Goal: Task Accomplishment & Management: Complete application form

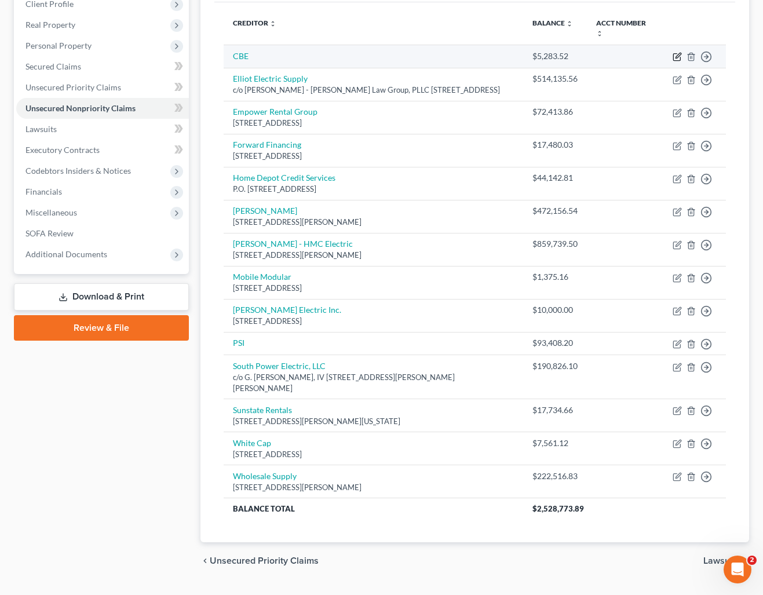
click at [678, 54] on icon "button" at bounding box center [677, 55] width 5 height 5
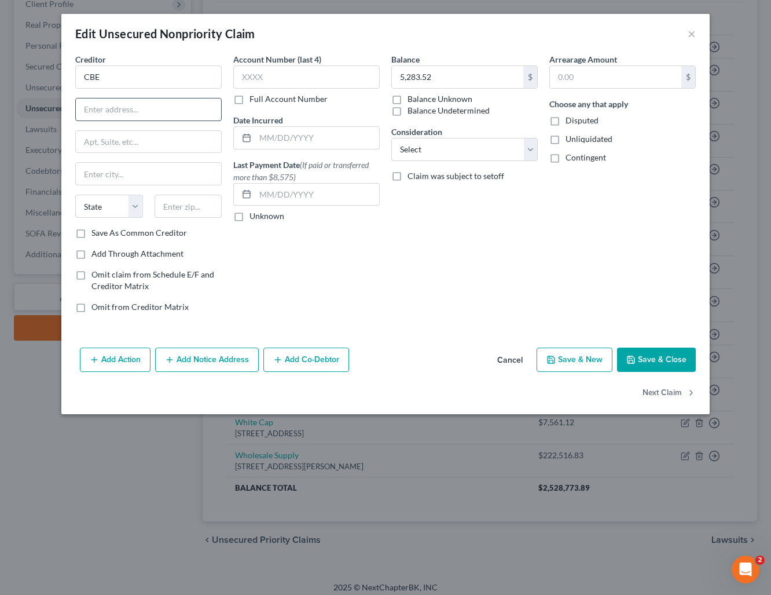
click at [141, 106] on input "text" at bounding box center [148, 109] width 145 height 22
click at [132, 77] on input "CBE" at bounding box center [148, 76] width 147 height 23
type input "CBE Group"
click at [129, 114] on input "text" at bounding box center [148, 109] width 145 height 22
type input "1309 Technology Parkway"
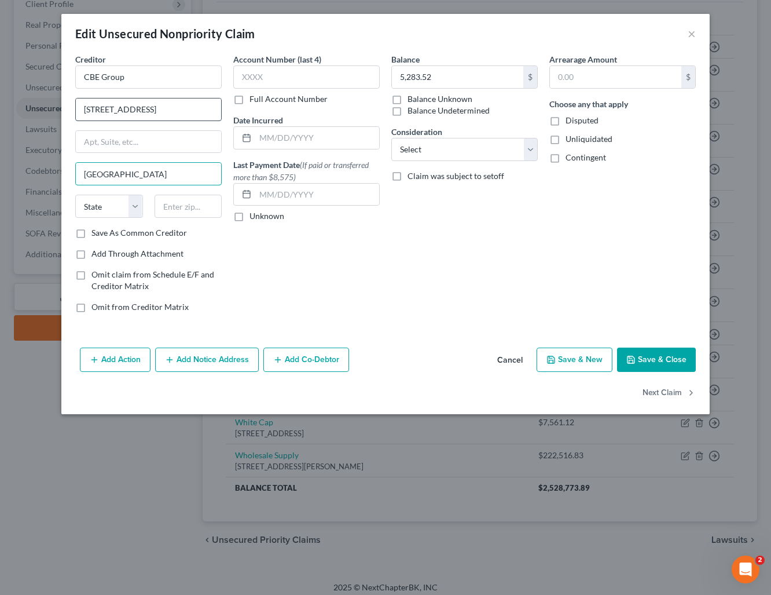
type input "Cedar Falls"
select select "16"
type input "50613"
click at [92, 237] on label "Save As Common Creditor" at bounding box center [140, 233] width 96 height 12
click at [96, 235] on input "Save As Common Creditor" at bounding box center [100, 231] width 8 height 8
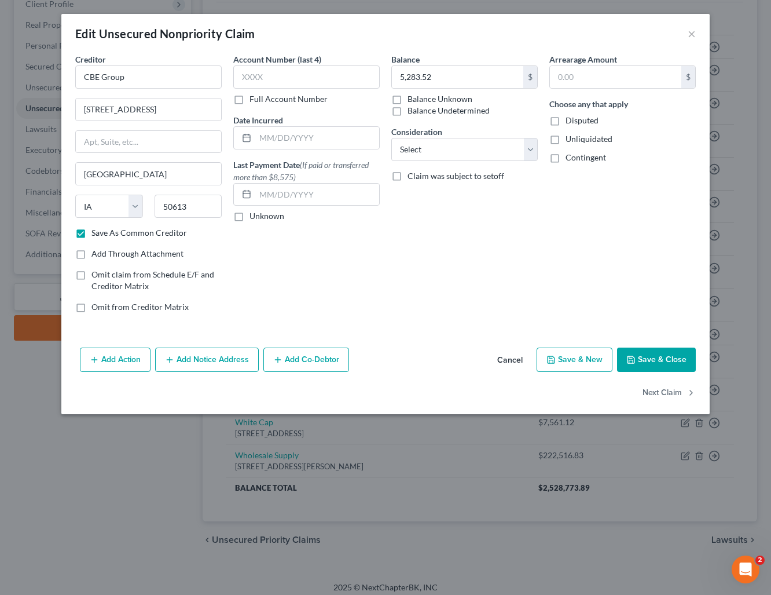
click at [665, 365] on button "Save & Close" at bounding box center [656, 359] width 79 height 24
checkbox input "false"
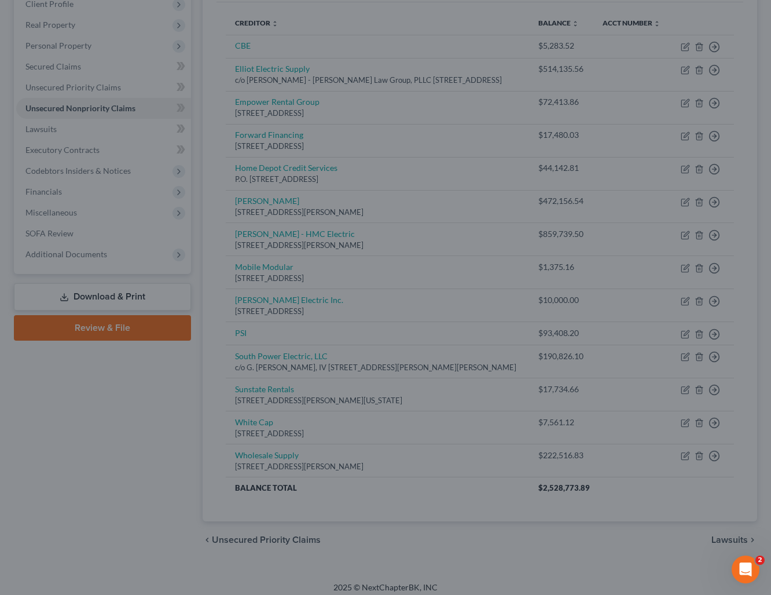
type input "0"
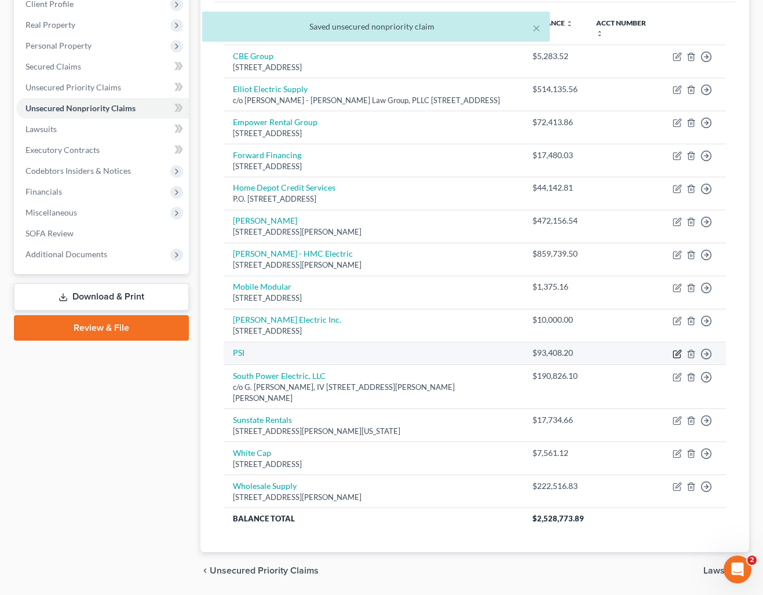
click at [676, 355] on icon "button" at bounding box center [677, 352] width 5 height 5
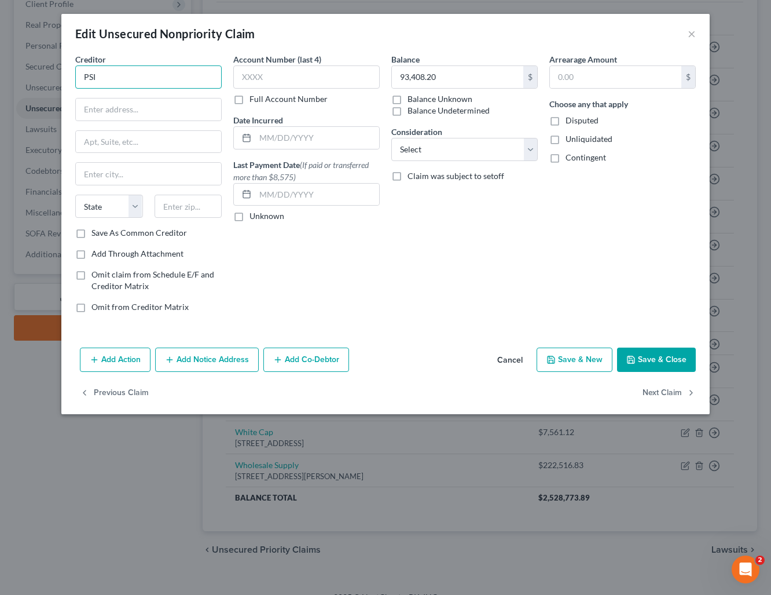
click at [106, 81] on input "PSI" at bounding box center [148, 76] width 147 height 23
type input "Place Services Inc."
type input "201 Gateway Drive"
type input "Canton"
select select "10"
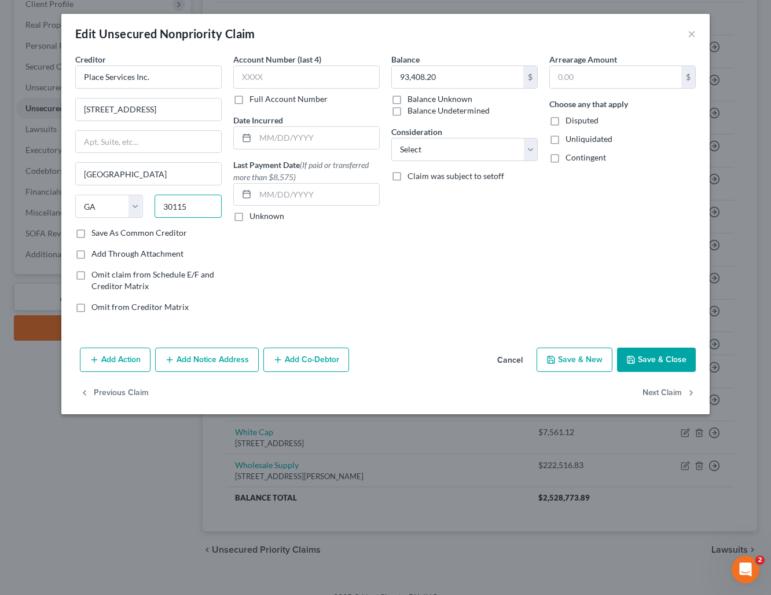
type input "30115"
click at [154, 235] on label "Save As Common Creditor" at bounding box center [140, 233] width 96 height 12
click at [104, 235] on input "Save As Common Creditor" at bounding box center [100, 231] width 8 height 8
click at [663, 360] on button "Save & Close" at bounding box center [656, 359] width 79 height 24
checkbox input "false"
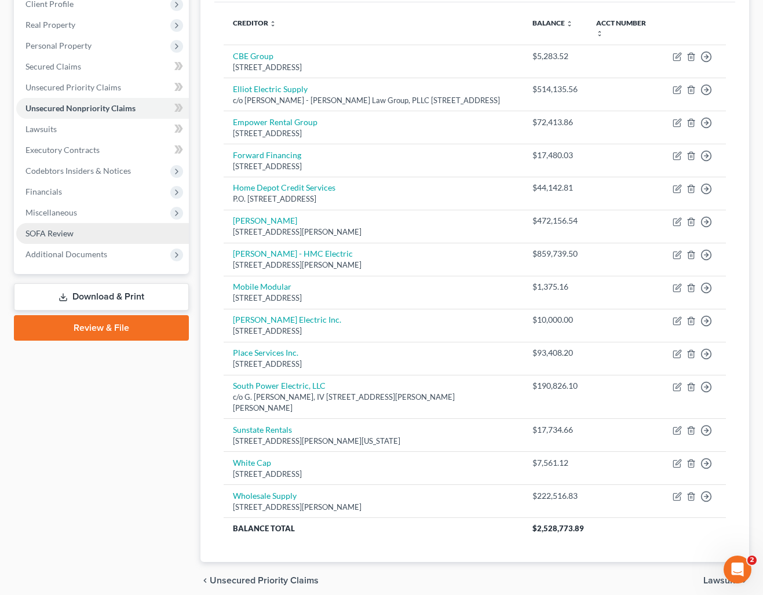
click at [68, 228] on span "SOFA Review" at bounding box center [49, 233] width 48 height 10
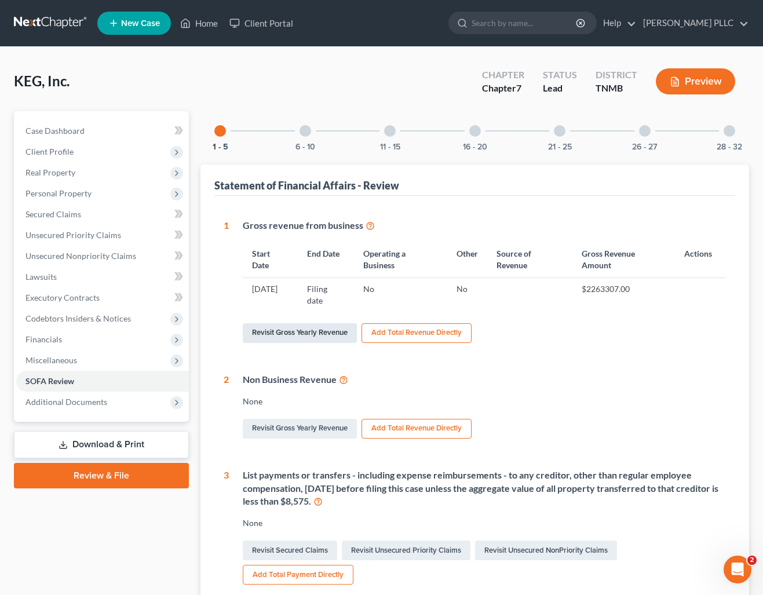
click at [328, 332] on link "Revisit Gross Yearly Revenue" at bounding box center [300, 333] width 114 height 20
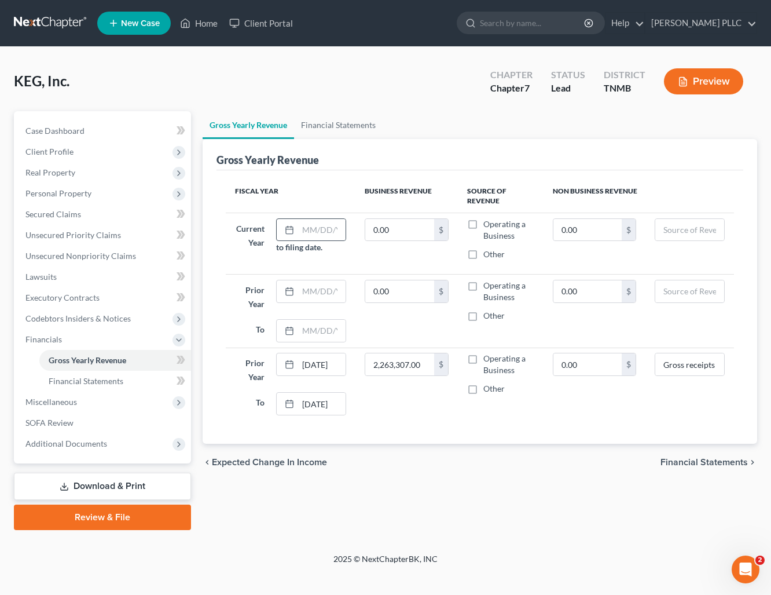
click at [297, 228] on div at bounding box center [287, 230] width 21 height 22
click at [288, 227] on icon at bounding box center [289, 229] width 9 height 9
click at [314, 231] on input "text" at bounding box center [321, 230] width 47 height 22
click at [291, 231] on icon at bounding box center [289, 229] width 9 height 9
click at [305, 228] on input "text" at bounding box center [321, 230] width 47 height 22
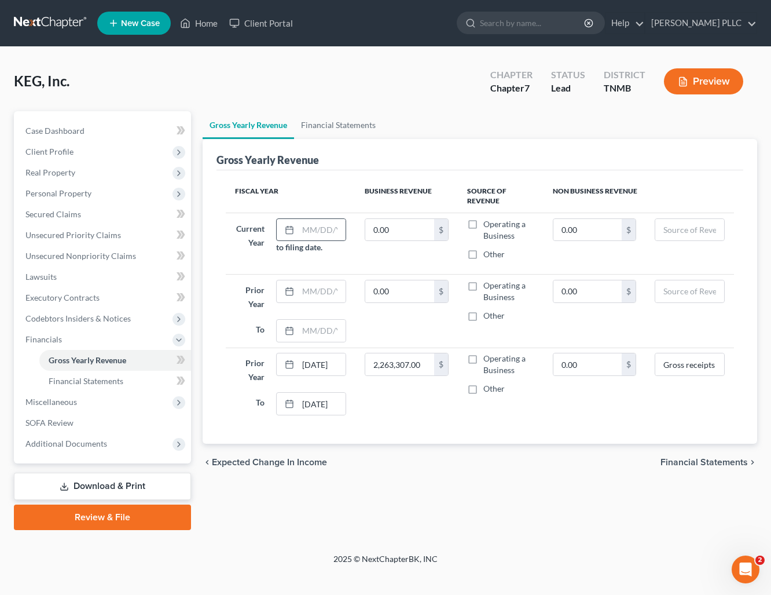
click at [288, 229] on icon at bounding box center [289, 229] width 9 height 9
click at [288, 294] on rect at bounding box center [289, 291] width 7 height 7
click at [309, 295] on input "text" at bounding box center [321, 291] width 47 height 22
click at [328, 297] on input "text" at bounding box center [321, 291] width 47 height 22
click at [316, 335] on input "text" at bounding box center [321, 331] width 47 height 22
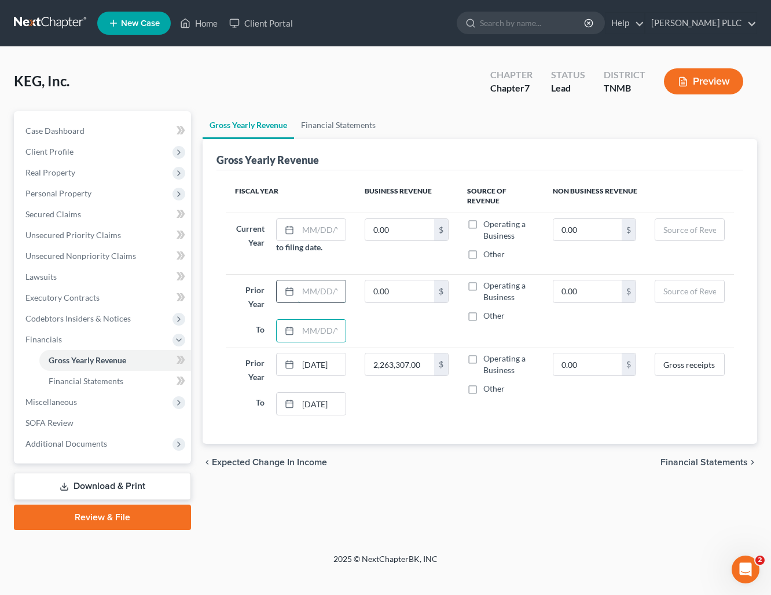
click at [309, 287] on input "text" at bounding box center [321, 291] width 47 height 22
type input "[DATE]"
click at [317, 330] on input "text" at bounding box center [321, 331] width 47 height 22
type input "[DATE]"
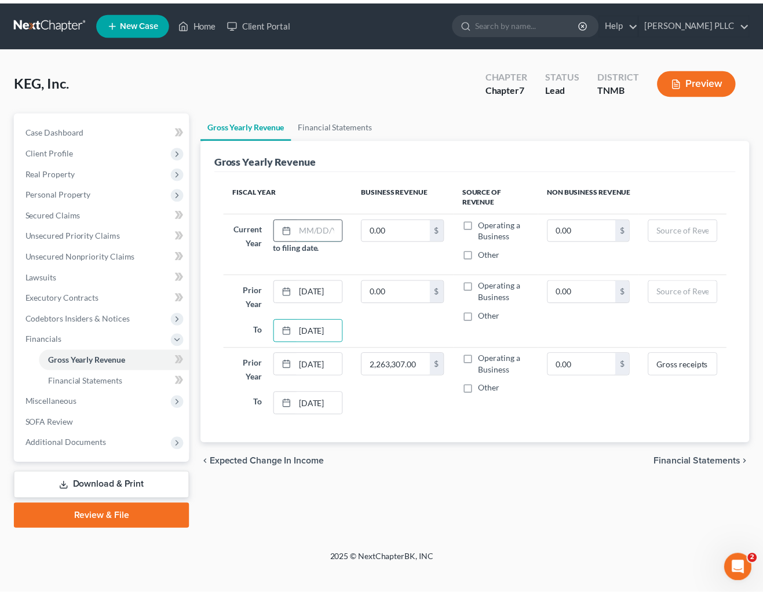
scroll to position [0, 0]
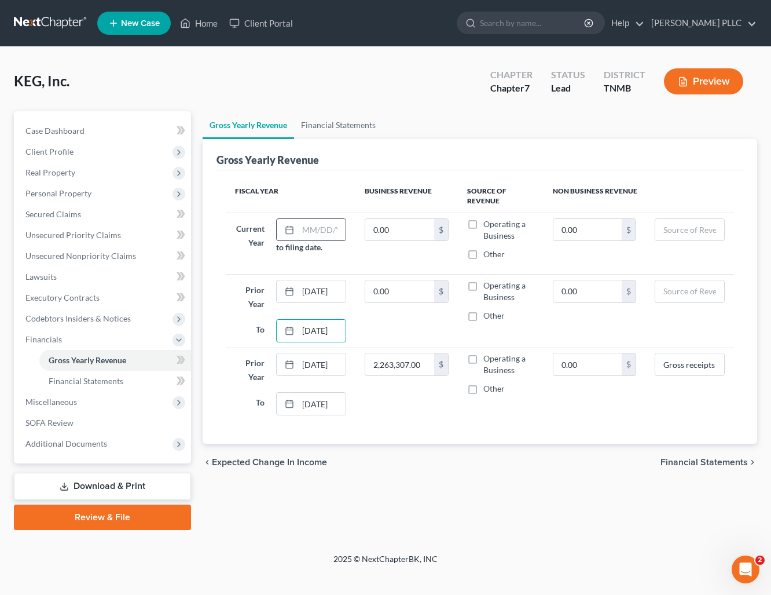
click at [324, 233] on input "text" at bounding box center [321, 230] width 47 height 22
type input "1"
type input "01/01/25"
click at [459, 452] on div "chevron_left Expected Change in Income Financial Statements chevron_right" at bounding box center [480, 462] width 555 height 37
click at [45, 277] on span "Lawsuits" at bounding box center [40, 277] width 31 height 10
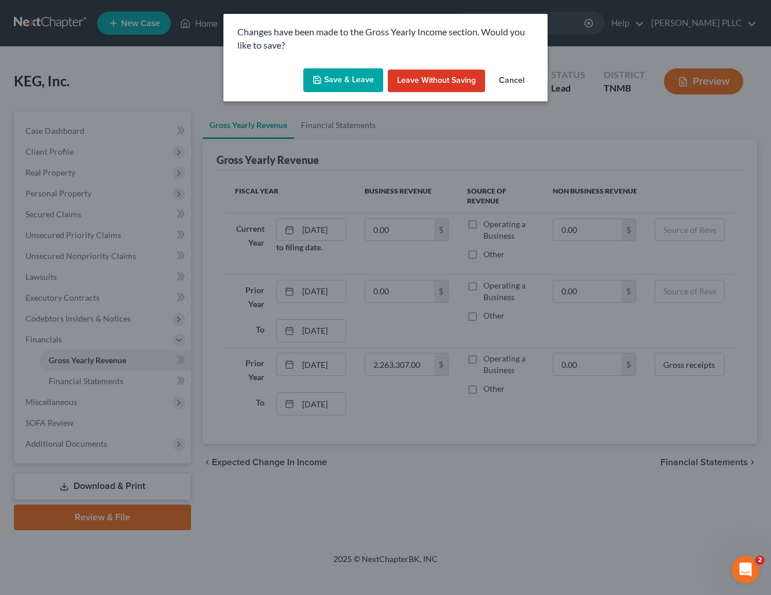
click at [349, 82] on button "Save & Leave" at bounding box center [343, 80] width 80 height 24
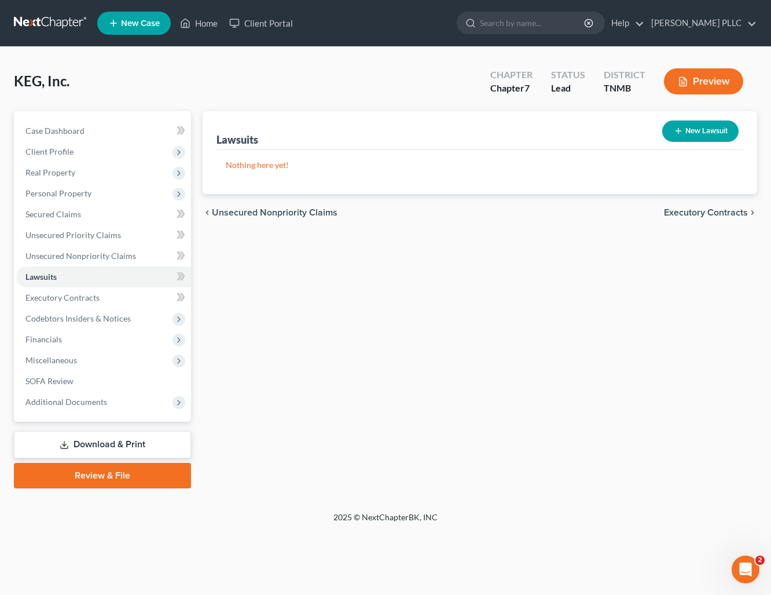
click at [705, 134] on button "New Lawsuit" at bounding box center [701, 130] width 76 height 21
select select "0"
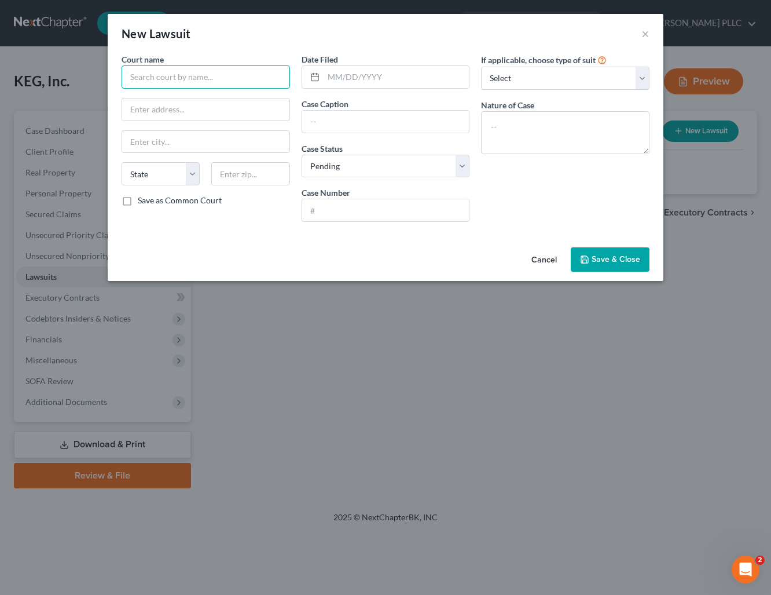
click at [224, 76] on input "text" at bounding box center [206, 76] width 169 height 23
click at [212, 94] on div "Davidson County Circuit Court" at bounding box center [191, 98] width 120 height 12
type input "Davidson County Circuit Court"
type input "P.O. Box 196303"
type input "[GEOGRAPHIC_DATA]"
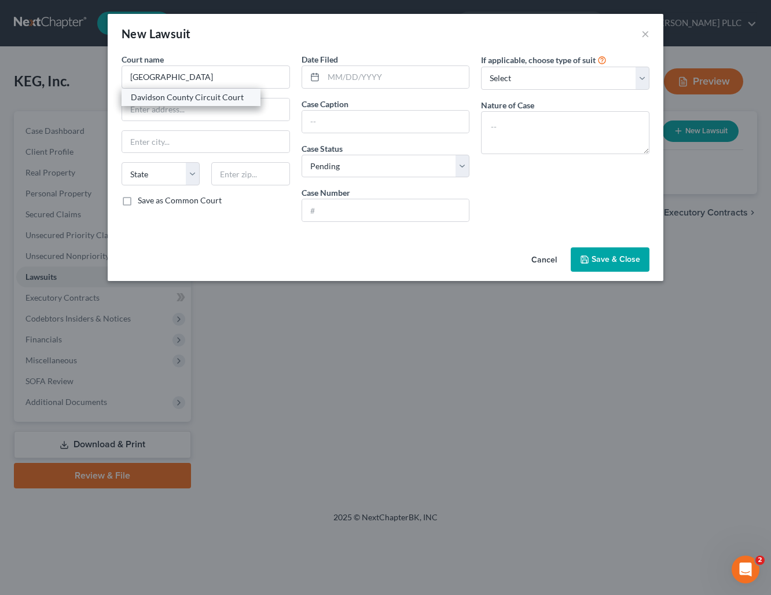
select select "44"
type input "37219"
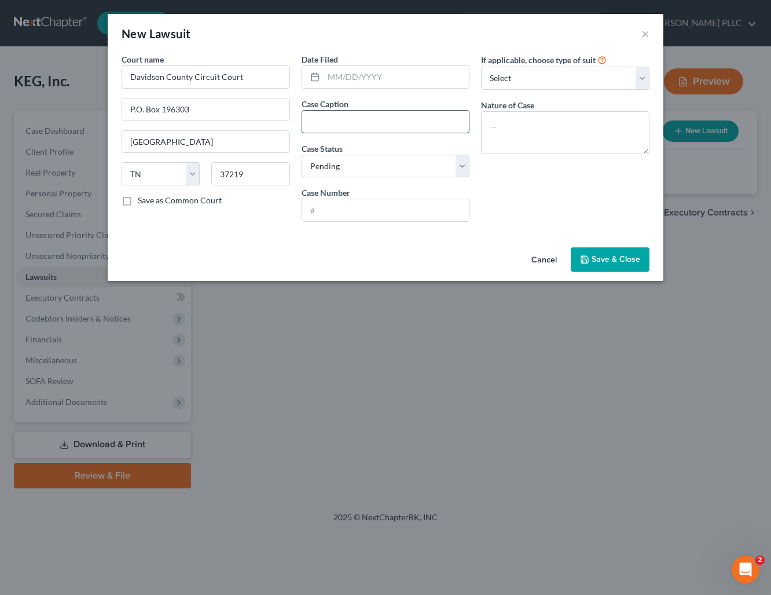
click at [357, 123] on input "text" at bounding box center [385, 122] width 167 height 22
type input "South Power Electric v. KEG, Inc."
click at [343, 213] on input "text" at bounding box center [385, 210] width 167 height 22
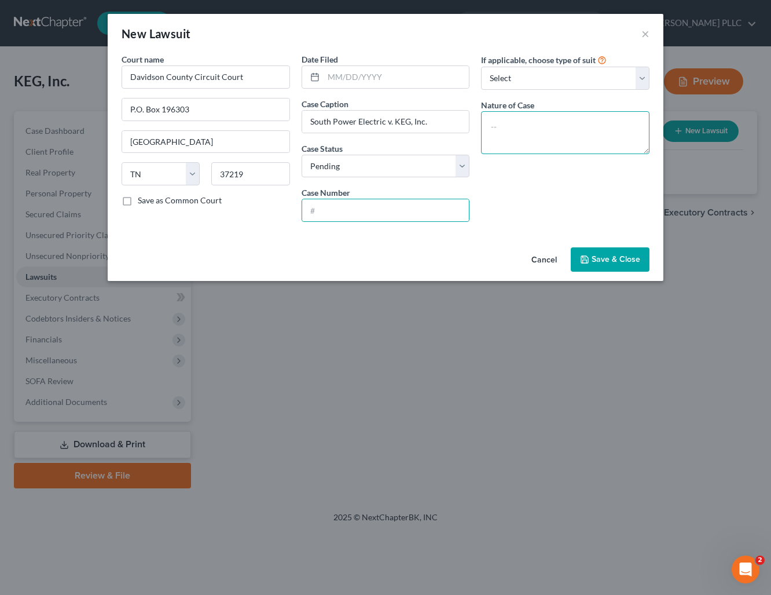
click at [548, 128] on textarea at bounding box center [565, 132] width 169 height 43
type textarea "Contract Dispute- Alleged Amounts Owed"
click at [361, 210] on input "text" at bounding box center [385, 210] width 167 height 22
type input "24C1743"
click at [628, 255] on span "Save & Close" at bounding box center [616, 259] width 49 height 10
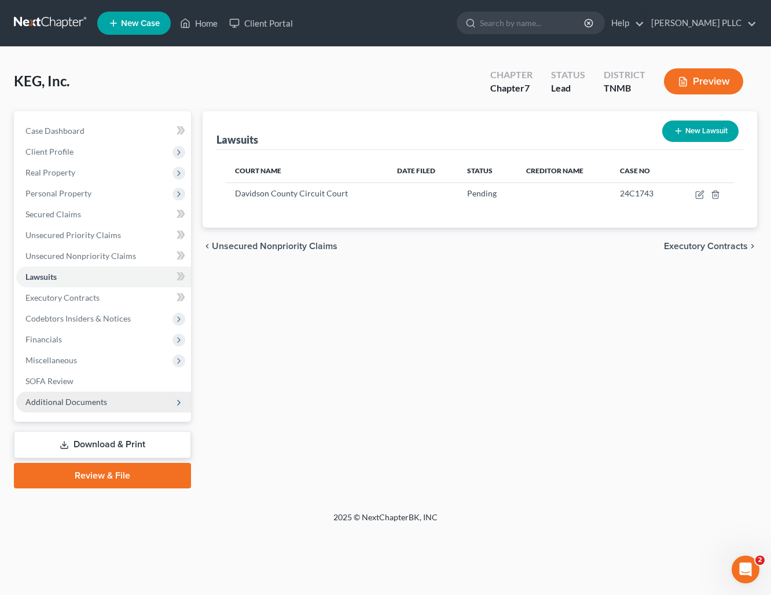
click at [81, 405] on span "Additional Documents" at bounding box center [66, 402] width 82 height 10
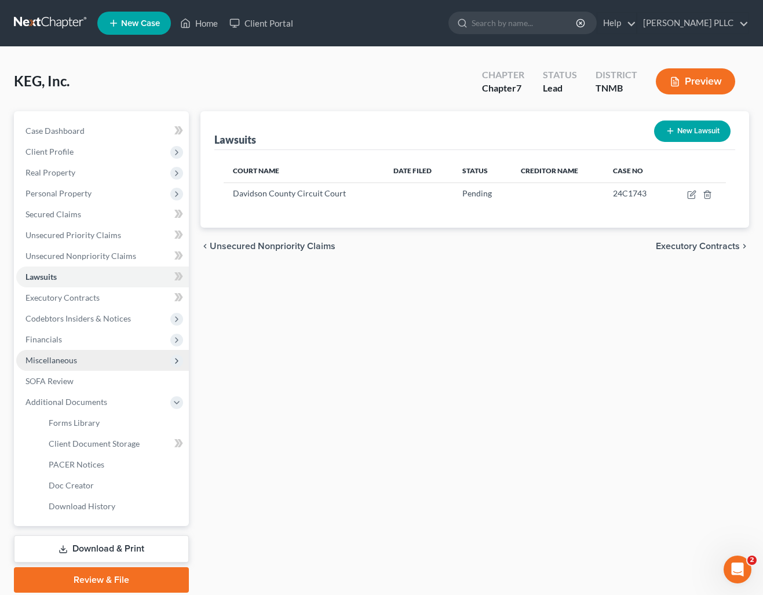
click at [63, 363] on span "Miscellaneous" at bounding box center [51, 360] width 52 height 10
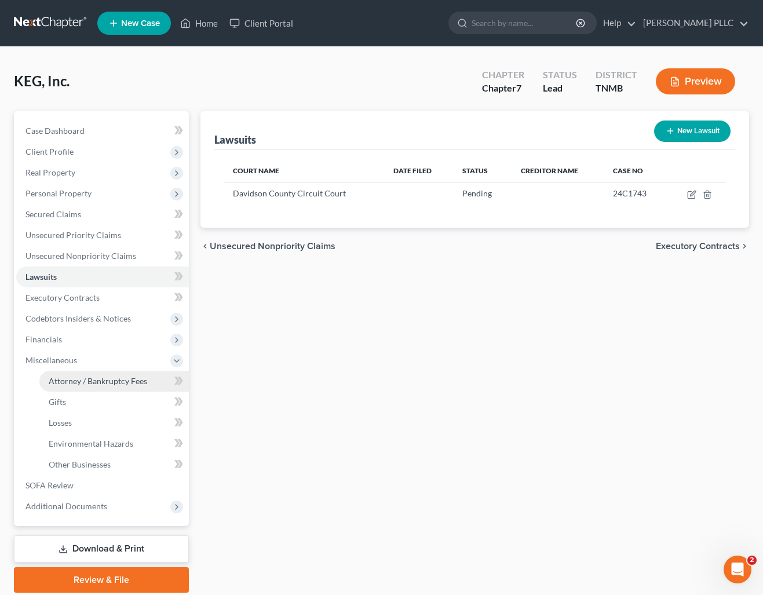
click at [75, 384] on span "Attorney / Bankruptcy Fees" at bounding box center [98, 381] width 98 height 10
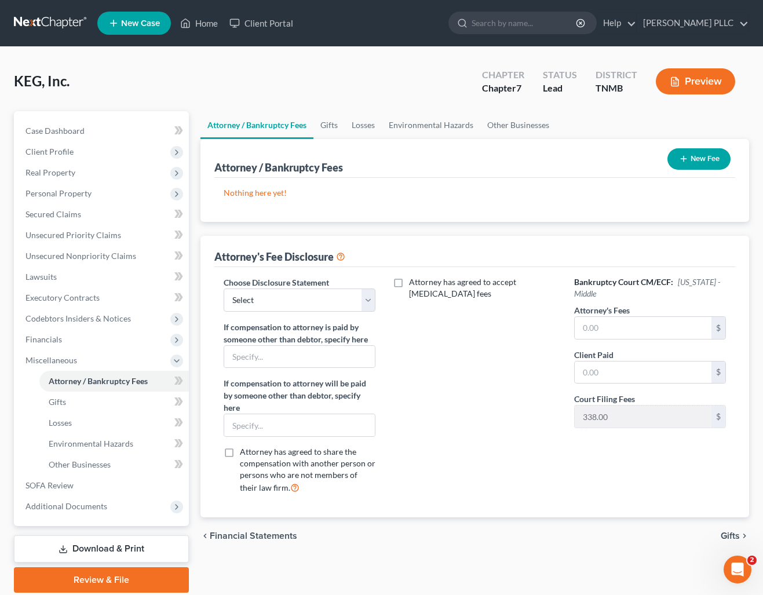
click at [704, 161] on button "New Fee" at bounding box center [698, 158] width 63 height 21
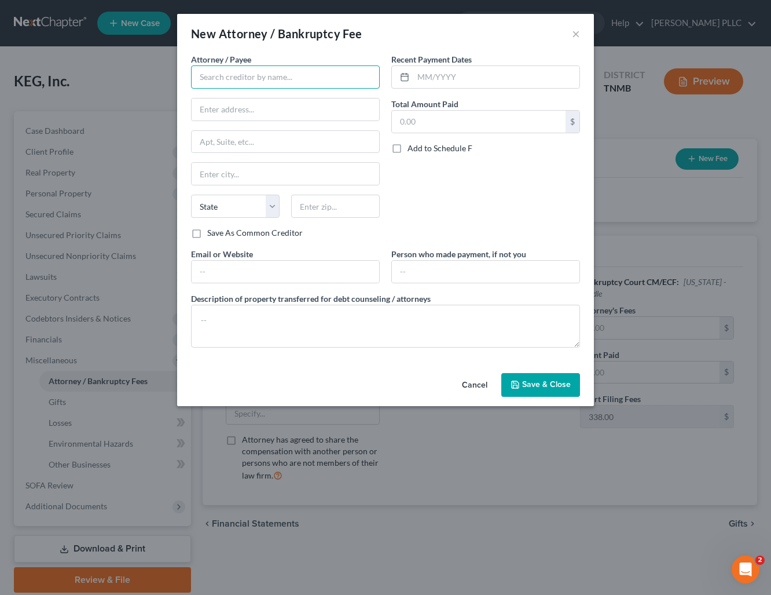
click at [264, 72] on input "text" at bounding box center [285, 76] width 189 height 23
click at [229, 98] on div "[PERSON_NAME] PLLC" at bounding box center [260, 98] width 120 height 12
type input "[PERSON_NAME] PLLC"
type input "[STREET_ADDRESS]"
type input "Franklin"
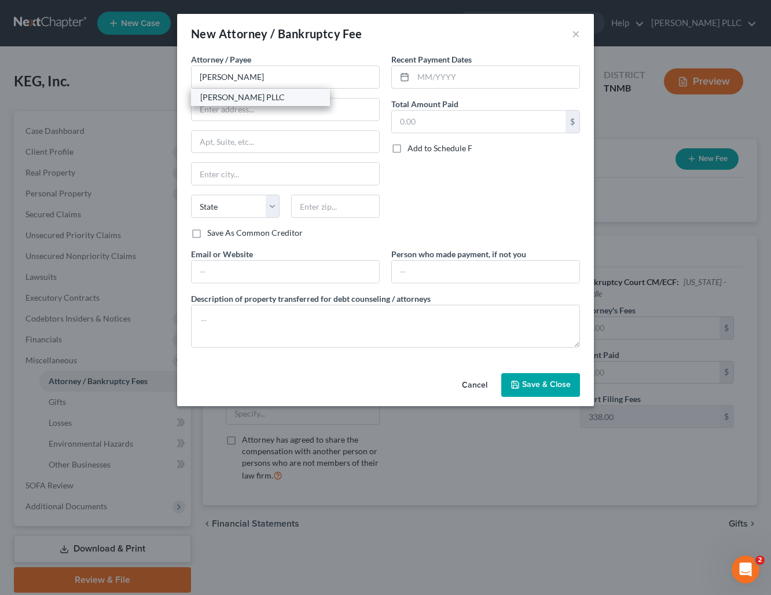
select select "44"
type input "37067"
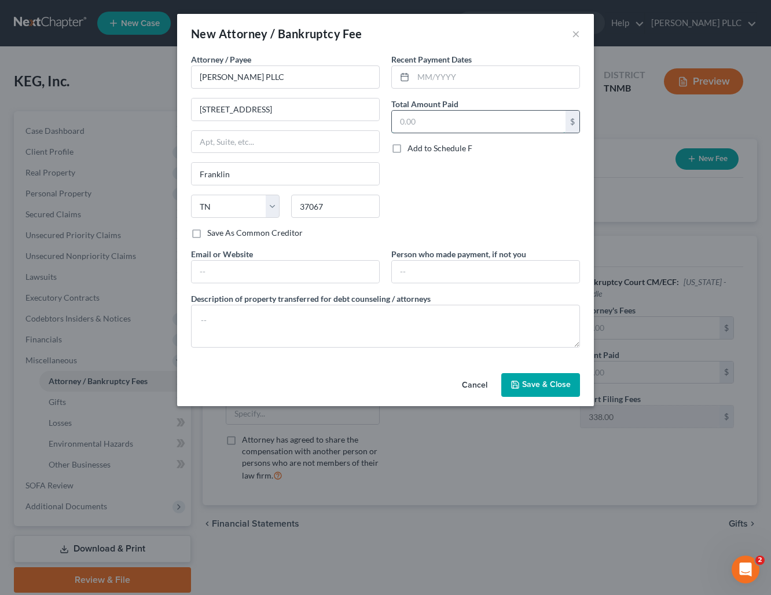
click at [440, 124] on input "text" at bounding box center [479, 122] width 174 height 22
type input "7,500.00"
click at [440, 190] on div "Recent Payment Dates Total Amount Paid 7,500.00 $ Add to Schedule F" at bounding box center [486, 150] width 200 height 195
click at [547, 383] on span "Save & Close" at bounding box center [546, 385] width 49 height 10
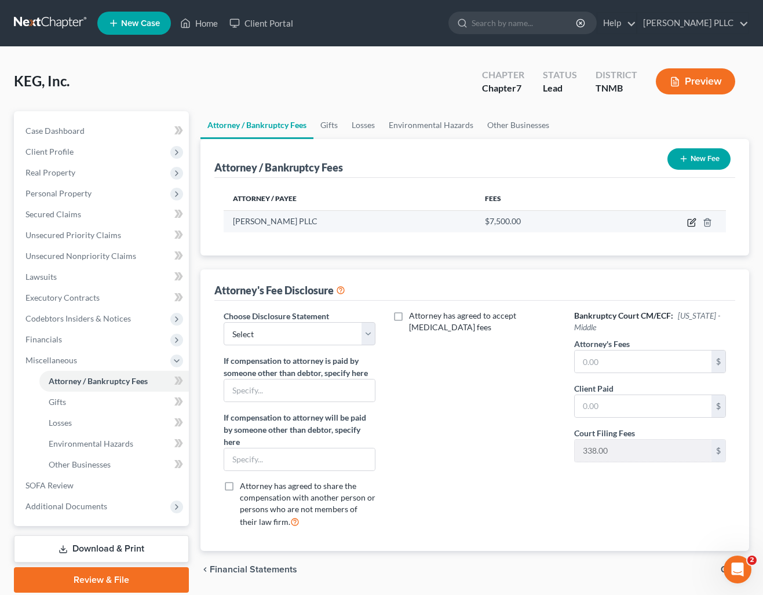
click at [692, 224] on icon "button" at bounding box center [691, 222] width 9 height 9
select select "44"
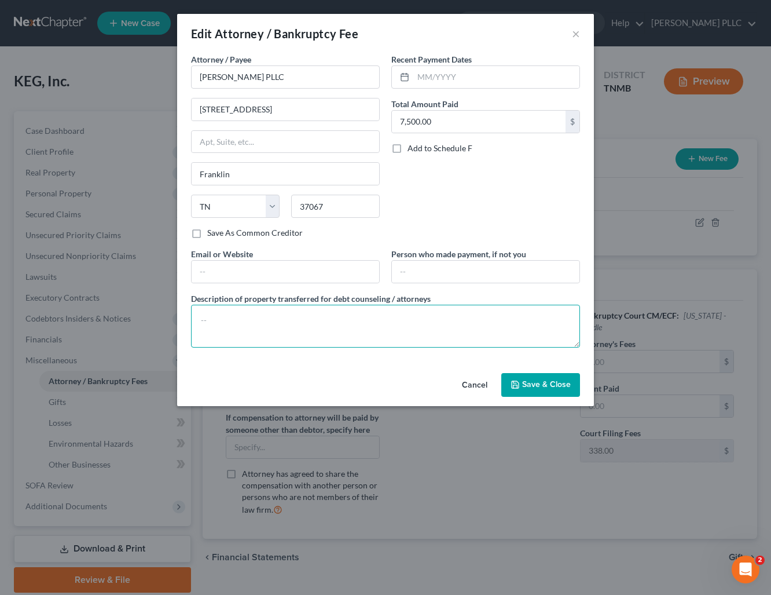
click at [258, 321] on textarea at bounding box center [385, 326] width 389 height 43
type textarea "Flat Fee for Bankruptcy Filing"
click at [552, 388] on span "Save & Close" at bounding box center [546, 385] width 49 height 10
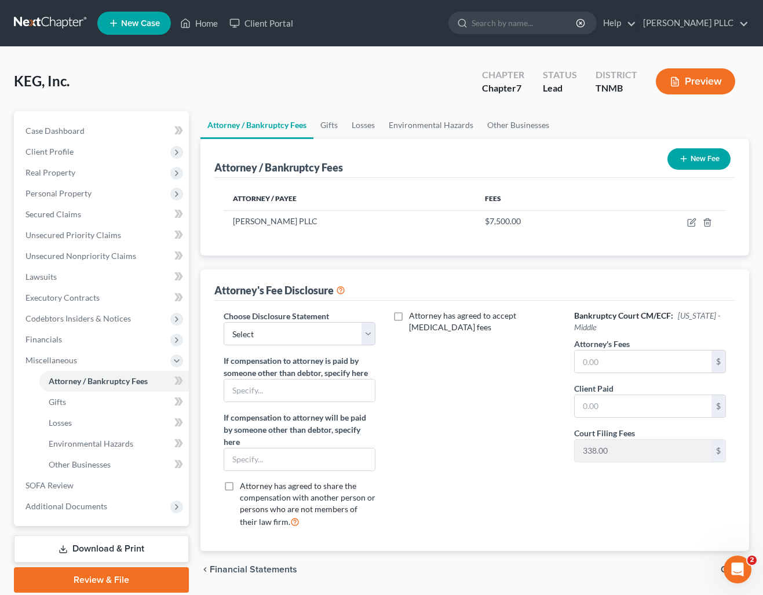
click at [462, 378] on div "Attorney has agreed to accept [MEDICAL_DATA] fees" at bounding box center [474, 423] width 175 height 227
click at [81, 490] on link "SOFA Review" at bounding box center [102, 485] width 173 height 21
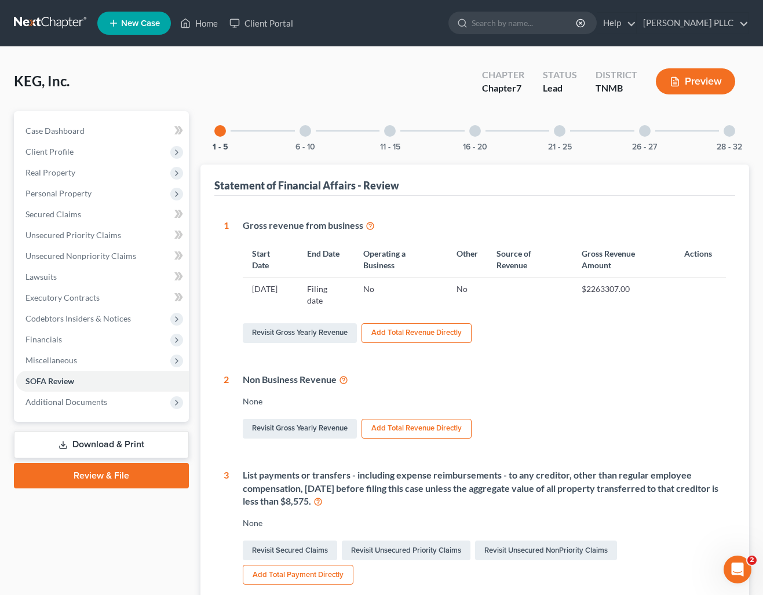
click at [730, 131] on div at bounding box center [729, 131] width 12 height 12
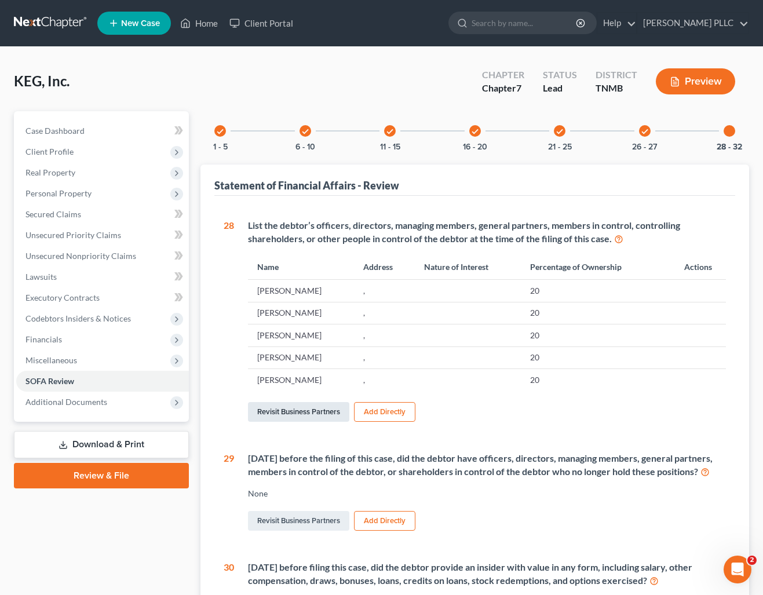
click at [311, 412] on link "Revisit Business Partners" at bounding box center [298, 412] width 101 height 20
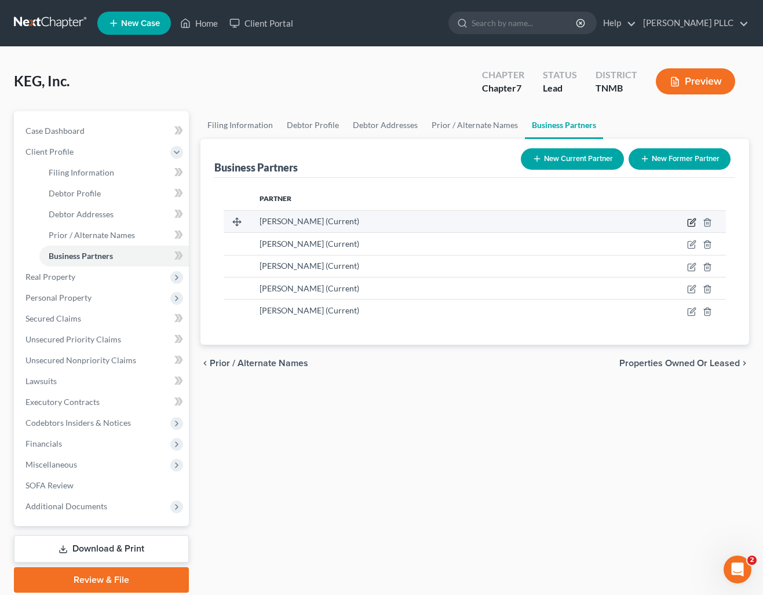
click at [693, 223] on icon "button" at bounding box center [691, 222] width 9 height 9
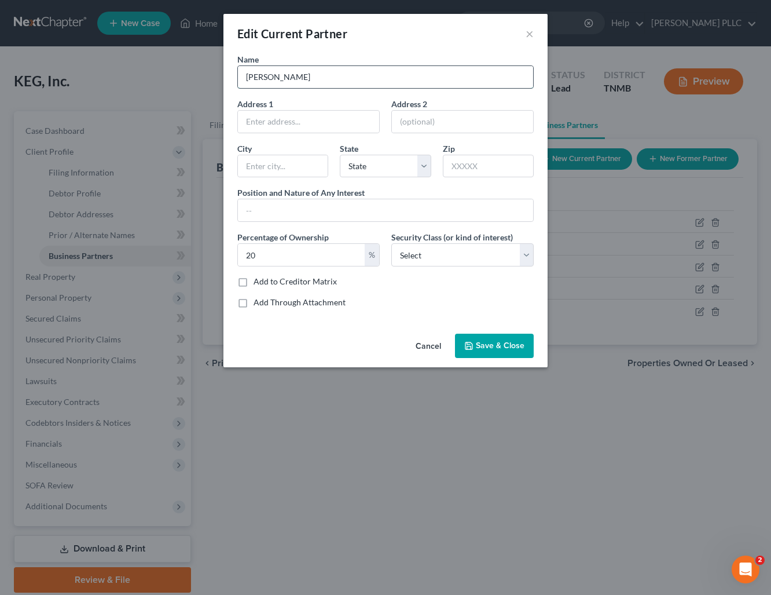
click at [269, 79] on input "[PERSON_NAME]" at bounding box center [385, 77] width 295 height 22
type input "David & Kelley Kirkpatrick"
click at [266, 256] on input "20" at bounding box center [301, 255] width 127 height 22
type input "25"
click at [485, 348] on span "Save & Close" at bounding box center [500, 346] width 49 height 10
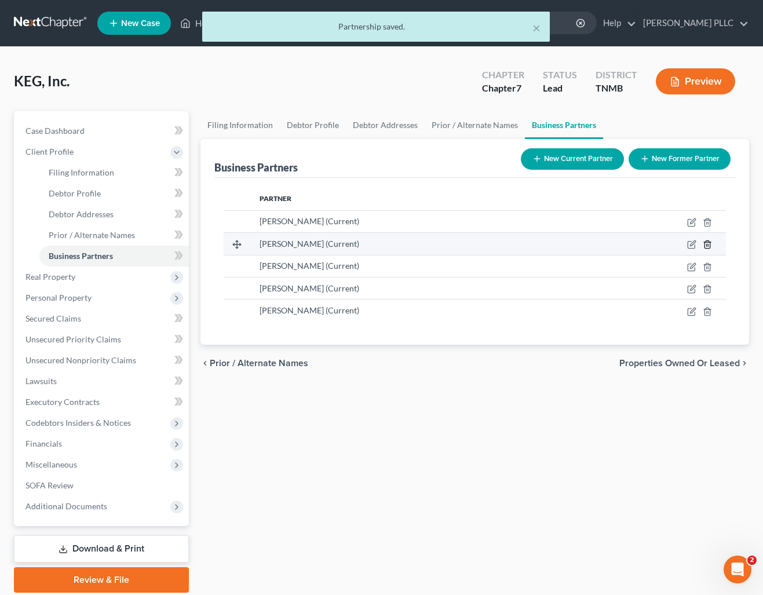
click at [708, 244] on line "button" at bounding box center [708, 245] width 0 height 2
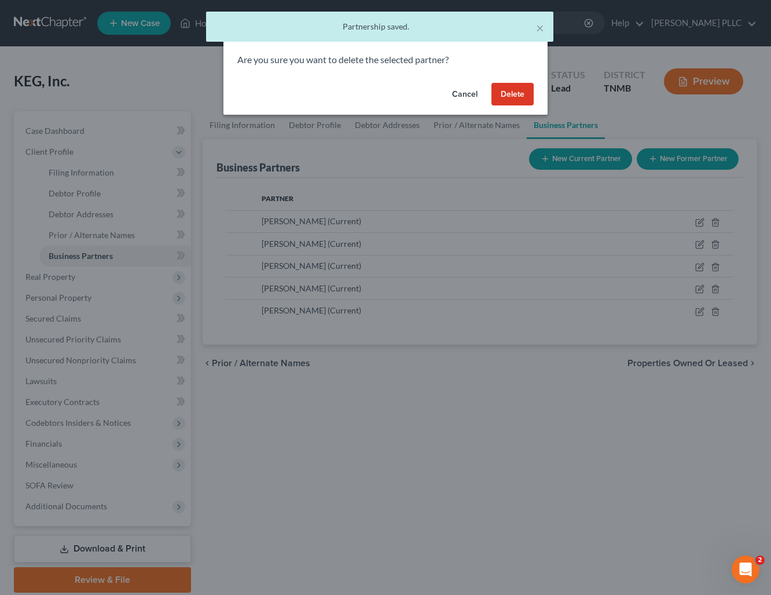
click at [517, 89] on button "Delete" at bounding box center [513, 94] width 42 height 23
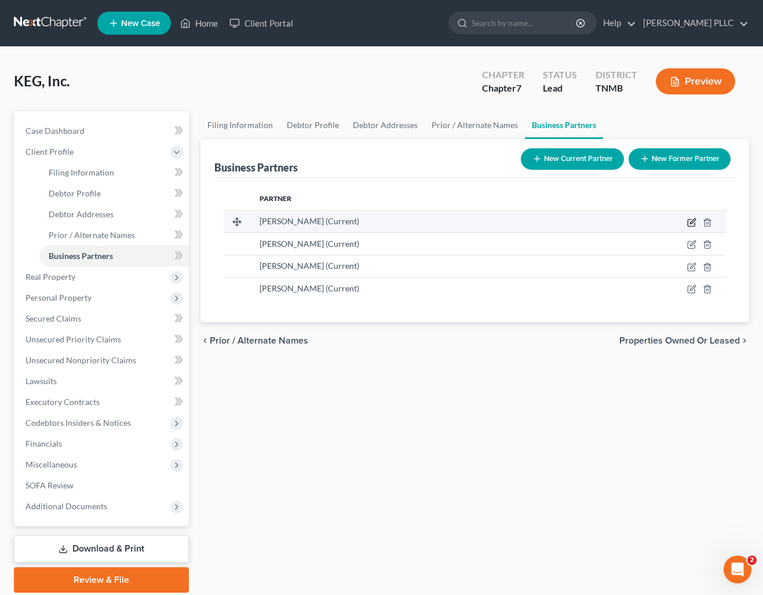
click at [687, 221] on icon "button" at bounding box center [690, 222] width 7 height 7
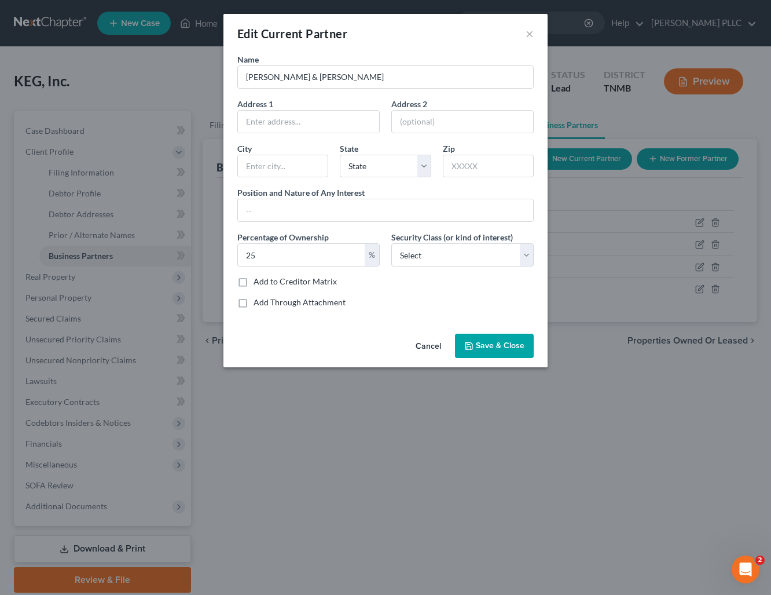
click at [482, 347] on span "Save & Close" at bounding box center [500, 346] width 49 height 10
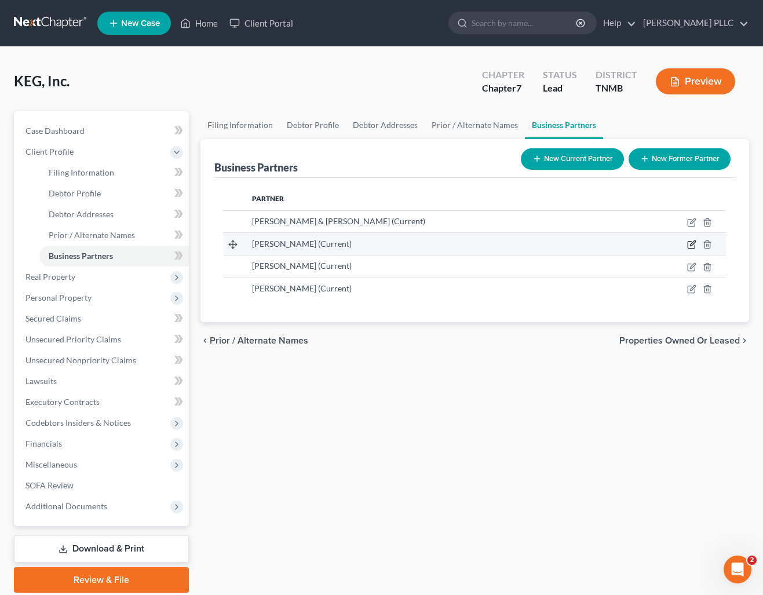
click at [693, 246] on icon "button" at bounding box center [691, 244] width 9 height 9
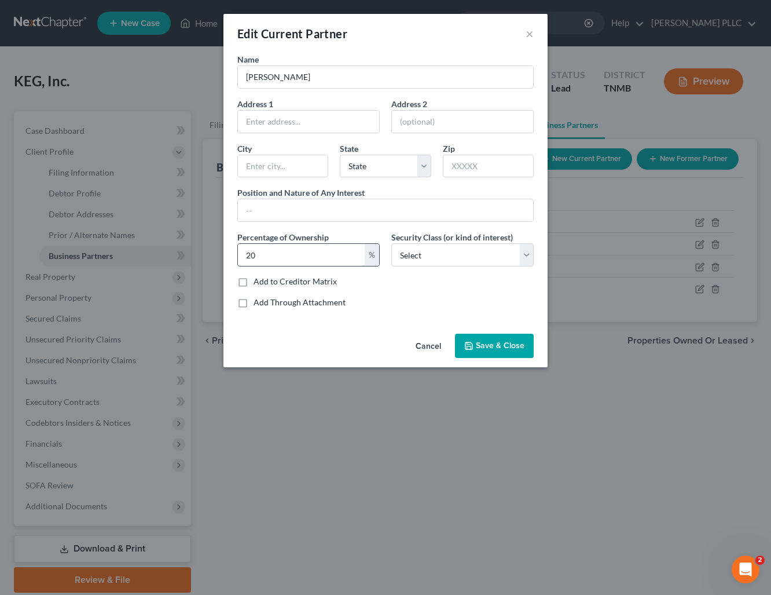
click at [303, 253] on input "20" at bounding box center [301, 255] width 127 height 22
type input "25"
click at [493, 346] on span "Save & Close" at bounding box center [500, 346] width 49 height 10
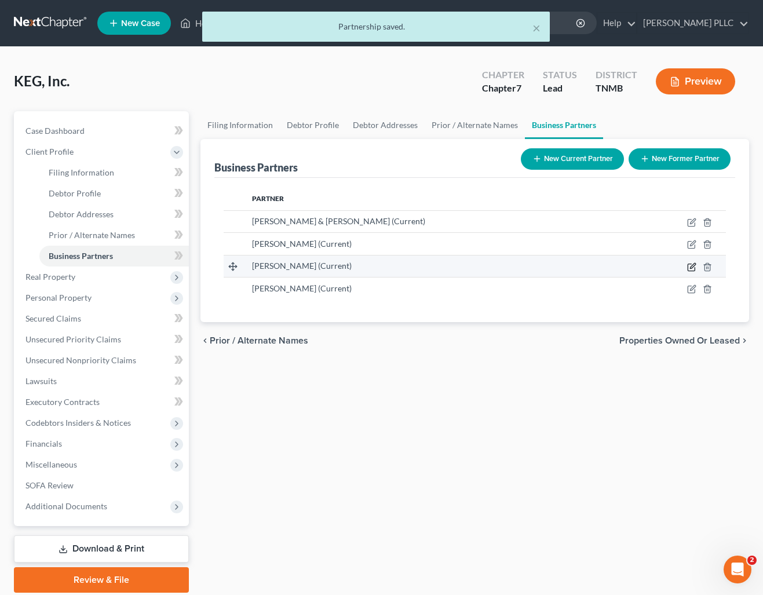
click at [693, 268] on icon "button" at bounding box center [691, 266] width 9 height 9
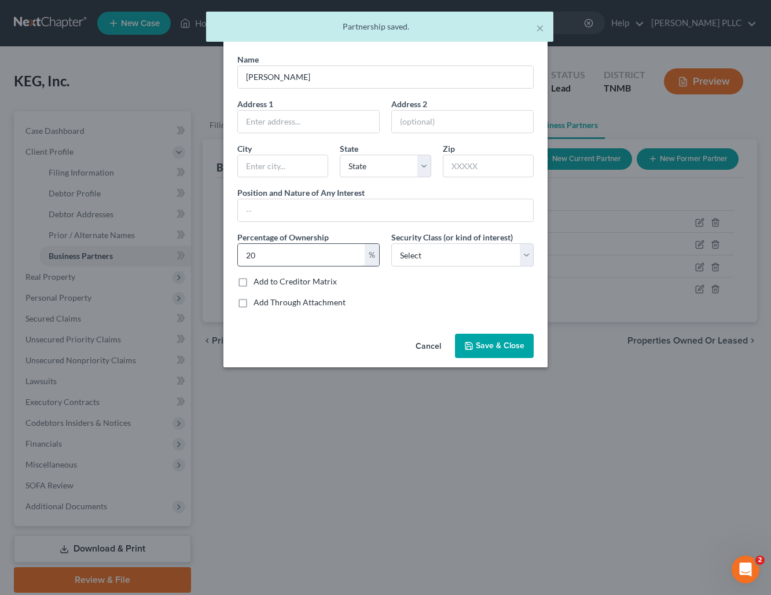
click at [302, 258] on input "20" at bounding box center [301, 255] width 127 height 22
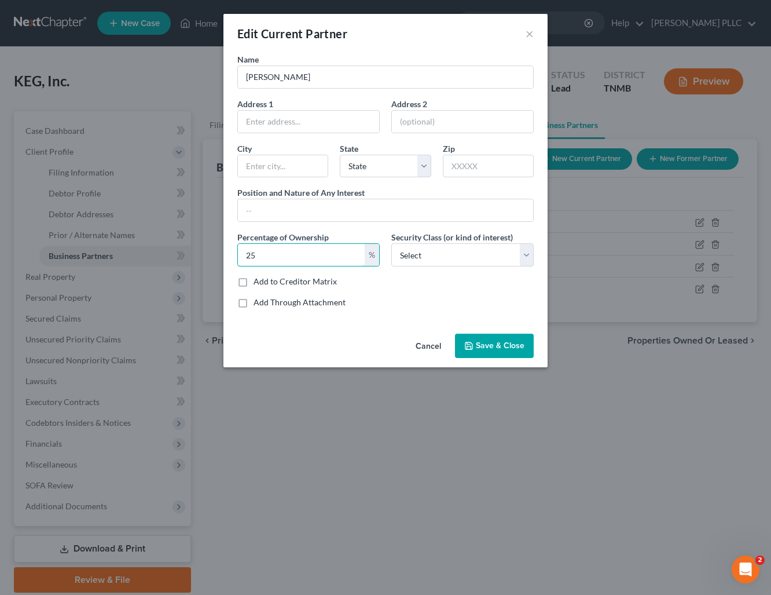
type input "25"
click at [499, 344] on span "Save & Close" at bounding box center [500, 346] width 49 height 10
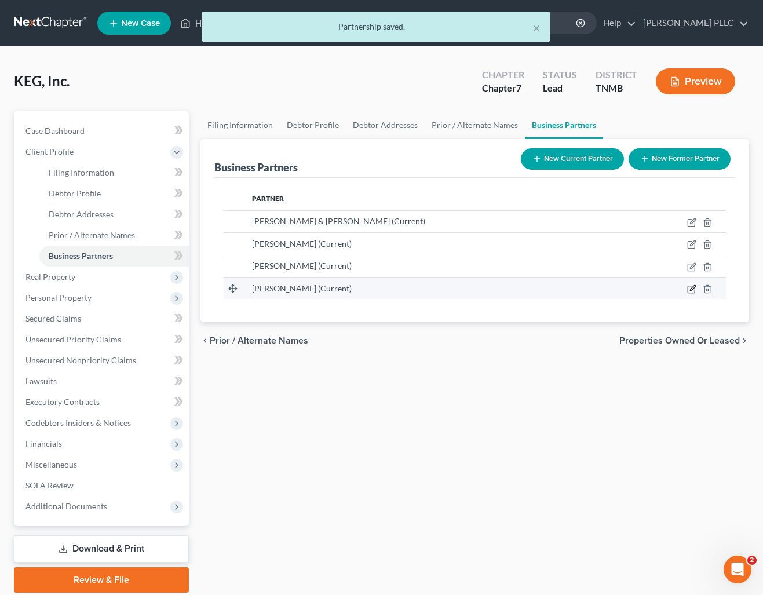
click at [692, 290] on icon "button" at bounding box center [692, 287] width 5 height 5
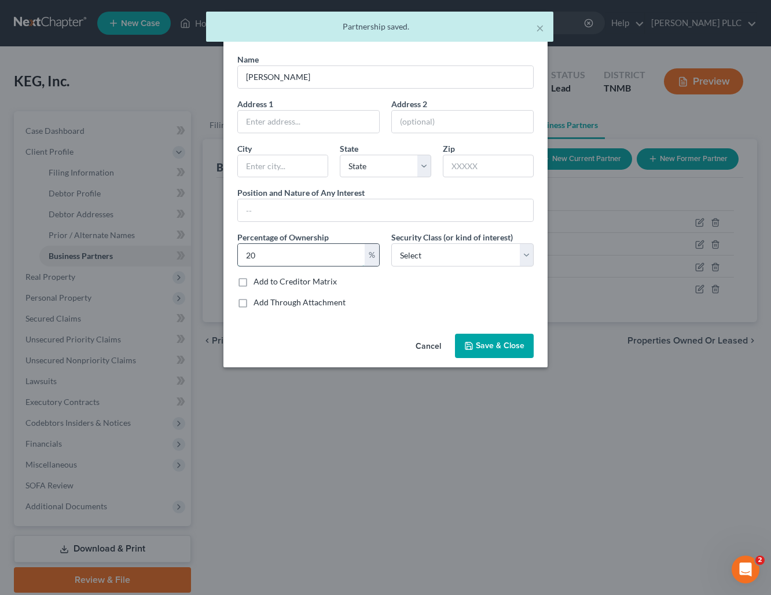
click at [302, 255] on input "20" at bounding box center [301, 255] width 127 height 22
type input "25"
click at [507, 349] on span "Save & Close" at bounding box center [500, 346] width 49 height 10
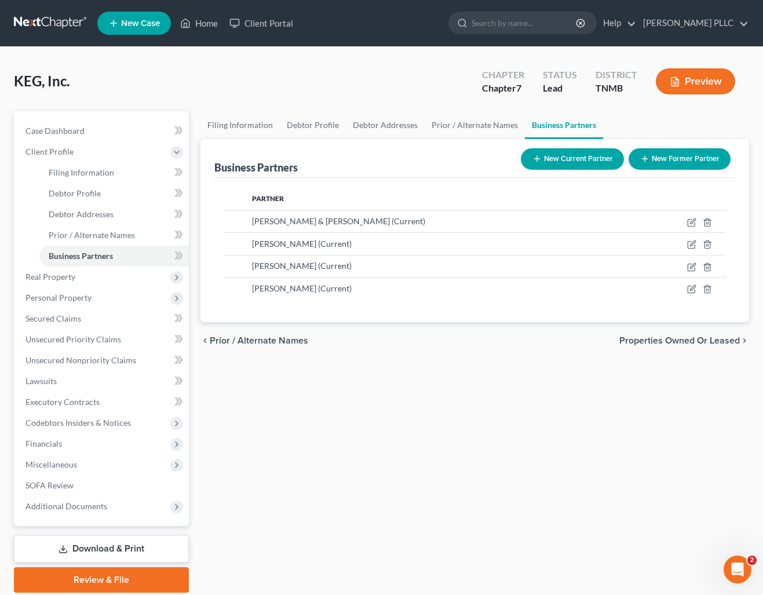
click at [697, 79] on button "Preview" at bounding box center [695, 81] width 79 height 26
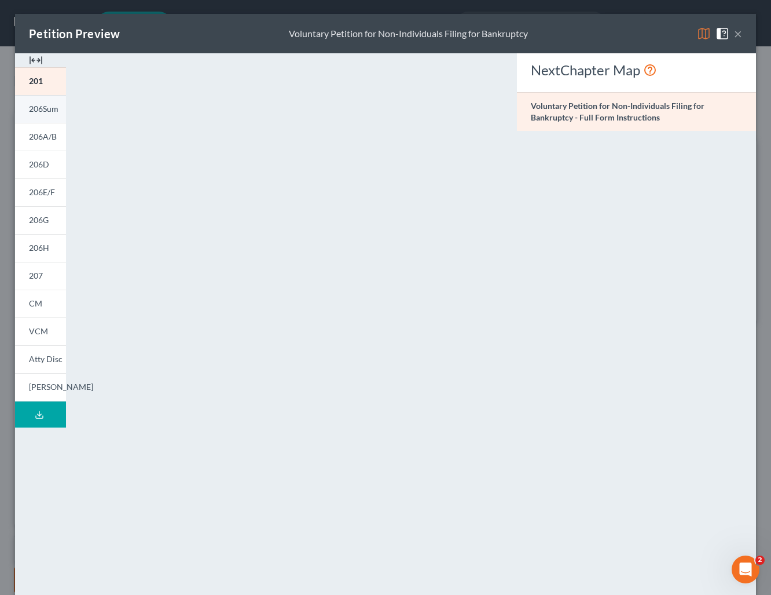
click at [40, 114] on link "206Sum" at bounding box center [40, 109] width 51 height 28
click at [46, 133] on span "206A/B" at bounding box center [43, 136] width 28 height 10
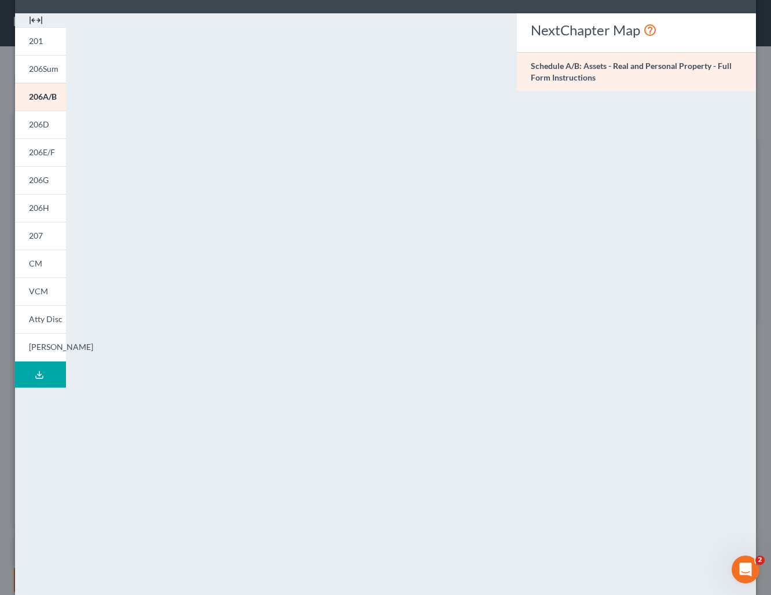
scroll to position [58, 0]
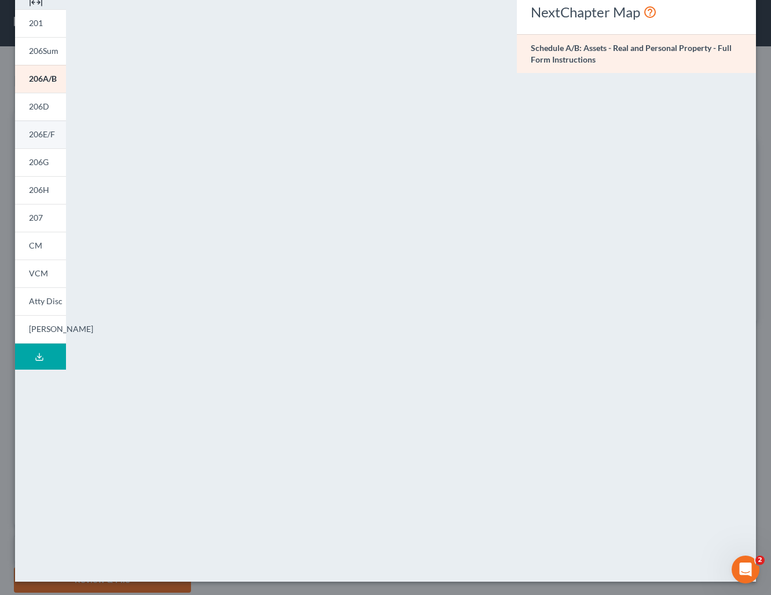
click at [38, 142] on link "206E/F" at bounding box center [40, 134] width 51 height 28
click at [29, 158] on span "206G" at bounding box center [39, 162] width 20 height 10
click at [38, 192] on span "206H" at bounding box center [39, 190] width 20 height 10
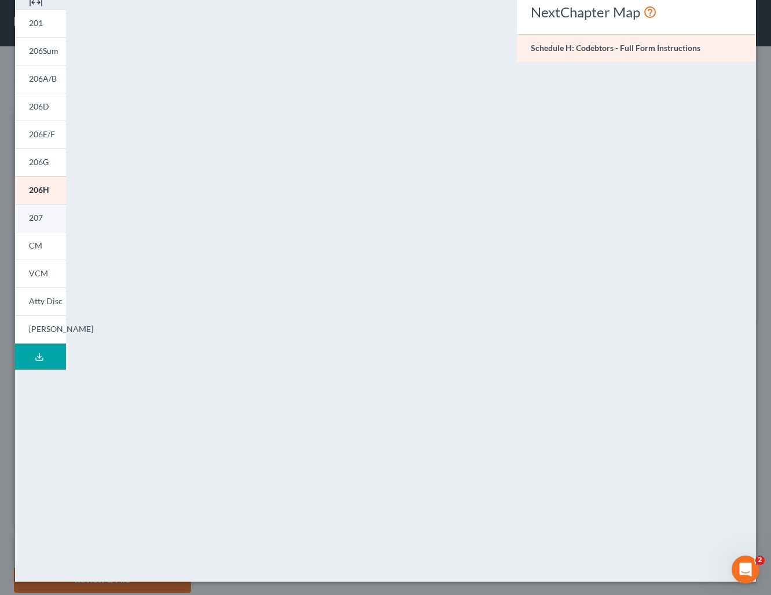
click at [34, 218] on span "207" at bounding box center [36, 218] width 14 height 10
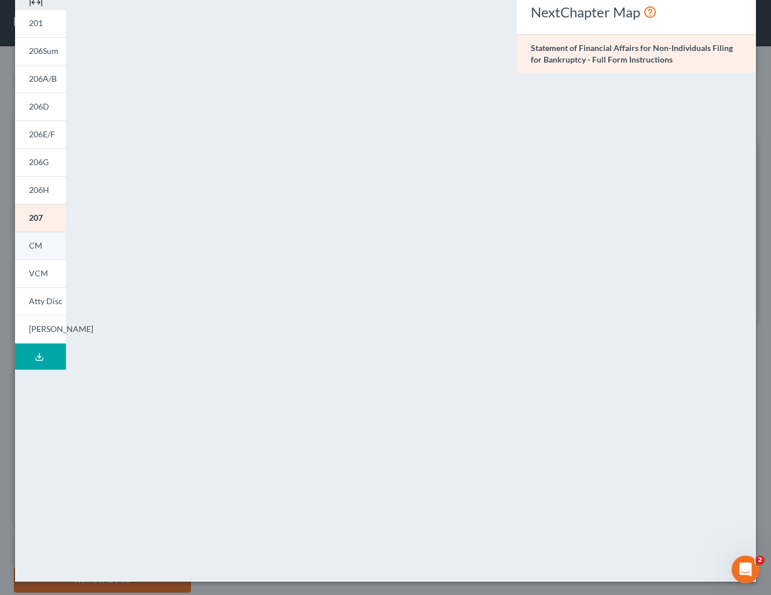
click at [39, 248] on span "CM" at bounding box center [35, 245] width 13 height 10
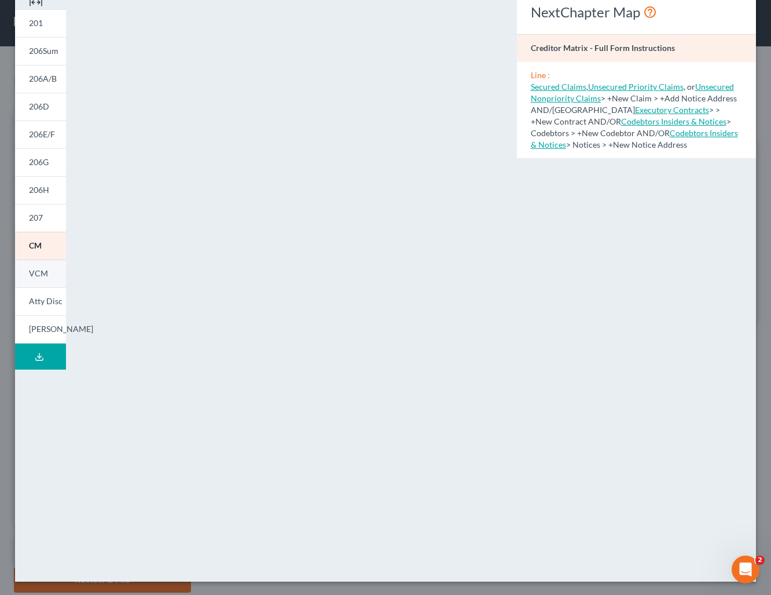
click at [41, 277] on span "VCM" at bounding box center [38, 273] width 19 height 10
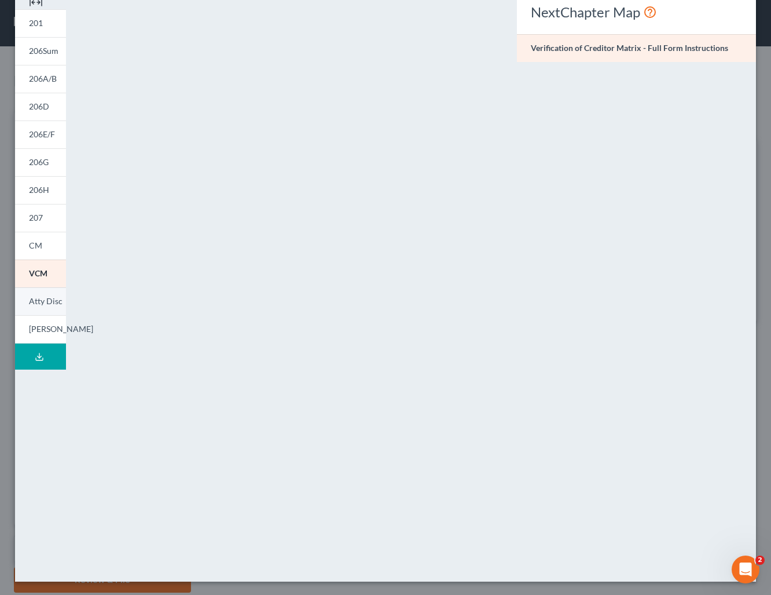
click at [39, 305] on span "Atty Disc" at bounding box center [46, 301] width 34 height 10
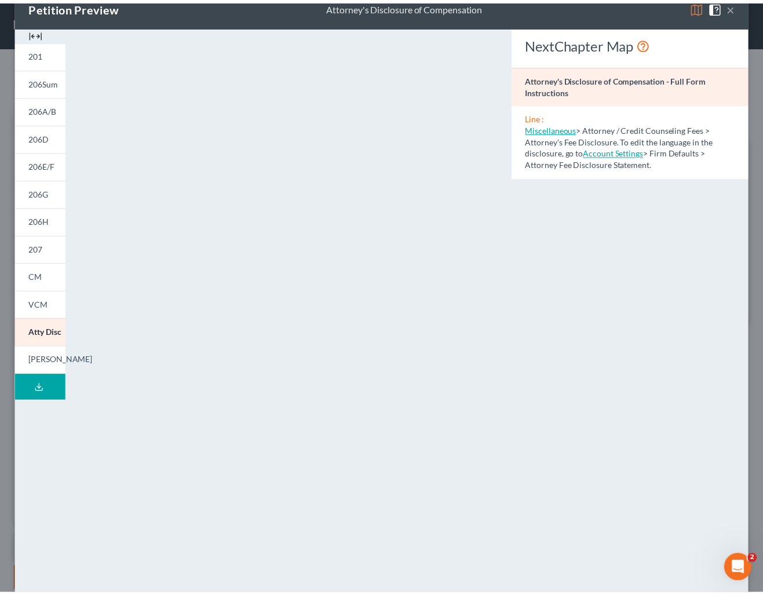
scroll to position [0, 0]
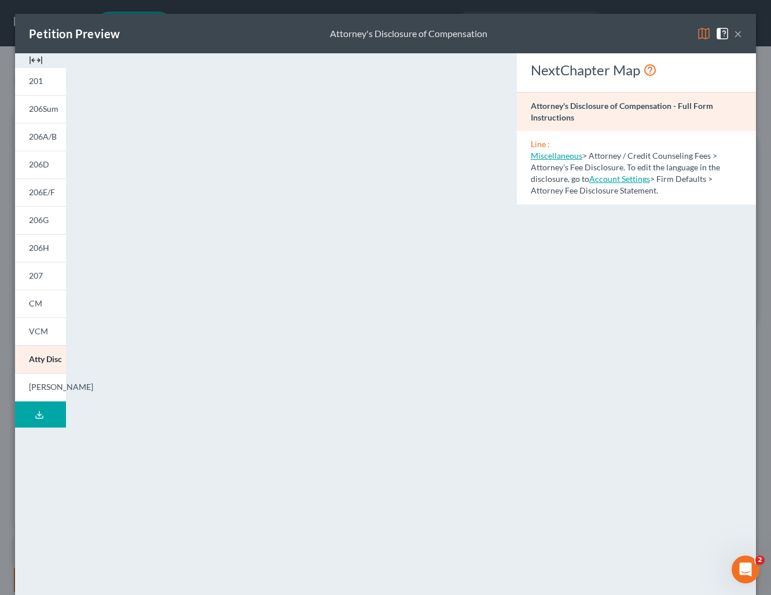
click at [734, 33] on div "Petition Preview Attorney's Disclosure of Compensation ×" at bounding box center [385, 33] width 741 height 39
click at [734, 33] on button "×" at bounding box center [738, 34] width 8 height 14
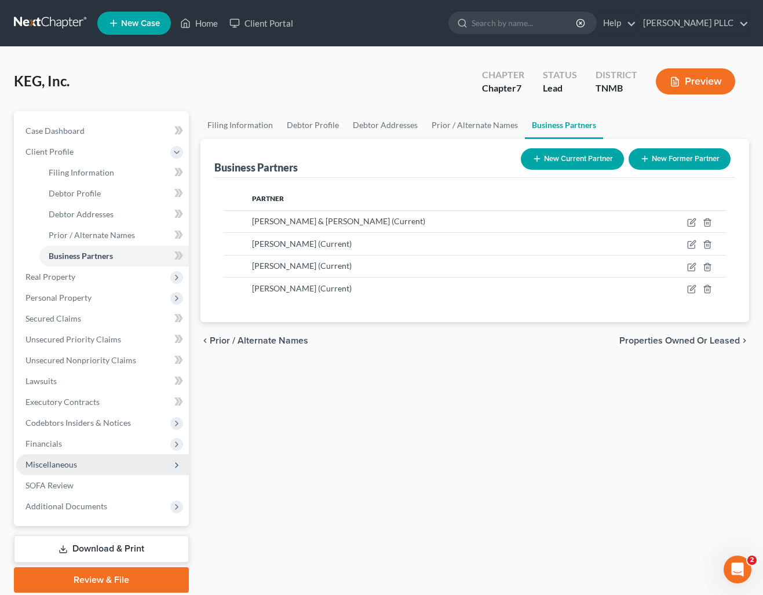
click at [69, 463] on span "Miscellaneous" at bounding box center [51, 464] width 52 height 10
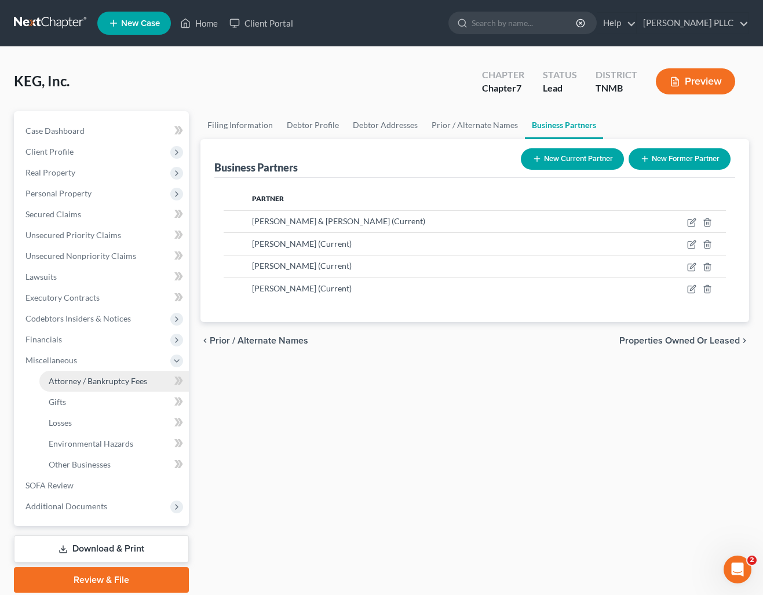
click at [93, 380] on span "Attorney / Bankruptcy Fees" at bounding box center [98, 381] width 98 height 10
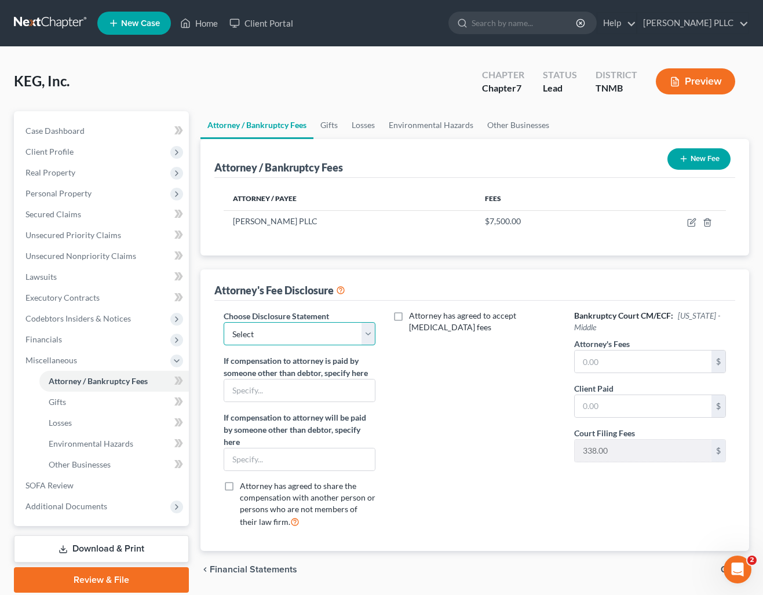
click at [365, 330] on select "Select Southern Care Chapter 11 Gradinaru Fee Disclosure" at bounding box center [300, 333] width 152 height 23
select select "2"
click at [224, 322] on select "Select Southern Care Chapter 11 Gradinaru Fee Disclosure" at bounding box center [300, 333] width 152 height 23
click at [642, 361] on input "text" at bounding box center [643, 361] width 137 height 22
type input "7,500.00"
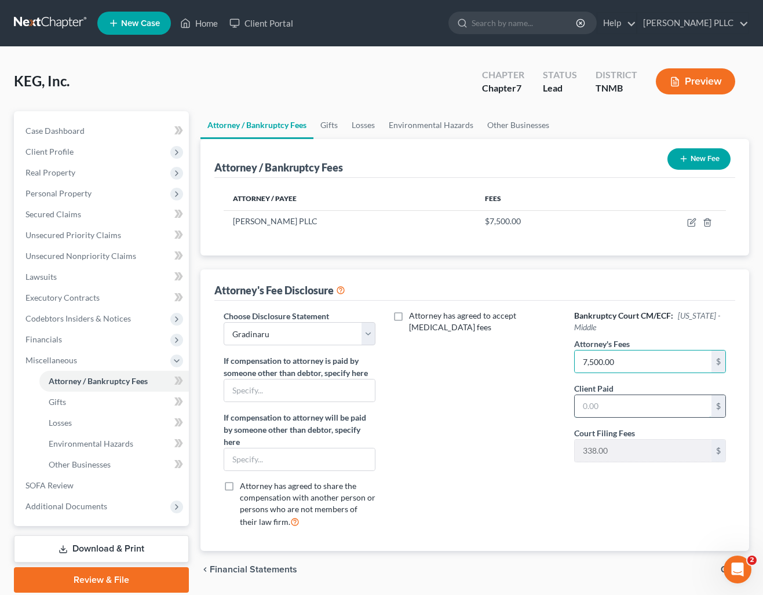
click at [641, 408] on input "text" at bounding box center [643, 406] width 137 height 22
type input "7,500.00"
click at [464, 387] on div "Attorney has agreed to accept retainer fees" at bounding box center [474, 423] width 175 height 227
click at [266, 569] on span "Financial Statements" at bounding box center [253, 569] width 87 height 9
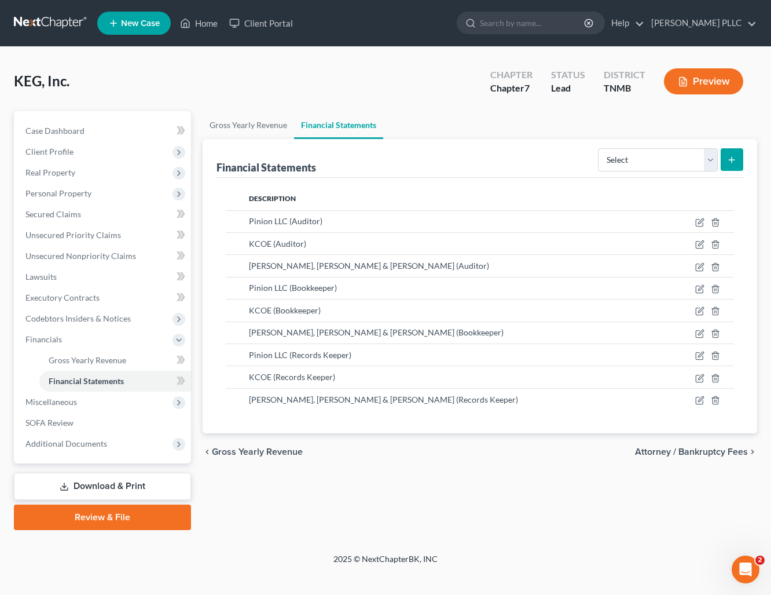
click at [700, 82] on button "Preview" at bounding box center [703, 81] width 79 height 26
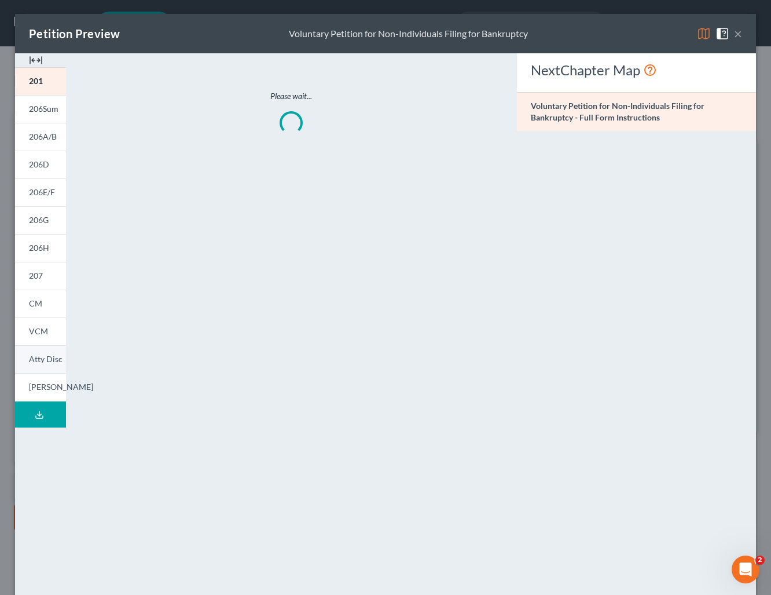
click at [42, 360] on span "Atty Disc" at bounding box center [46, 359] width 34 height 10
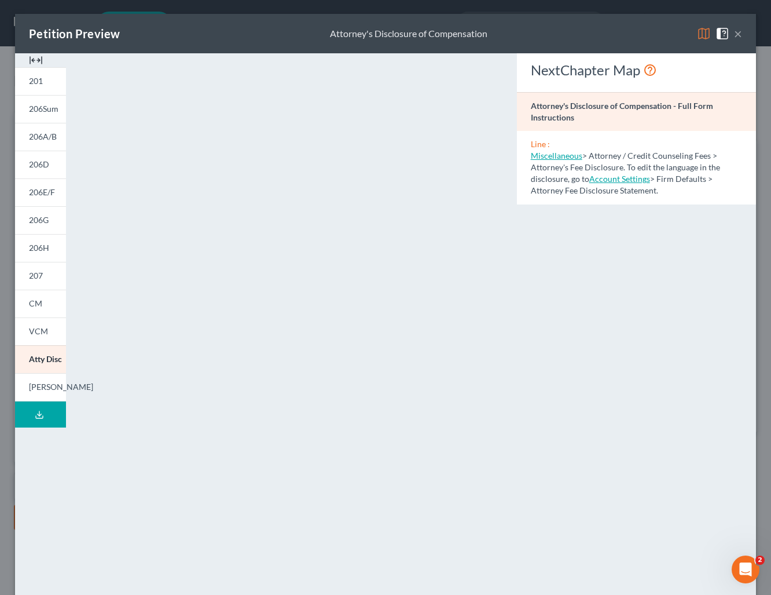
click at [734, 31] on button "×" at bounding box center [738, 34] width 8 height 14
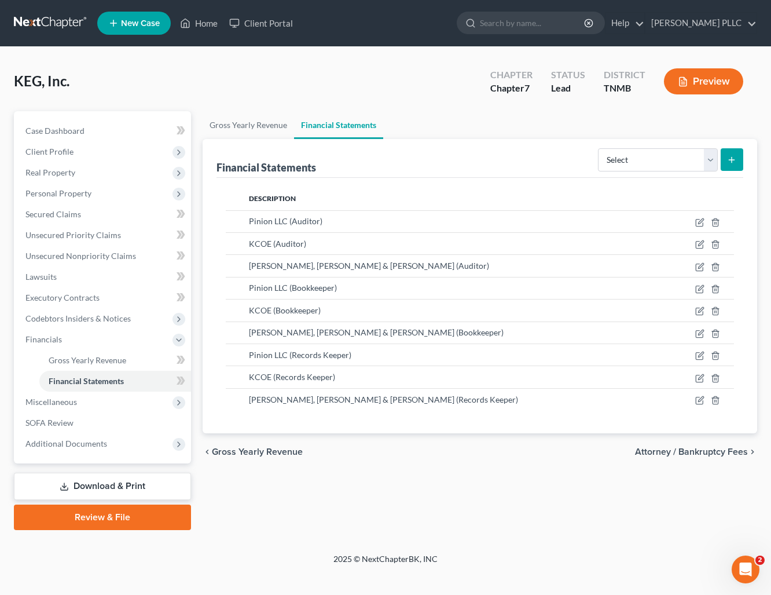
click at [55, 18] on link at bounding box center [51, 23] width 74 height 21
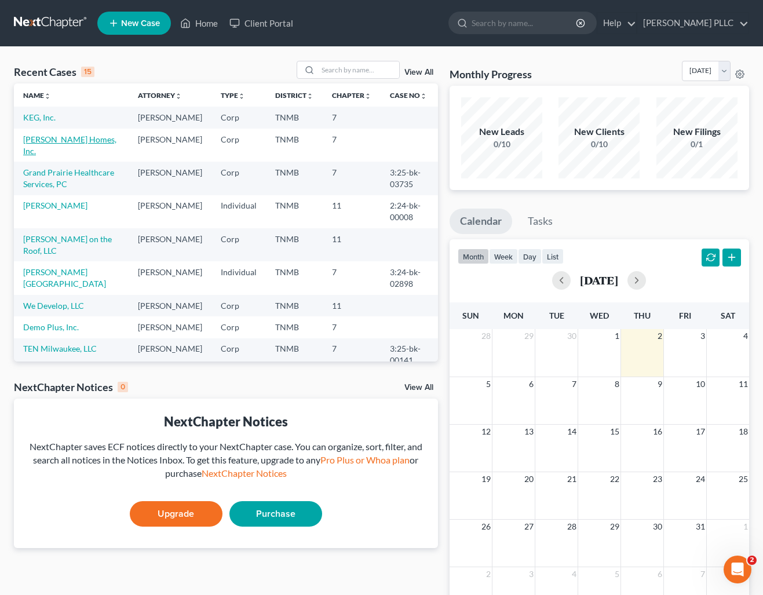
click at [81, 152] on link "[PERSON_NAME] Homes, Inc." at bounding box center [69, 144] width 93 height 21
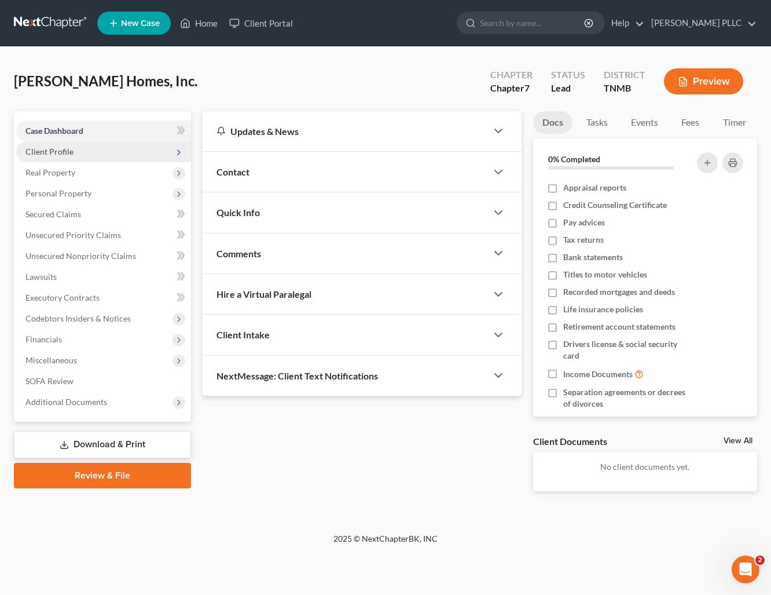
click at [57, 148] on span "Client Profile" at bounding box center [49, 152] width 48 height 10
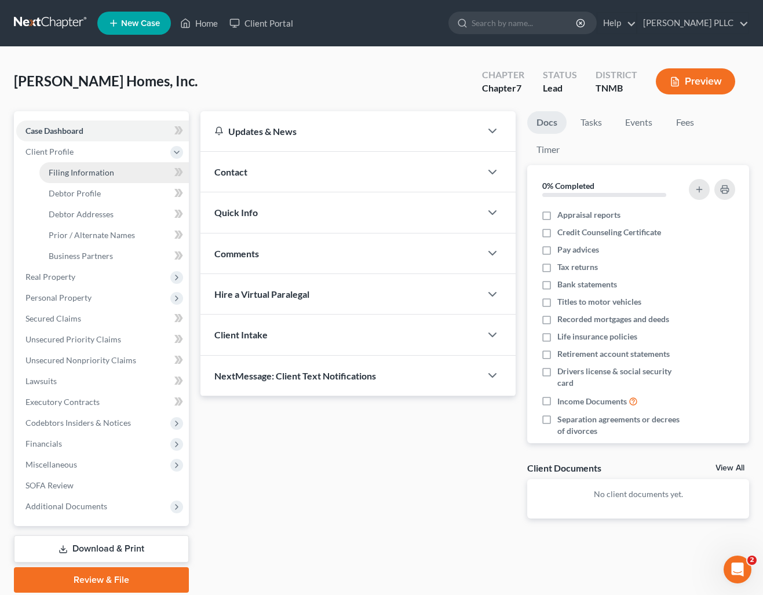
click at [83, 171] on span "Filing Information" at bounding box center [81, 172] width 65 height 10
select select "3"
select select "1"
select select "0"
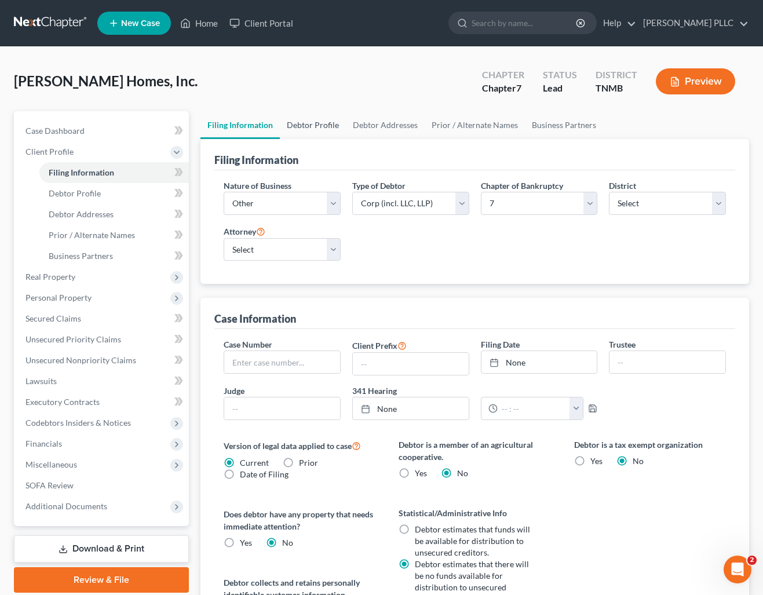
click at [325, 128] on link "Debtor Profile" at bounding box center [313, 125] width 66 height 28
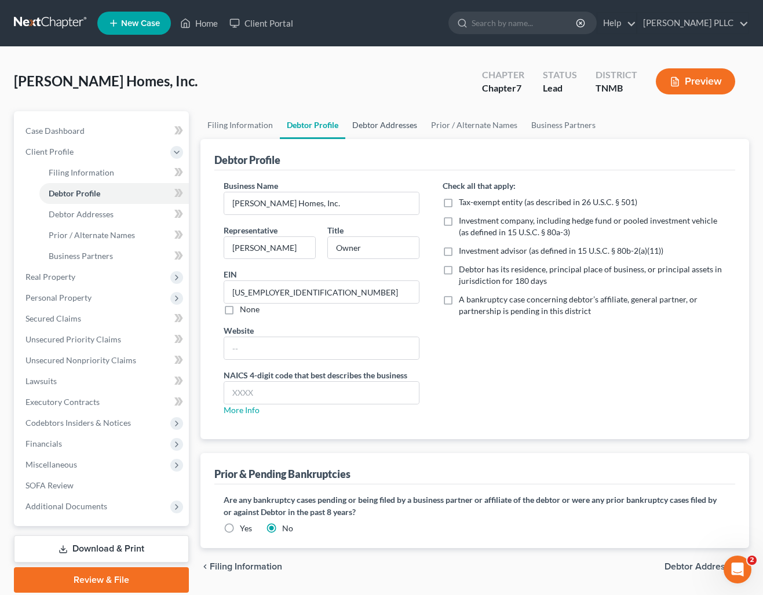
click at [376, 125] on link "Debtor Addresses" at bounding box center [384, 125] width 79 height 28
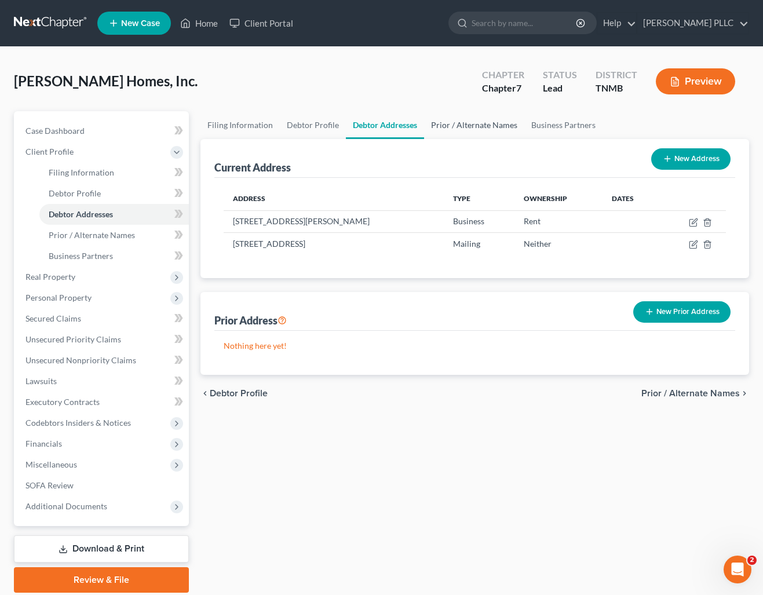
click at [456, 125] on link "Prior / Alternate Names" at bounding box center [474, 125] width 100 height 28
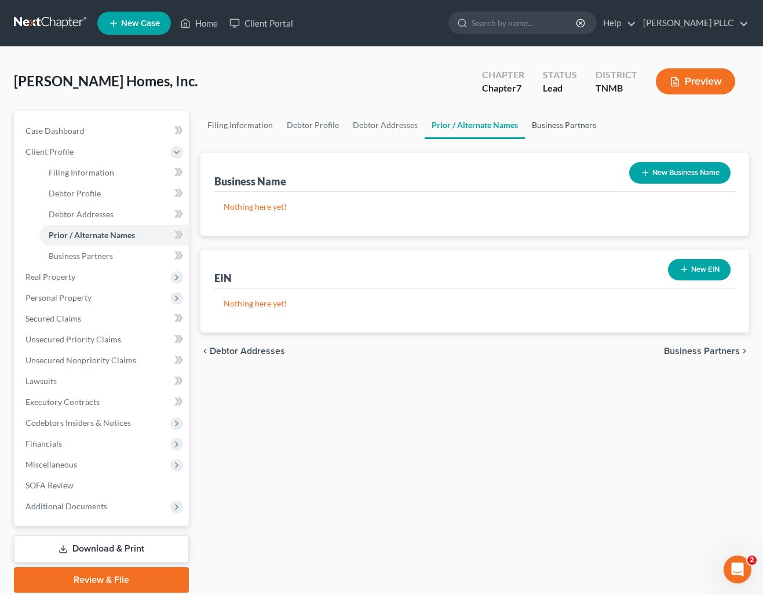
click at [539, 130] on link "Business Partners" at bounding box center [564, 125] width 78 height 28
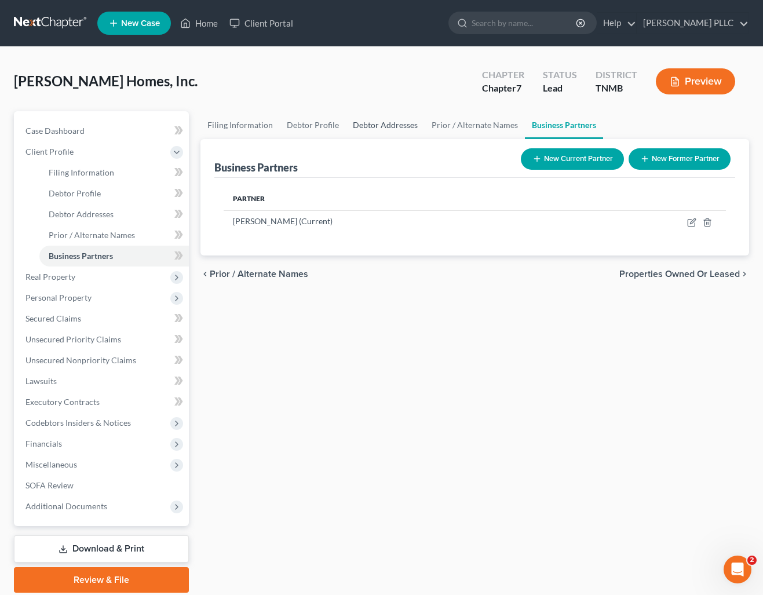
click at [381, 123] on link "Debtor Addresses" at bounding box center [385, 125] width 79 height 28
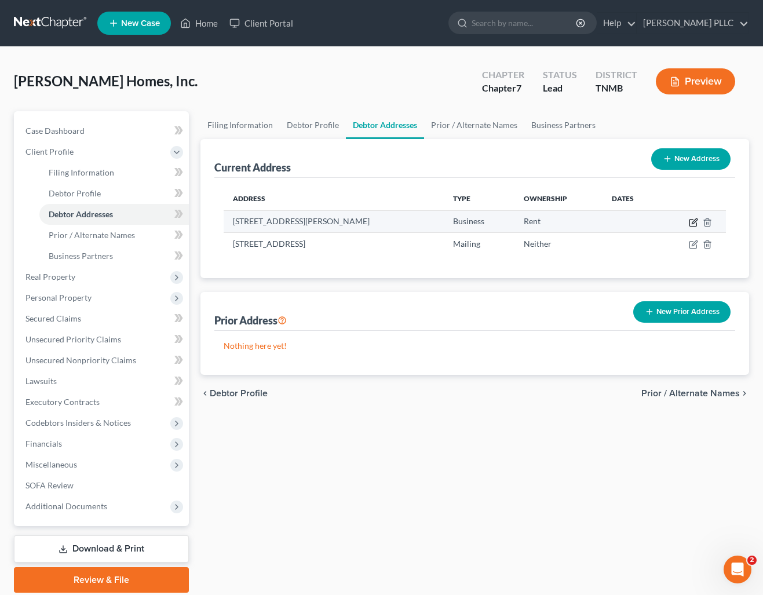
click at [695, 219] on icon "button" at bounding box center [693, 222] width 9 height 9
select select "44"
select select "0"
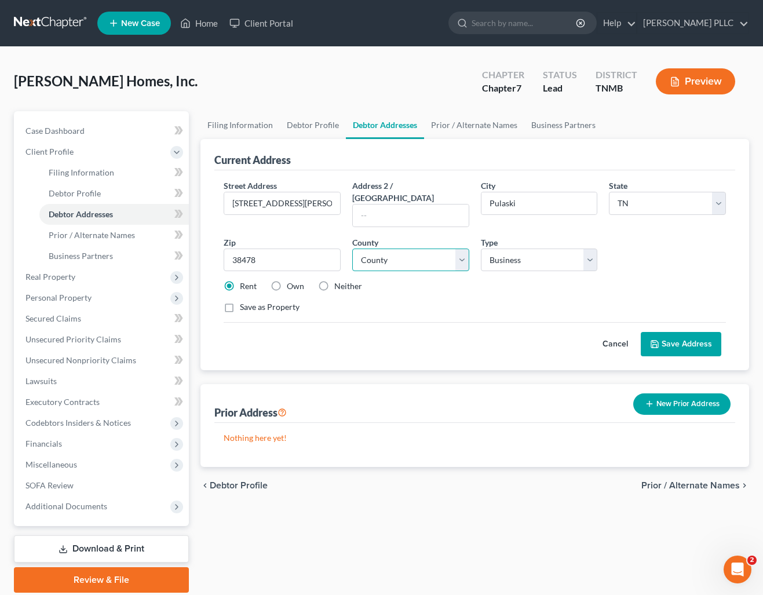
click at [459, 248] on select "County Anderson County Bedford County Benton County Bledsoe County Blount Count…" at bounding box center [410, 259] width 117 height 23
select select "27"
click at [352, 248] on select "County Anderson County Bedford County Benton County Bledsoe County Blount Count…" at bounding box center [410, 259] width 117 height 23
click at [683, 332] on button "Save Address" at bounding box center [681, 344] width 81 height 24
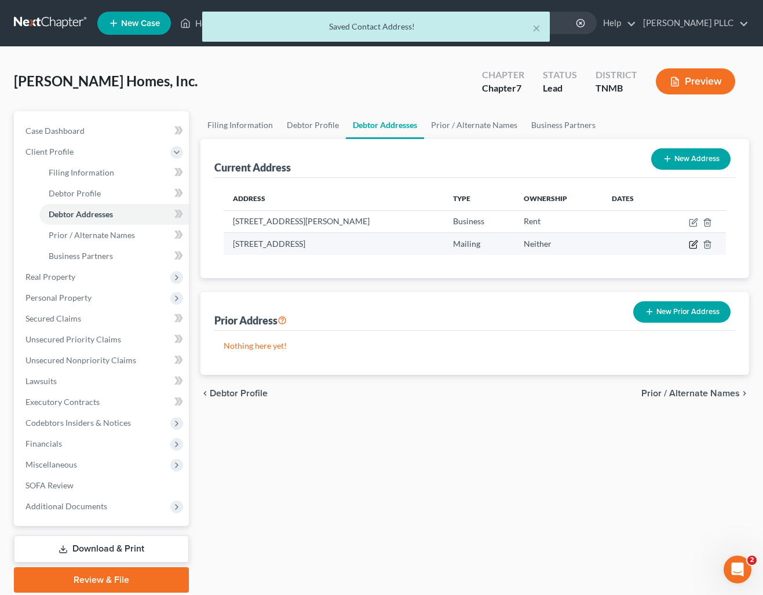
click at [691, 243] on icon "button" at bounding box center [693, 244] width 9 height 9
select select "44"
select select "27"
select select "1"
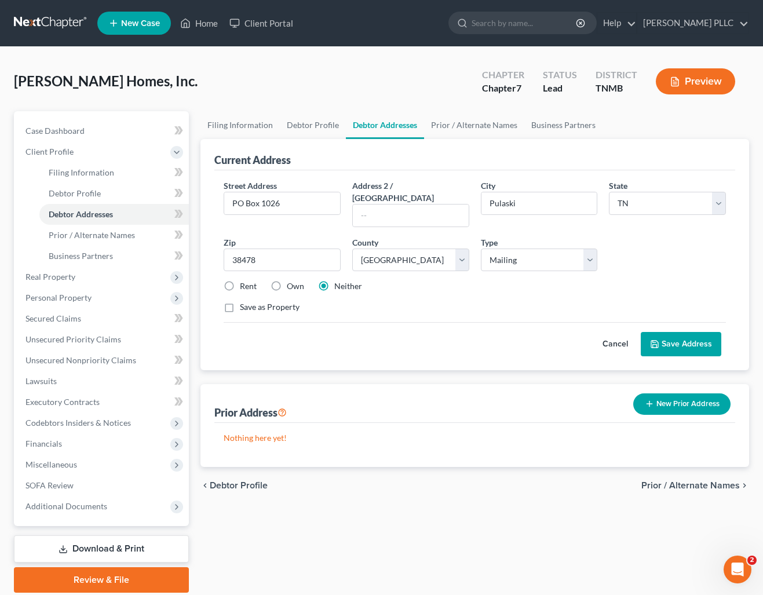
click at [240, 280] on label "Rent" at bounding box center [248, 286] width 17 height 12
click at [244, 280] on input "Rent" at bounding box center [248, 284] width 8 height 8
radio input "true"
click at [710, 335] on button "Save Address" at bounding box center [681, 344] width 81 height 24
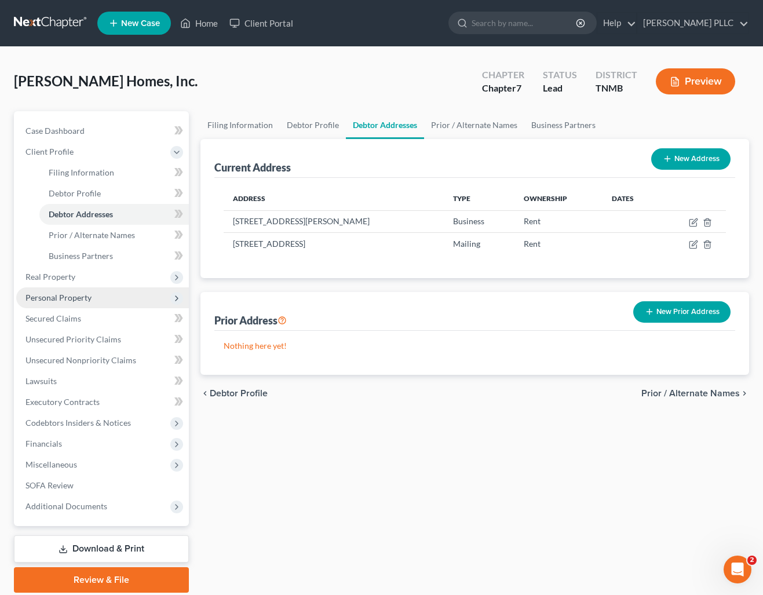
drag, startPoint x: 61, startPoint y: 300, endPoint x: 93, endPoint y: 295, distance: 32.2
click at [61, 300] on span "Personal Property" at bounding box center [58, 297] width 66 height 10
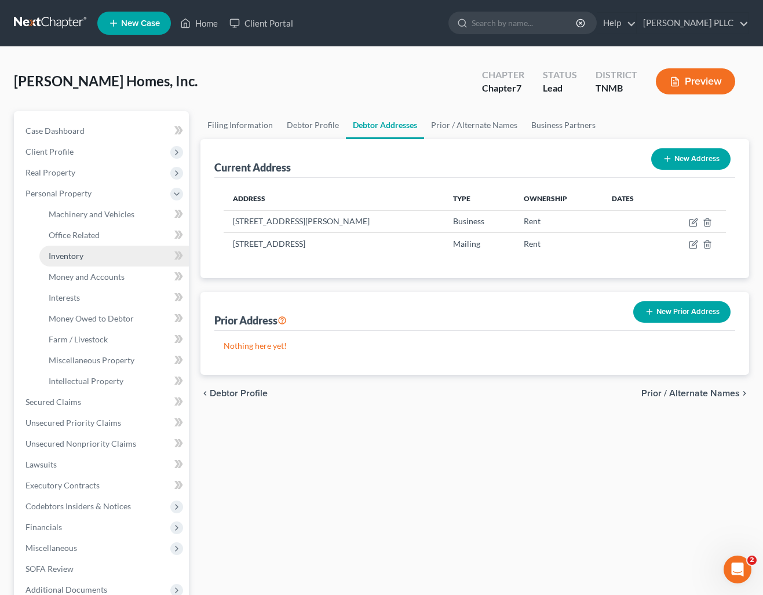
click at [76, 251] on span "Inventory" at bounding box center [66, 256] width 35 height 10
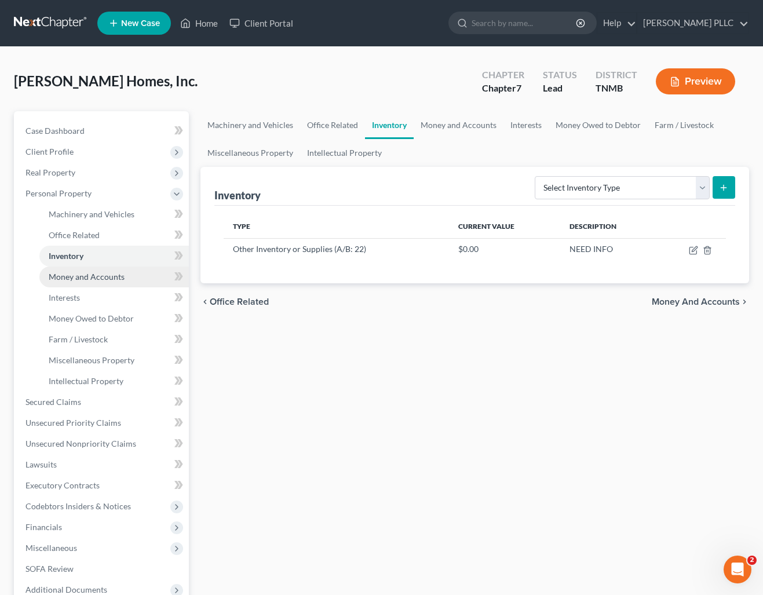
click at [100, 273] on span "Money and Accounts" at bounding box center [87, 277] width 76 height 10
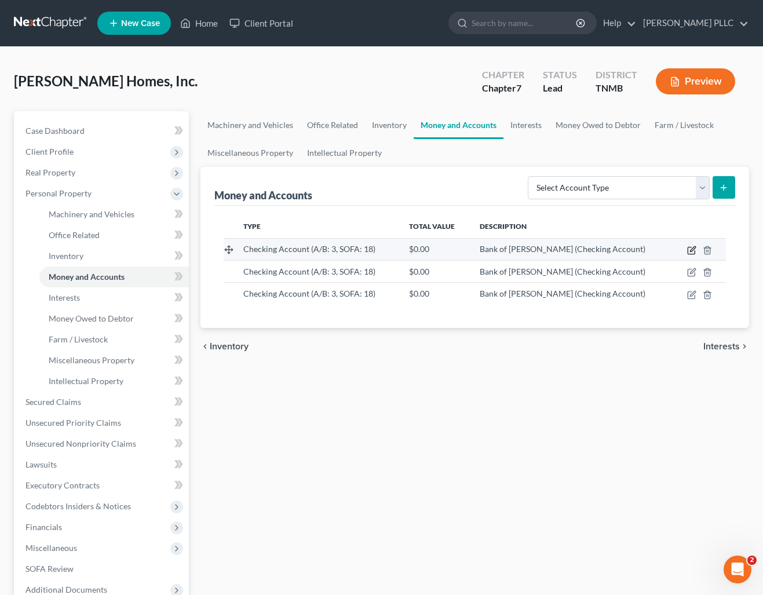
click at [694, 253] on icon "button" at bounding box center [691, 250] width 9 height 9
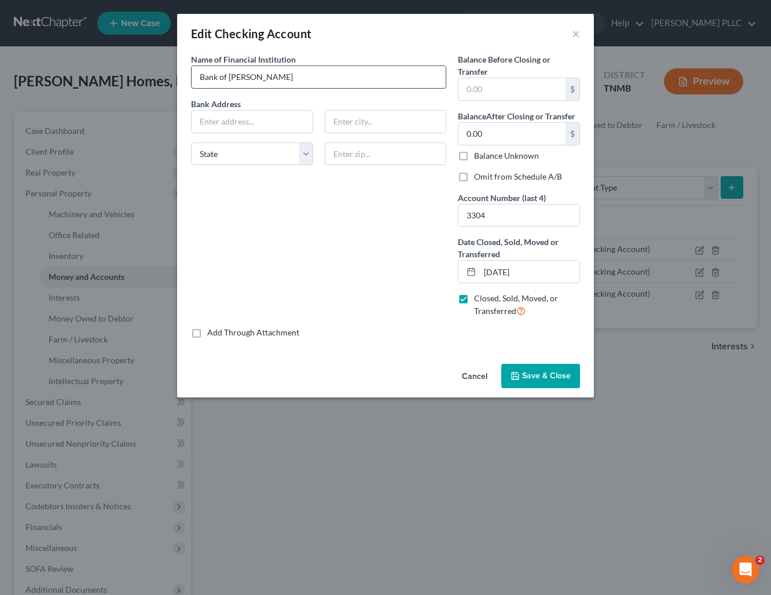
click at [265, 81] on input "Bank of Frank" at bounding box center [319, 77] width 254 height 22
type input "Bank of Frankewing"
click at [548, 372] on span "Save & Close" at bounding box center [546, 376] width 49 height 10
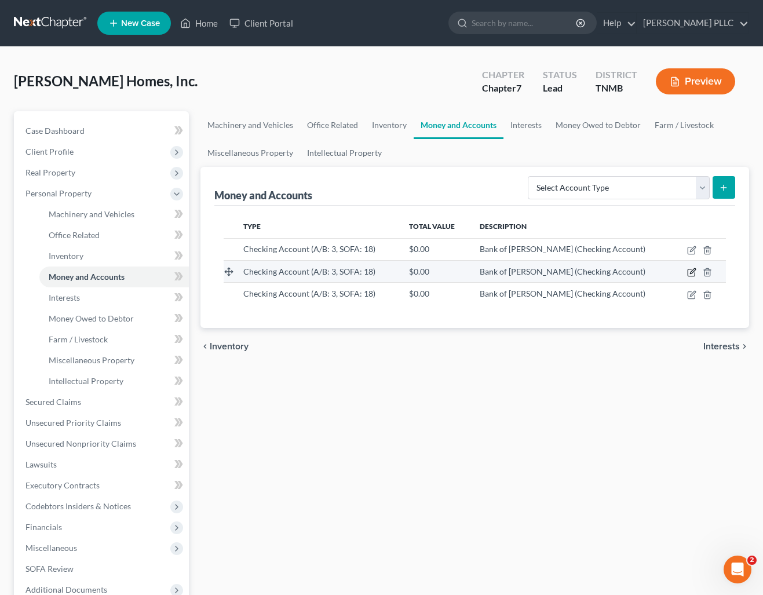
click at [692, 271] on icon "button" at bounding box center [691, 272] width 9 height 9
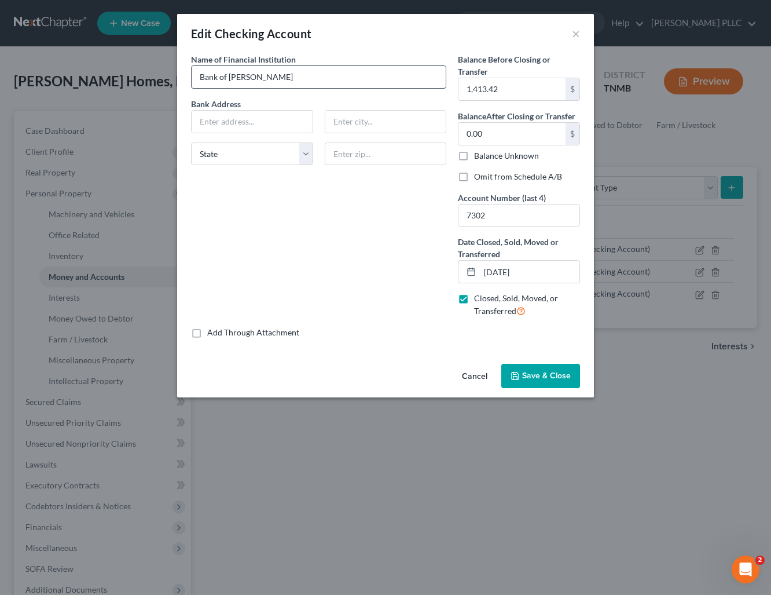
click at [260, 77] on input "Bank of Frank" at bounding box center [319, 77] width 254 height 22
type input "Bank of Frankewing"
click at [542, 370] on button "Save & Close" at bounding box center [541, 376] width 79 height 24
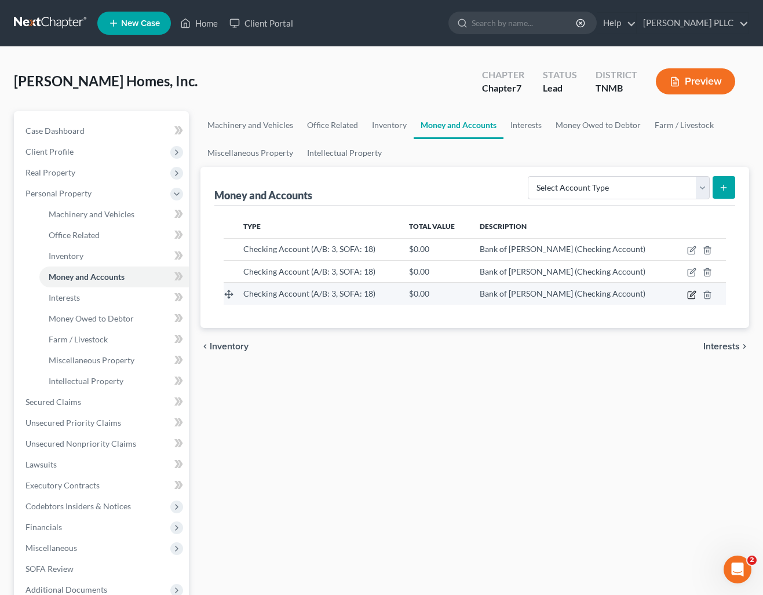
click at [690, 296] on icon "button" at bounding box center [691, 294] width 9 height 9
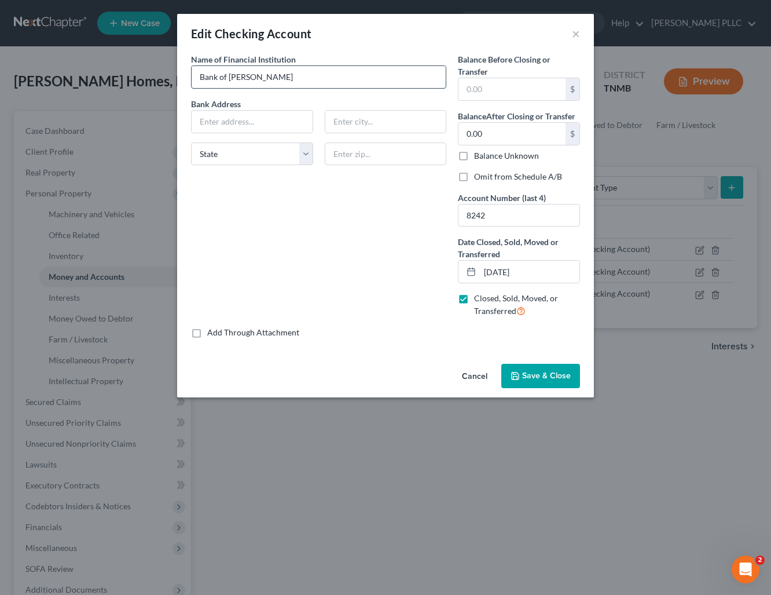
click at [254, 78] on input "Bank of Frank" at bounding box center [319, 77] width 254 height 22
type input "Bank of Frankewing"
click at [525, 367] on button "Save & Close" at bounding box center [541, 376] width 79 height 24
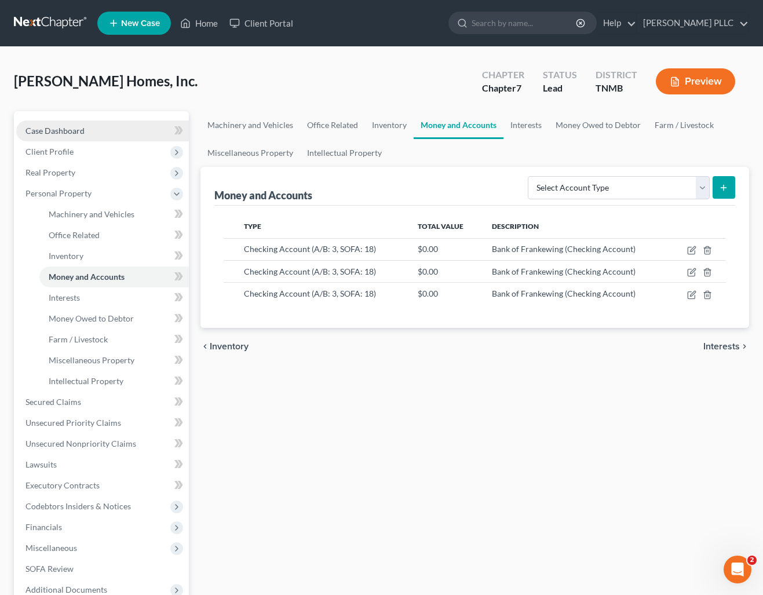
click at [75, 134] on span "Case Dashboard" at bounding box center [54, 131] width 59 height 10
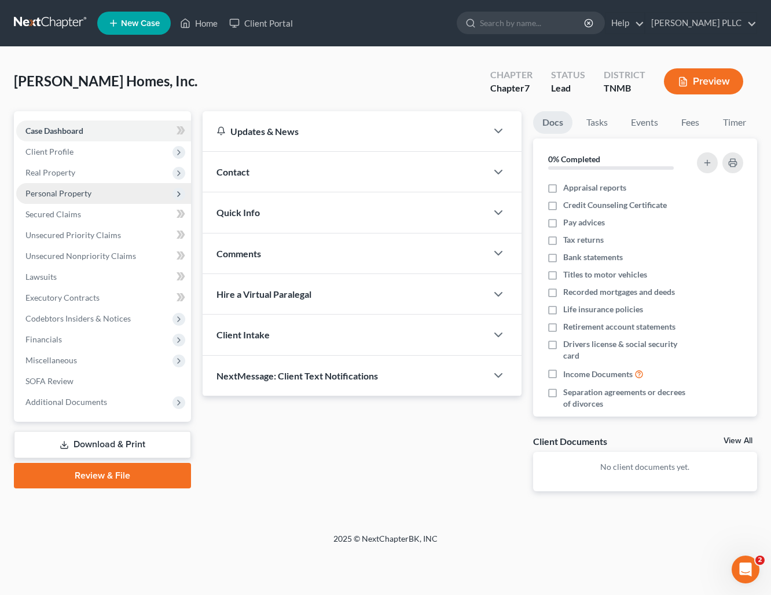
click at [65, 193] on span "Personal Property" at bounding box center [58, 193] width 66 height 10
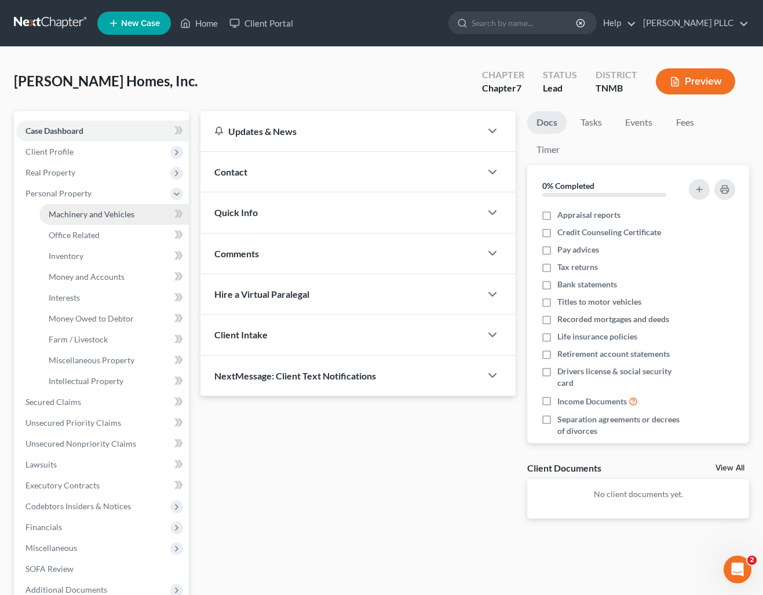
click at [81, 217] on span "Machinery and Vehicles" at bounding box center [92, 214] width 86 height 10
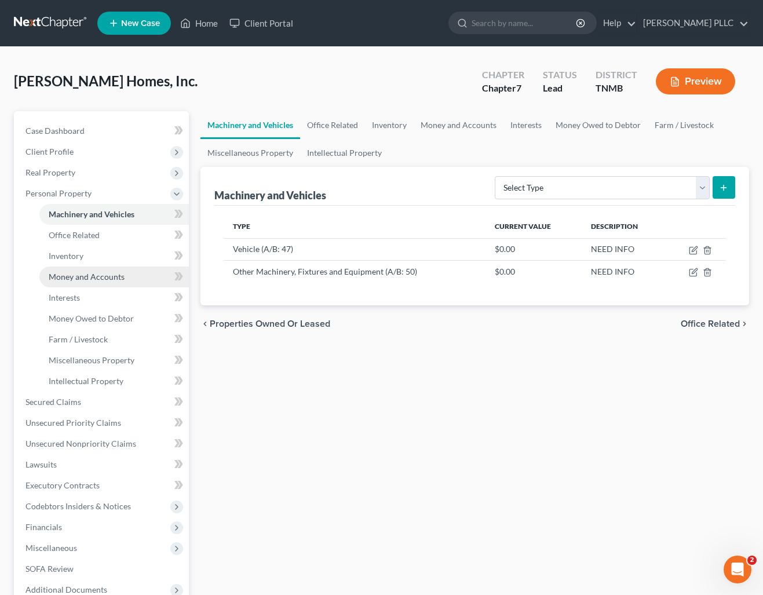
click at [106, 272] on span "Money and Accounts" at bounding box center [87, 277] width 76 height 10
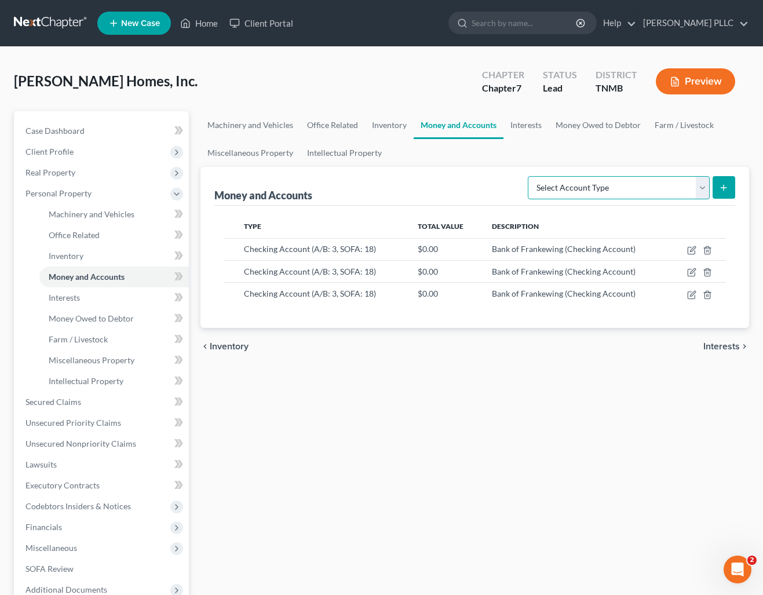
click at [656, 192] on select "Select Account Type Brokerage (A/B: 3, SOFA: 18) Cash on Hand (A/B: 2) Certific…" at bounding box center [619, 187] width 182 height 23
click at [88, 292] on link "Interests" at bounding box center [113, 297] width 149 height 21
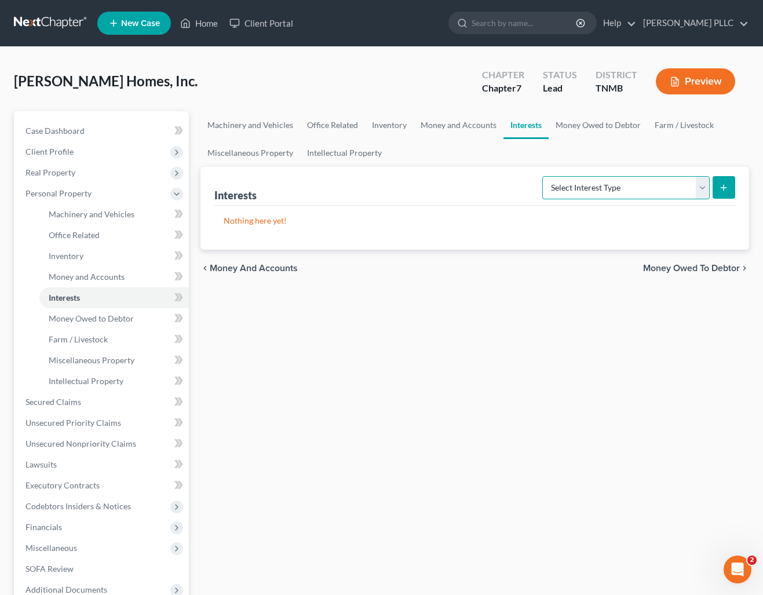
click at [625, 188] on select "Select Interest Type Bond (A/B: 16) Incorporated Business (A/B: 15) Insurance P…" at bounding box center [625, 187] width 167 height 23
click at [109, 321] on span "Money Owed to Debtor" at bounding box center [91, 318] width 85 height 10
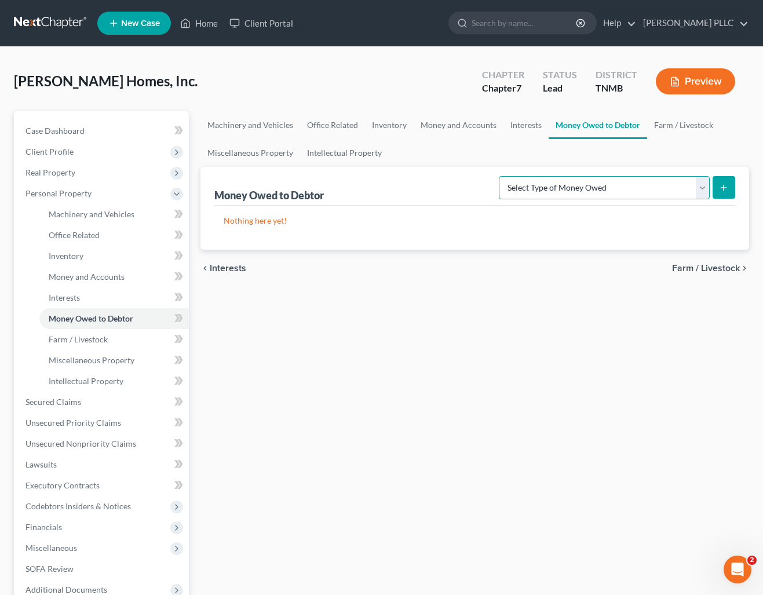
click at [564, 189] on select "Select Type of Money Owed Accounts Receivable (A/B: 11) Causes of Action Agains…" at bounding box center [604, 187] width 211 height 23
select select "accounts_receivable"
click at [501, 176] on select "Select Type of Money Owed Accounts Receivable (A/B: 11) Causes of Action Agains…" at bounding box center [604, 187] width 211 height 23
click at [724, 189] on icon "submit" at bounding box center [723, 187] width 9 height 9
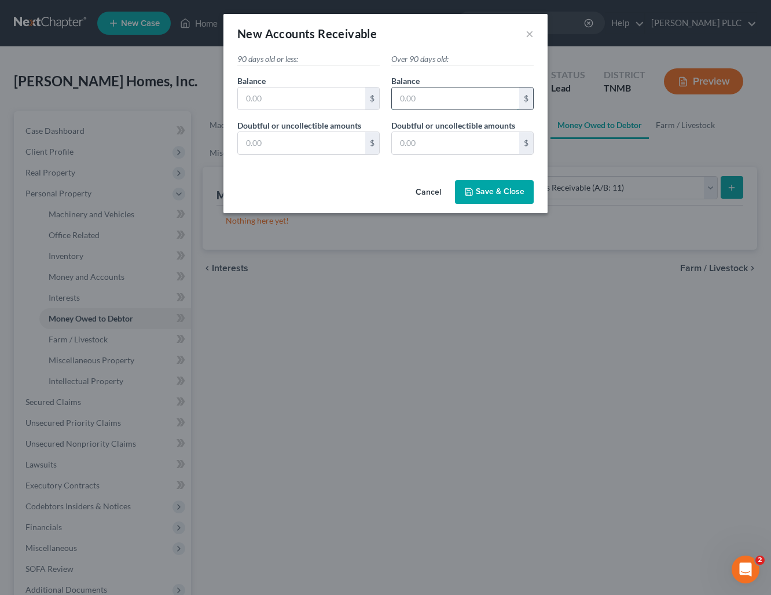
click at [441, 100] on input "text" at bounding box center [455, 98] width 127 height 22
type input "1,284,517.68"
click at [510, 197] on button "Save & Close" at bounding box center [494, 192] width 79 height 24
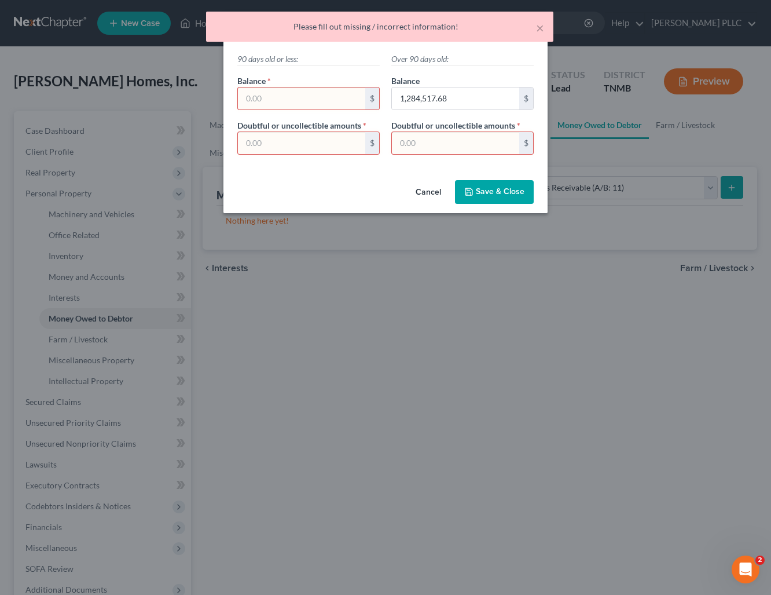
click at [285, 95] on input "text" at bounding box center [301, 98] width 127 height 22
type input "0.00"
click at [284, 152] on input "text" at bounding box center [301, 143] width 127 height 22
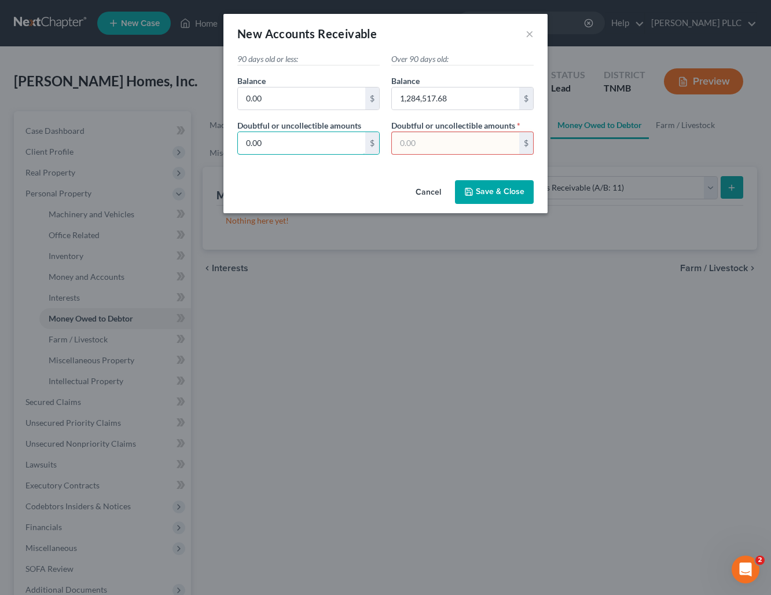
type input "0.00"
click at [496, 194] on span "Save & Close" at bounding box center [500, 192] width 49 height 10
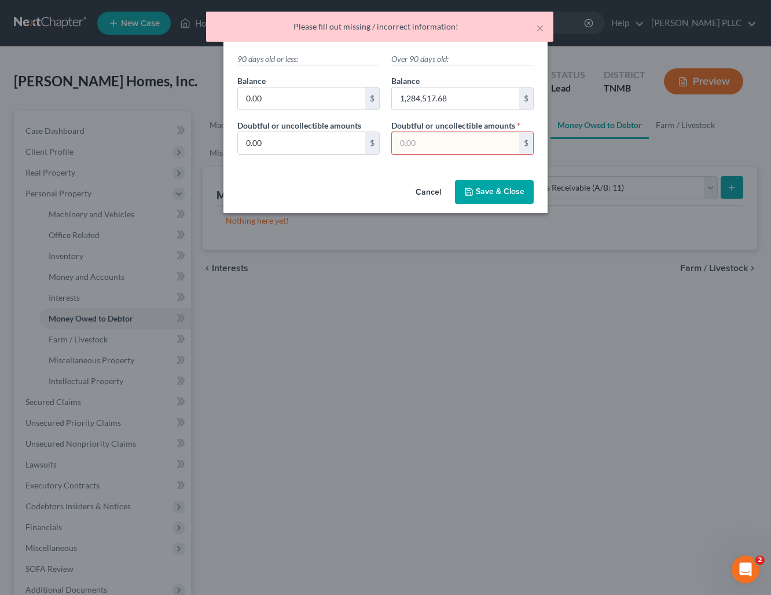
click at [432, 145] on input "text" at bounding box center [455, 143] width 127 height 22
type input "0.00"
click at [491, 197] on span "Save & Close" at bounding box center [500, 192] width 49 height 10
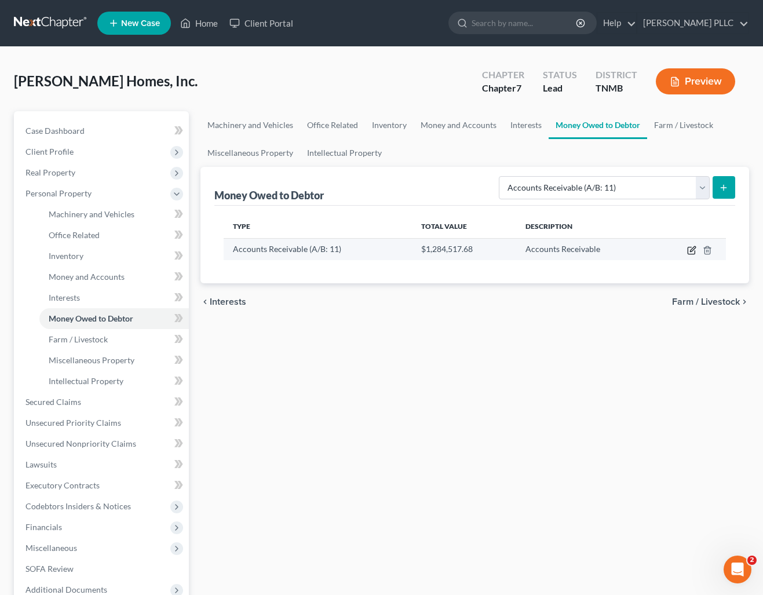
click at [692, 250] on icon "button" at bounding box center [691, 250] width 9 height 9
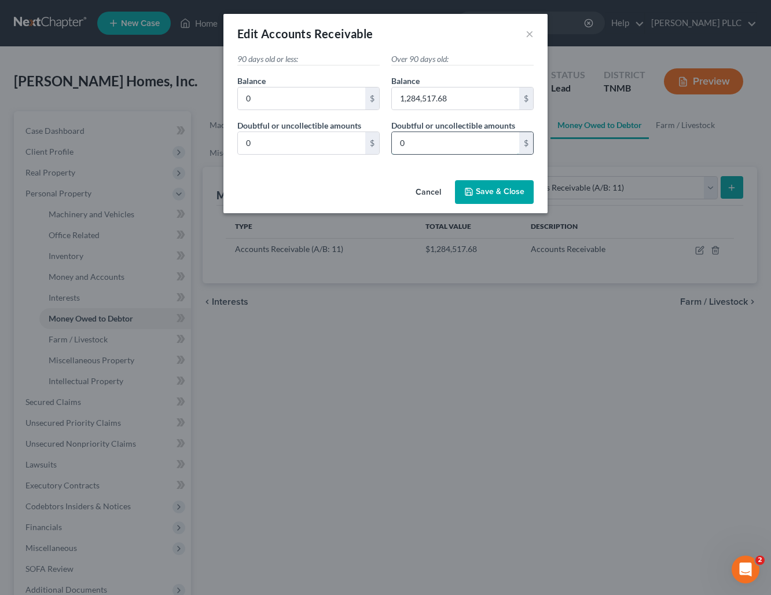
click at [429, 140] on input "0" at bounding box center [455, 143] width 127 height 22
type input "1,284,517.68"
click at [484, 192] on span "Save & Close" at bounding box center [500, 192] width 49 height 10
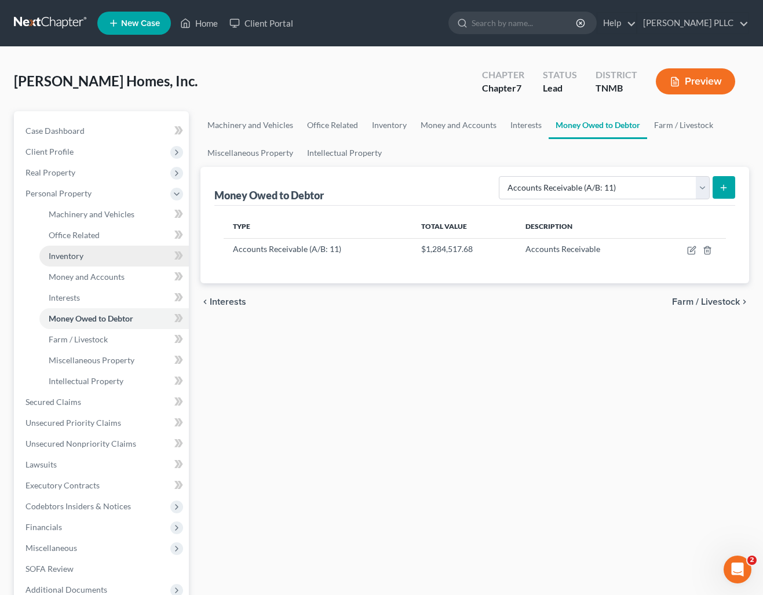
click at [82, 259] on span "Inventory" at bounding box center [66, 256] width 35 height 10
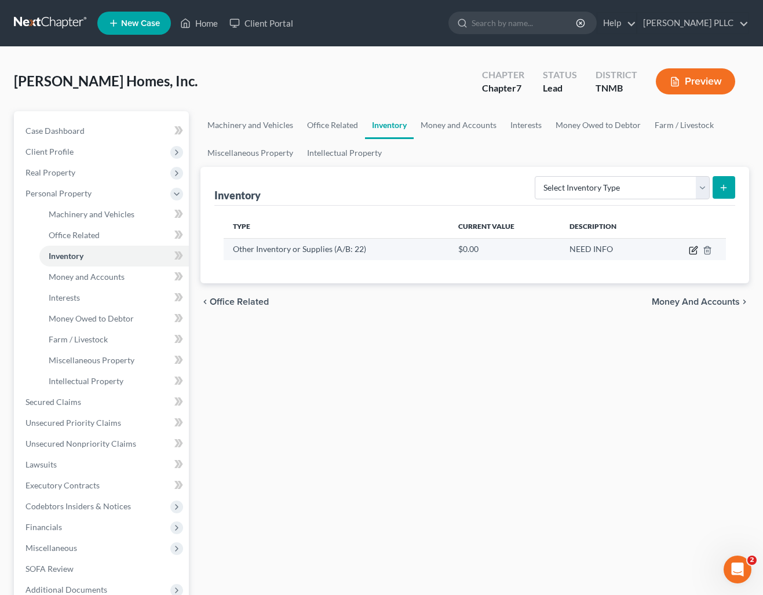
click at [695, 251] on icon "button" at bounding box center [693, 250] width 9 height 9
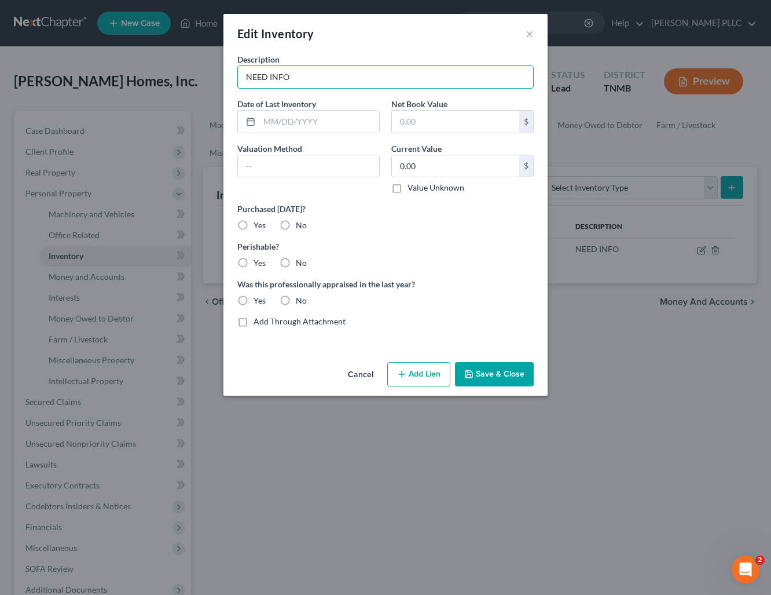
drag, startPoint x: 294, startPoint y: 75, endPoint x: 202, endPoint y: 75, distance: 92.7
click at [199, 75] on div "Edit Inventory × Description NEED INFO Date of Last Inventory Net Book Value $ …" at bounding box center [385, 297] width 771 height 595
type input "Miscellaneous Construction Materials"
click at [408, 186] on label "Value Unknown" at bounding box center [436, 188] width 57 height 12
click at [412, 186] on input "Value Unknown" at bounding box center [416, 186] width 8 height 8
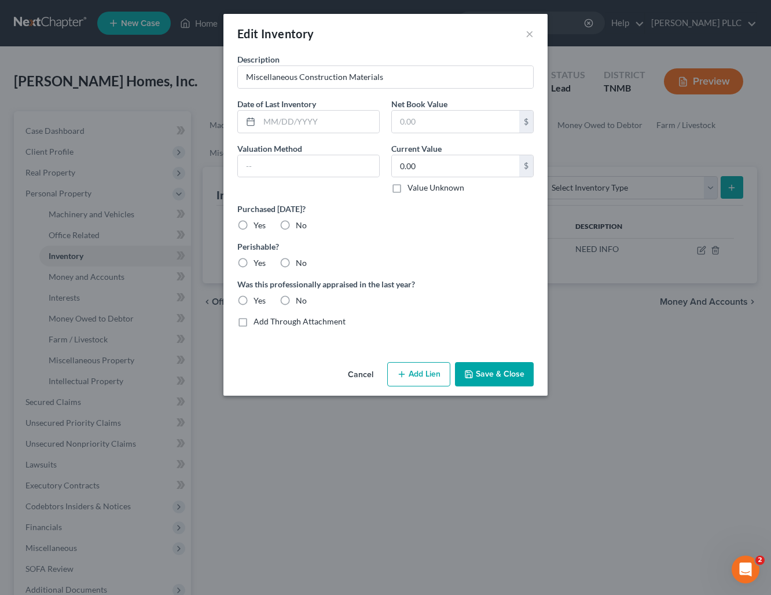
checkbox input "true"
click at [485, 377] on button "Save & Close" at bounding box center [494, 374] width 79 height 24
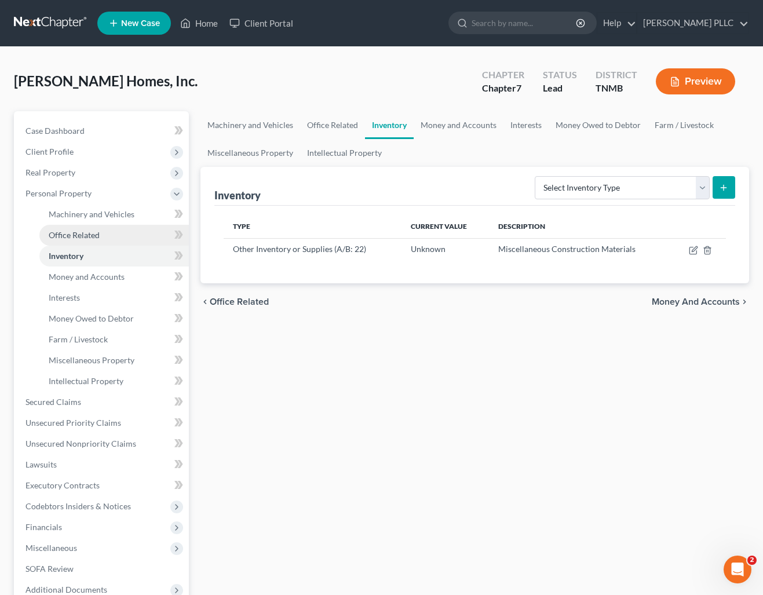
click at [78, 232] on span "Office Related" at bounding box center [74, 235] width 51 height 10
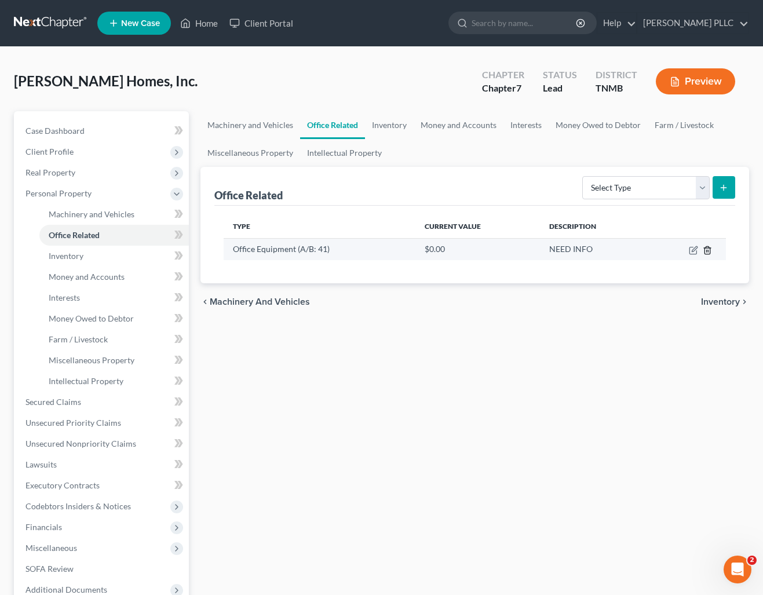
click at [705, 250] on icon "button" at bounding box center [707, 250] width 9 height 9
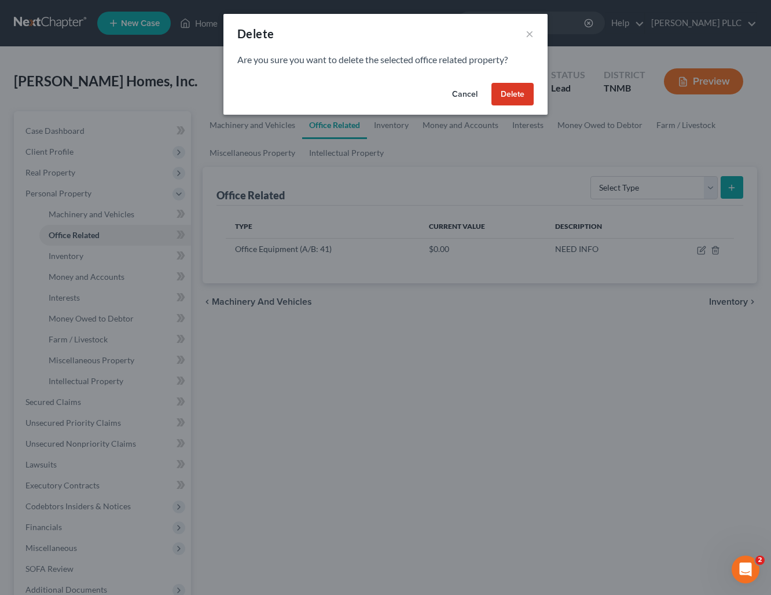
click at [520, 93] on button "Delete" at bounding box center [513, 94] width 42 height 23
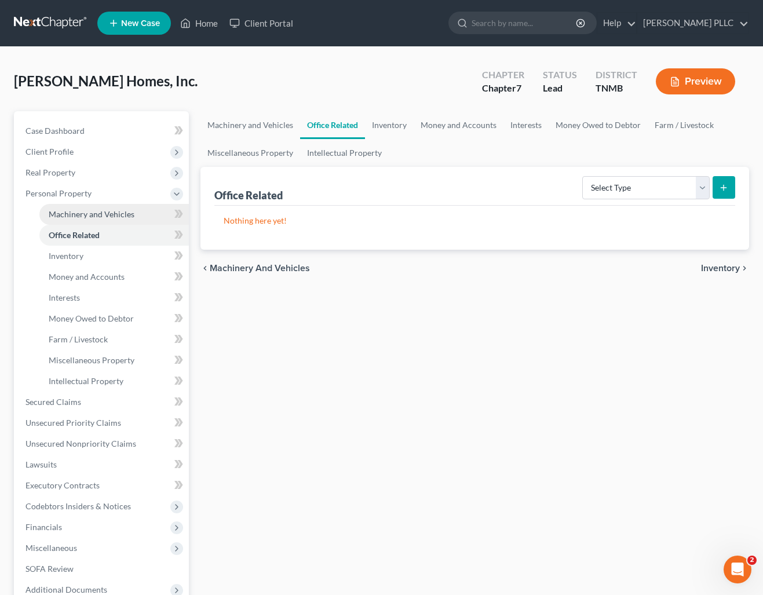
click at [83, 218] on span "Machinery and Vehicles" at bounding box center [92, 214] width 86 height 10
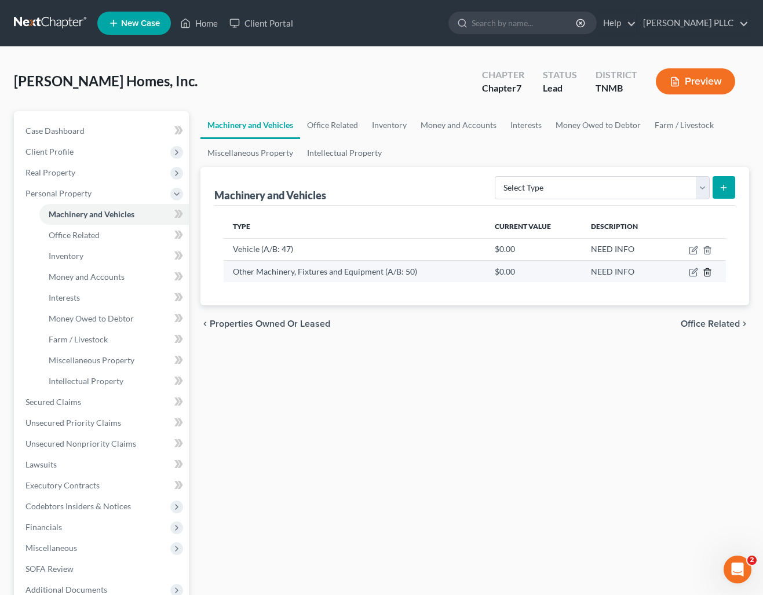
click at [707, 272] on line "button" at bounding box center [707, 273] width 0 height 2
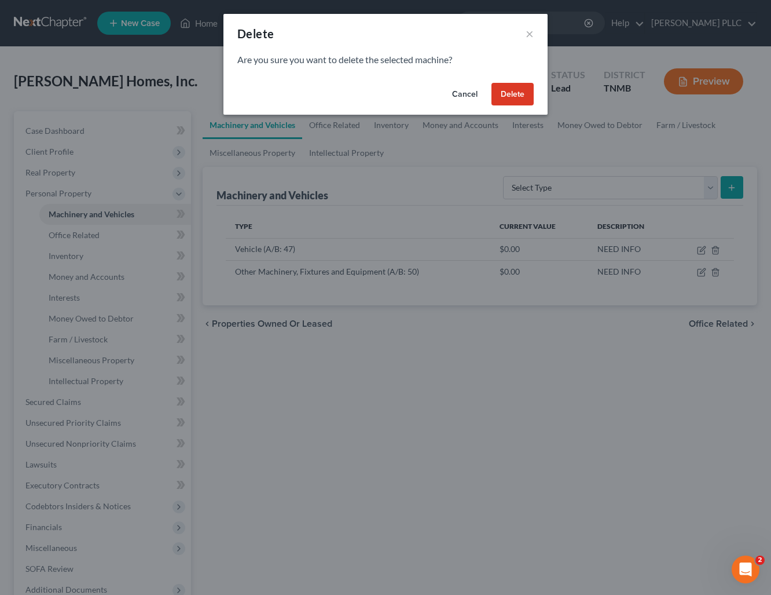
click at [506, 80] on div "Cancel Delete" at bounding box center [386, 96] width 324 height 37
click at [525, 93] on button "Delete" at bounding box center [513, 94] width 42 height 23
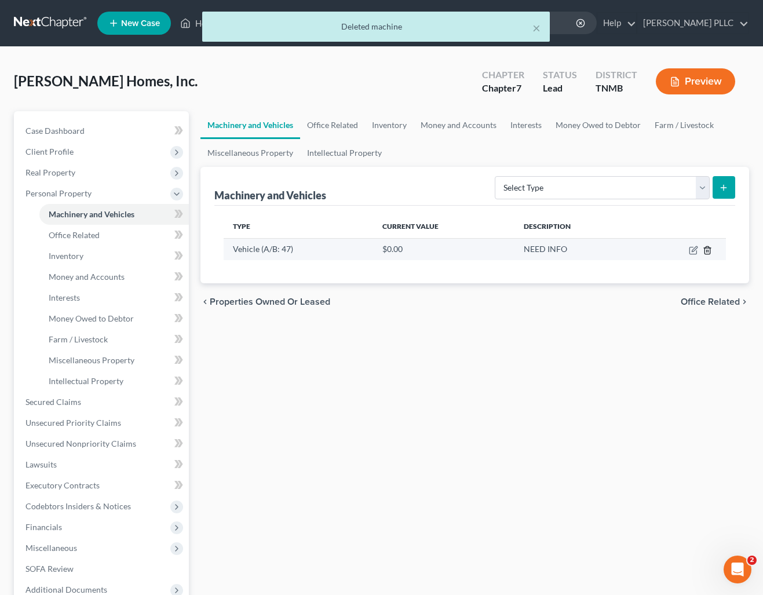
click at [709, 248] on polyline "button" at bounding box center [707, 248] width 7 height 0
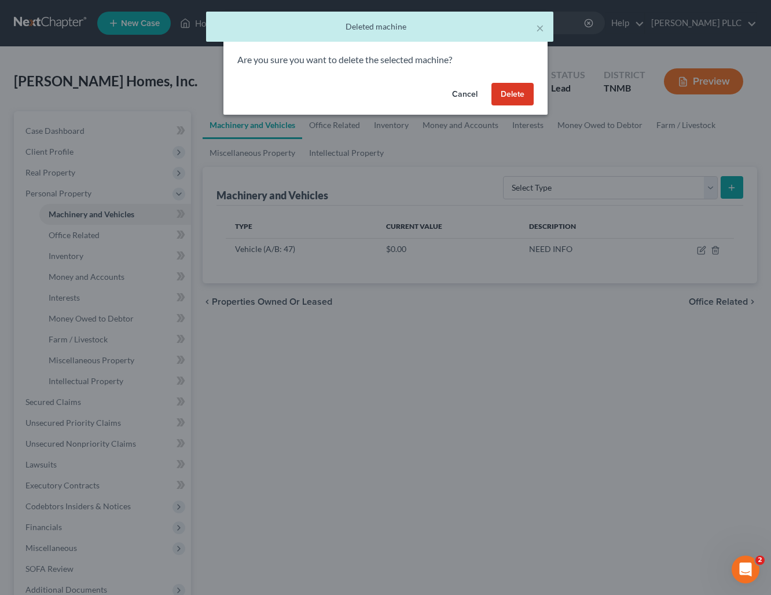
click at [511, 86] on button "Delete" at bounding box center [513, 94] width 42 height 23
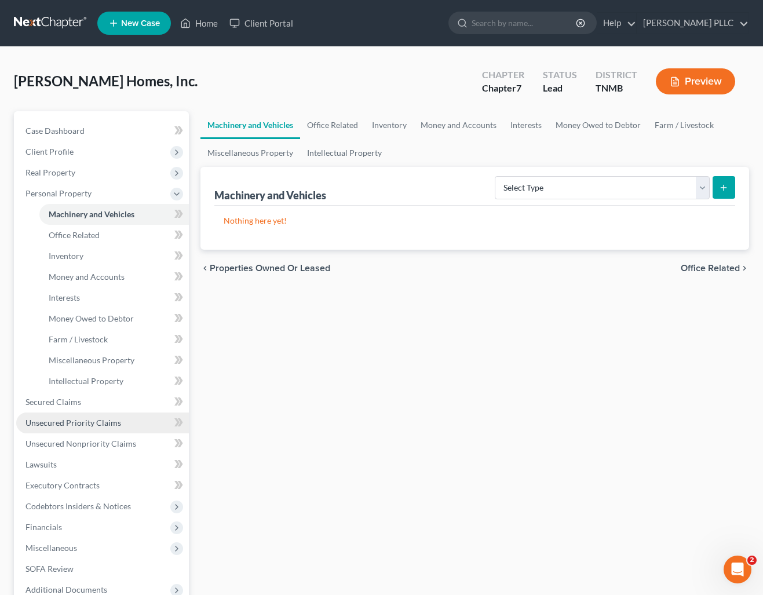
click at [79, 429] on link "Unsecured Priority Claims" at bounding box center [102, 422] width 173 height 21
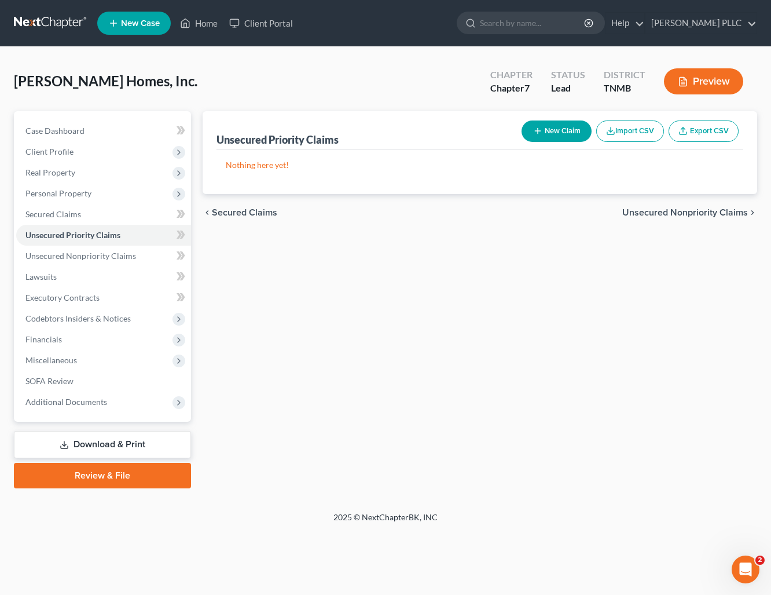
click at [575, 125] on button "New Claim" at bounding box center [557, 130] width 70 height 21
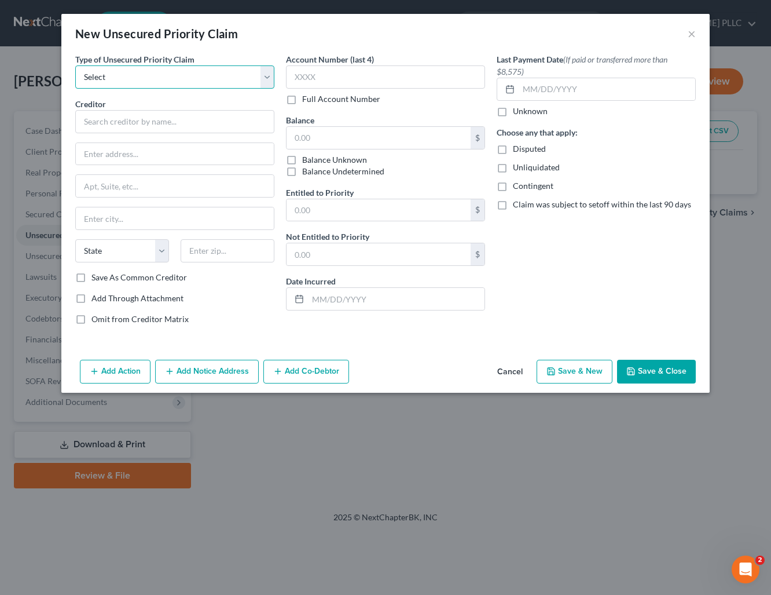
click at [151, 76] on select "Select Taxes & Other Government Units Domestic Support Obligations Extensions o…" at bounding box center [174, 76] width 199 height 23
select select "0"
click at [75, 65] on select "Select Taxes & Other Government Units Domestic Support Obligations Extensions o…" at bounding box center [174, 76] width 199 height 23
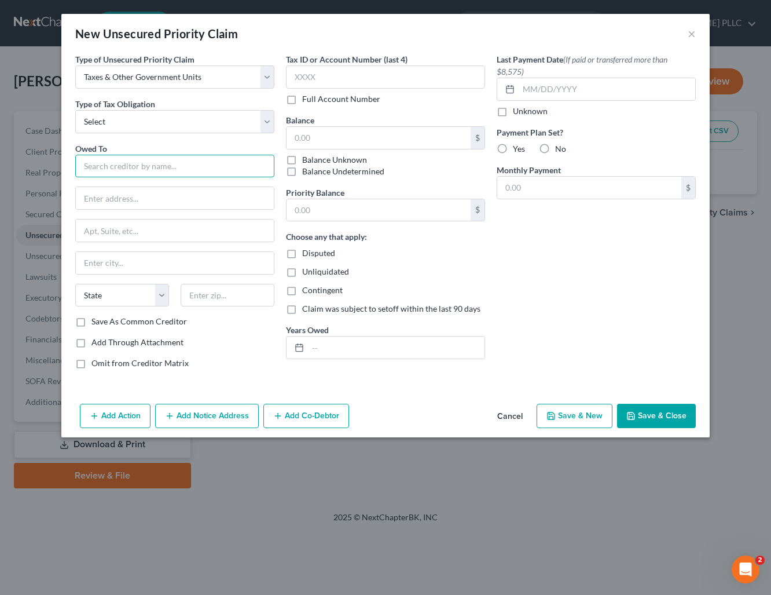
click at [142, 170] on input "text" at bounding box center [174, 166] width 199 height 23
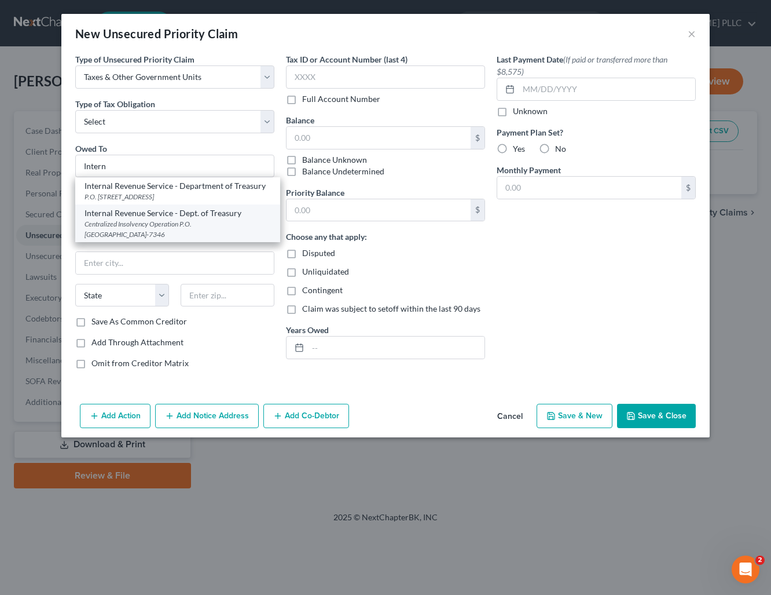
click at [144, 239] on div "Centralized Insolvency Operation P.O. Box 7346, Philadelphia, PA 19101-7346" at bounding box center [178, 229] width 186 height 20
type input "Internal Revenue Service - Dept. of Treasury"
type input "Centralized Insolvency Operation"
type input "P.O. Box 7346"
type input "Philadelphia"
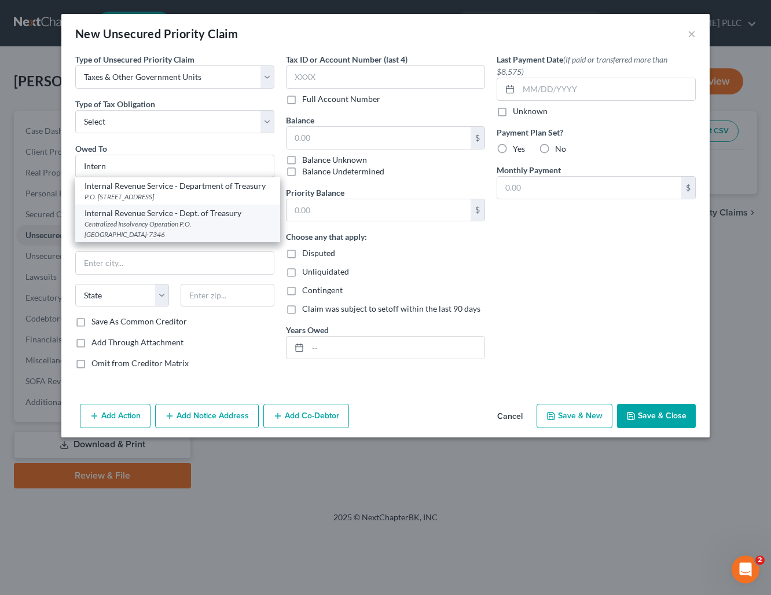
select select "39"
type input "19101-7346"
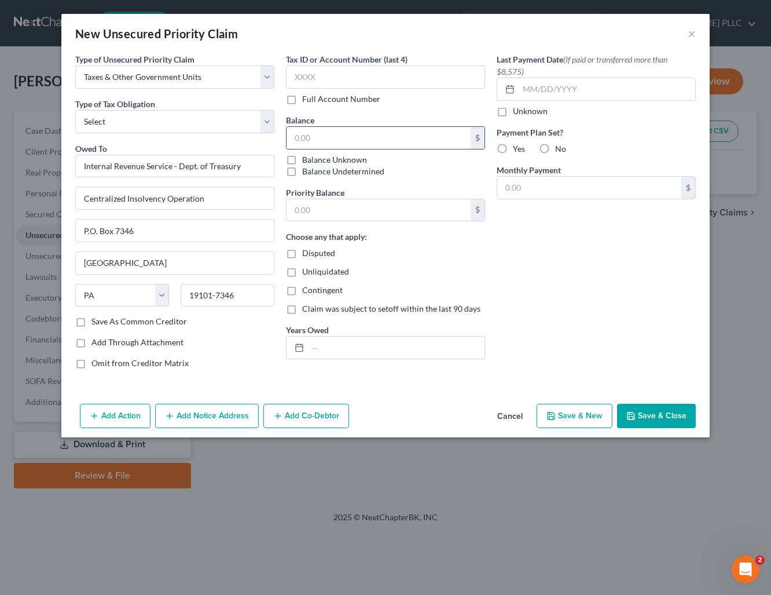
click at [378, 140] on input "text" at bounding box center [379, 138] width 184 height 22
type input "26,831.76"
click at [574, 285] on div "Last Payment Date (If paid or transferred more than $8,575) Unknown Payment Pla…" at bounding box center [596, 215] width 211 height 325
click at [650, 416] on button "Save & Close" at bounding box center [656, 416] width 79 height 24
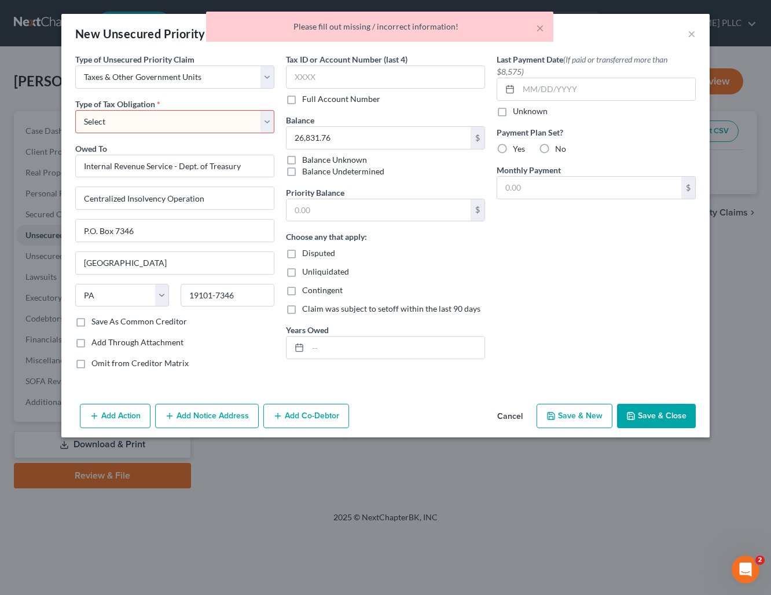
click at [169, 119] on select "Select Federal City State Franchise Tax Board Other" at bounding box center [174, 121] width 199 height 23
select select "0"
click at [75, 110] on select "Select Federal City State Franchise Tax Board Other" at bounding box center [174, 121] width 199 height 23
click at [667, 419] on button "Save & Close" at bounding box center [656, 416] width 79 height 24
type input "0.00"
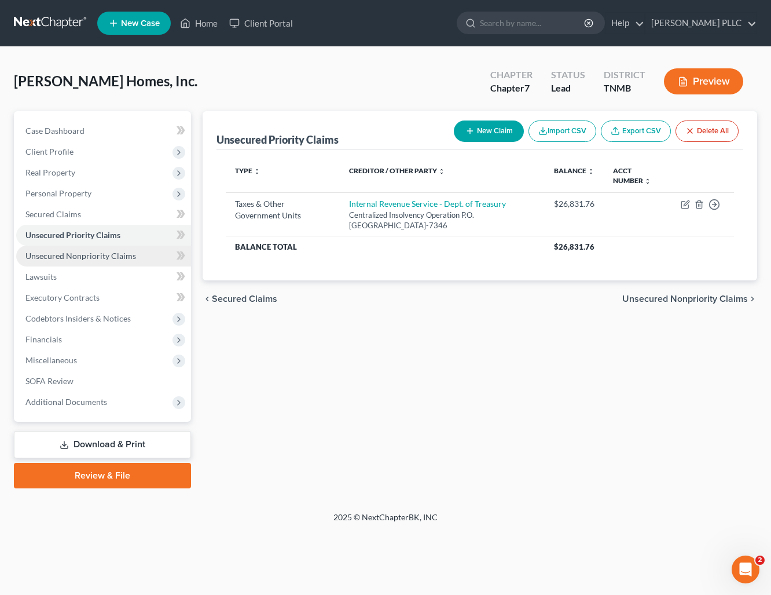
click at [125, 255] on span "Unsecured Nonpriority Claims" at bounding box center [80, 256] width 111 height 10
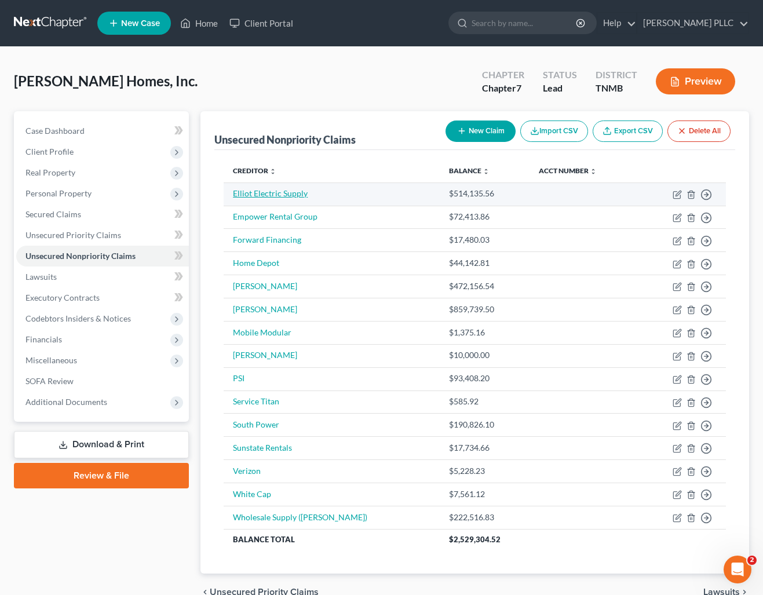
click at [266, 193] on link "Elliot Electric Supply" at bounding box center [270, 193] width 75 height 10
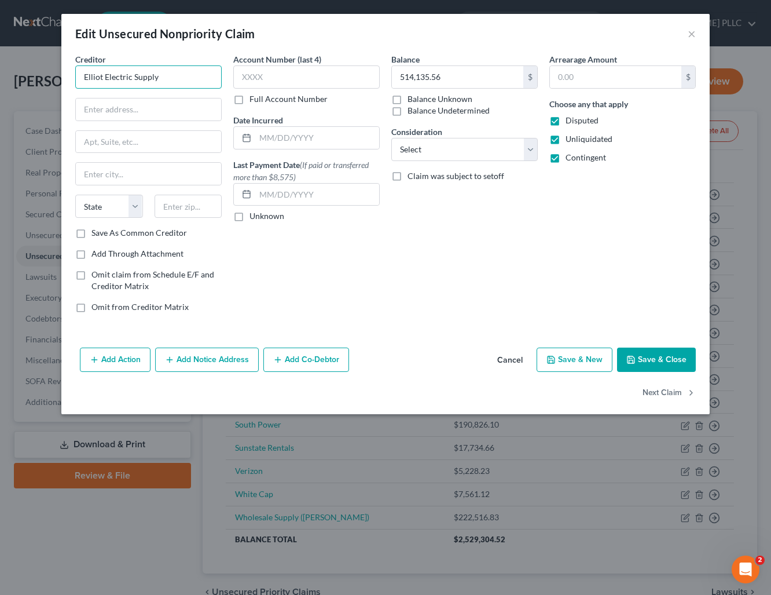
click at [167, 74] on input "Elliot Electric Supply" at bounding box center [148, 76] width 147 height 23
drag, startPoint x: 167, startPoint y: 74, endPoint x: 78, endPoint y: 72, distance: 89.2
click at [78, 72] on input "Elliot Electric Supply" at bounding box center [148, 76] width 147 height 23
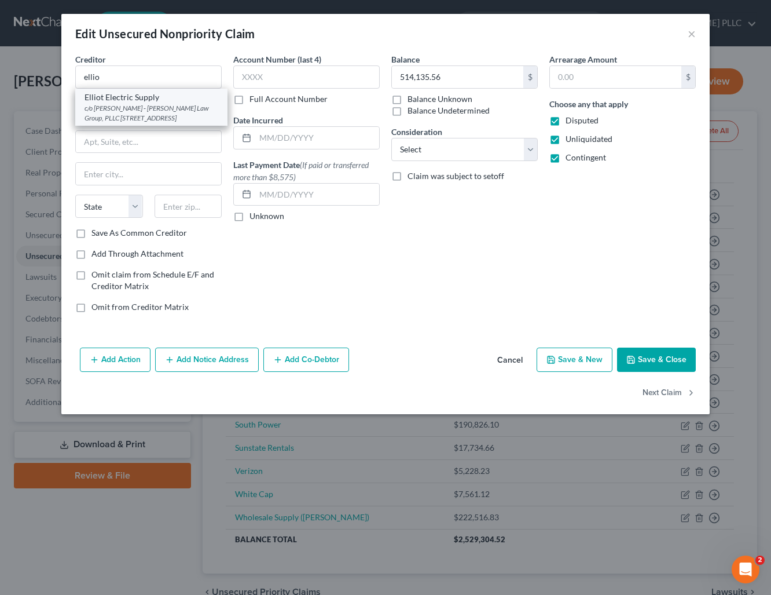
click at [99, 117] on div "c/o [PERSON_NAME] - [PERSON_NAME] Law Group, PLLC [STREET_ADDRESS]" at bounding box center [152, 113] width 134 height 20
type input "Elliot Electric Supply"
type input "c/o [PERSON_NAME] - [PERSON_NAME] Law Group, PLLC"
type input "[STREET_ADDRESS]"
type input "Murfreesboro"
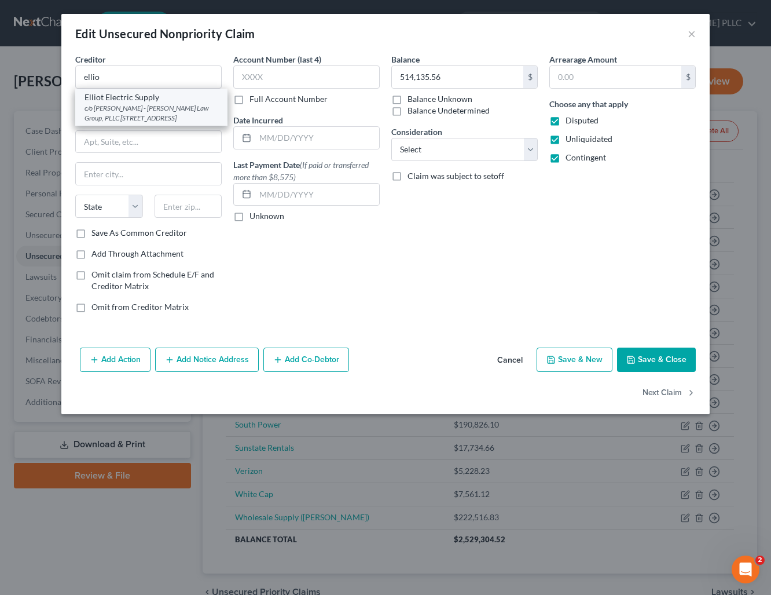
select select "44"
type input "37130"
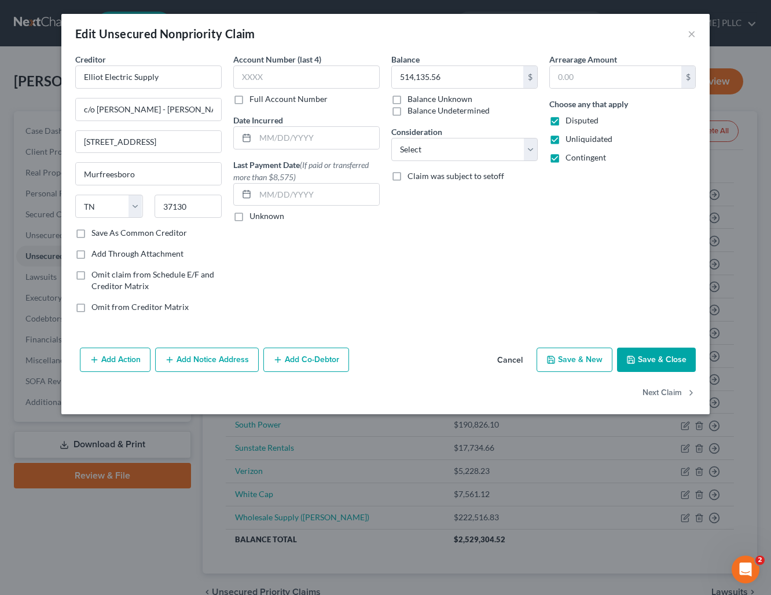
click at [670, 360] on button "Save & Close" at bounding box center [656, 359] width 79 height 24
type input "0"
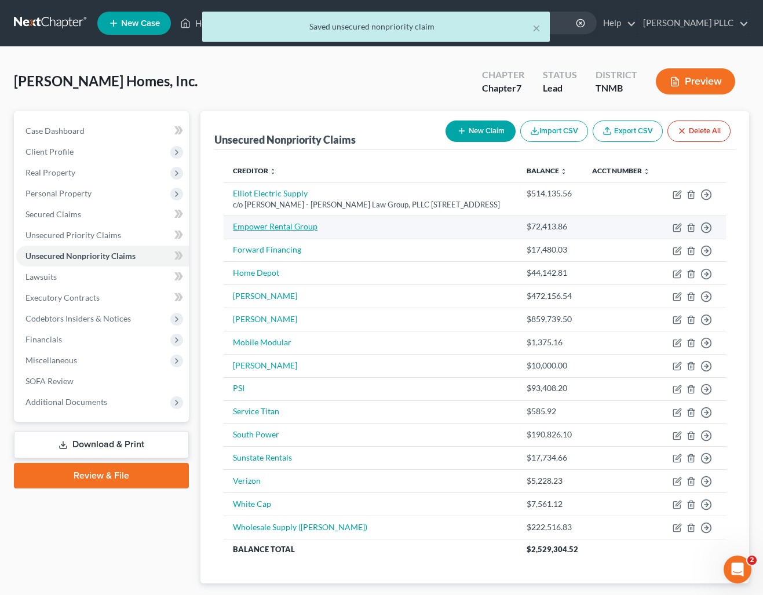
click at [269, 231] on link "Empower Rental Group" at bounding box center [275, 226] width 85 height 10
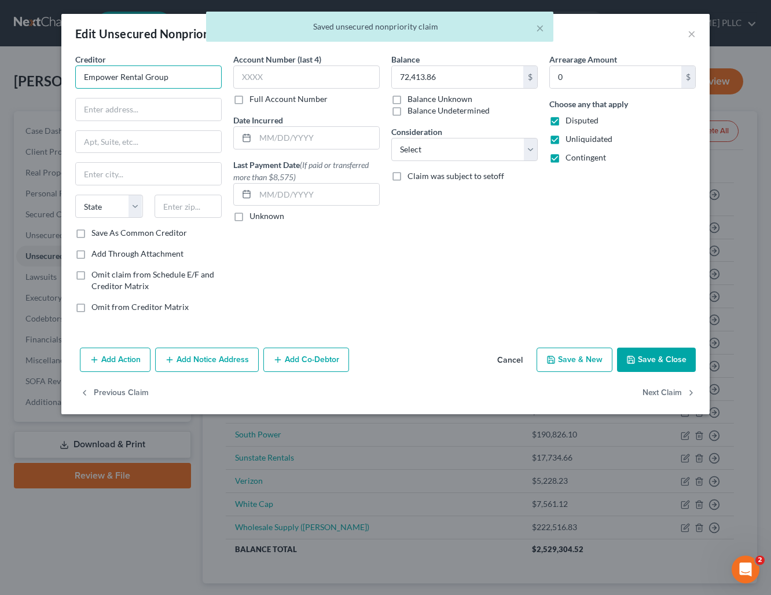
drag, startPoint x: 179, startPoint y: 80, endPoint x: 92, endPoint y: 64, distance: 88.8
click at [75, 66] on div "Empower Rental Group" at bounding box center [148, 76] width 147 height 23
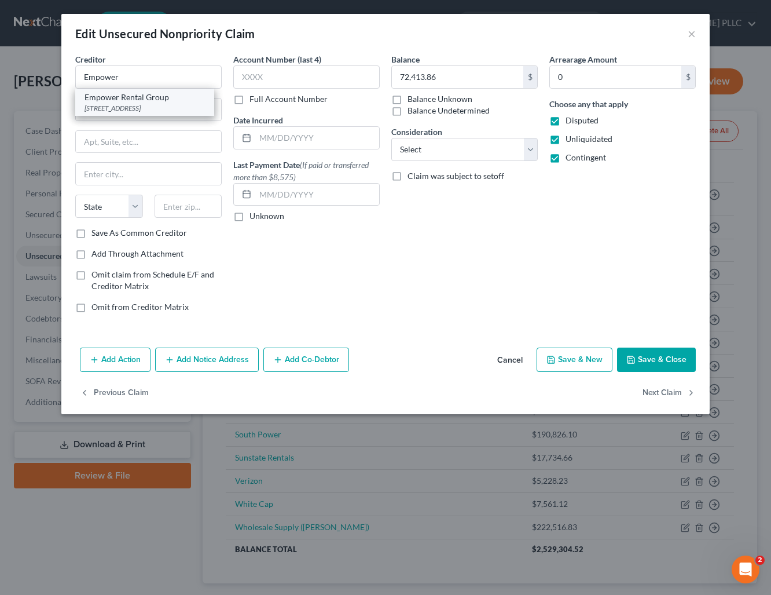
click at [111, 107] on div "[STREET_ADDRESS]" at bounding box center [145, 108] width 120 height 10
type input "Empower Rental Group"
type input "4057 Rural Plains Circle #320"
type input "Franklin"
select select "44"
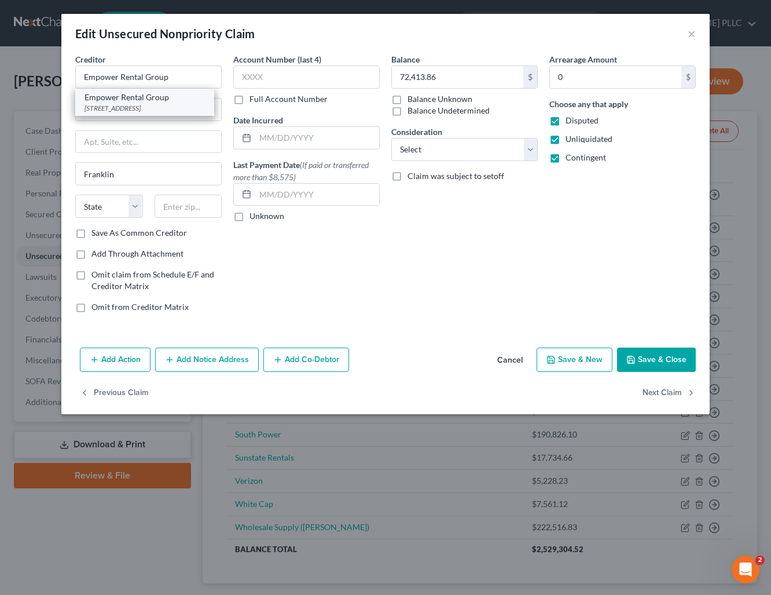
type input "37064"
click at [668, 356] on button "Save & Close" at bounding box center [656, 359] width 79 height 24
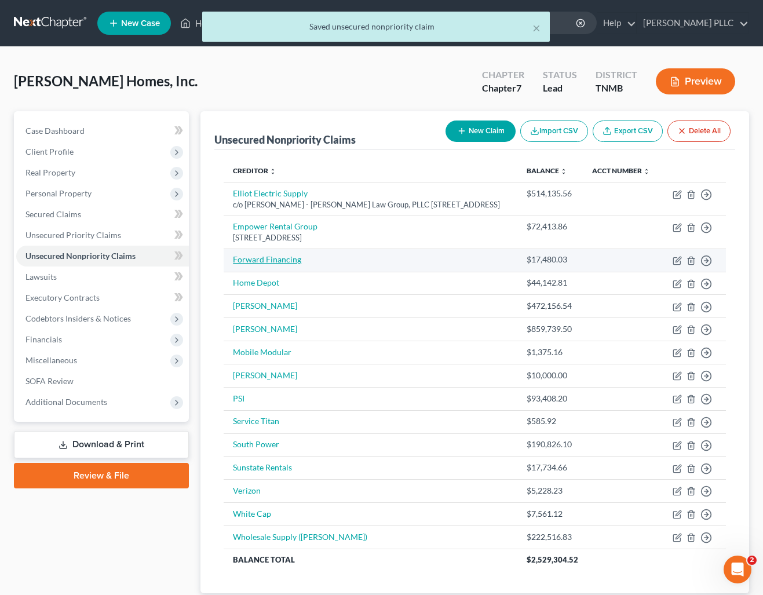
click at [245, 264] on link "Forward Financing" at bounding box center [267, 259] width 68 height 10
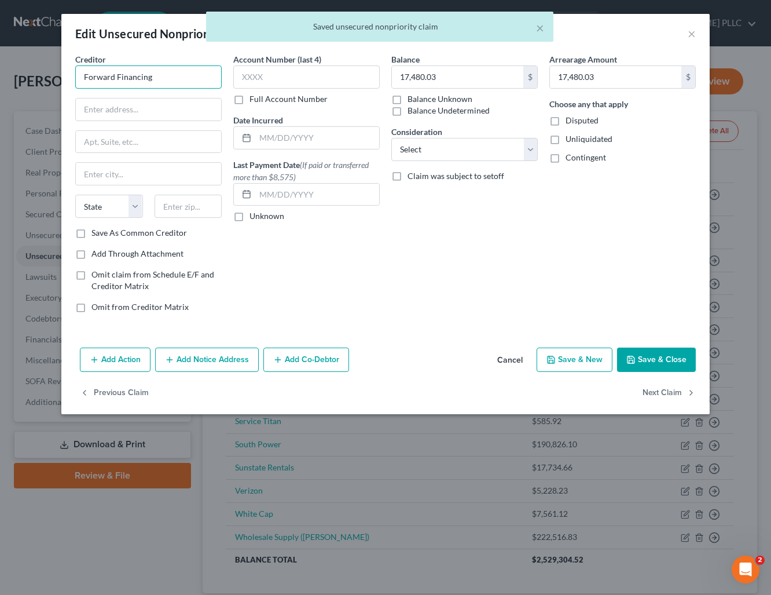
click at [154, 78] on input "Forward Financing" at bounding box center [148, 76] width 147 height 23
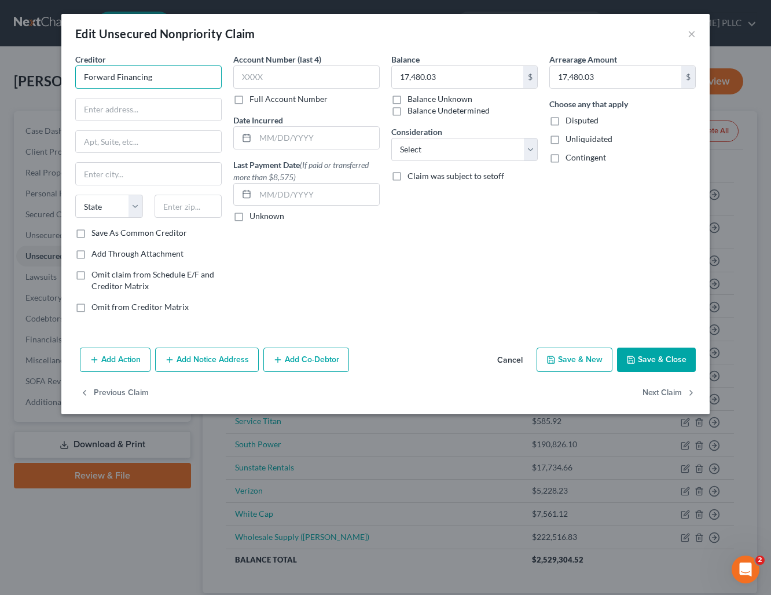
drag, startPoint x: 154, startPoint y: 78, endPoint x: 62, endPoint y: 72, distance: 92.3
click at [62, 72] on div "Creditor * Forward Financing State AL AK AR AZ CA CO CT DE DC FL GA GU HI ID IL…" at bounding box center [385, 198] width 649 height 290
click at [109, 113] on div "[STREET_ADDRESS]" at bounding box center [145, 108] width 120 height 10
type input "Forward Financing"
type input "53 State Street"
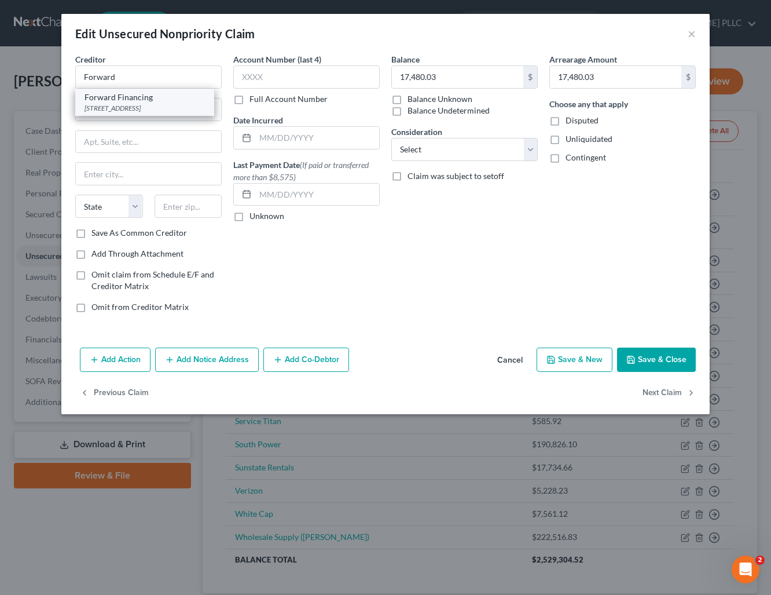
type input "20th Floor"
type input "Boston"
select select "22"
type input "02109"
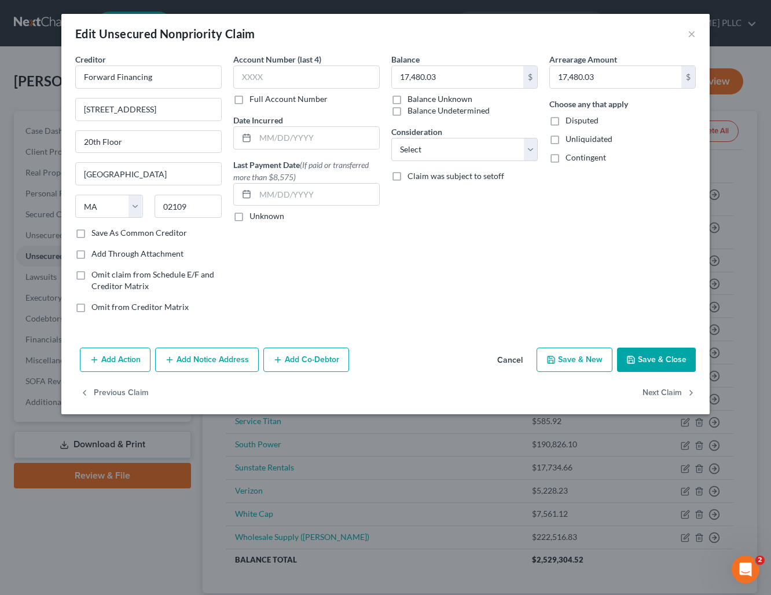
click at [664, 361] on button "Save & Close" at bounding box center [656, 359] width 79 height 24
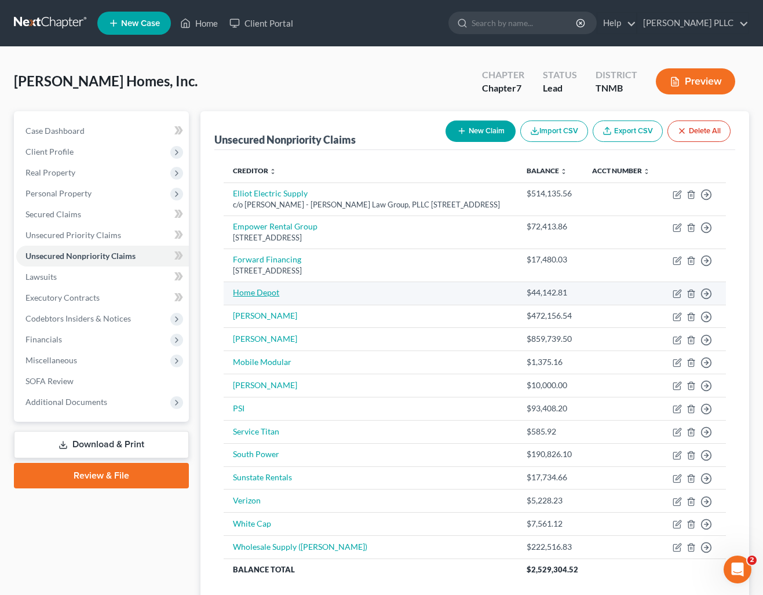
click at [255, 297] on link "Home Depot" at bounding box center [256, 292] width 46 height 10
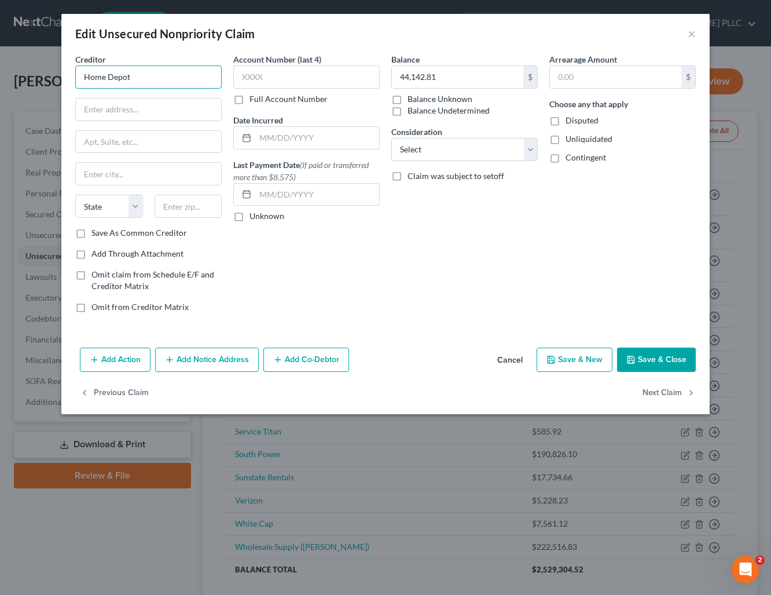
click at [177, 84] on input "Home Depot" at bounding box center [148, 76] width 147 height 23
click at [174, 101] on div "Home Depot Credit Services" at bounding box center [145, 98] width 120 height 12
type input "Home Depot Credit Services"
type input "P.O. Box 7032"
type input "Sioux Falls"
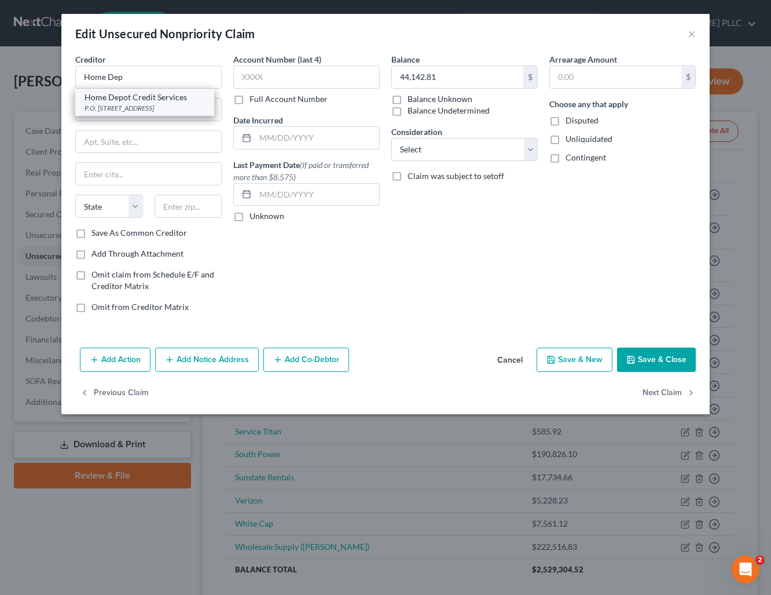
select select "43"
type input "57117-7032"
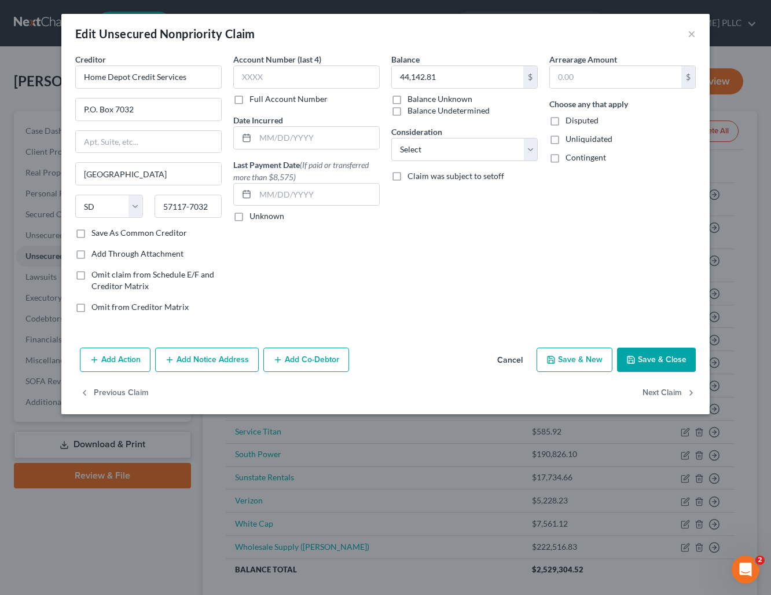
click at [665, 358] on button "Save & Close" at bounding box center [656, 359] width 79 height 24
type input "0"
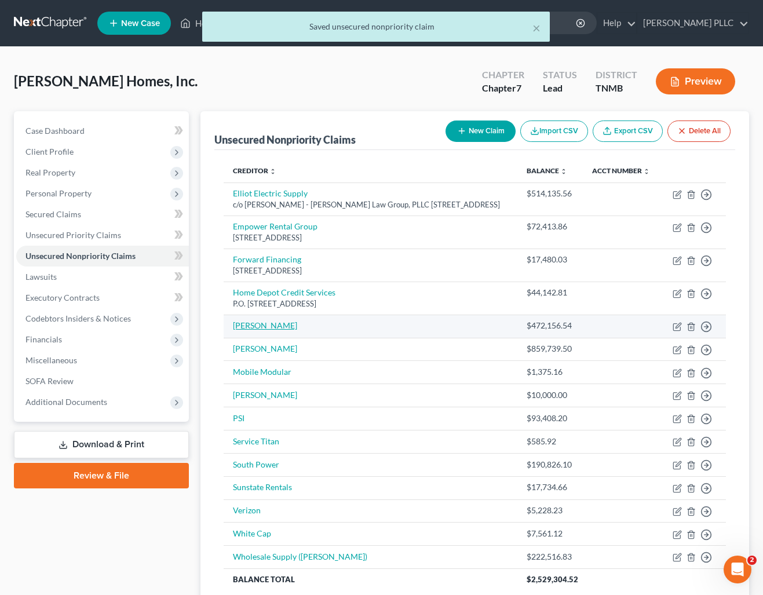
click at [240, 330] on link "[PERSON_NAME]" at bounding box center [265, 325] width 64 height 10
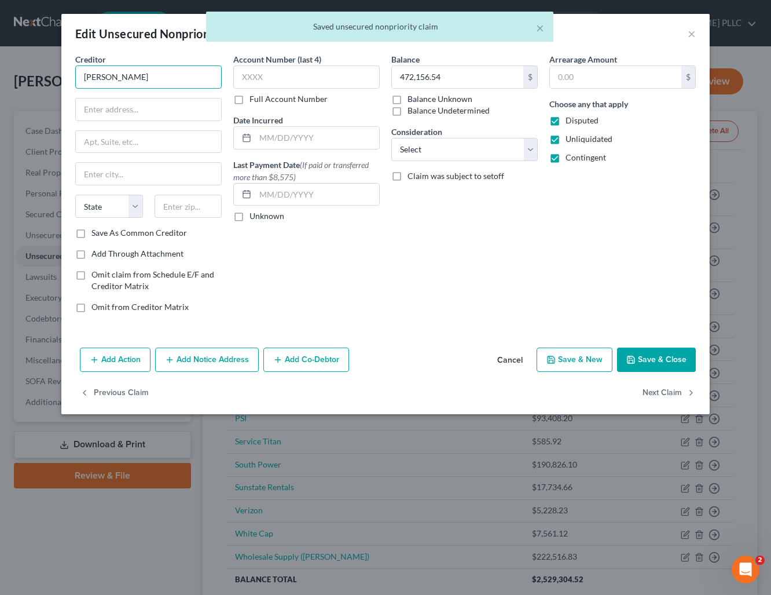
click at [137, 72] on input "[PERSON_NAME]" at bounding box center [148, 76] width 147 height 23
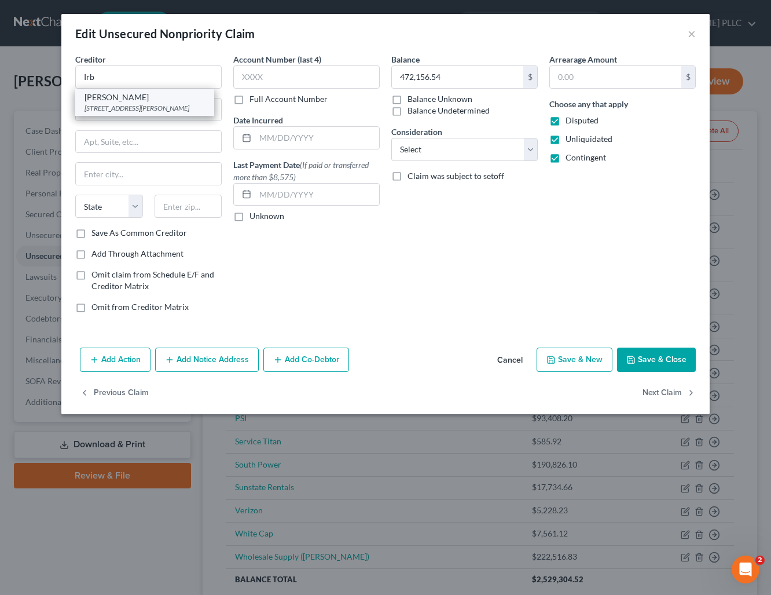
click at [136, 104] on div "[STREET_ADDRESS][PERSON_NAME]" at bounding box center [145, 108] width 120 height 10
type input "[PERSON_NAME]"
type input "815 Irby Drive"
type input "Jackson"
select select "25"
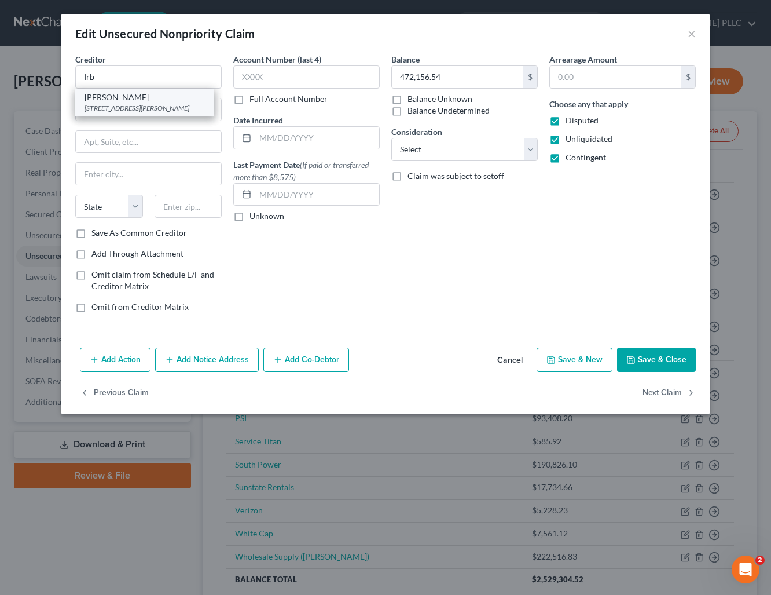
type input "39201"
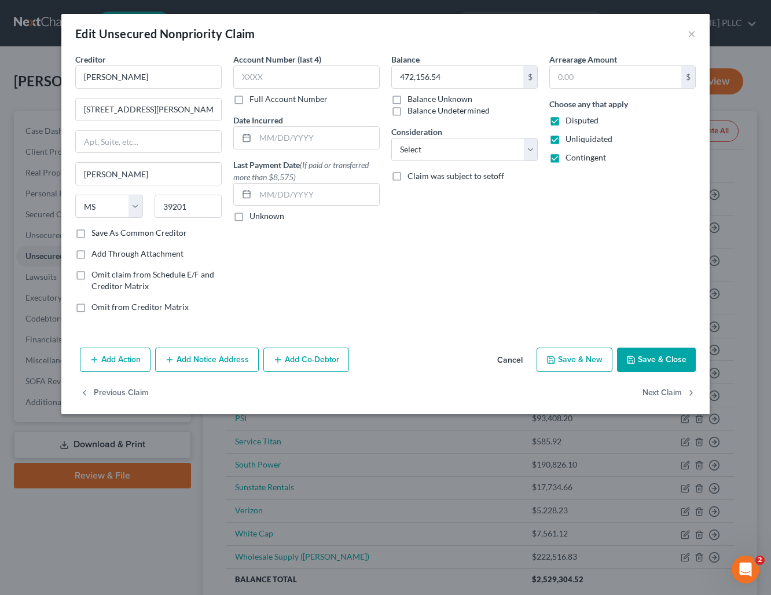
click at [657, 362] on button "Save & Close" at bounding box center [656, 359] width 79 height 24
type input "0"
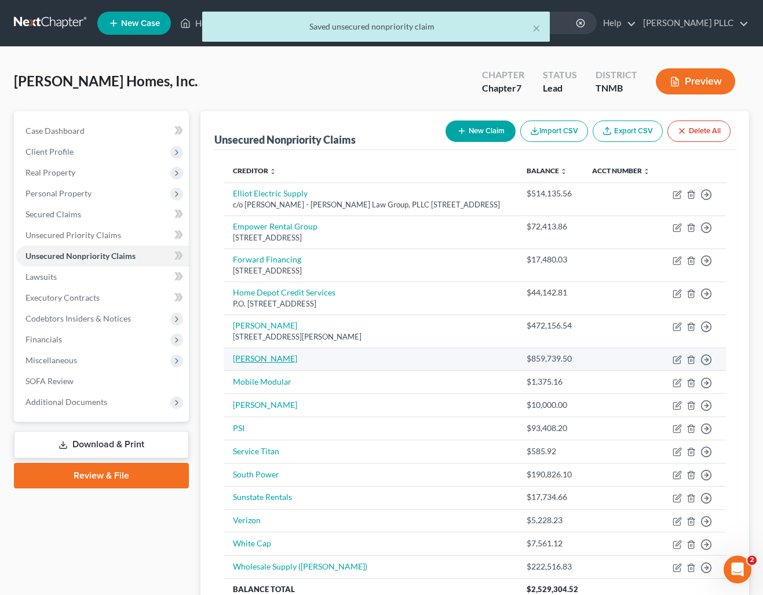
click at [255, 363] on link "Mane Lopez" at bounding box center [265, 358] width 64 height 10
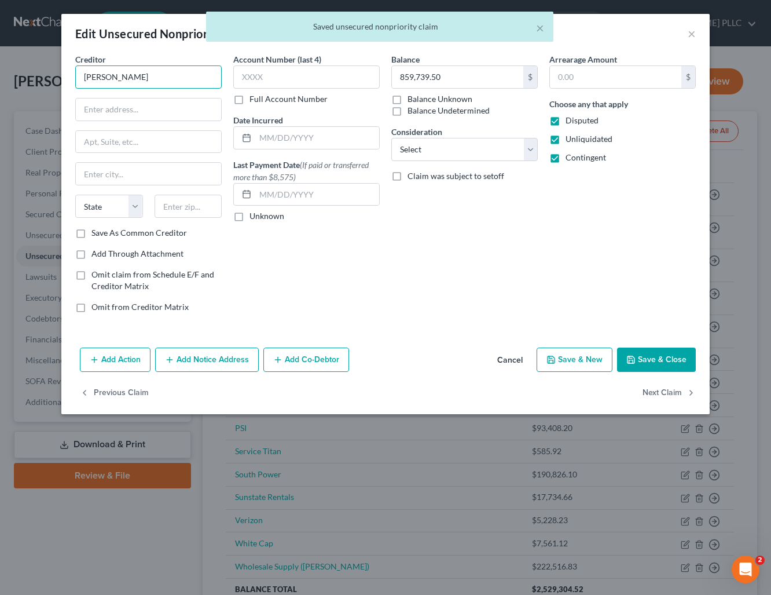
click at [133, 79] on input "Mane Lopez" at bounding box center [148, 76] width 147 height 23
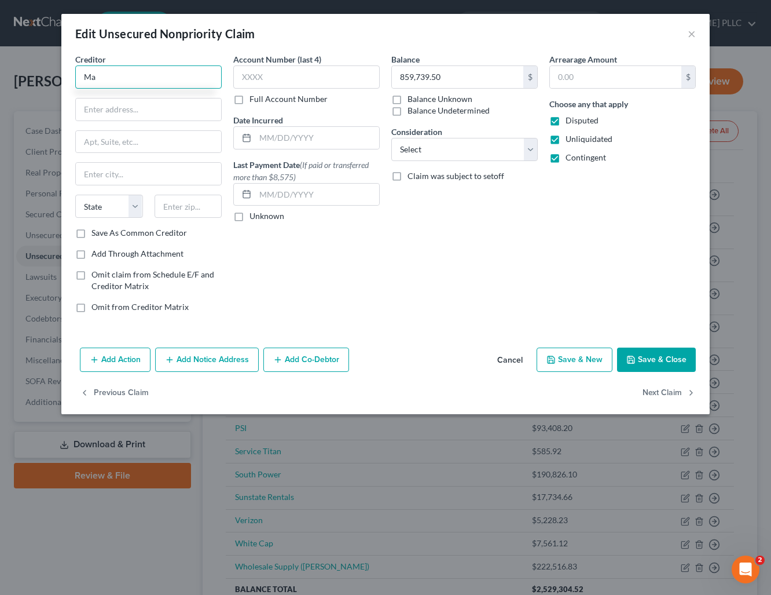
type input "M"
type input "HMC Electric"
type input "1500 Welcome Home Church Road"
click at [145, 142] on input "text" at bounding box center [148, 142] width 145 height 22
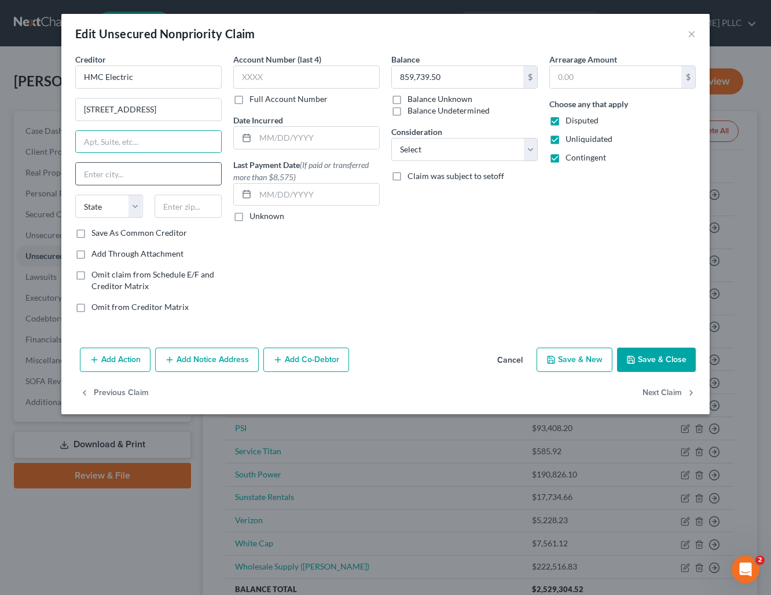
click at [117, 169] on input "text" at bounding box center [148, 174] width 145 height 22
type input "Horton"
click at [138, 206] on select "State [US_STATE] AK AR AZ CA CO CT DE DC [GEOGRAPHIC_DATA] [GEOGRAPHIC_DATA] GU…" at bounding box center [109, 206] width 68 height 23
select select "0"
click at [75, 195] on select "State [US_STATE] AK AR AZ CA CO CT DE DC [GEOGRAPHIC_DATA] [GEOGRAPHIC_DATA] GU…" at bounding box center [109, 206] width 68 height 23
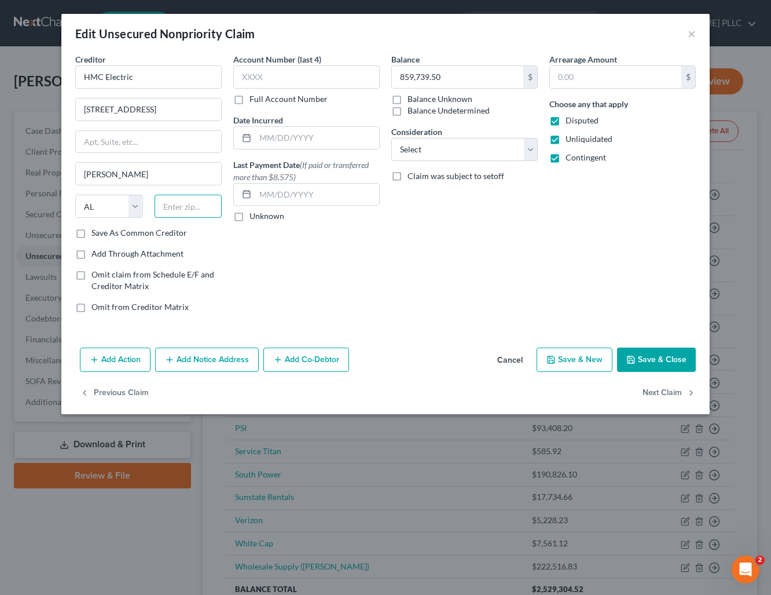
click at [182, 211] on input "text" at bounding box center [189, 206] width 68 height 23
type input "35980"
click at [327, 243] on div "Account Number (last 4) Full Account Number Date Incurred Last Payment Date (If…" at bounding box center [307, 187] width 158 height 269
click at [672, 364] on button "Save & Close" at bounding box center [656, 359] width 79 height 24
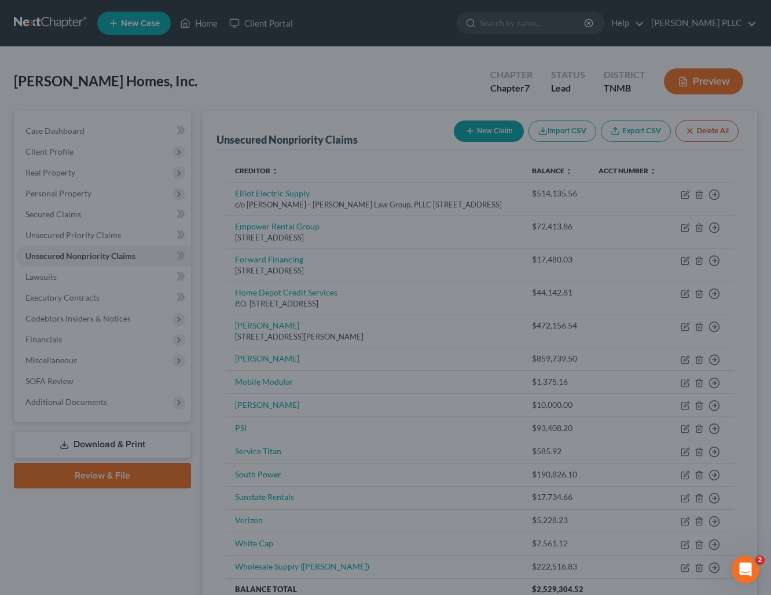
type input "0"
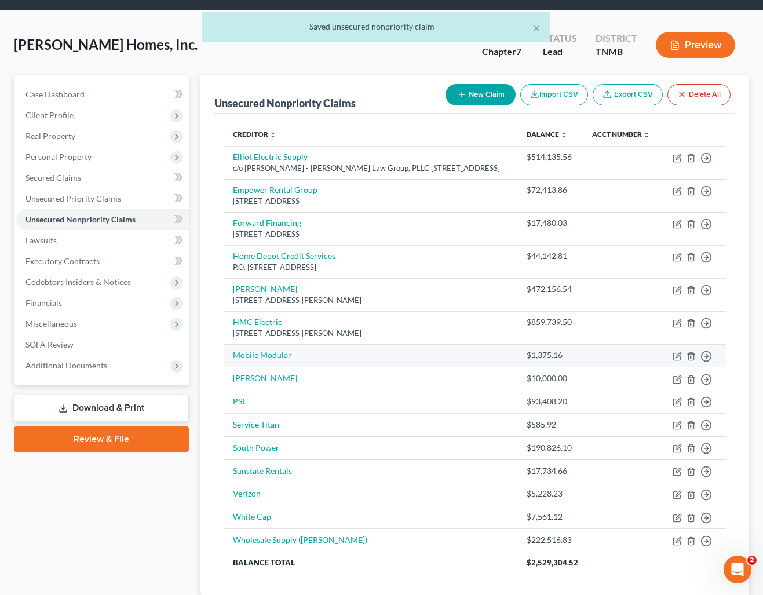
scroll to position [65, 0]
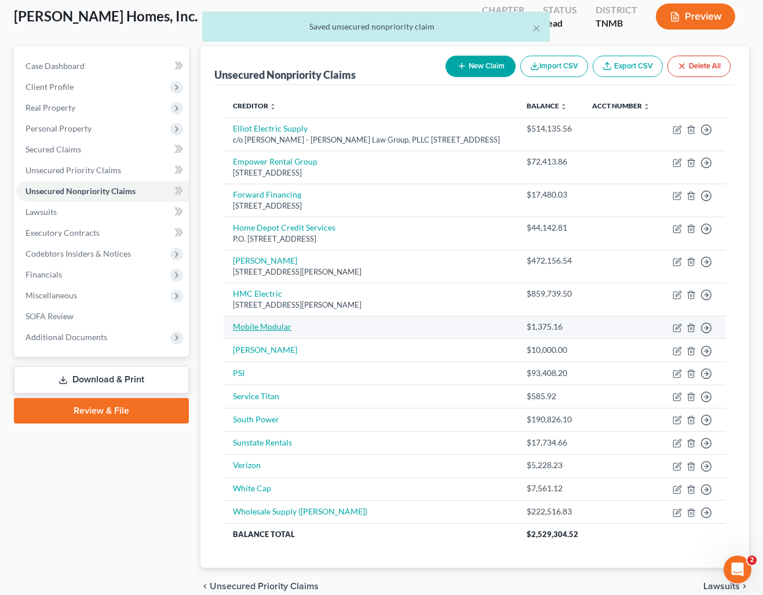
click at [266, 331] on link "Mobile Modular" at bounding box center [262, 326] width 58 height 10
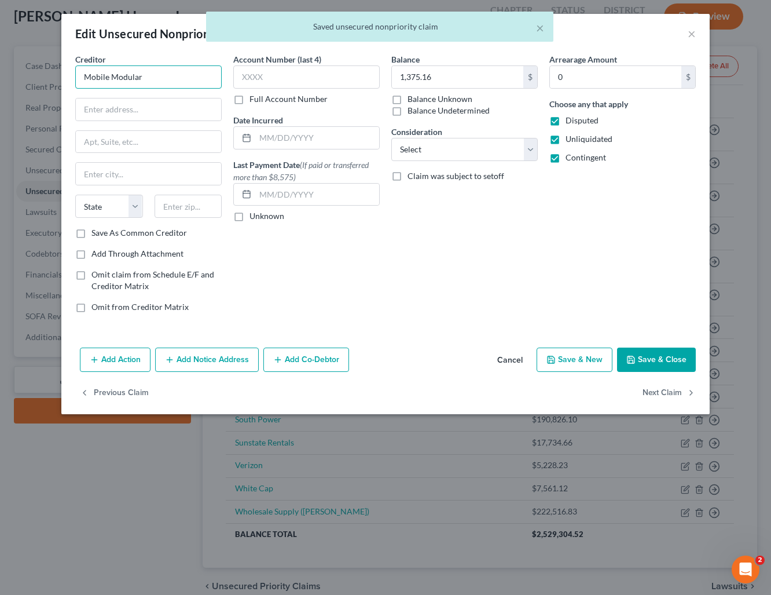
click at [155, 74] on input "Mobile Modular" at bounding box center [148, 76] width 147 height 23
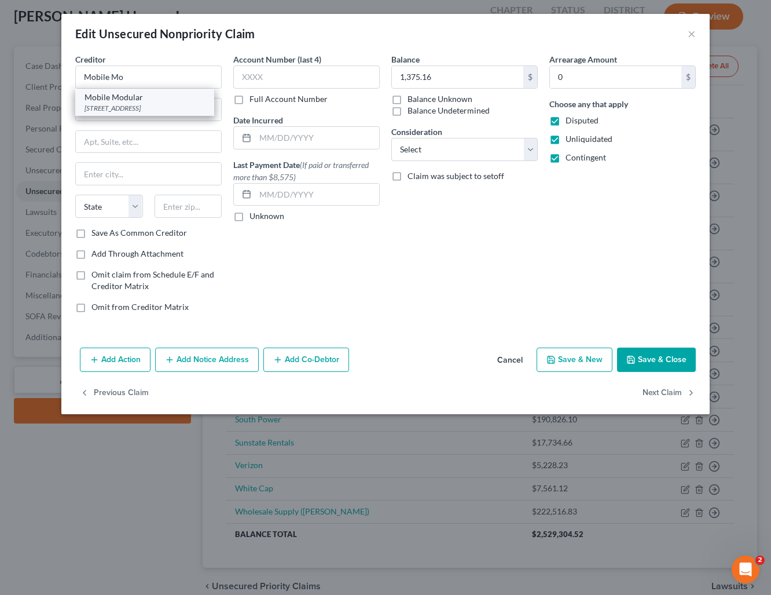
click at [144, 105] on div "[STREET_ADDRESS]" at bounding box center [145, 108] width 120 height 10
type input "Mobile Modular"
type input "5700 Las Positas Road"
type input "Livermore"
select select "4"
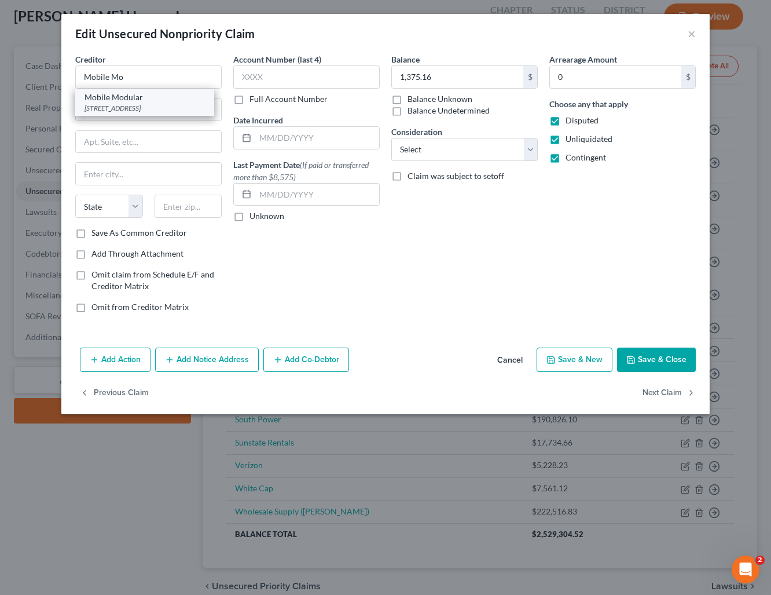
type input "94551"
click at [656, 360] on button "Save & Close" at bounding box center [656, 359] width 79 height 24
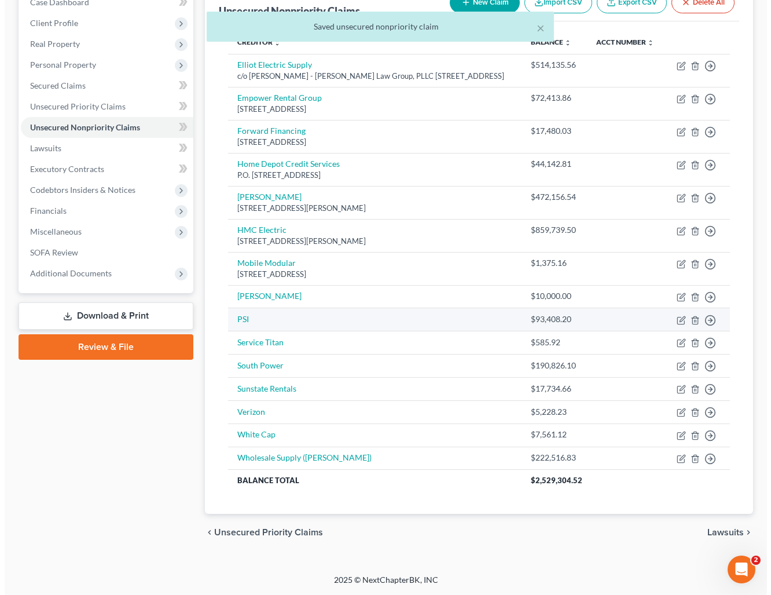
scroll to position [151, 0]
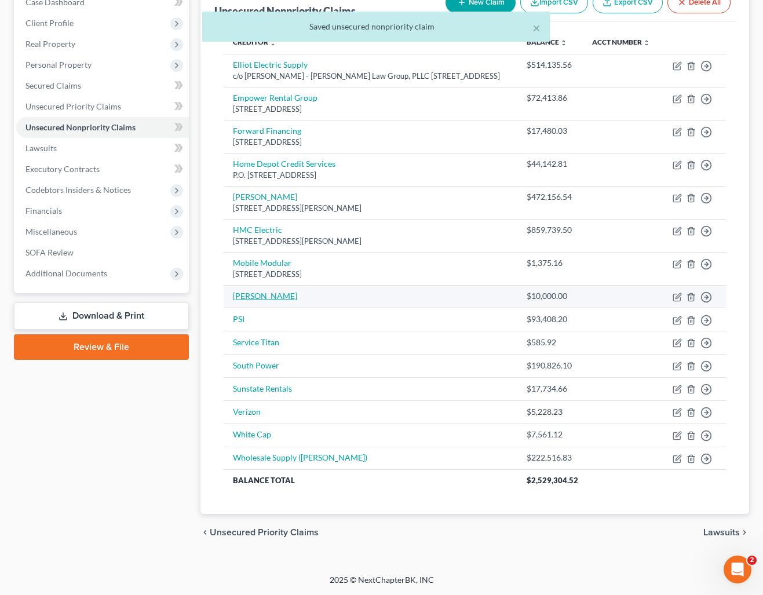
click at [246, 294] on link "Nixon" at bounding box center [265, 296] width 64 height 10
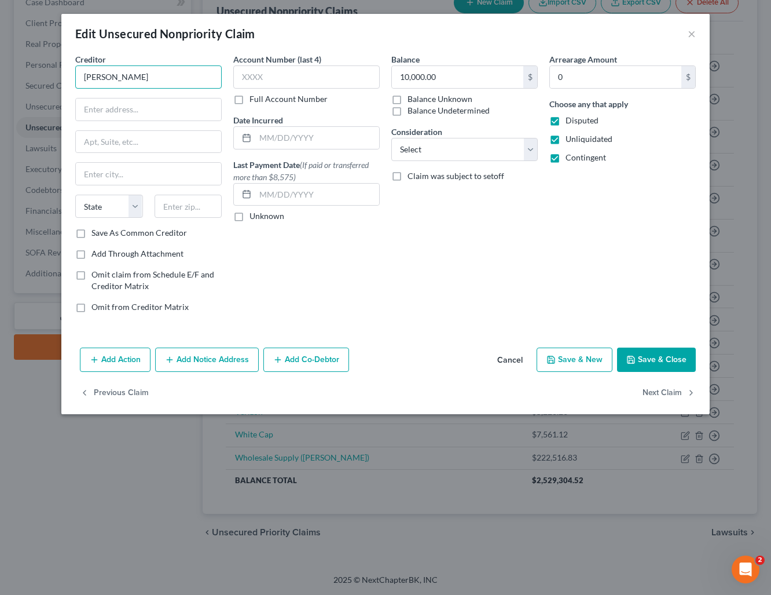
click at [126, 78] on input "Nixon" at bounding box center [148, 76] width 147 height 23
click at [126, 105] on div "[STREET_ADDRESS]" at bounding box center [145, 108] width 120 height 10
type input "[PERSON_NAME] Electric Inc."
type input "1227 1st Street North"
type input "Alabaster"
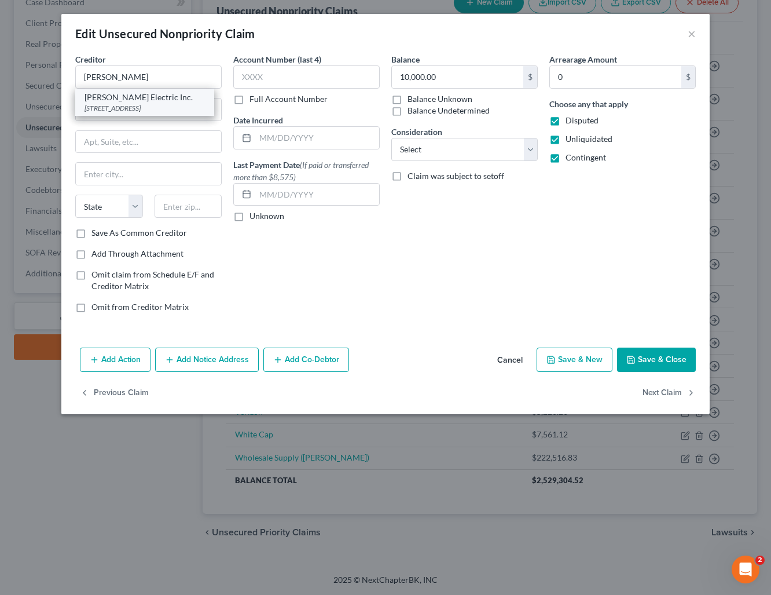
select select "0"
type input "35007"
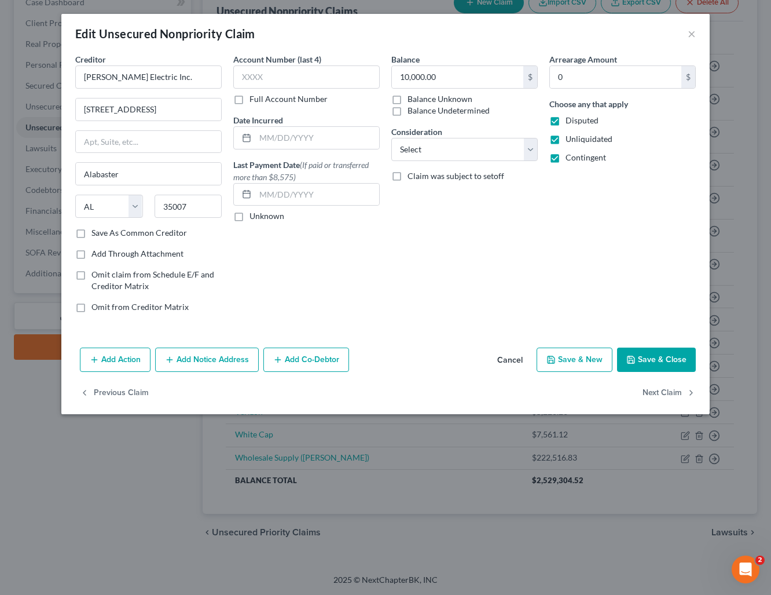
click at [649, 360] on button "Save & Close" at bounding box center [656, 359] width 79 height 24
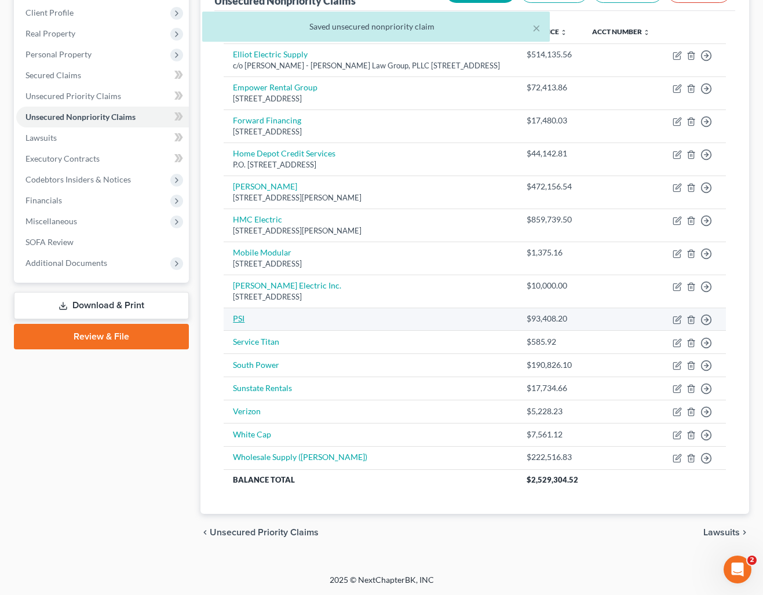
click at [238, 323] on link "PSI" at bounding box center [239, 318] width 12 height 10
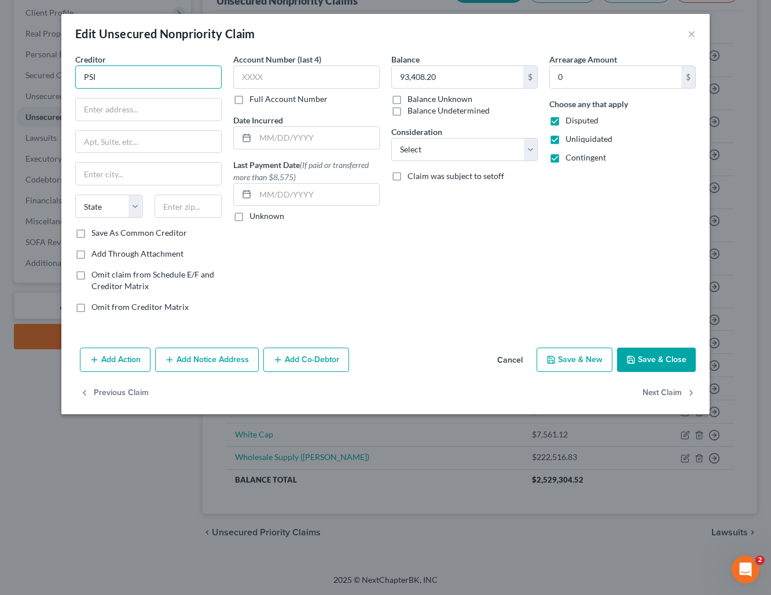
click at [122, 77] on input "PSI" at bounding box center [148, 76] width 147 height 23
type input "P"
click at [158, 130] on div "Place Services Inc." at bounding box center [145, 125] width 120 height 12
type input "Place Services Inc."
type input "201 Gateway Drive"
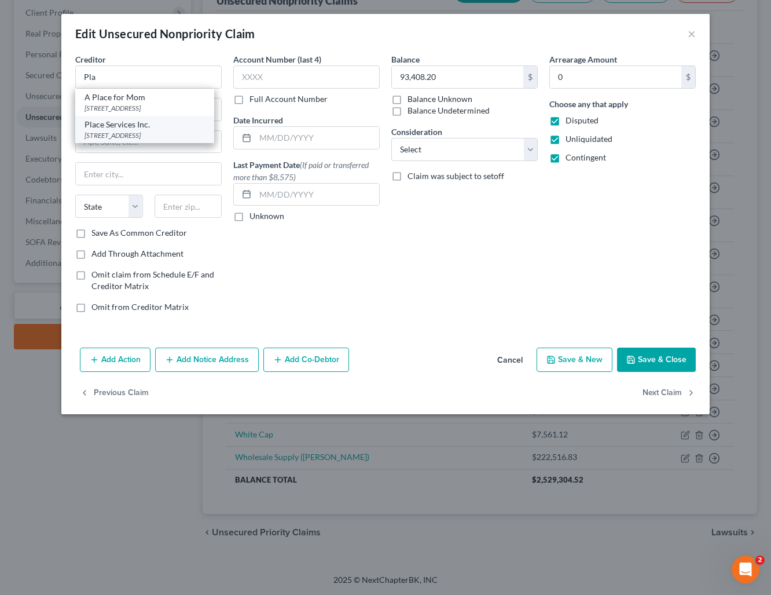
type input "Canton"
select select "10"
type input "30115"
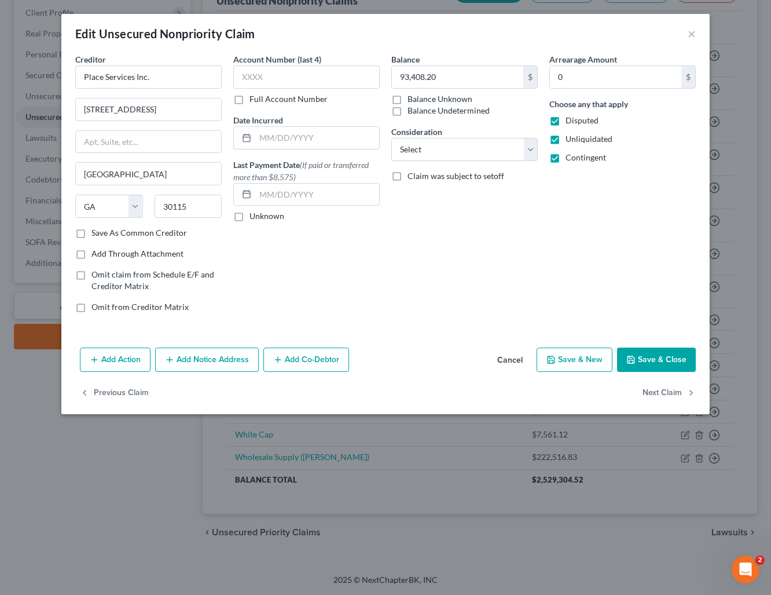
click at [657, 358] on button "Save & Close" at bounding box center [656, 359] width 79 height 24
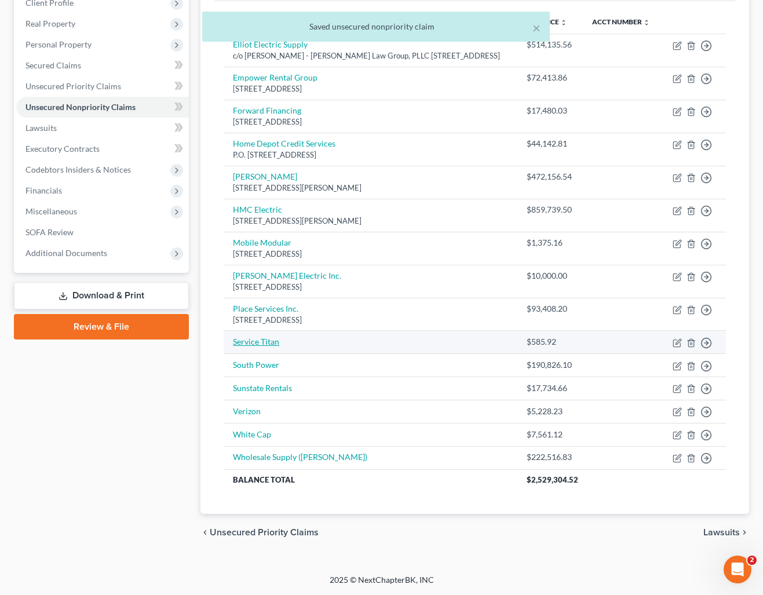
click at [264, 346] on link "Service Titan" at bounding box center [256, 341] width 46 height 10
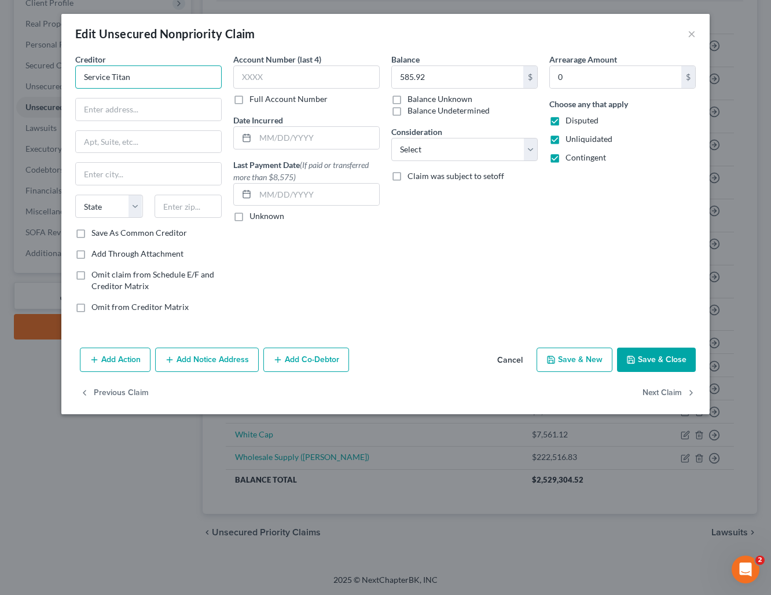
click at [156, 83] on input "Service Titan" at bounding box center [148, 76] width 147 height 23
type input "ServiceTitan, Inc."
type input "800 N Brand Blvd #100"
type input "Glendale"
select select "4"
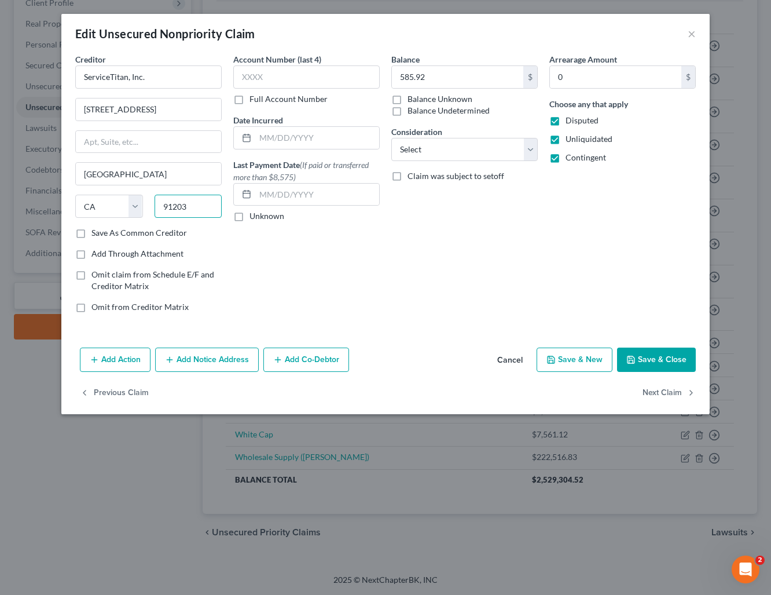
type input "91203"
click at [670, 364] on button "Save & Close" at bounding box center [656, 359] width 79 height 24
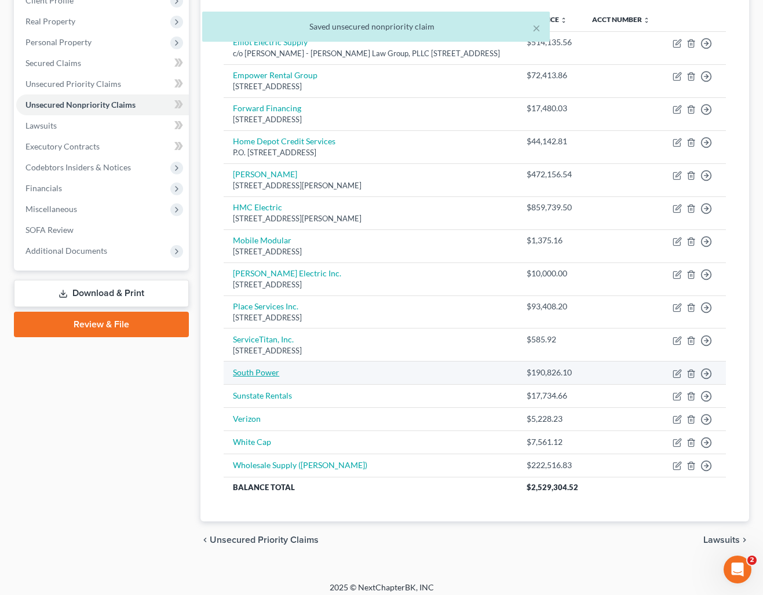
click at [251, 377] on link "South Power" at bounding box center [256, 372] width 46 height 10
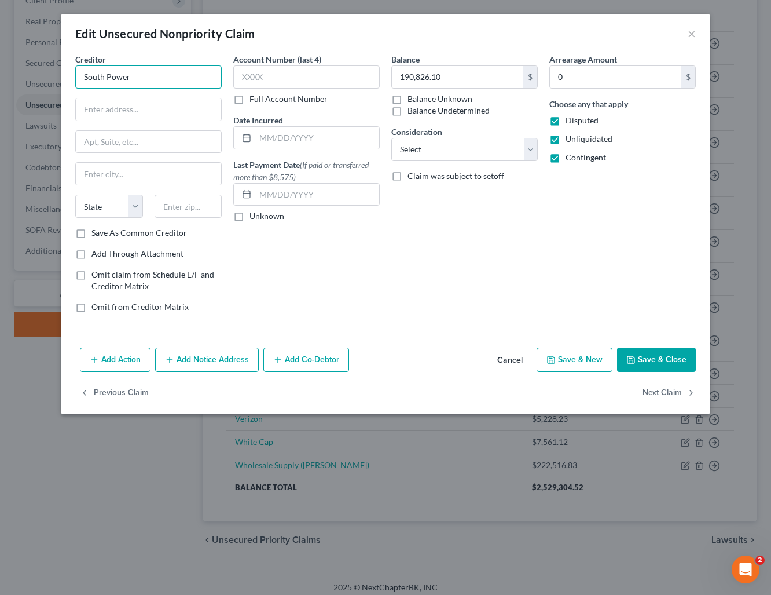
click at [142, 77] on input "South Power" at bounding box center [148, 76] width 147 height 23
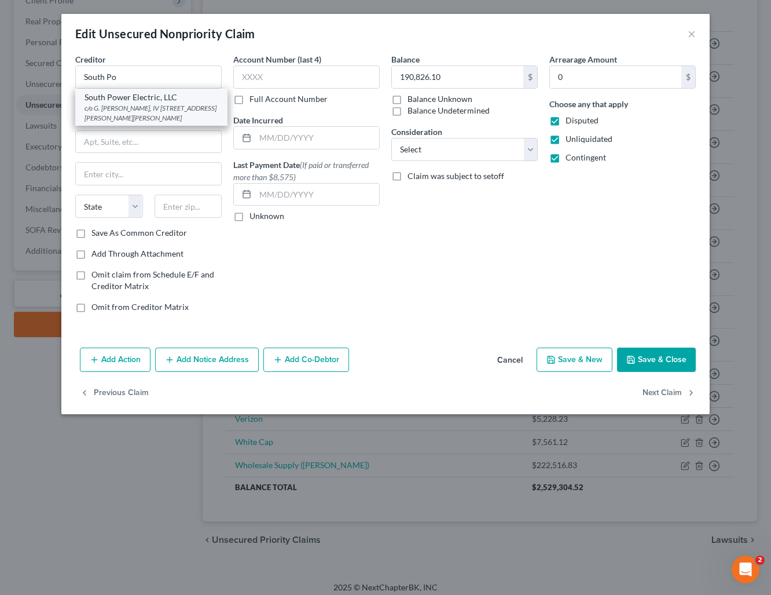
click at [148, 102] on div "South Power Electric, LLC" at bounding box center [152, 98] width 134 height 12
type input "South Power Electric, LLC"
type input "c/o G. Kline Preston, IV"
type input "4515 Harding Pike, Suite 107"
type input "[GEOGRAPHIC_DATA]"
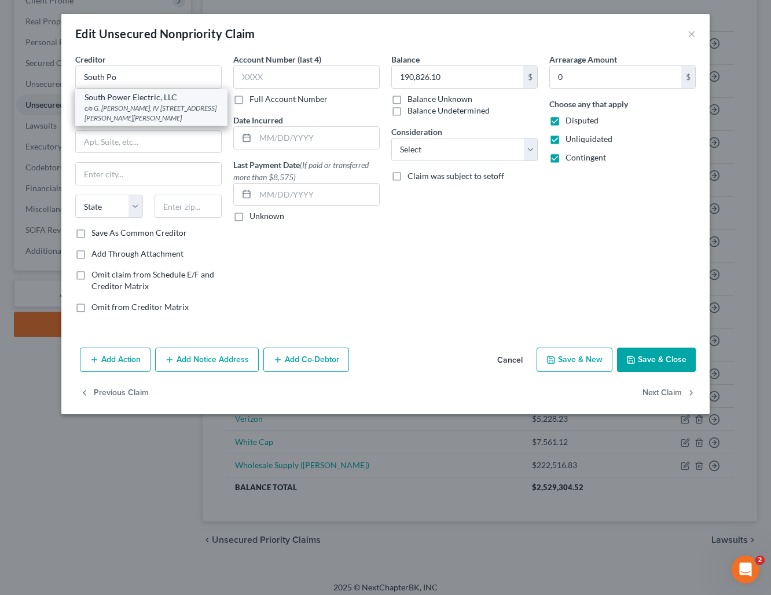
select select "44"
type input "37205"
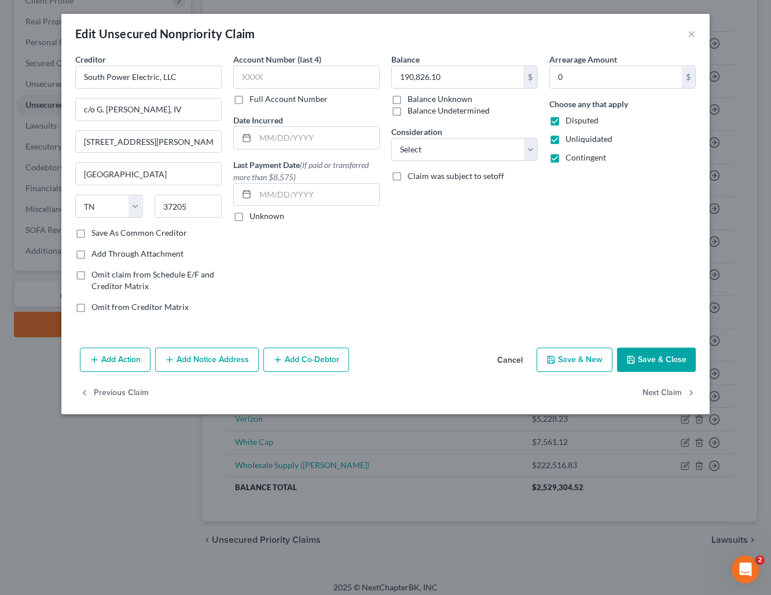
click at [652, 360] on button "Save & Close" at bounding box center [656, 359] width 79 height 24
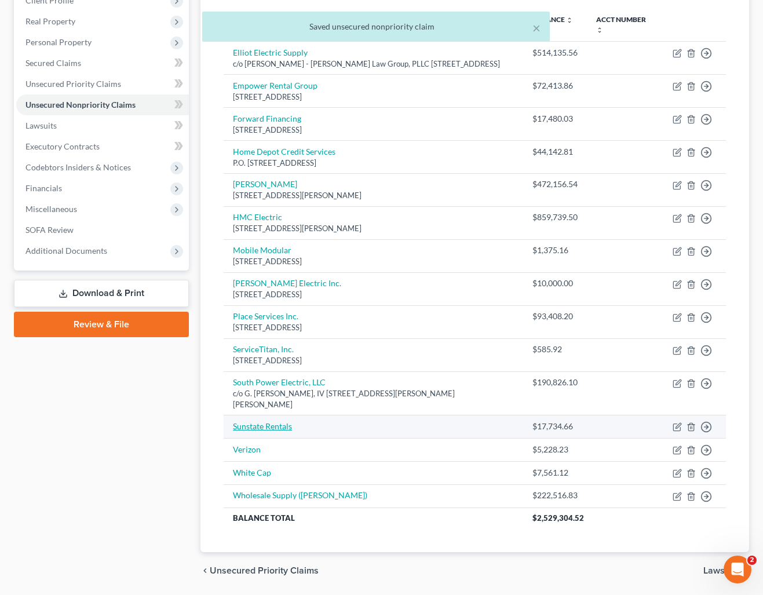
click at [276, 427] on link "Sunstate Rentals" at bounding box center [262, 426] width 59 height 10
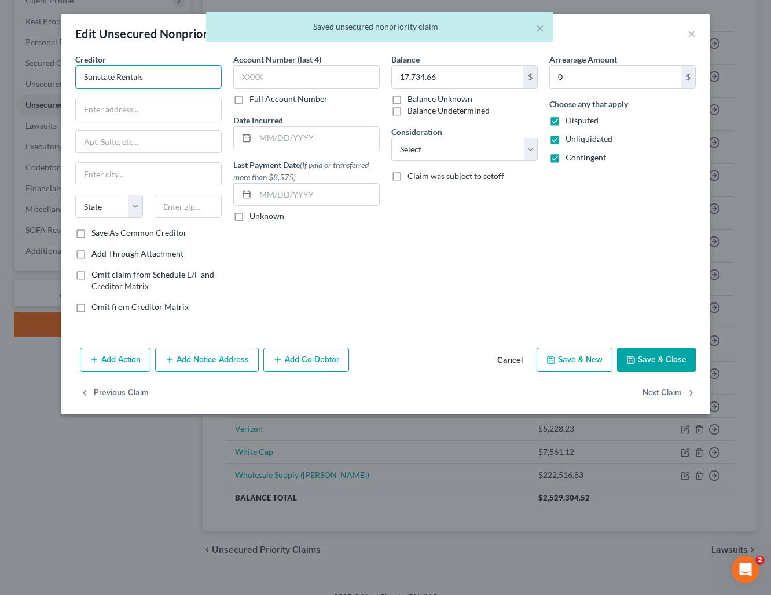
click at [159, 74] on input "Sunstate Rentals" at bounding box center [148, 76] width 147 height 23
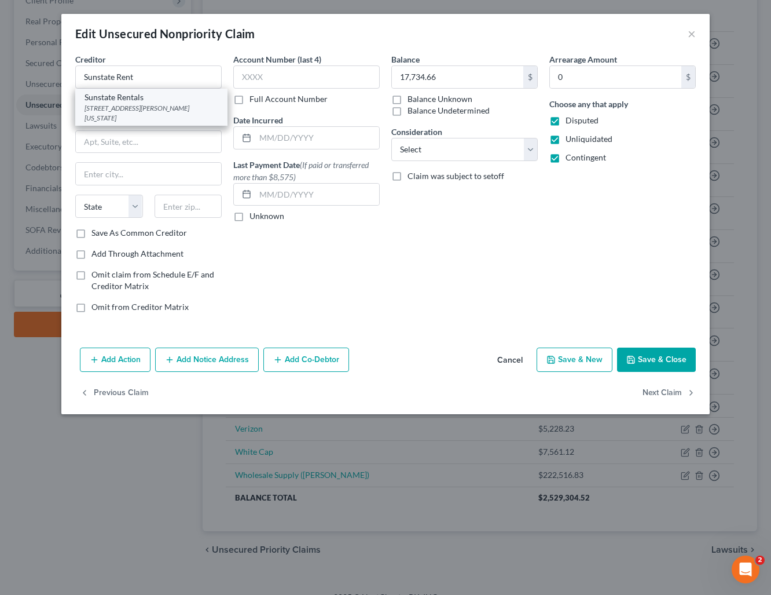
click at [149, 104] on div "[STREET_ADDRESS][PERSON_NAME][US_STATE]" at bounding box center [152, 113] width 134 height 20
type input "Sunstate Rentals"
type input "5425 E. Washington Street"
type input "Phoenix"
select select "3"
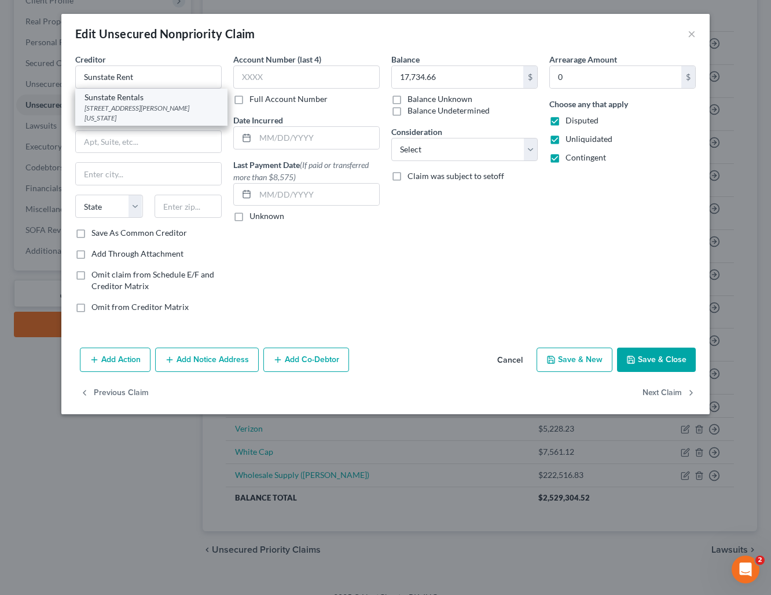
type input "85034"
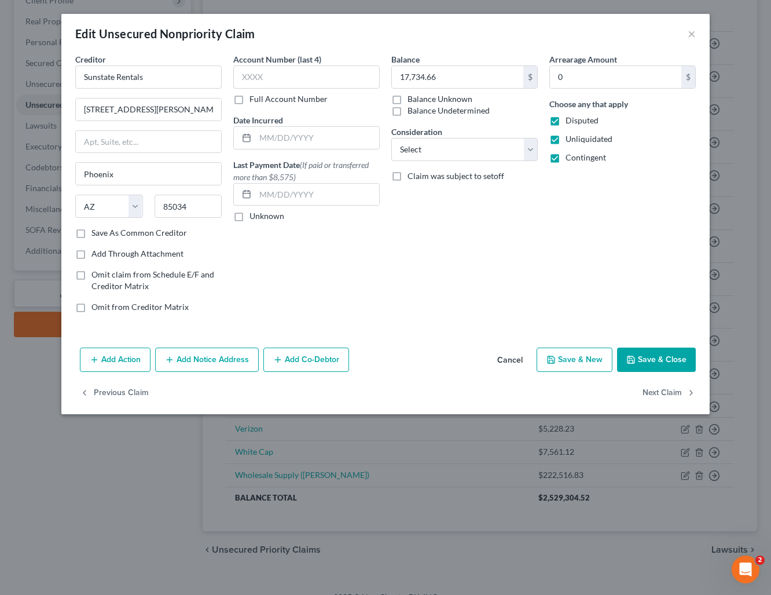
click at [651, 359] on button "Save & Close" at bounding box center [656, 359] width 79 height 24
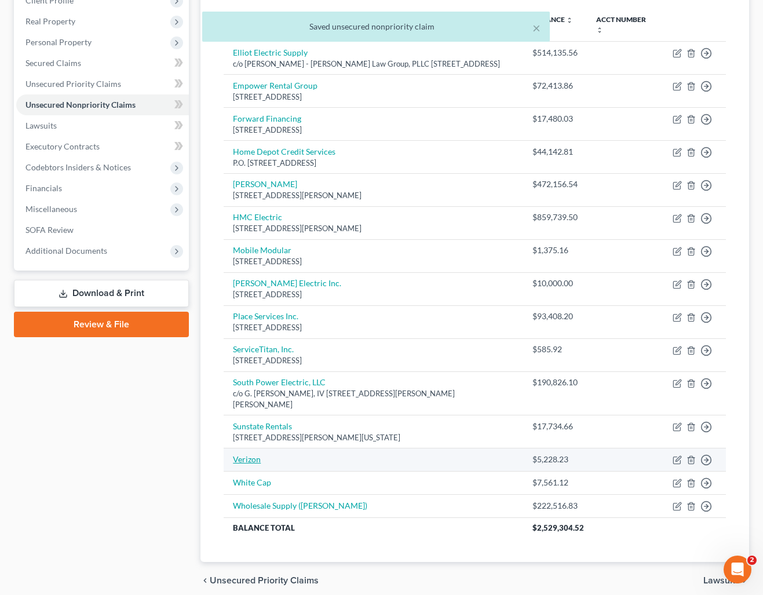
click at [247, 461] on link "Verizon" at bounding box center [247, 459] width 28 height 10
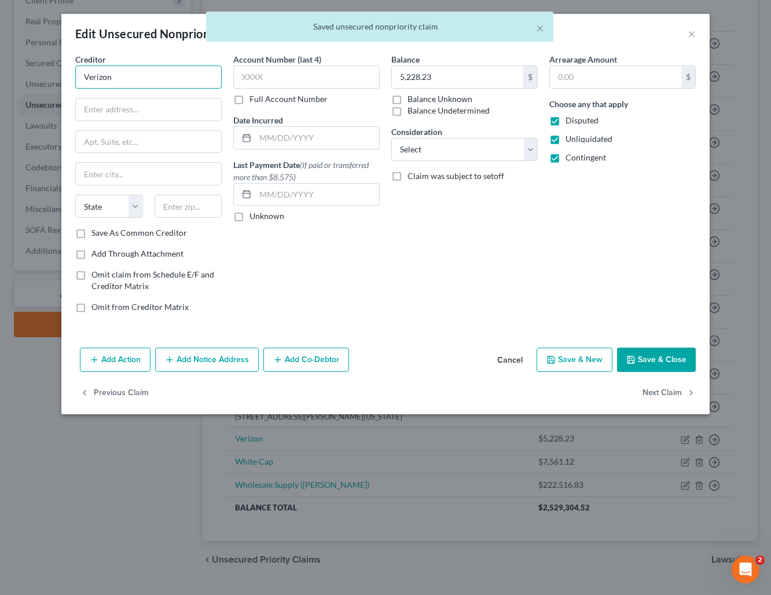
click at [125, 77] on input "Verizon" at bounding box center [148, 76] width 147 height 23
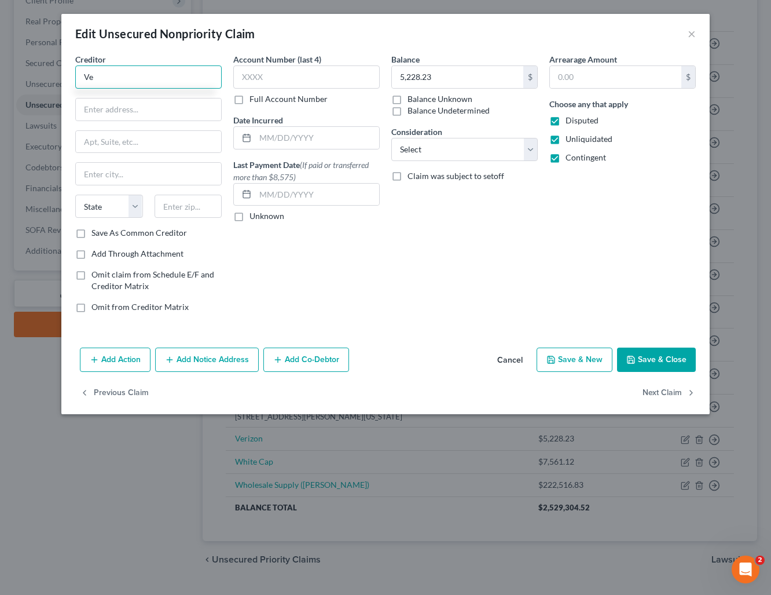
type input "V"
type input "Verizon Wireless Bankruptcy Administration"
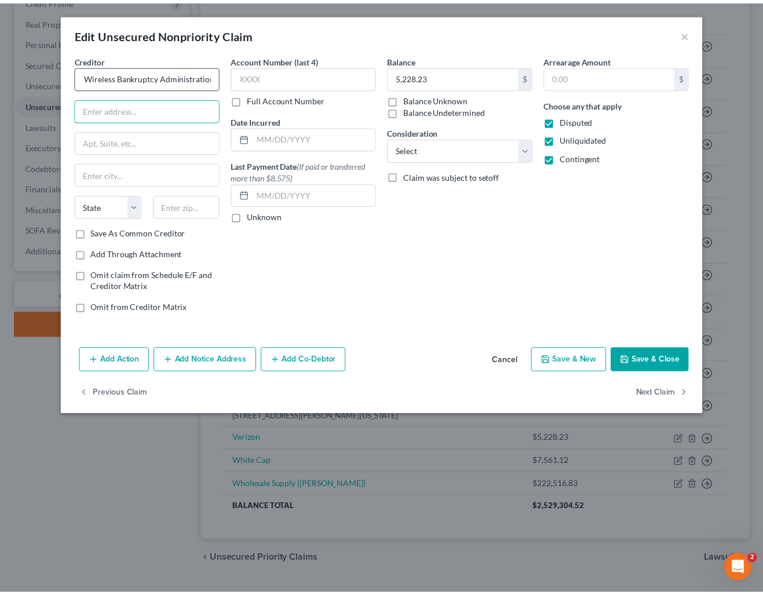
scroll to position [0, 0]
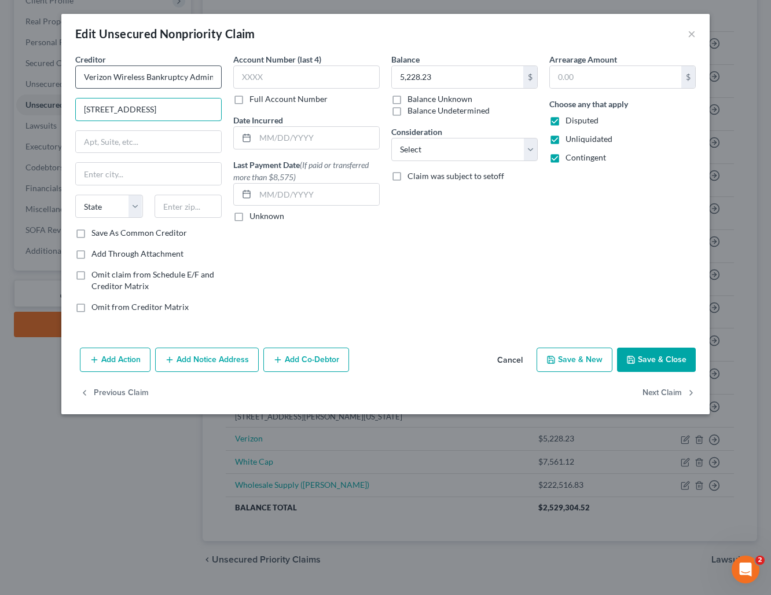
type input "500 Technology Drive"
type input "Suite 550"
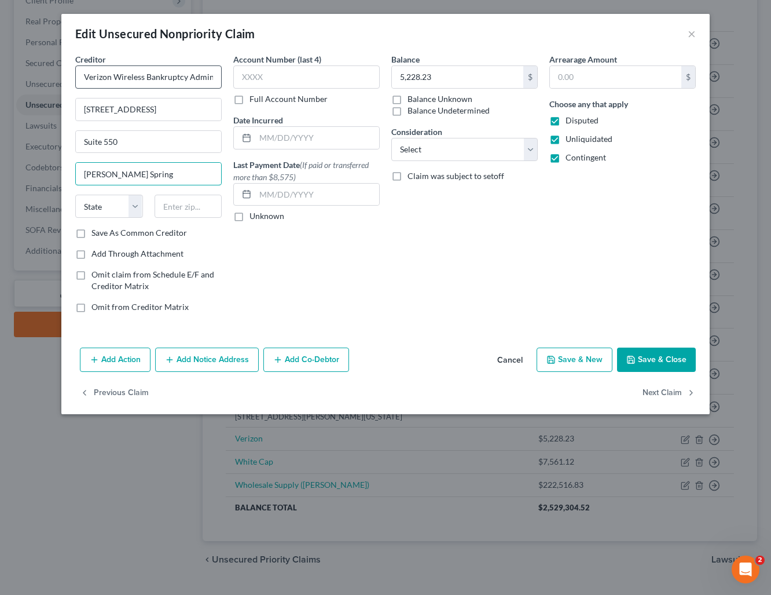
type input "Weldon Spring"
select select "26"
type input "63304"
click at [656, 361] on button "Save & Close" at bounding box center [656, 359] width 79 height 24
type input "Saint Charles"
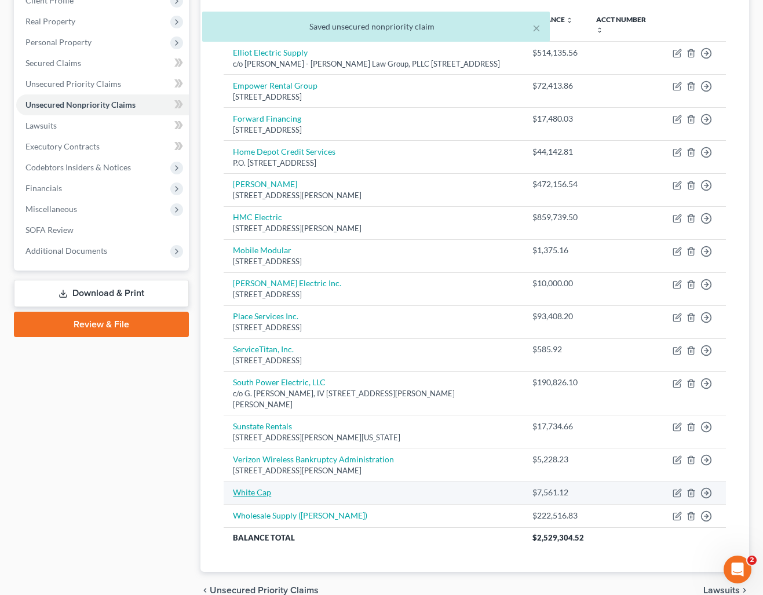
click at [262, 492] on link "White Cap" at bounding box center [252, 492] width 38 height 10
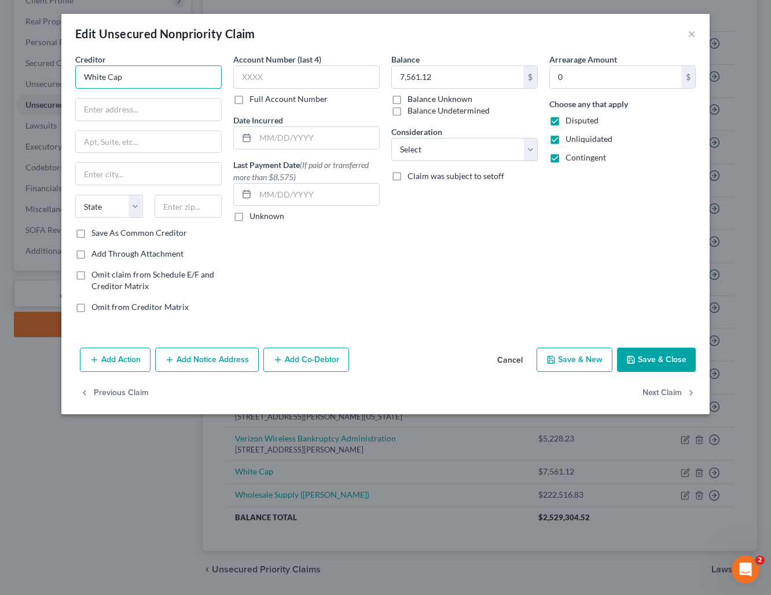
click at [146, 76] on input "White Cap" at bounding box center [148, 76] width 147 height 23
type input "White Cap"
click at [133, 107] on div "[STREET_ADDRESS]" at bounding box center [145, 108] width 120 height 10
type input "6250 Brook Hollow Parkway"
type input "Suite 100"
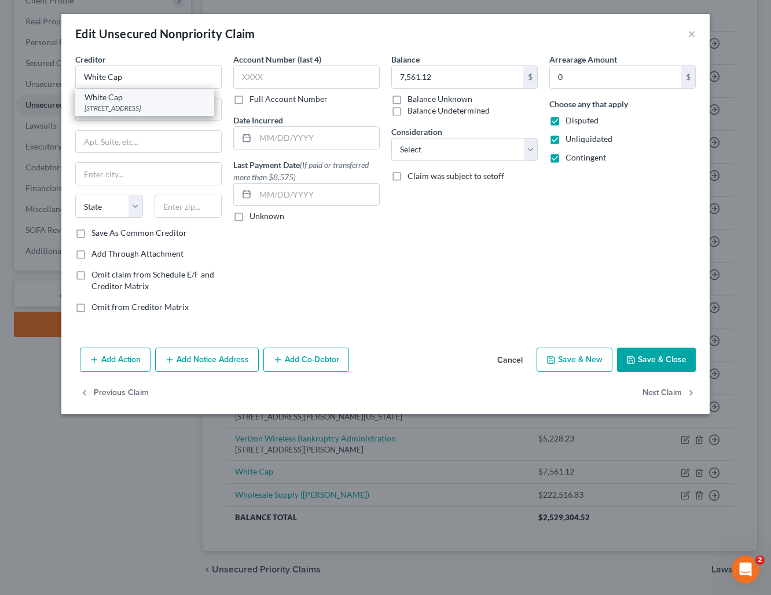
type input "Norcross"
select select "10"
type input "30071-4636"
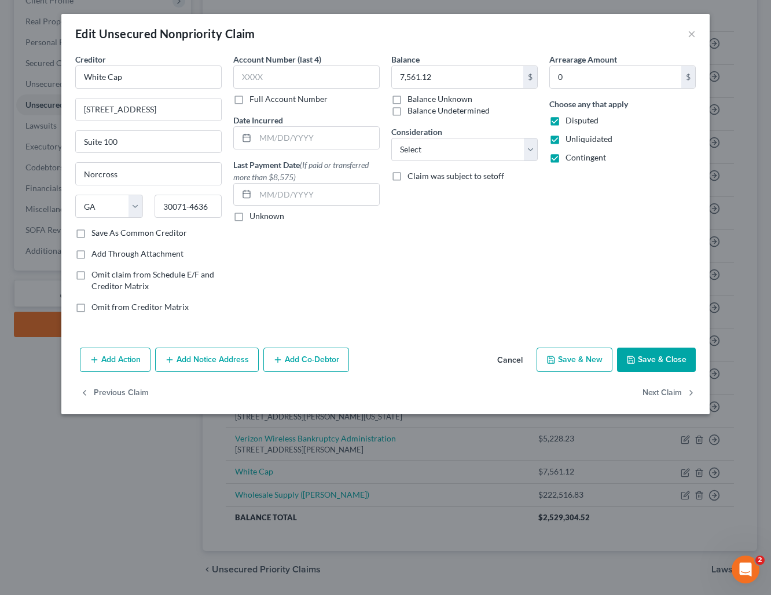
click at [650, 359] on button "Save & Close" at bounding box center [656, 359] width 79 height 24
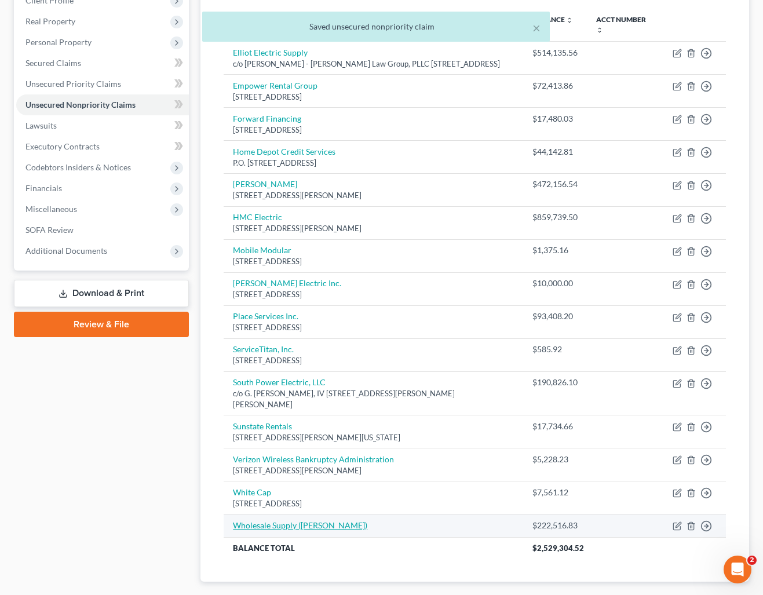
click at [288, 525] on link "Wholesale Supply ([PERSON_NAME])" at bounding box center [300, 525] width 134 height 10
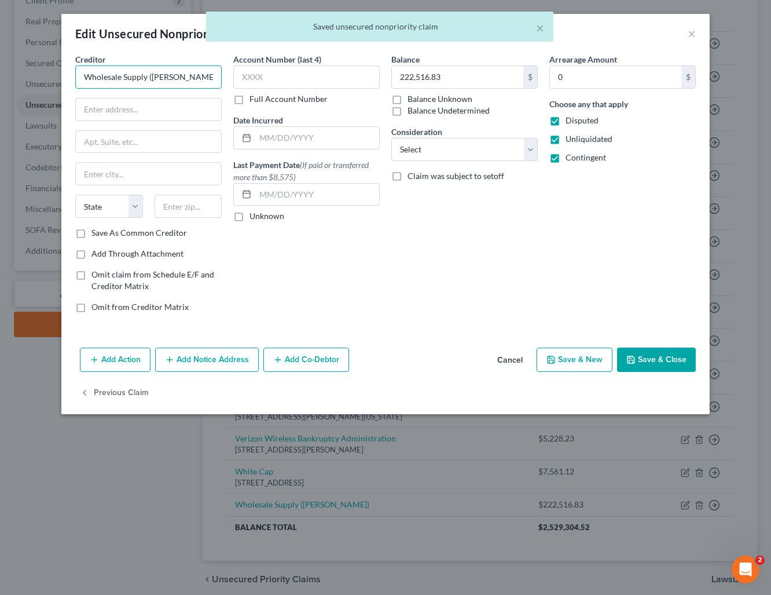
drag, startPoint x: 196, startPoint y: 74, endPoint x: 144, endPoint y: 73, distance: 51.5
click at [144, 73] on input "Wholesale Supply ([PERSON_NAME])" at bounding box center [148, 76] width 147 height 23
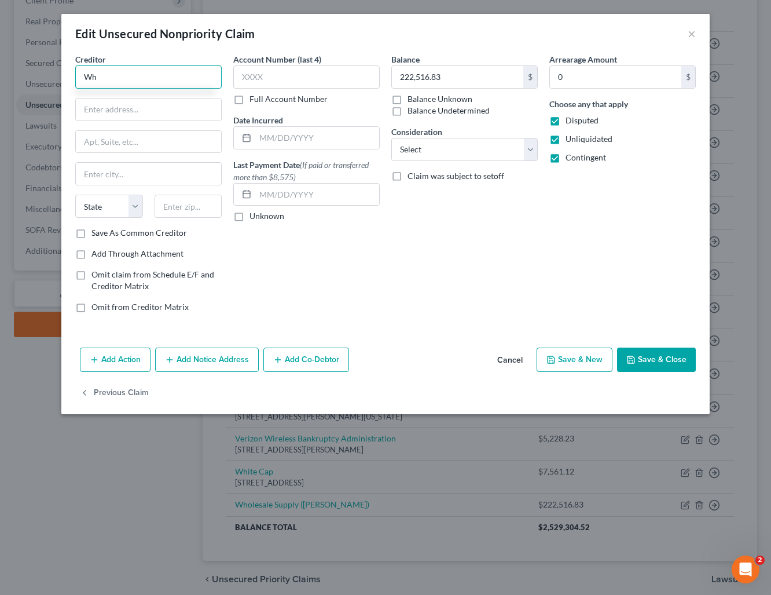
type input "W"
type input "Wholesa"
click at [516, 361] on button "Cancel" at bounding box center [510, 360] width 44 height 23
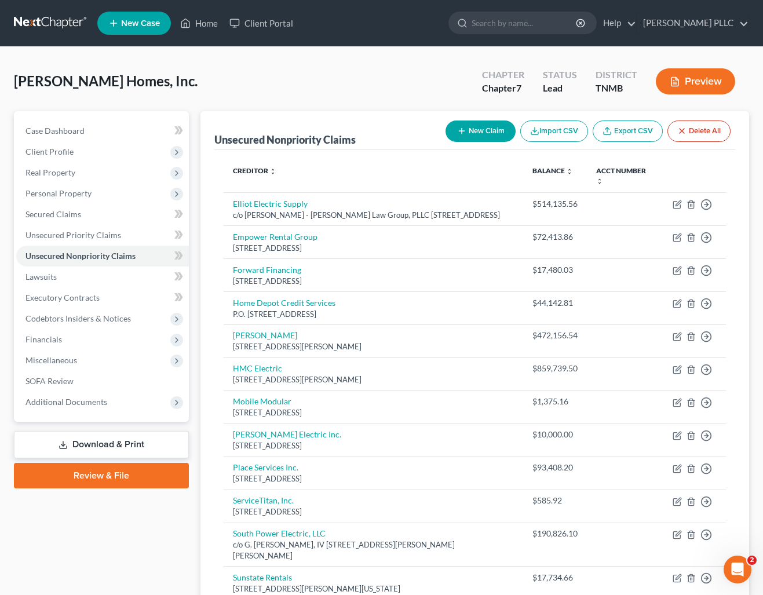
click at [56, 17] on link at bounding box center [51, 23] width 74 height 21
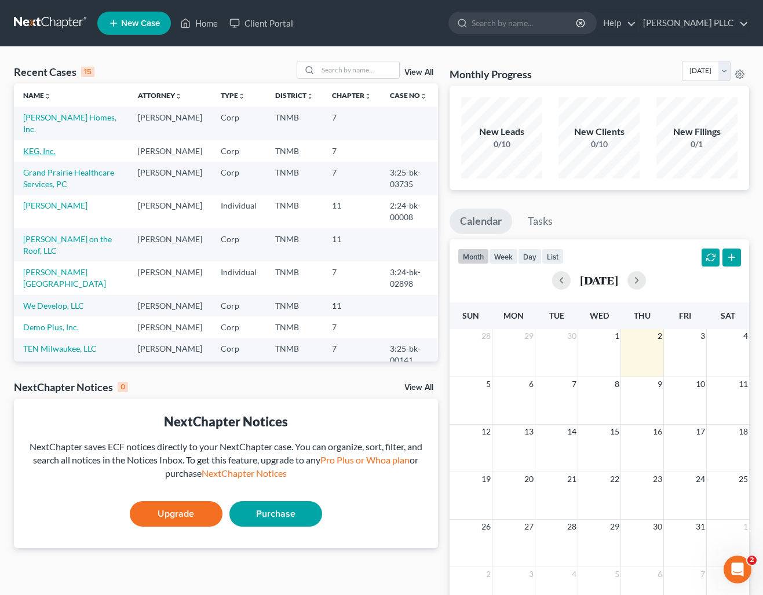
click at [31, 147] on link "KEG, Inc." at bounding box center [39, 151] width 32 height 10
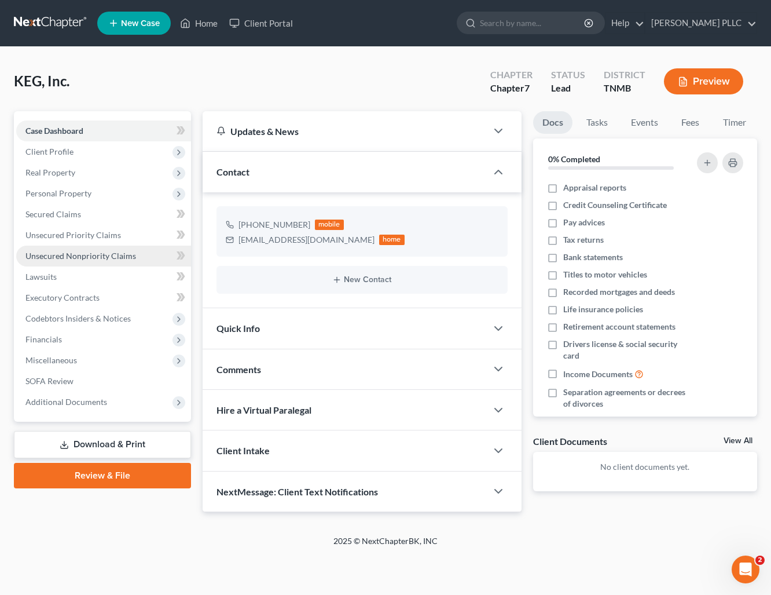
click at [71, 255] on span "Unsecured Nonpriority Claims" at bounding box center [80, 256] width 111 height 10
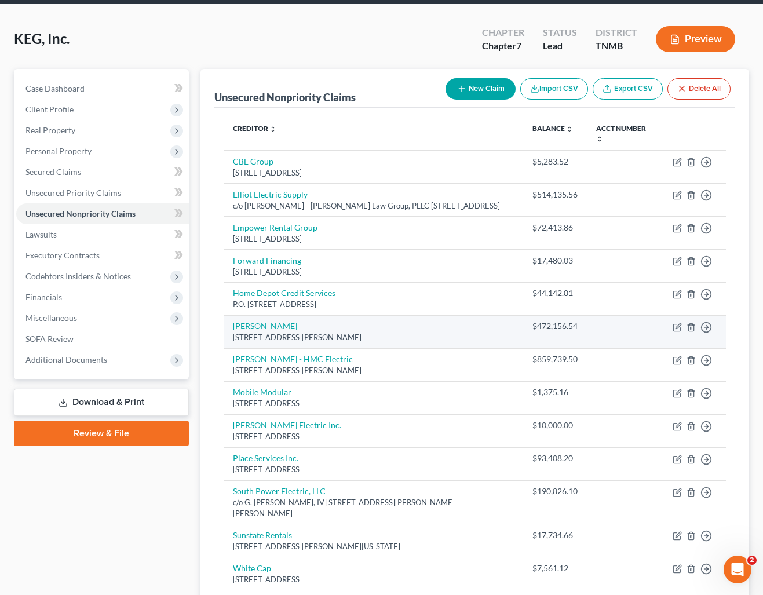
scroll to position [195, 0]
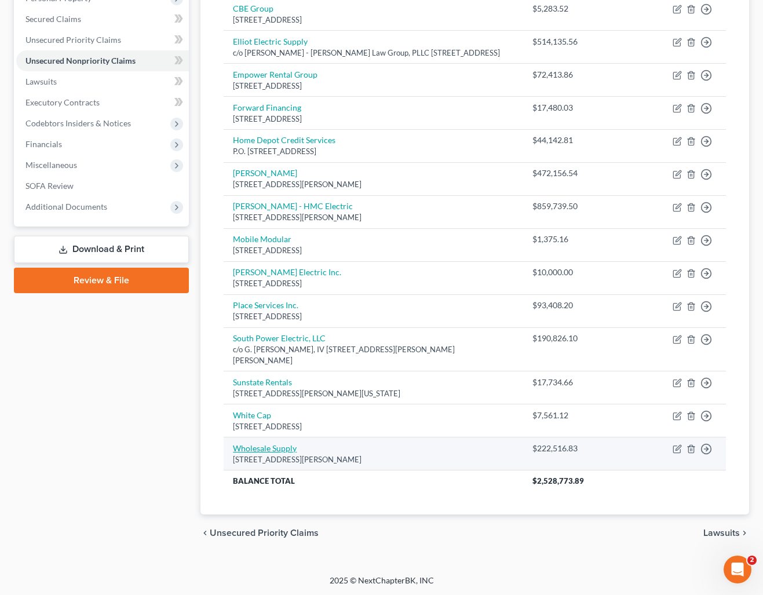
click at [286, 448] on link "Wholesale Supply" at bounding box center [265, 448] width 64 height 10
select select "44"
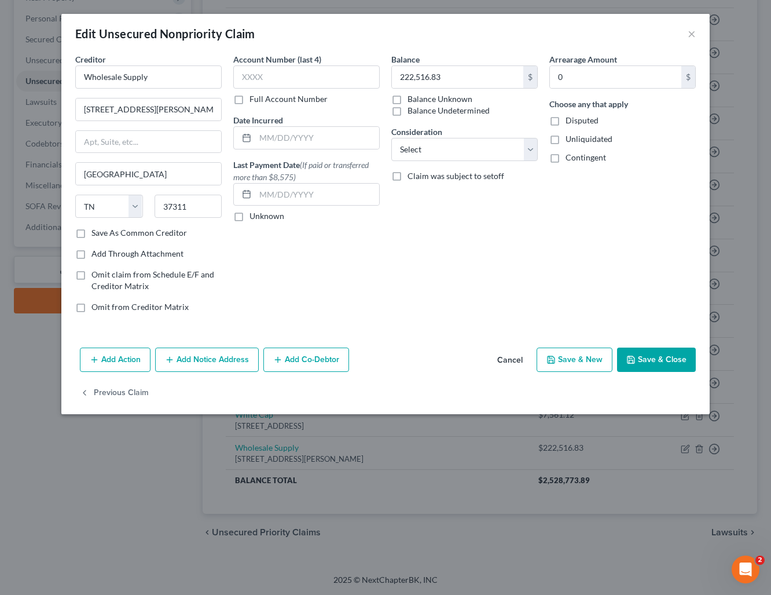
click at [92, 233] on label "Save As Common Creditor" at bounding box center [140, 233] width 96 height 12
click at [96, 233] on input "Save As Common Creditor" at bounding box center [100, 231] width 8 height 8
click at [657, 360] on button "Save & Close" at bounding box center [656, 359] width 79 height 24
checkbox input "false"
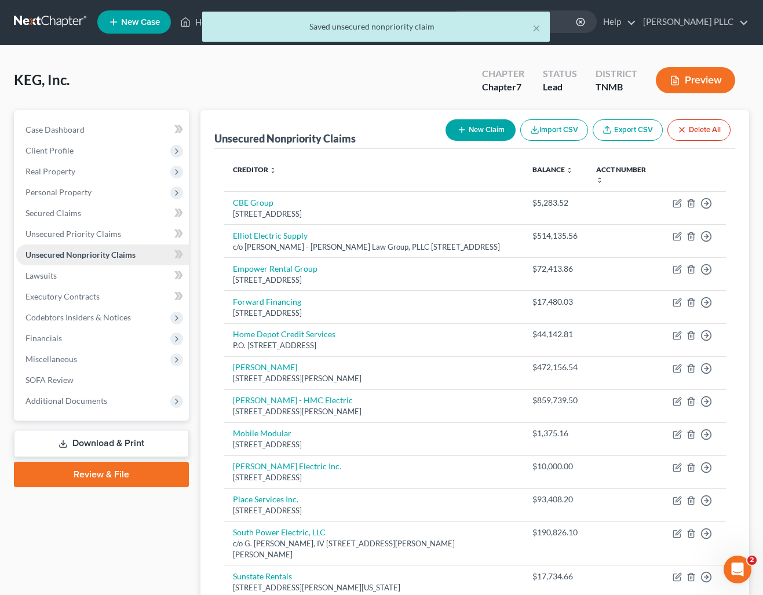
scroll to position [0, 0]
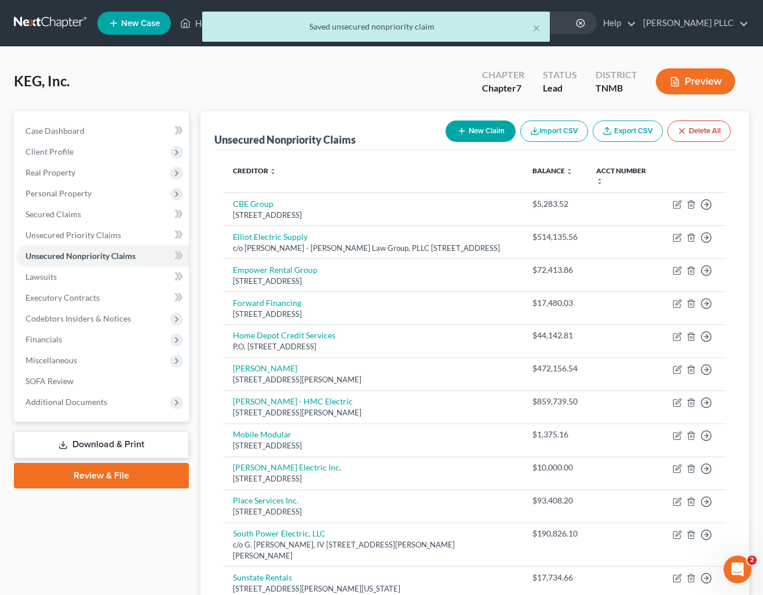
click at [55, 25] on div "× Saved unsecured nonpriority claim" at bounding box center [375, 30] width 763 height 36
click at [58, 22] on div "× Saved unsecured nonpriority claim" at bounding box center [375, 30] width 763 height 36
click at [49, 25] on div "× Saved unsecured nonpriority claim" at bounding box center [375, 30] width 763 height 36
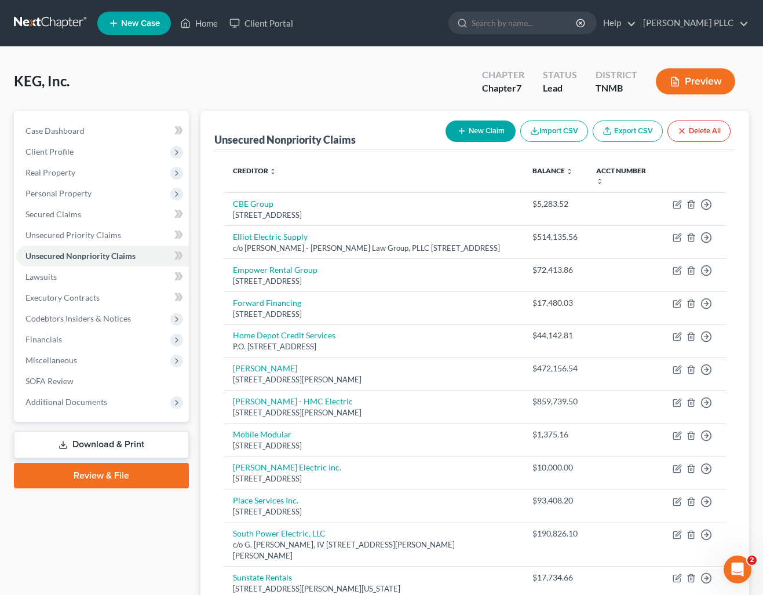
click at [42, 23] on link at bounding box center [51, 23] width 74 height 21
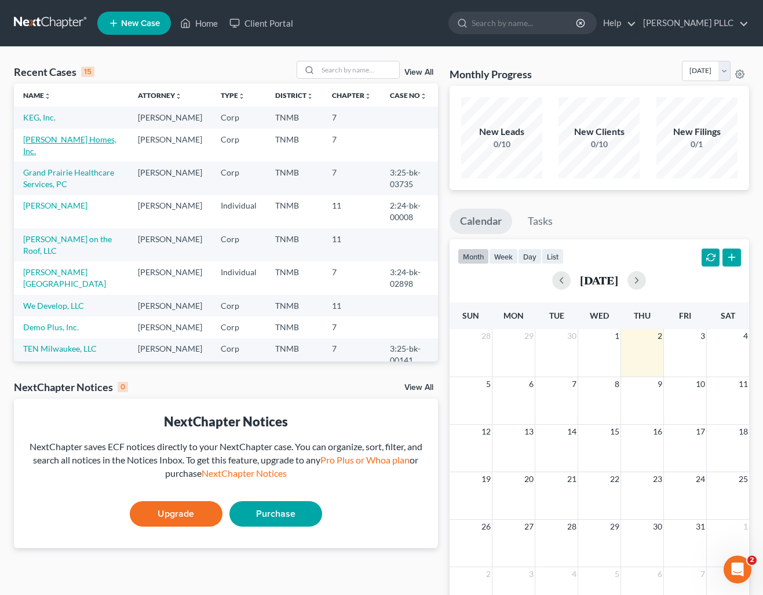
click at [65, 148] on link "[PERSON_NAME] Homes, Inc." at bounding box center [69, 144] width 93 height 21
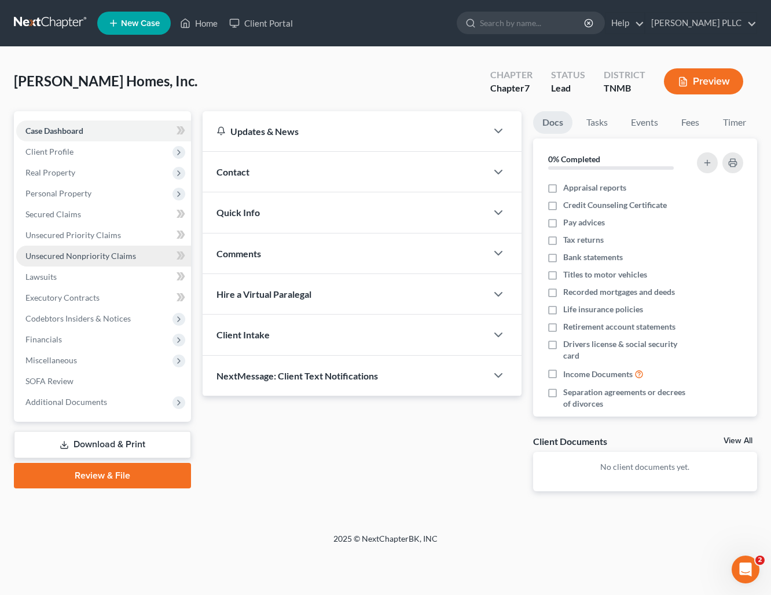
click at [84, 253] on span "Unsecured Nonpriority Claims" at bounding box center [80, 256] width 111 height 10
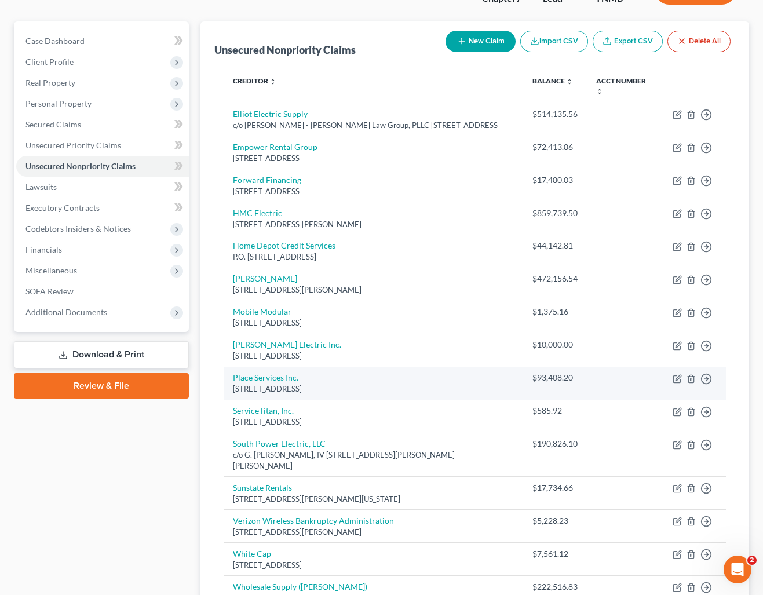
scroll to position [218, 0]
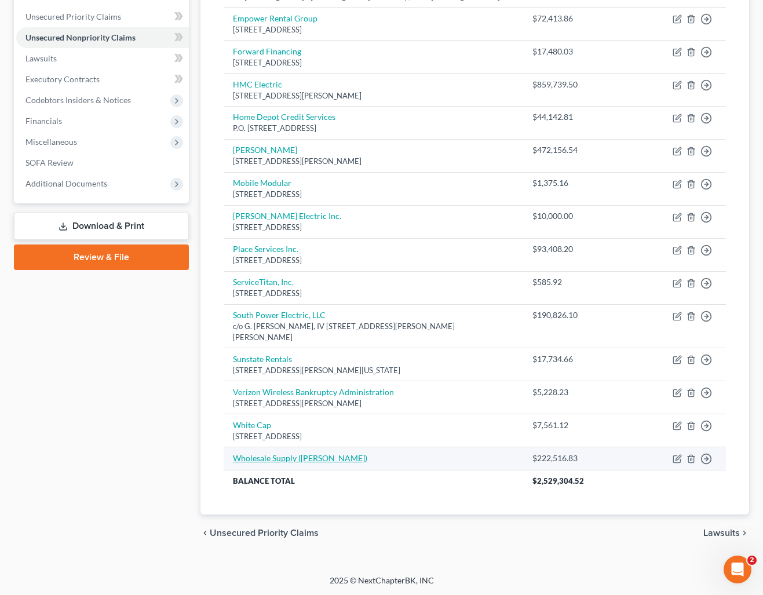
click at [285, 458] on link "Wholesale Supply ([PERSON_NAME])" at bounding box center [300, 458] width 134 height 10
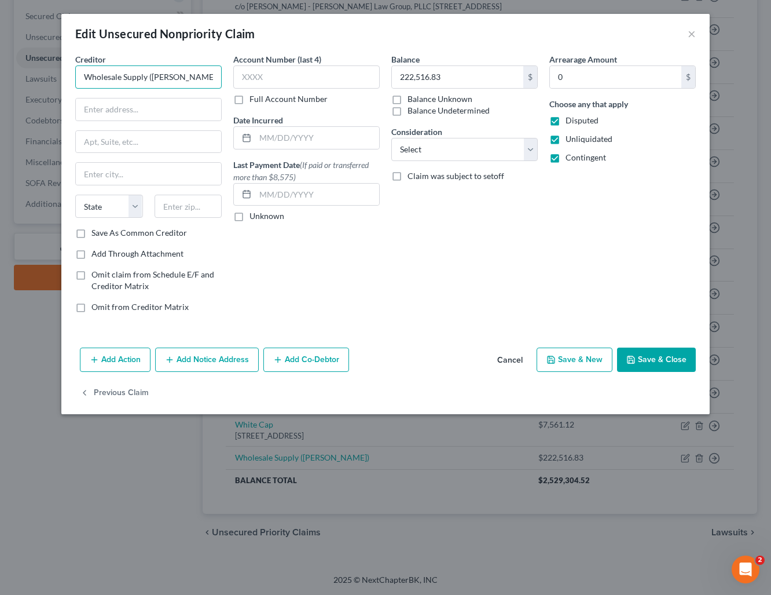
drag, startPoint x: 192, startPoint y: 79, endPoint x: 131, endPoint y: 72, distance: 60.6
click at [131, 72] on input "Wholesale Supply ([PERSON_NAME])" at bounding box center [148, 76] width 147 height 23
click at [136, 95] on div "Wholesale Supply" at bounding box center [145, 98] width 120 height 12
type input "Wholesale Supply"
type input "[STREET_ADDRESS][PERSON_NAME]"
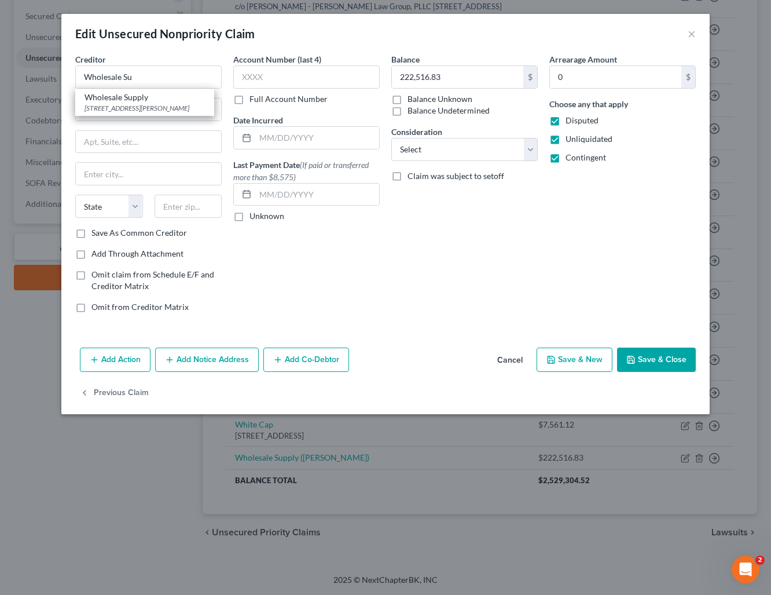
type input "[GEOGRAPHIC_DATA]"
select select "44"
type input "37311"
click at [665, 363] on button "Save & Close" at bounding box center [656, 359] width 79 height 24
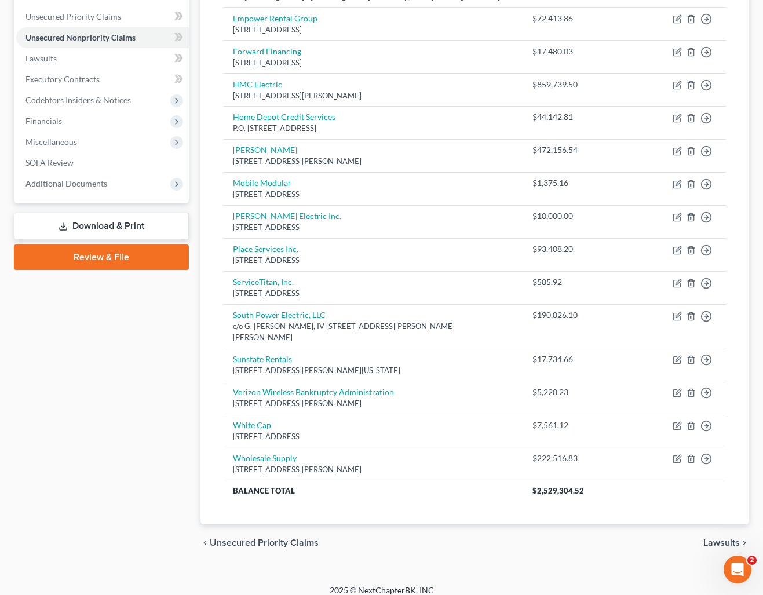
click at [118, 338] on div "Case Dashboard Payments Invoices Payments Payments Credit Report Client Profile" at bounding box center [101, 227] width 186 height 668
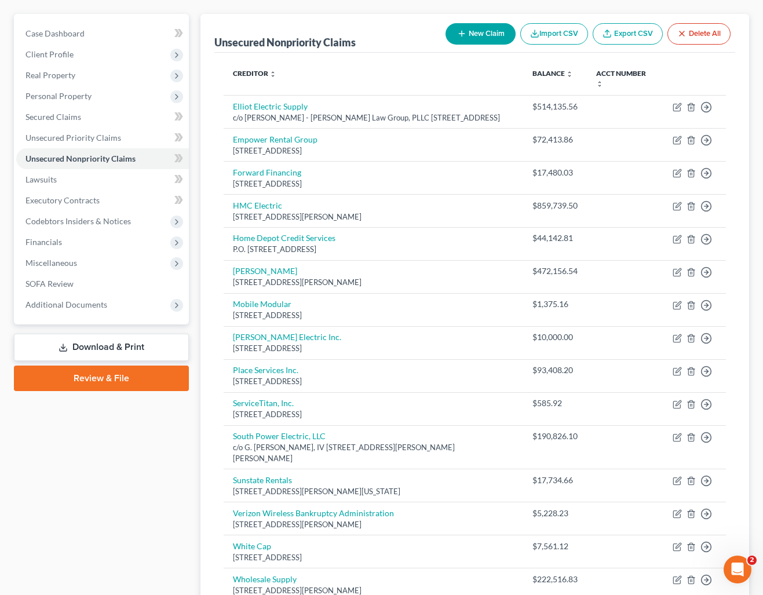
scroll to position [0, 0]
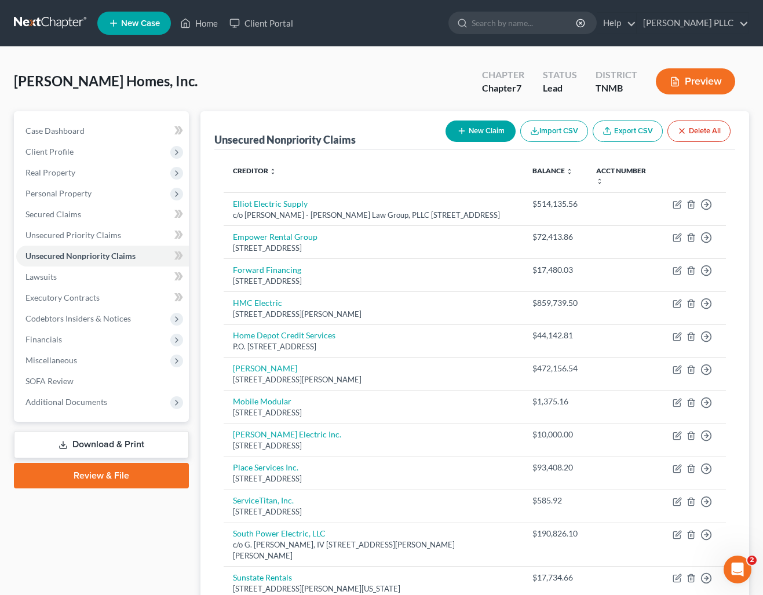
click at [200, 78] on div "[PERSON_NAME] Homes, Inc. Upgraded Chapter Chapter 7 Status Lead District TNMB …" at bounding box center [381, 86] width 735 height 50
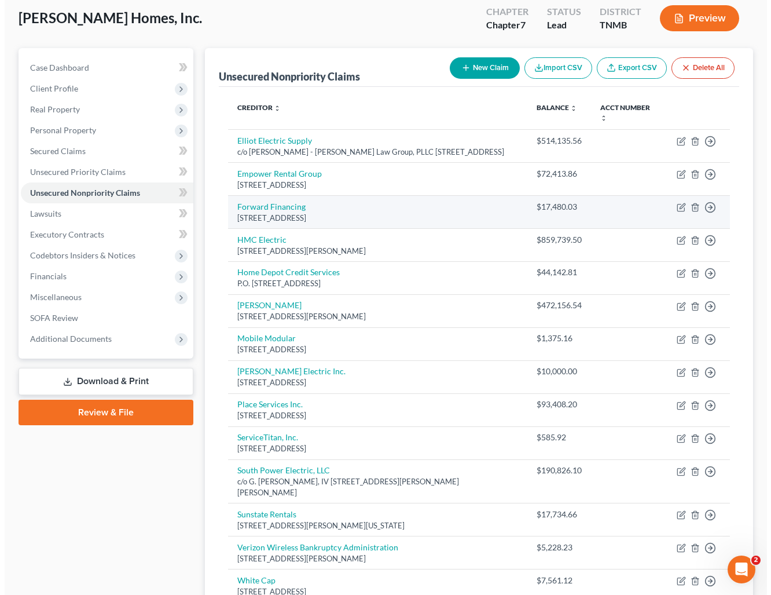
scroll to position [57, 0]
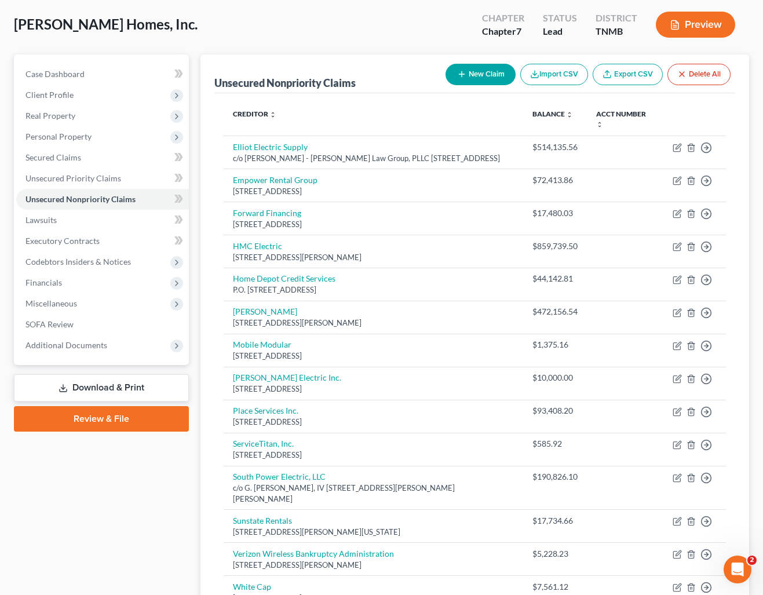
click at [484, 74] on button "New Claim" at bounding box center [480, 74] width 70 height 21
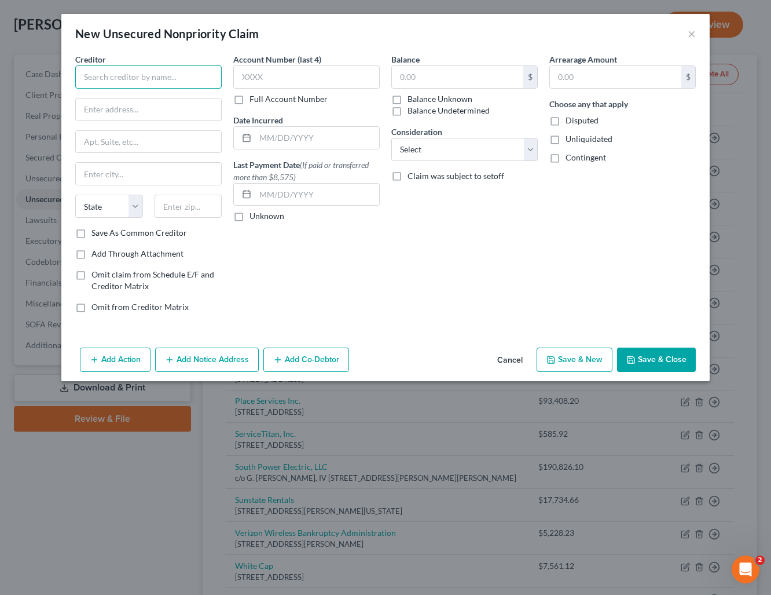
click at [158, 71] on input "text" at bounding box center [148, 76] width 147 height 23
type input "Stanford Excavating"
type input "[STREET_ADDRESS][PERSON_NAME]"
type input "Pulaski"
select select "44"
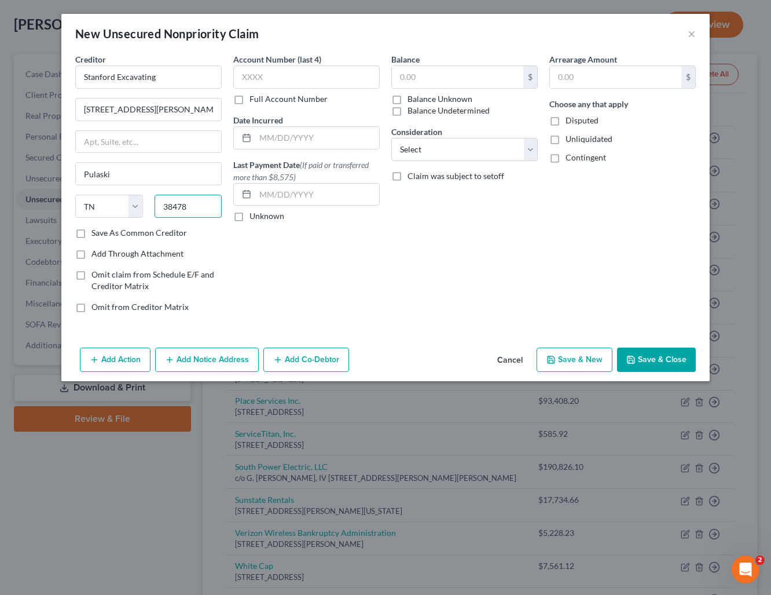
type input "38478"
click at [408, 97] on label "Balance Unknown" at bounding box center [440, 99] width 65 height 12
click at [412, 97] on input "Balance Unknown" at bounding box center [416, 97] width 8 height 8
checkbox input "true"
type input "0.00"
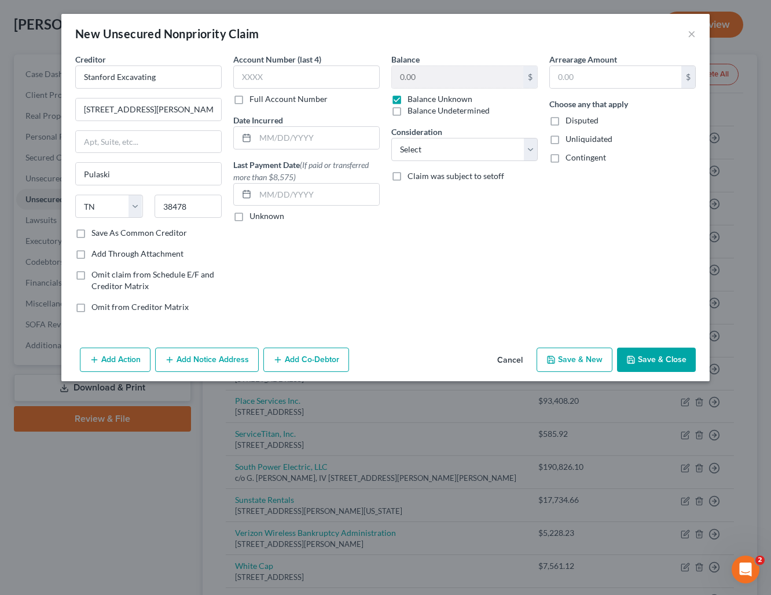
click at [566, 120] on label "Disputed" at bounding box center [582, 121] width 33 height 12
click at [570, 120] on input "Disputed" at bounding box center [574, 119] width 8 height 8
checkbox input "true"
click at [566, 138] on label "Unliquidated" at bounding box center [589, 139] width 47 height 12
click at [570, 138] on input "Unliquidated" at bounding box center [574, 137] width 8 height 8
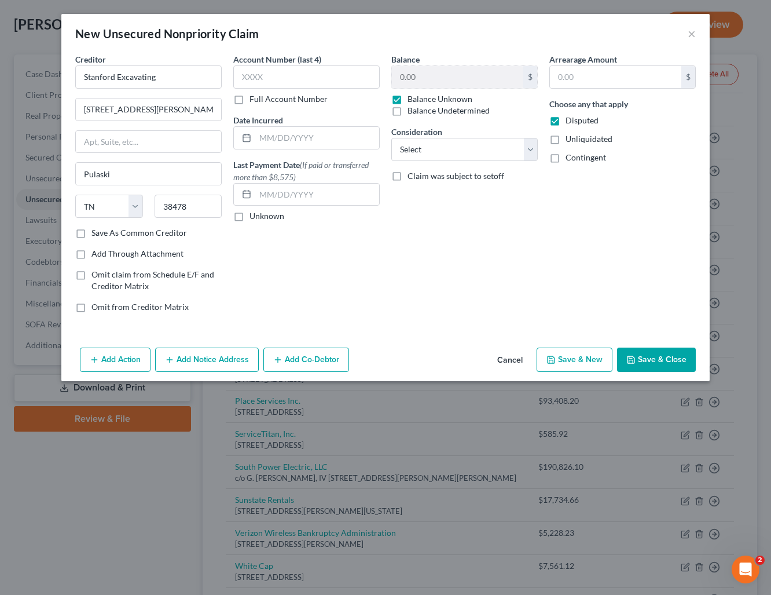
checkbox input "true"
click at [566, 158] on label "Contingent" at bounding box center [586, 158] width 41 height 12
click at [570, 158] on input "Contingent" at bounding box center [574, 156] width 8 height 8
checkbox input "true"
click at [92, 235] on label "Save As Common Creditor" at bounding box center [140, 233] width 96 height 12
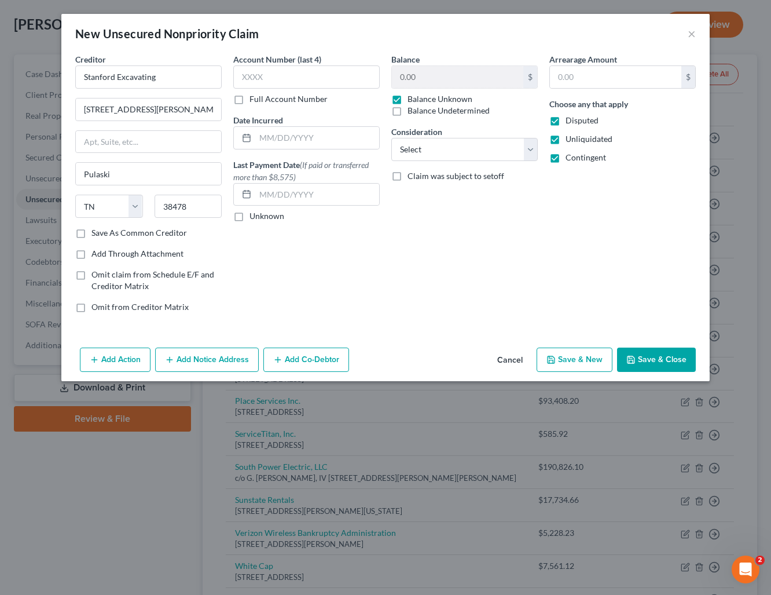
click at [96, 235] on input "Save As Common Creditor" at bounding box center [100, 231] width 8 height 8
click at [664, 360] on button "Save & Close" at bounding box center [656, 359] width 79 height 24
checkbox input "false"
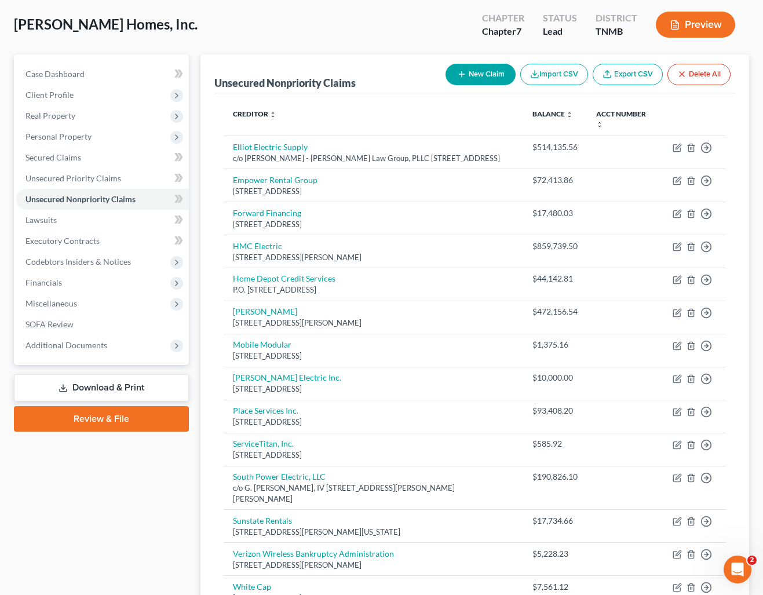
click at [482, 67] on button "New Claim" at bounding box center [480, 74] width 70 height 21
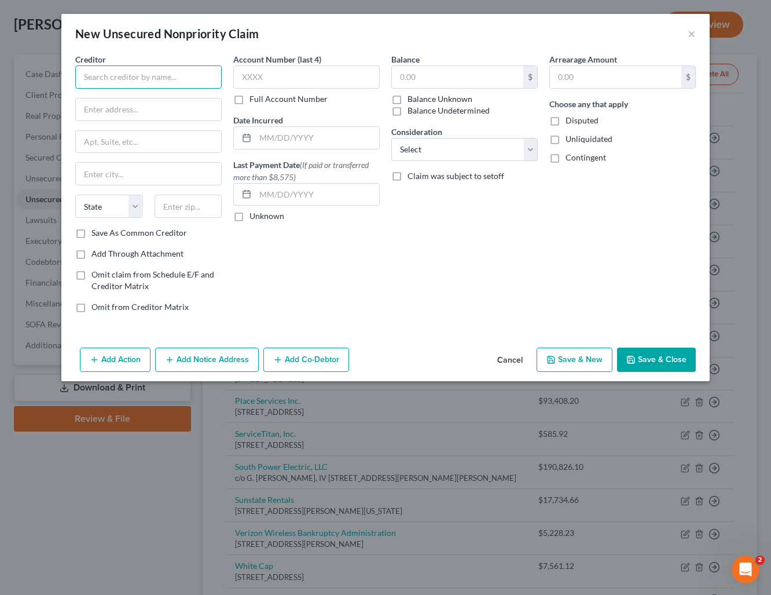
click at [116, 72] on input "text" at bounding box center [148, 76] width 147 height 23
type input "Trust Farm ([PERSON_NAME])"
type input "[STREET_ADDRESS]"
type input "Pulaski"
select select "44"
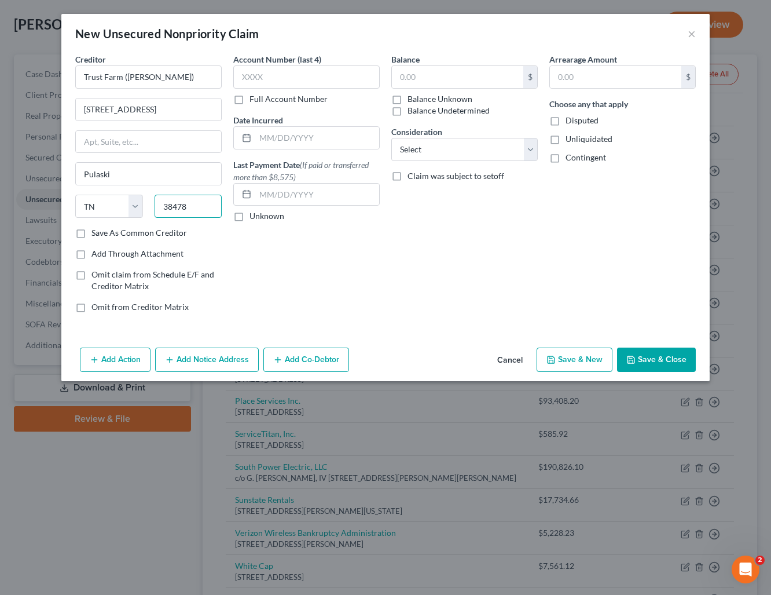
type input "38478"
drag, startPoint x: 405, startPoint y: 100, endPoint x: 398, endPoint y: 100, distance: 6.4
click at [408, 100] on label "Balance Unknown" at bounding box center [440, 99] width 65 height 12
click at [412, 100] on input "Balance Unknown" at bounding box center [416, 97] width 8 height 8
checkbox input "true"
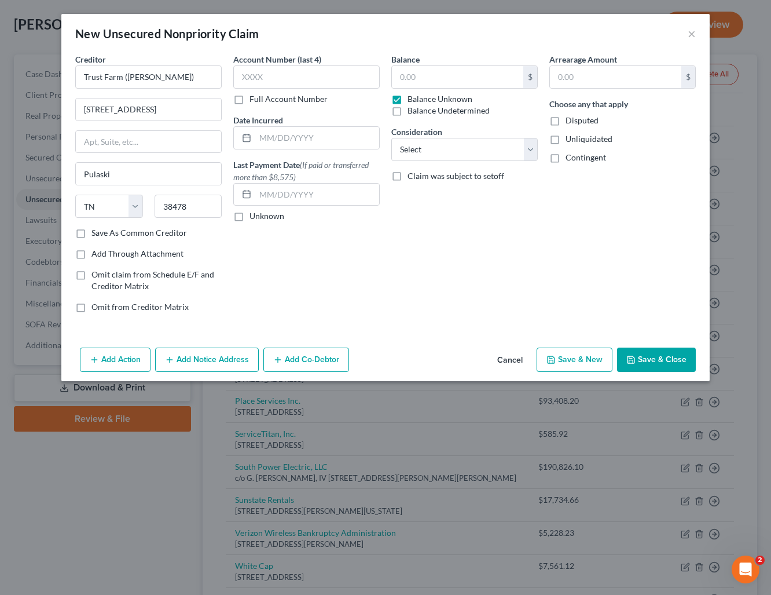
type input "0.00"
click at [566, 122] on label "Disputed" at bounding box center [582, 121] width 33 height 12
click at [570, 122] on input "Disputed" at bounding box center [574, 119] width 8 height 8
checkbox input "true"
click at [566, 140] on label "Unliquidated" at bounding box center [589, 139] width 47 height 12
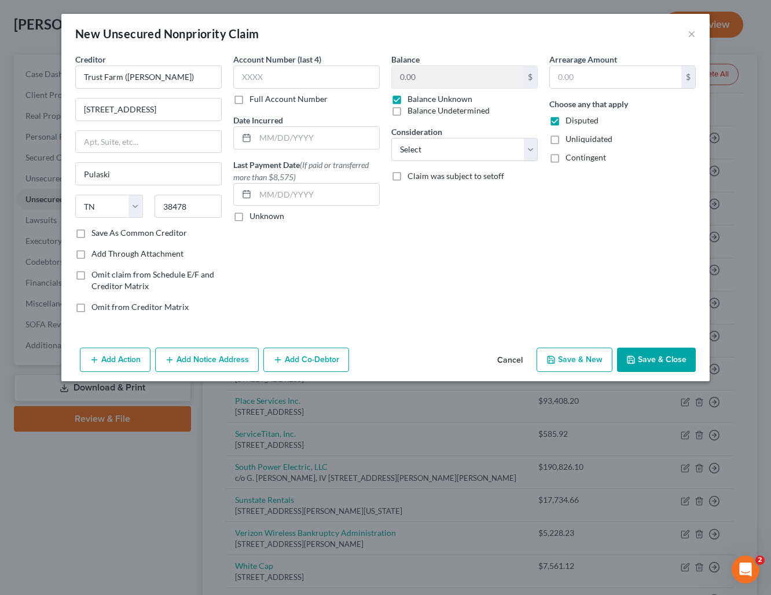
click at [570, 140] on input "Unliquidated" at bounding box center [574, 137] width 8 height 8
checkbox input "true"
click at [566, 159] on label "Contingent" at bounding box center [586, 158] width 41 height 12
click at [570, 159] on input "Contingent" at bounding box center [574, 156] width 8 height 8
checkbox input "true"
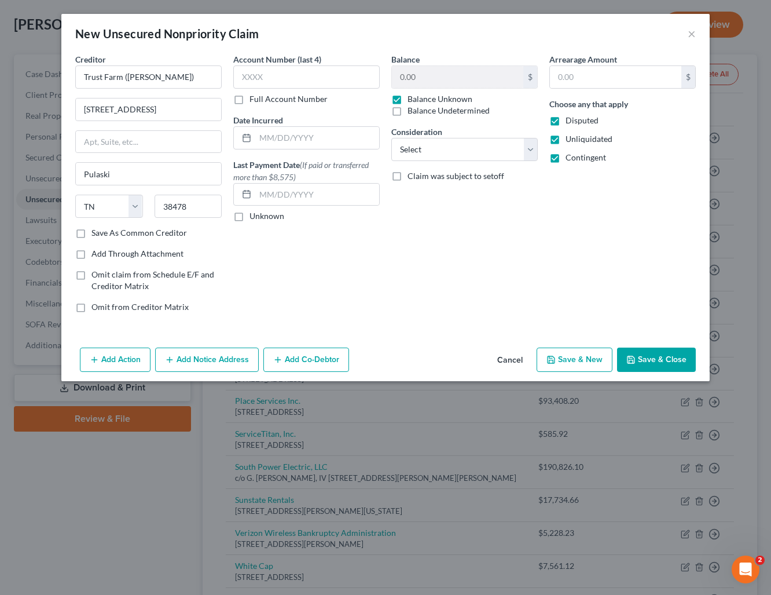
click at [657, 361] on button "Save & Close" at bounding box center [656, 359] width 79 height 24
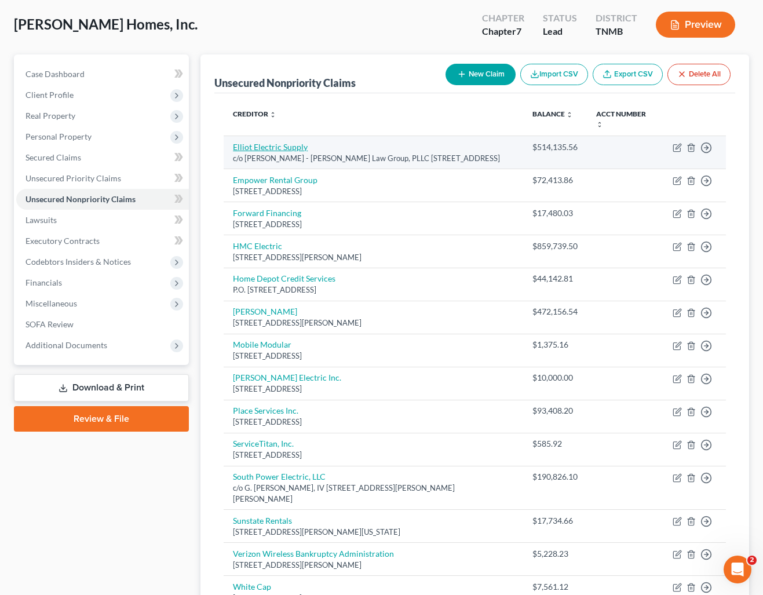
click at [285, 147] on link "Elliot Electric Supply" at bounding box center [270, 147] width 75 height 10
select select "44"
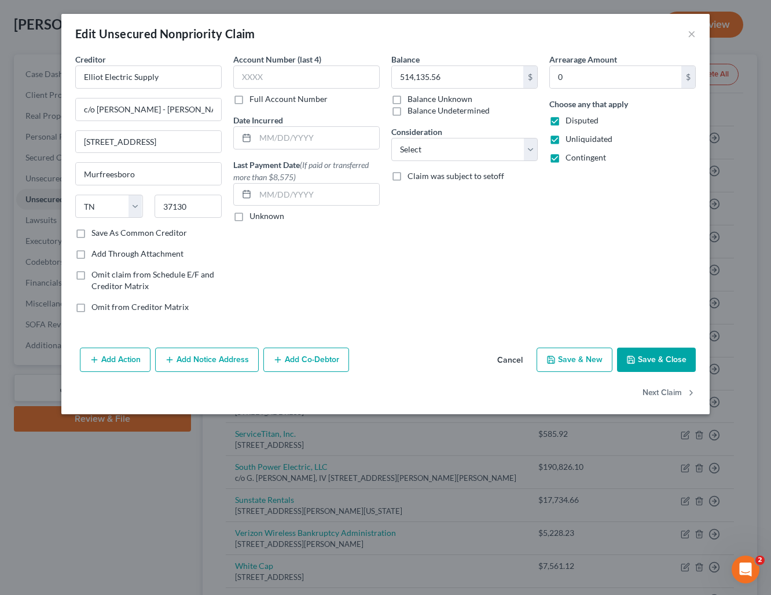
click at [327, 360] on button "Add Co-Debtor" at bounding box center [307, 359] width 86 height 24
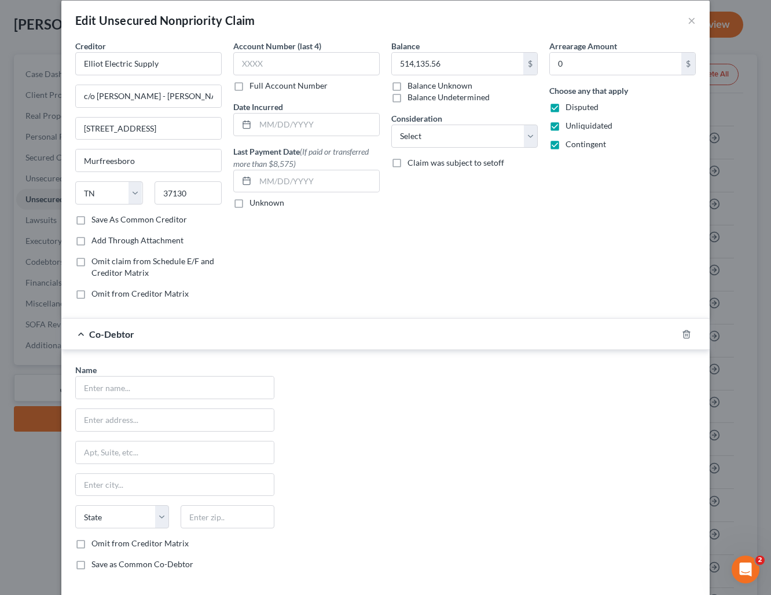
scroll to position [104, 0]
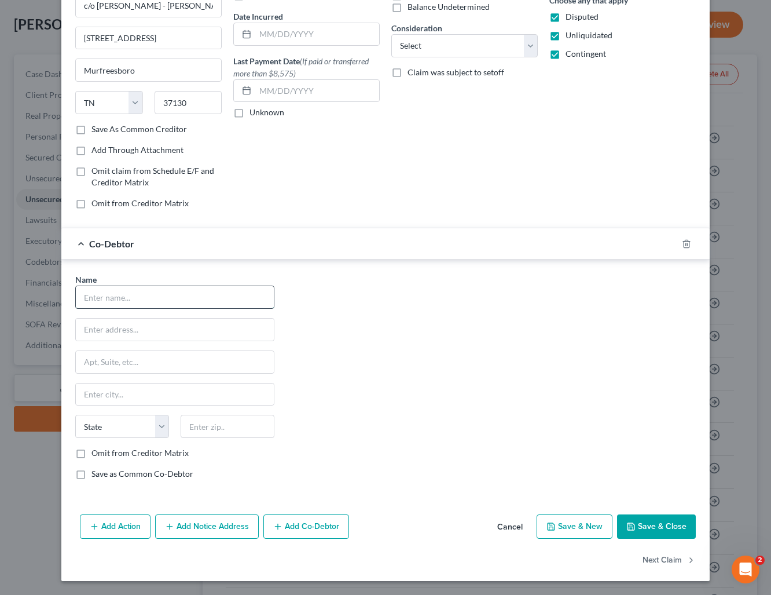
click at [144, 298] on input "text" at bounding box center [175, 297] width 198 height 22
type input "[PERSON_NAME]"
click at [643, 530] on button "Save & Close" at bounding box center [656, 526] width 79 height 24
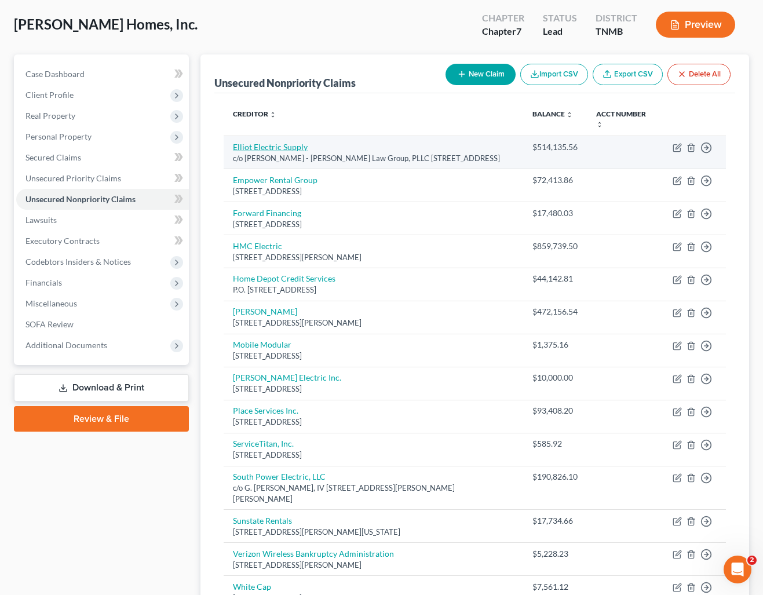
click at [272, 147] on link "Elliot Electric Supply" at bounding box center [270, 147] width 75 height 10
select select "44"
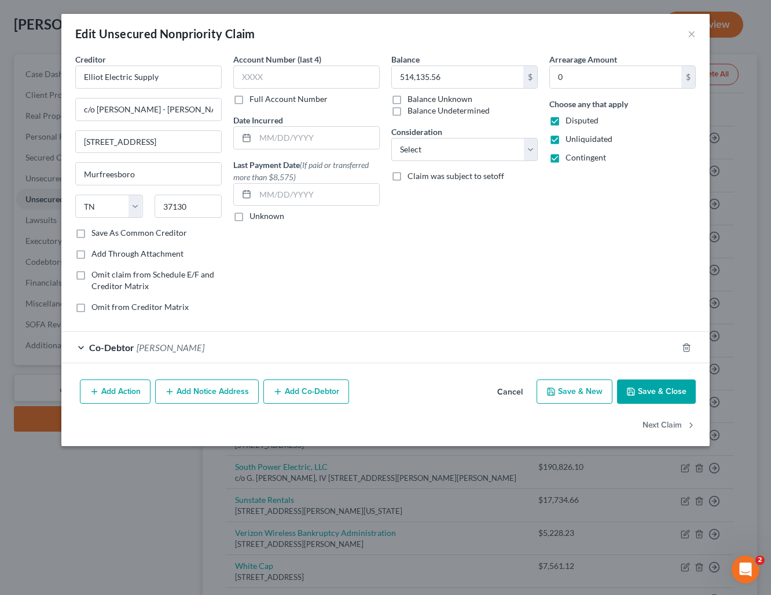
click at [130, 389] on button "Add Action" at bounding box center [115, 391] width 71 height 24
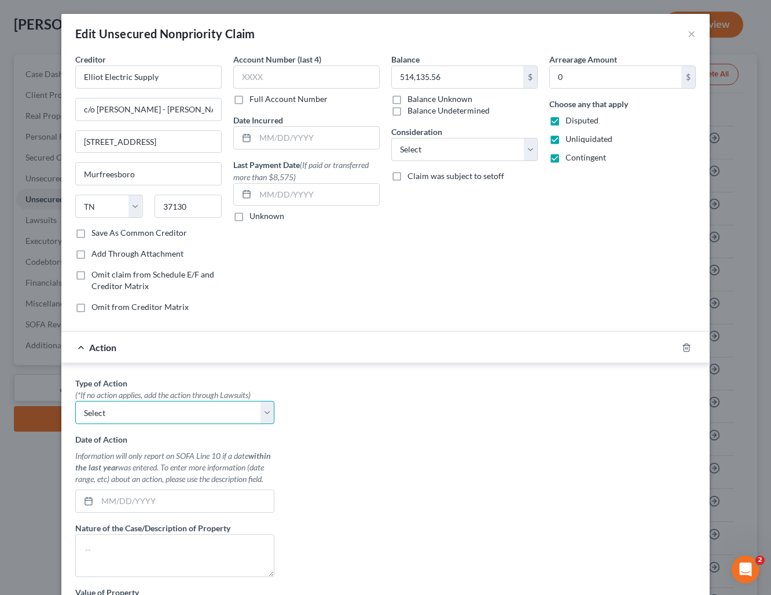
click at [224, 421] on select "Select Repossession Foreclosure Returns" at bounding box center [174, 412] width 199 height 23
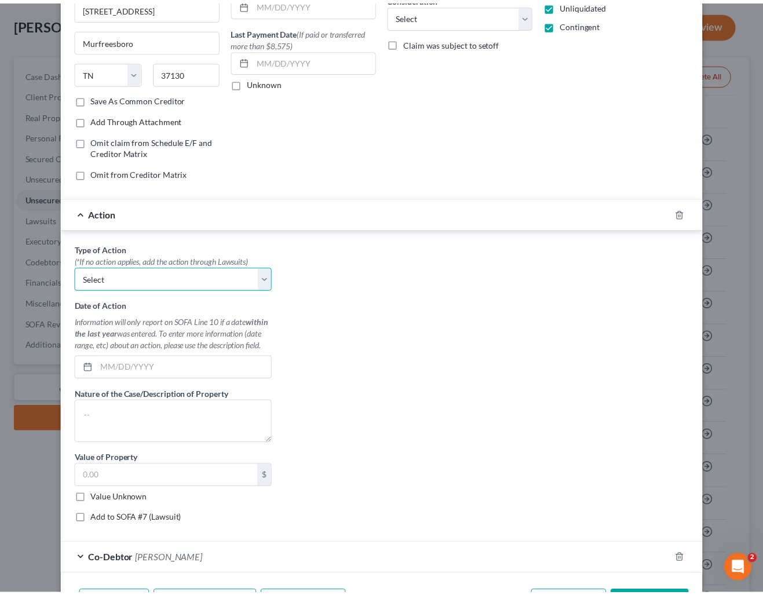
scroll to position [211, 0]
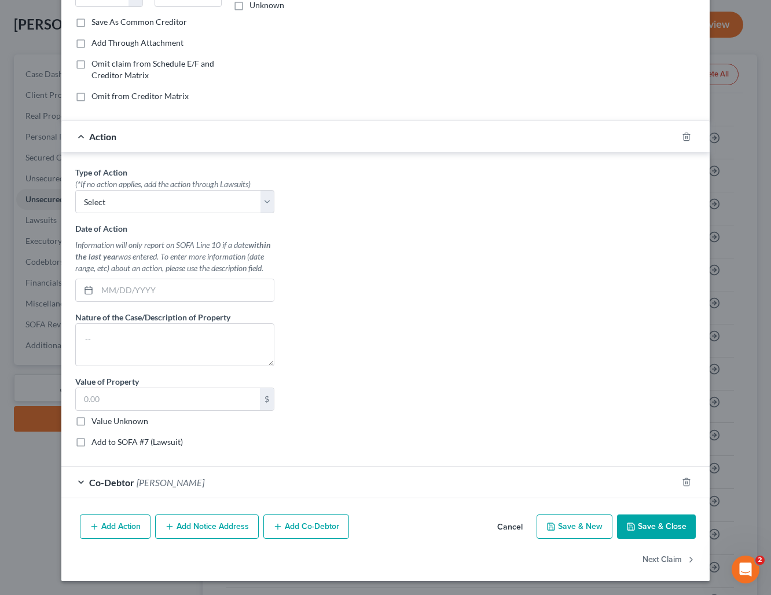
click at [510, 526] on button "Cancel" at bounding box center [510, 526] width 44 height 23
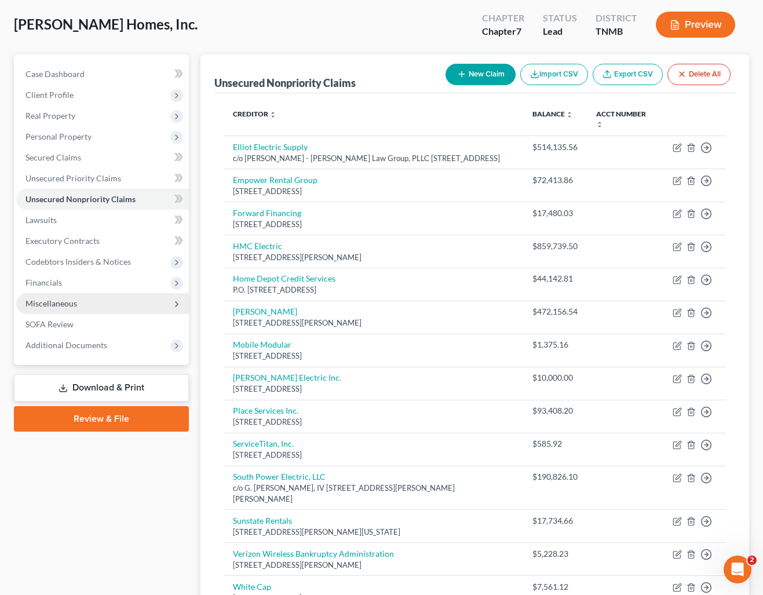
click at [68, 300] on span "Miscellaneous" at bounding box center [51, 303] width 52 height 10
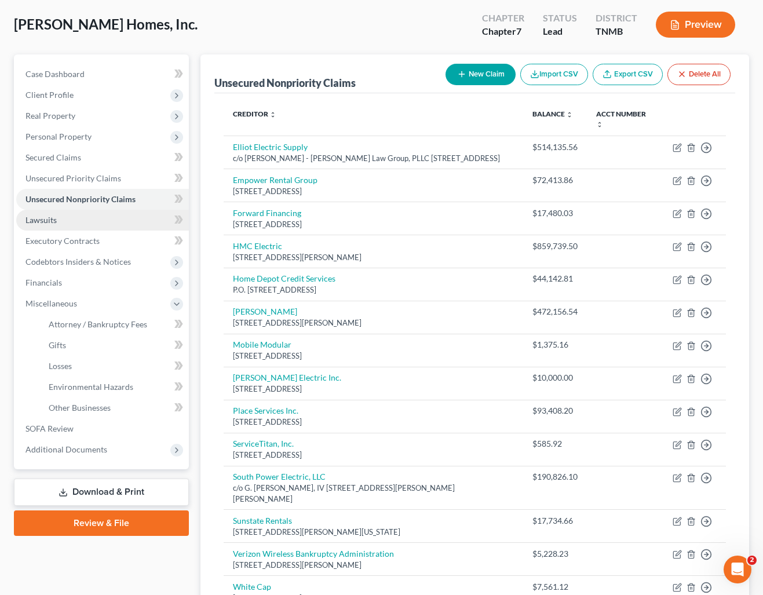
click at [57, 221] on link "Lawsuits" at bounding box center [102, 220] width 173 height 21
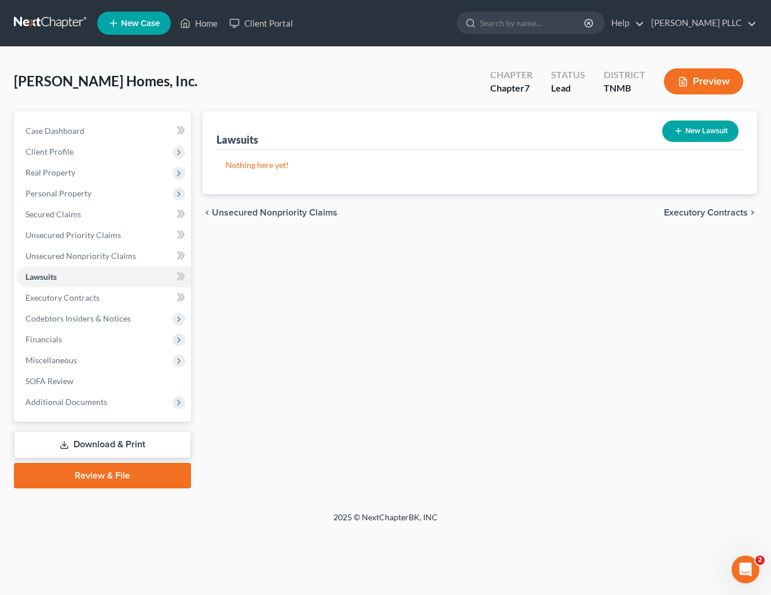
click at [703, 134] on button "New Lawsuit" at bounding box center [701, 130] width 76 height 21
select select "0"
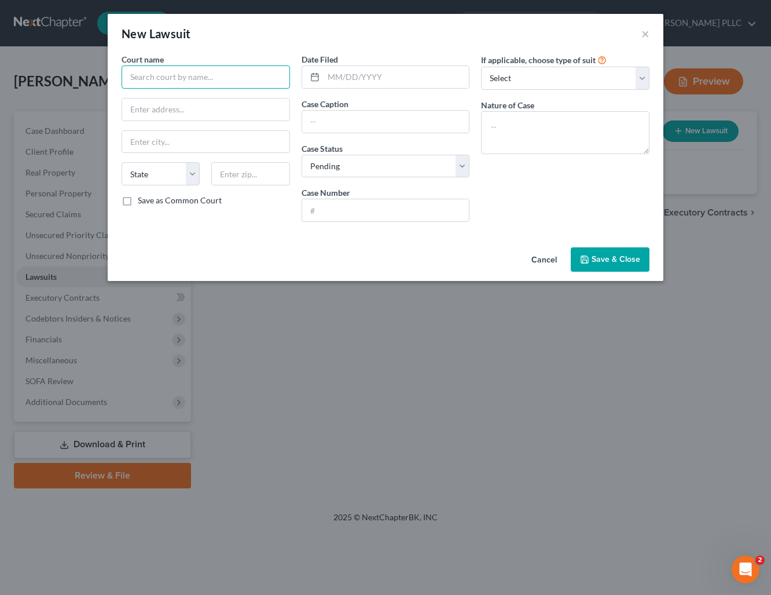
click at [159, 75] on input "text" at bounding box center [206, 76] width 169 height 23
type input "Davidson County Chancery Court"
click at [364, 127] on input "text" at bounding box center [385, 122] width 167 height 22
type input "24-0664-I"
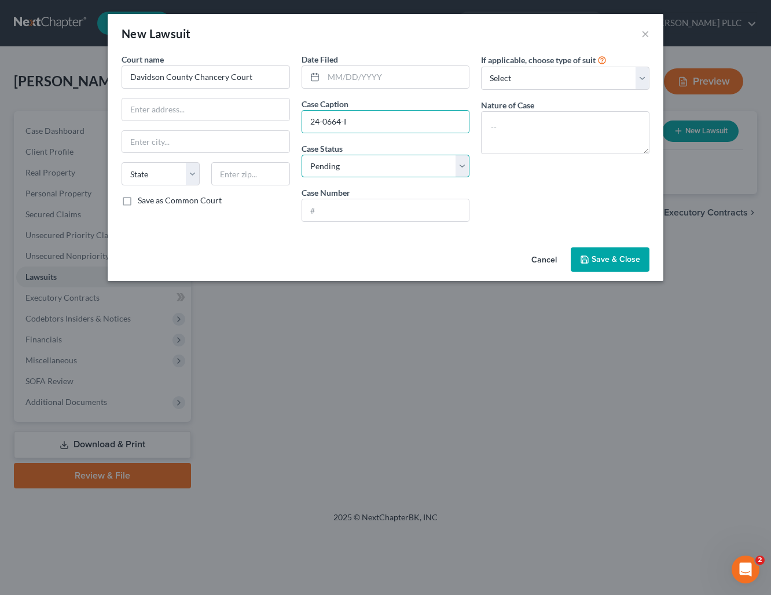
click at [367, 166] on select "Select Pending On Appeal Concluded" at bounding box center [386, 166] width 169 height 23
click at [302, 155] on select "Select Pending On Appeal Concluded" at bounding box center [386, 166] width 169 height 23
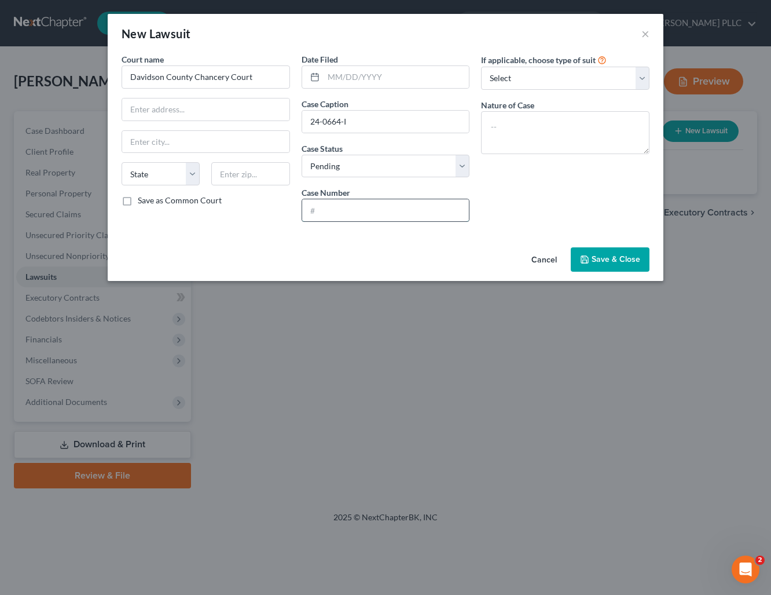
click at [356, 207] on input "text" at bounding box center [385, 210] width 167 height 22
drag, startPoint x: 353, startPoint y: 120, endPoint x: 299, endPoint y: 116, distance: 53.4
click at [299, 116] on div "Date Filed Case Caption 24-0664-I Case Status * Select Pending On Appeal Conclu…" at bounding box center [386, 142] width 180 height 178
click at [343, 218] on input "text" at bounding box center [385, 210] width 167 height 22
paste input "24-0664-I"
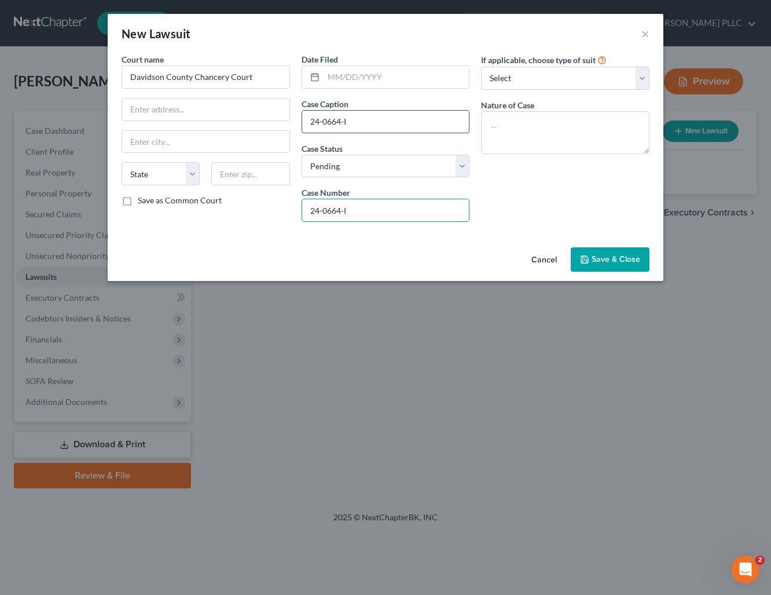
type input "24-0664-I"
drag, startPoint x: 352, startPoint y: 120, endPoint x: 295, endPoint y: 116, distance: 56.4
click at [296, 116] on div "Date Filed Case Caption 24-0664-I Case Status * Select Pending On Appeal Conclu…" at bounding box center [386, 142] width 180 height 178
type input "[PERSON_NAME] Electric [PERSON_NAME] Homes & [PERSON_NAME]"
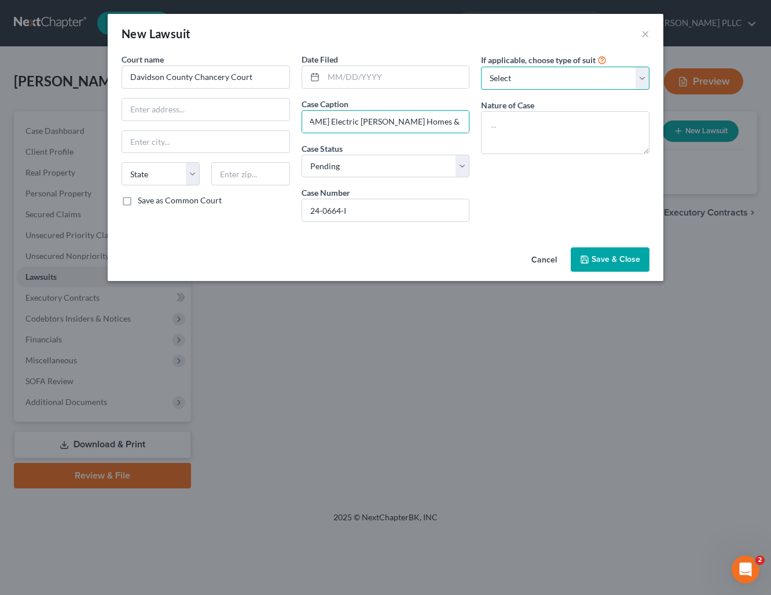
click at [502, 89] on select "Select Repossession Foreclosure Returns Other" at bounding box center [565, 78] width 169 height 23
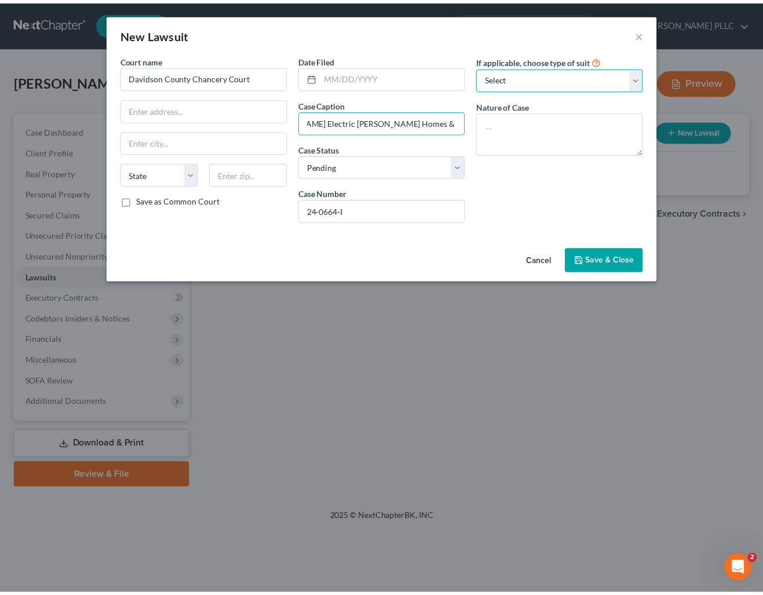
scroll to position [0, 0]
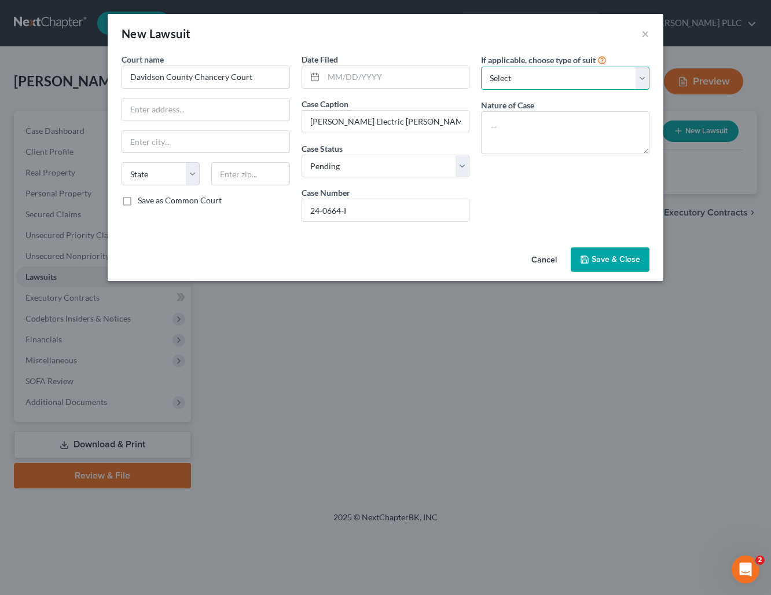
select select "3"
click at [481, 67] on select "Select Repossession Foreclosure Returns Other" at bounding box center [565, 78] width 169 height 23
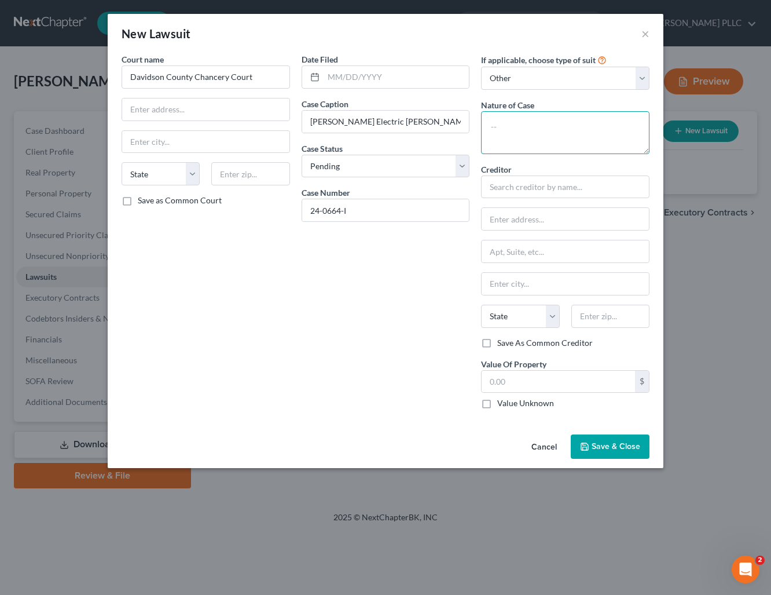
click at [505, 125] on textarea at bounding box center [565, 132] width 169 height 43
type textarea "Breach of Contract"
click at [174, 109] on input "text" at bounding box center [205, 109] width 167 height 22
type input "[STREET_ADDRESS]"
click at [174, 142] on input "Nashvill" at bounding box center [205, 142] width 167 height 22
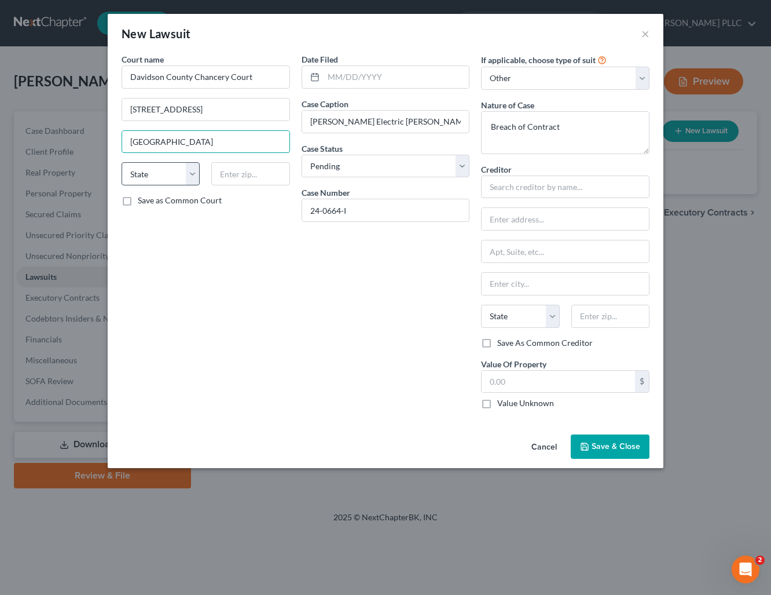
type input "[GEOGRAPHIC_DATA]"
click at [158, 174] on select "State [US_STATE] AK AR AZ CA CO CT DE DC [GEOGRAPHIC_DATA] [GEOGRAPHIC_DATA] GU…" at bounding box center [161, 173] width 78 height 23
click at [122, 162] on select "State [US_STATE] AK AR AZ CA CO CT DE DC [GEOGRAPHIC_DATA] [GEOGRAPHIC_DATA] GU…" at bounding box center [161, 173] width 78 height 23
click at [167, 180] on select "State [US_STATE] AK AR AZ CA CO CT DE DC [GEOGRAPHIC_DATA] [GEOGRAPHIC_DATA] GU…" at bounding box center [161, 173] width 78 height 23
select select "44"
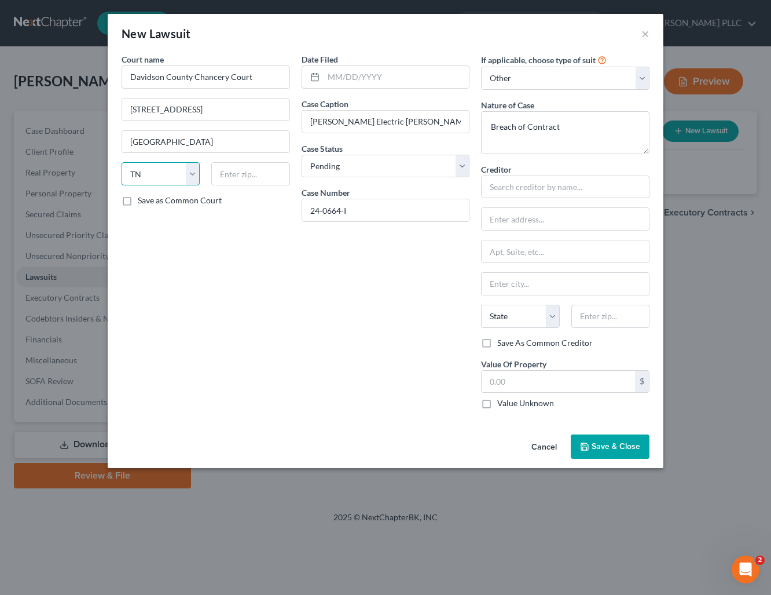
click at [122, 162] on select "State [US_STATE] AK AR AZ CA CO CT DE DC [GEOGRAPHIC_DATA] [GEOGRAPHIC_DATA] GU…" at bounding box center [161, 173] width 78 height 23
click at [233, 173] on input "text" at bounding box center [250, 173] width 78 height 23
type input "37201"
click at [620, 447] on span "Save & Close" at bounding box center [616, 446] width 49 height 10
click at [536, 185] on input "text" at bounding box center [565, 186] width 169 height 23
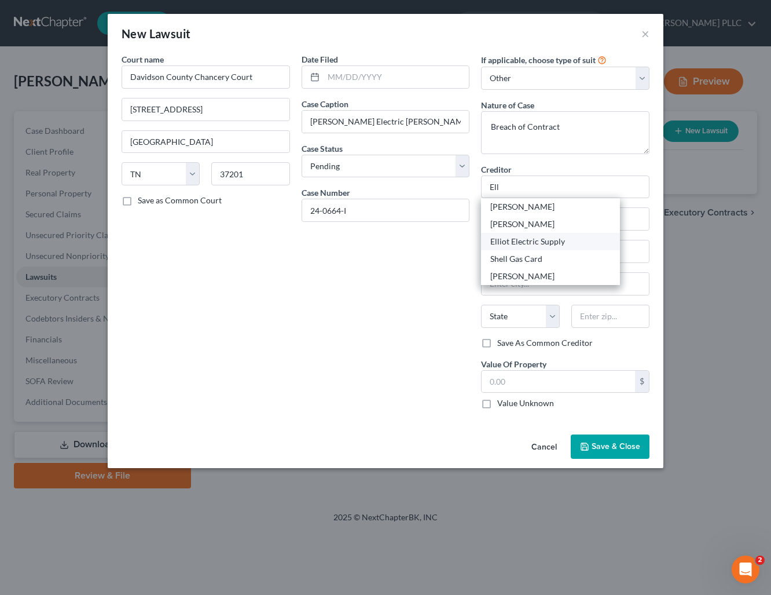
click at [540, 239] on div "Elliot Electric Supply" at bounding box center [551, 242] width 120 height 12
type input "Elliot Electric Supply"
type input "c/o [PERSON_NAME] - [PERSON_NAME] Law Group, PLLC"
type input "[STREET_ADDRESS]"
type input "Murfreesboro"
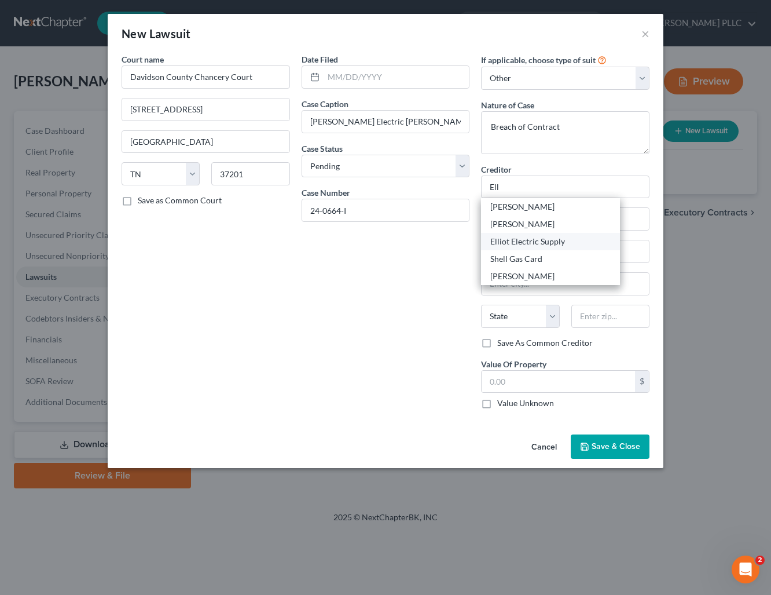
select select "44"
type input "37130"
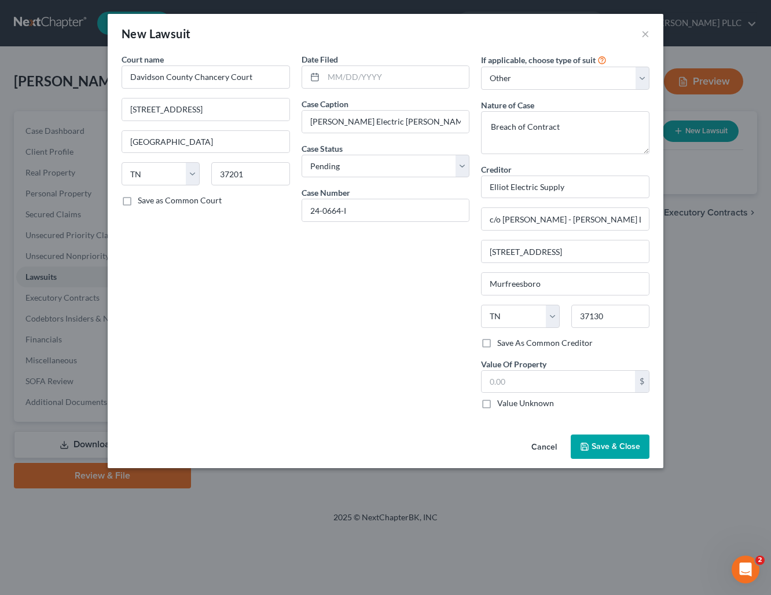
click at [608, 449] on span "Save & Close" at bounding box center [616, 446] width 49 height 10
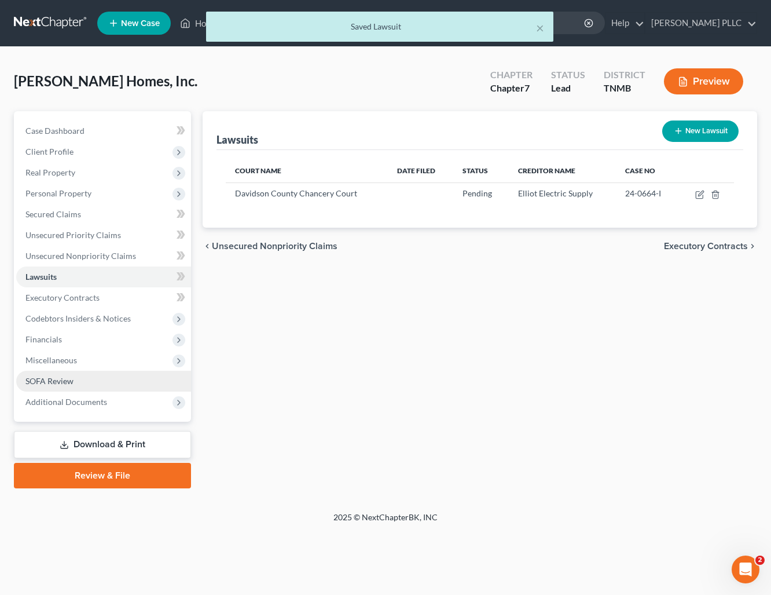
click at [68, 376] on span "SOFA Review" at bounding box center [49, 381] width 48 height 10
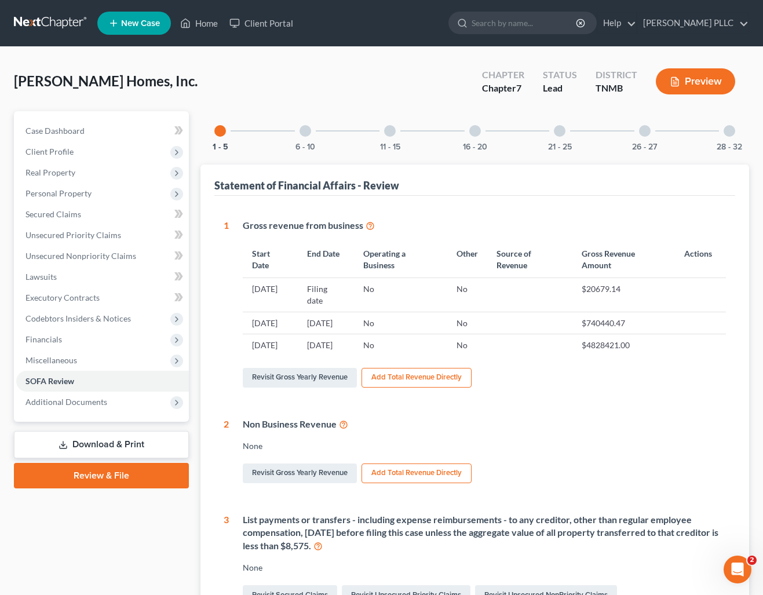
click at [387, 130] on div at bounding box center [390, 131] width 12 height 12
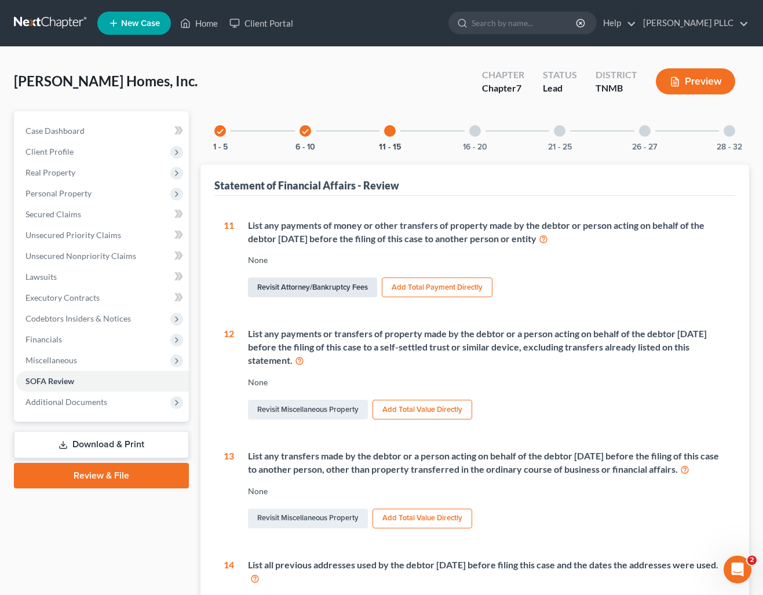
click at [347, 284] on link "Revisit Attorney/Bankruptcy Fees" at bounding box center [312, 287] width 129 height 20
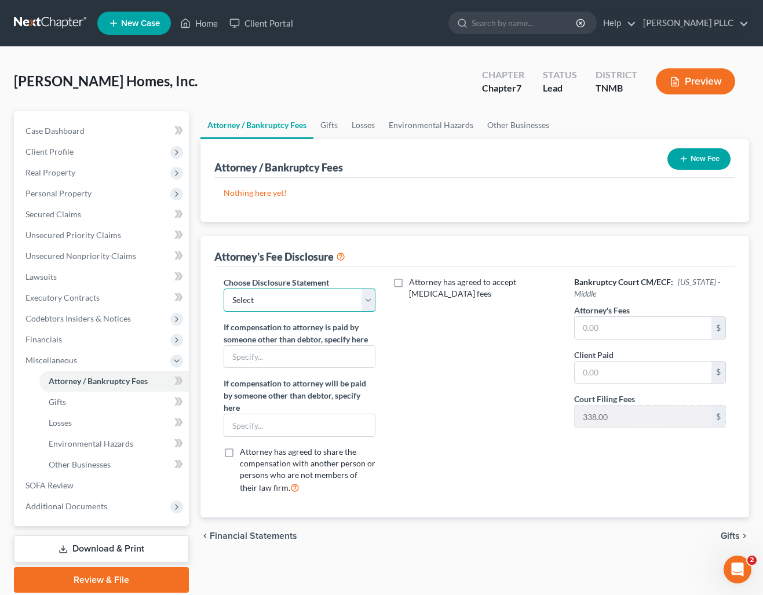
click at [355, 302] on select "Select Southern Care Chapter 11 Gradinaru Fee Disclosure" at bounding box center [300, 299] width 152 height 23
select select "2"
click at [224, 288] on select "Select Southern Care Chapter 11 Gradinaru Fee Disclosure" at bounding box center [300, 299] width 152 height 23
click at [697, 155] on button "New Fee" at bounding box center [698, 158] width 63 height 21
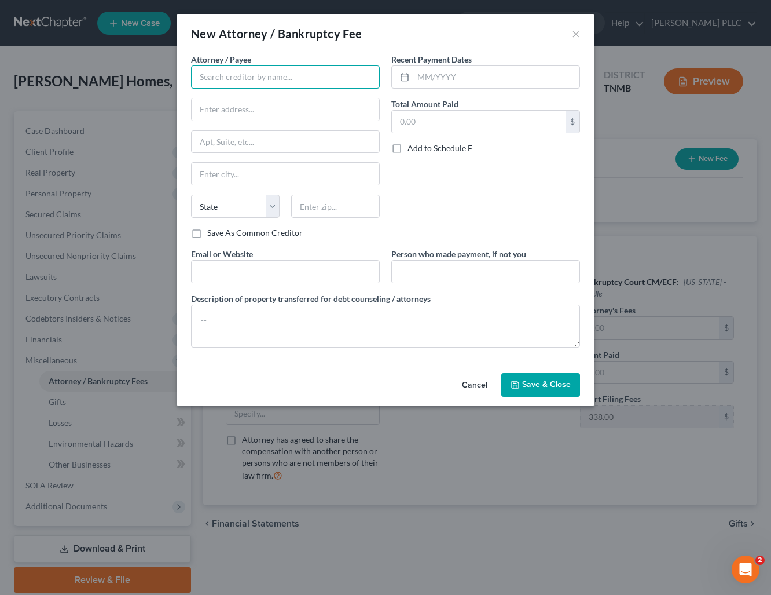
click at [275, 72] on input "text" at bounding box center [285, 76] width 189 height 23
click at [229, 101] on div "[PERSON_NAME] PLLC" at bounding box center [260, 98] width 120 height 12
type input "[PERSON_NAME] PLLC"
type input "[STREET_ADDRESS]"
type input "Franklin"
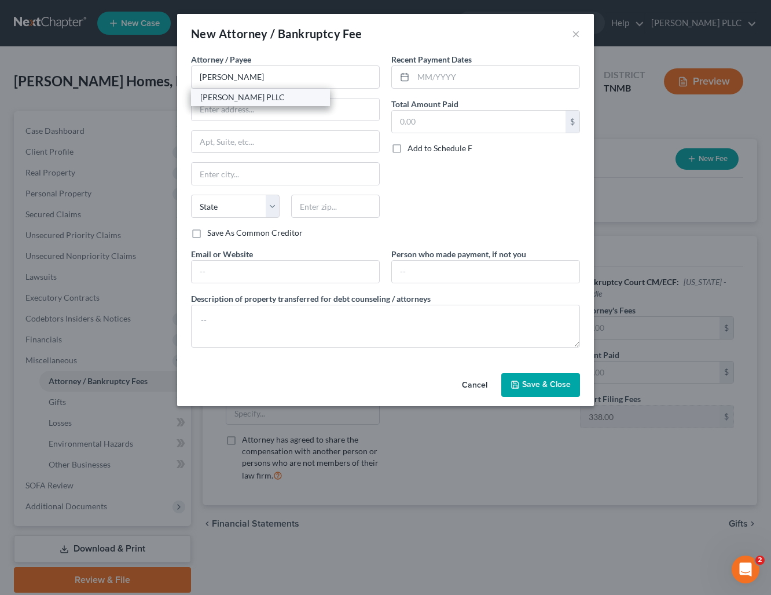
select select "44"
type input "37067"
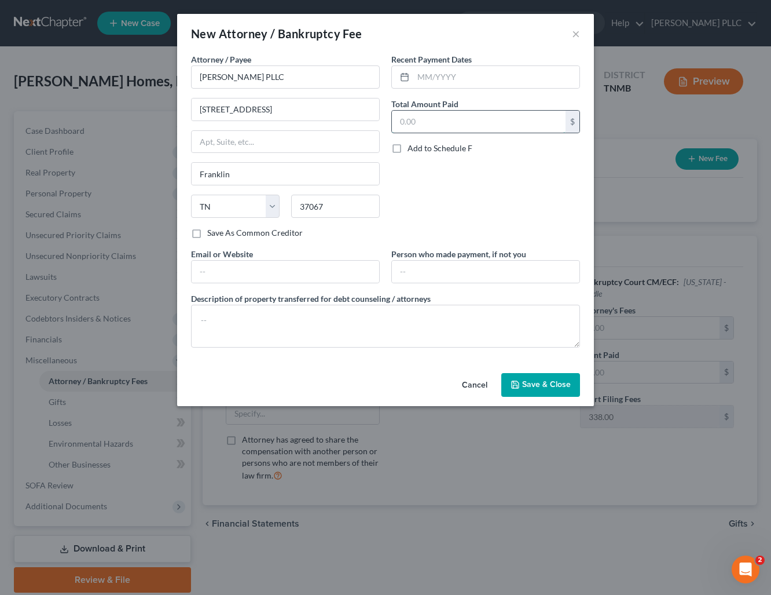
click at [443, 123] on input "text" at bounding box center [479, 122] width 174 height 22
type input "7,500.00"
click at [360, 320] on textarea at bounding box center [385, 326] width 389 height 43
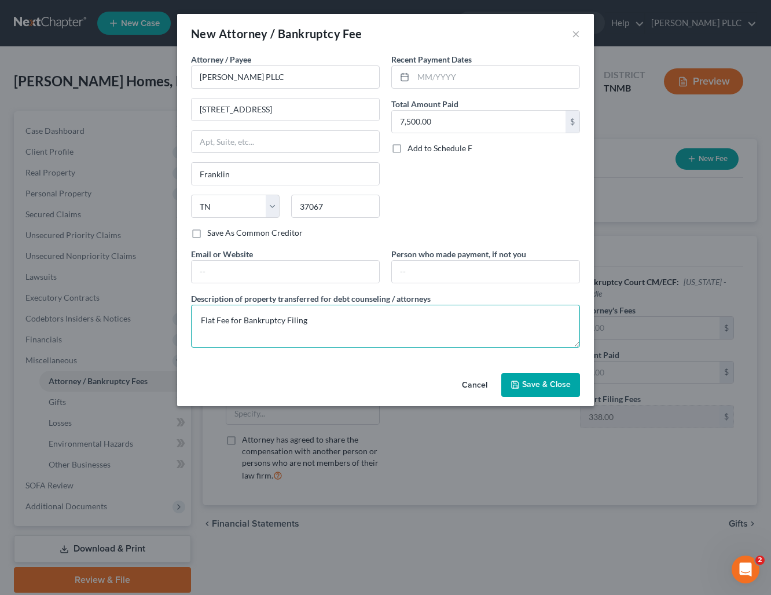
type textarea "Flat Fee for Bankruptcy Filing"
click at [554, 383] on span "Save & Close" at bounding box center [546, 385] width 49 height 10
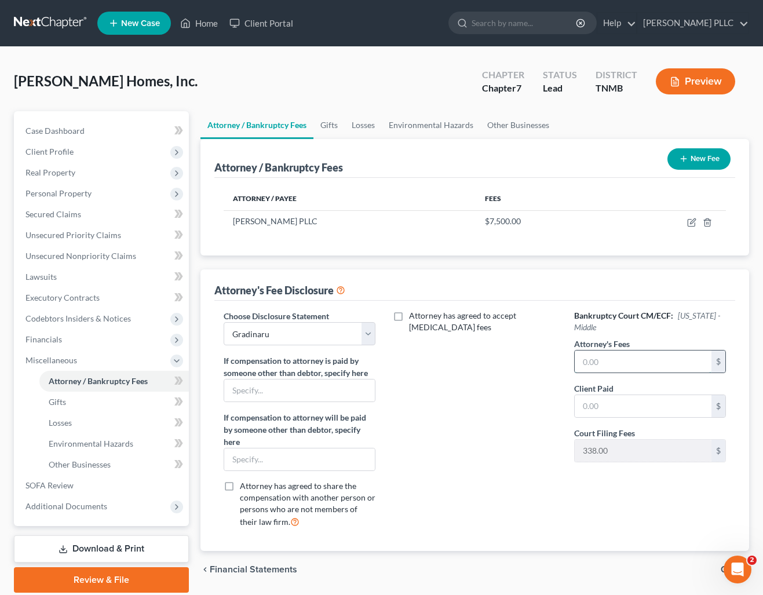
click at [591, 357] on input "text" at bounding box center [643, 361] width 137 height 22
type input "7,500.00"
click at [592, 401] on input "text" at bounding box center [643, 406] width 137 height 22
type input "7,500.00"
click at [456, 401] on div "Attorney has agreed to accept [MEDICAL_DATA] fees" at bounding box center [474, 423] width 175 height 227
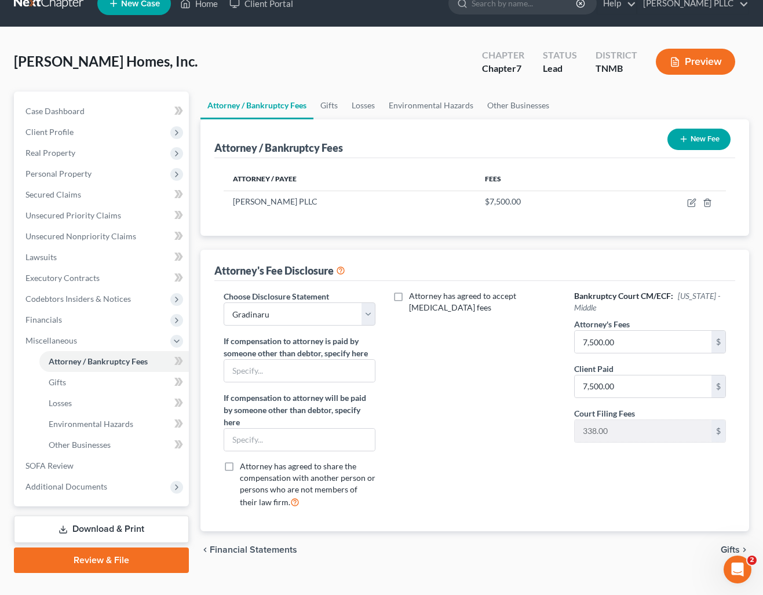
scroll to position [41, 0]
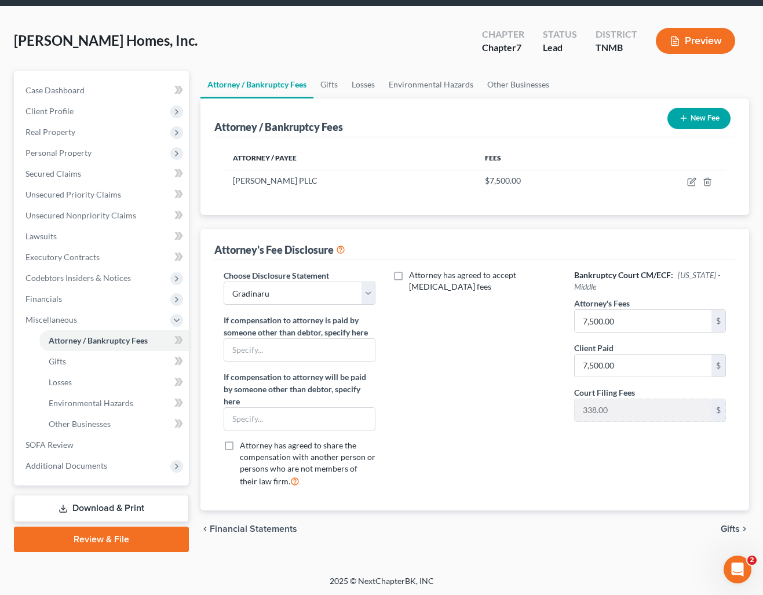
click at [727, 527] on span "Gifts" at bounding box center [729, 528] width 19 height 9
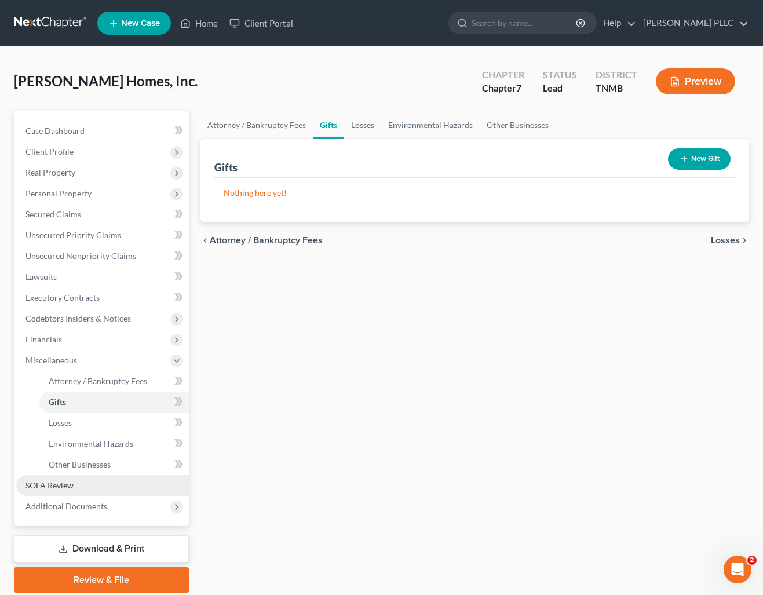
click at [76, 484] on link "SOFA Review" at bounding box center [102, 485] width 173 height 21
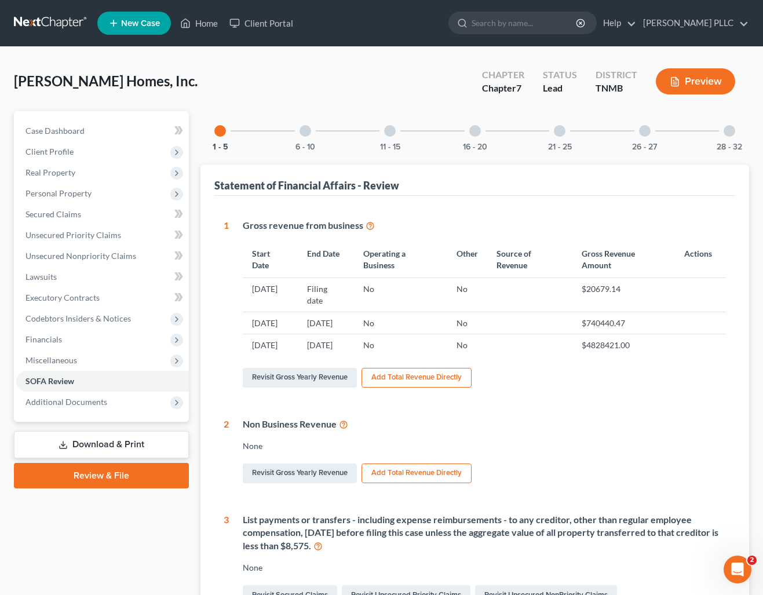
click at [480, 130] on div at bounding box center [475, 131] width 12 height 12
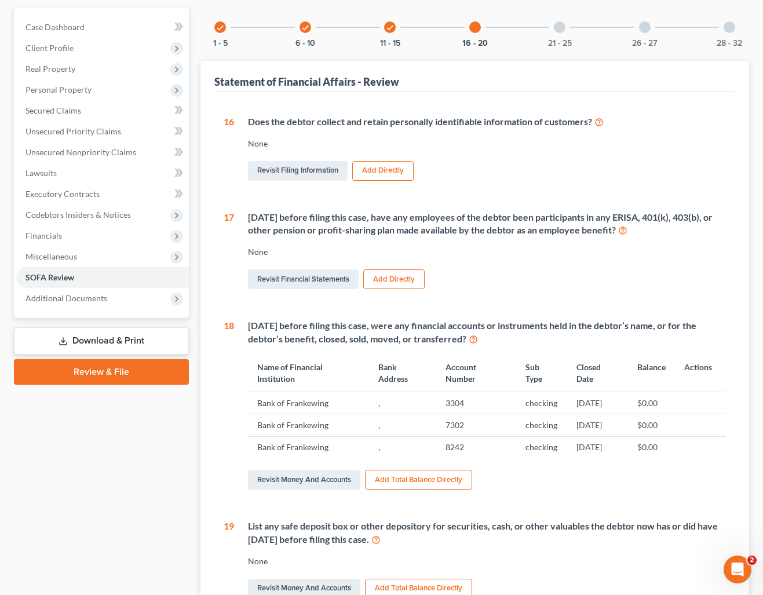
scroll to position [43, 0]
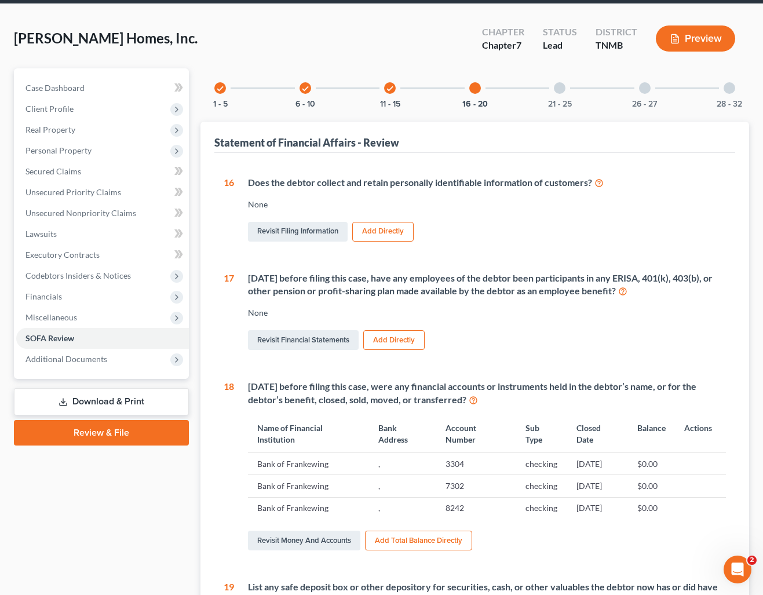
click at [646, 87] on div at bounding box center [645, 88] width 12 height 12
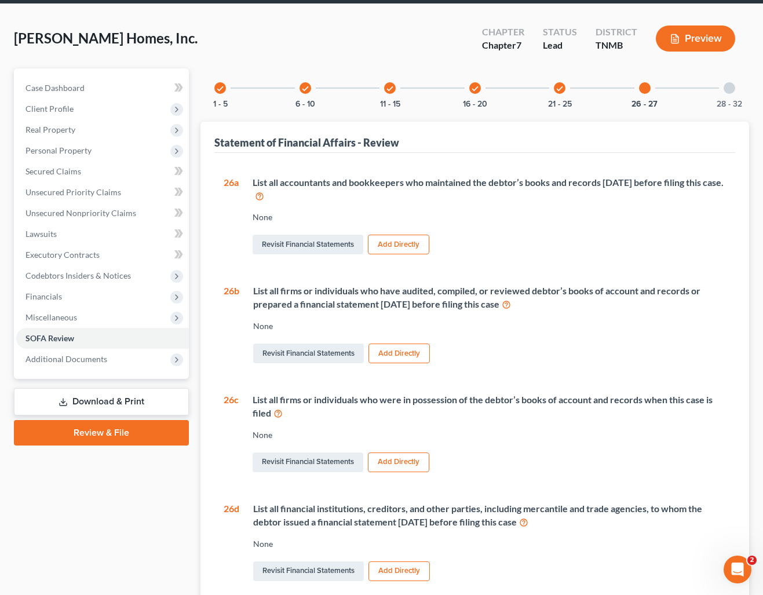
drag, startPoint x: 724, startPoint y: 97, endPoint x: 697, endPoint y: 100, distance: 27.4
click at [724, 96] on div "28 - 32" at bounding box center [728, 87] width 39 height 39
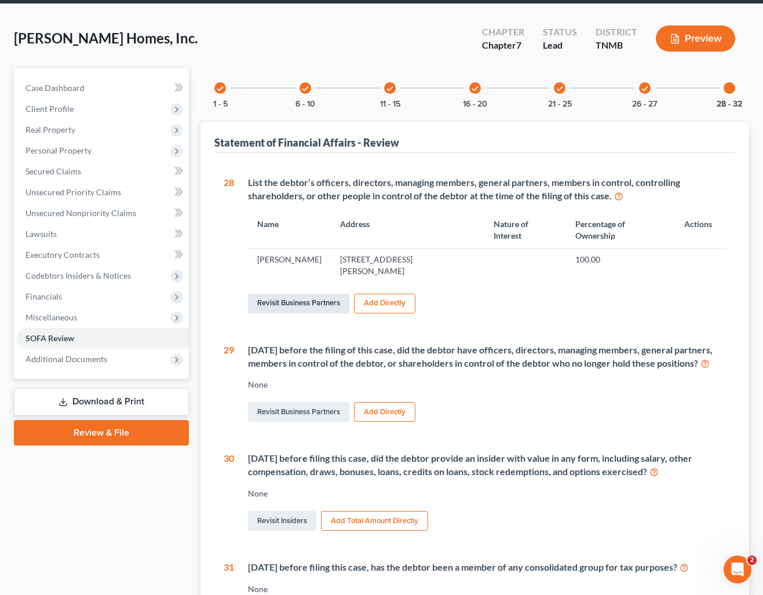
click at [316, 304] on link "Revisit Business Partners" at bounding box center [298, 304] width 101 height 20
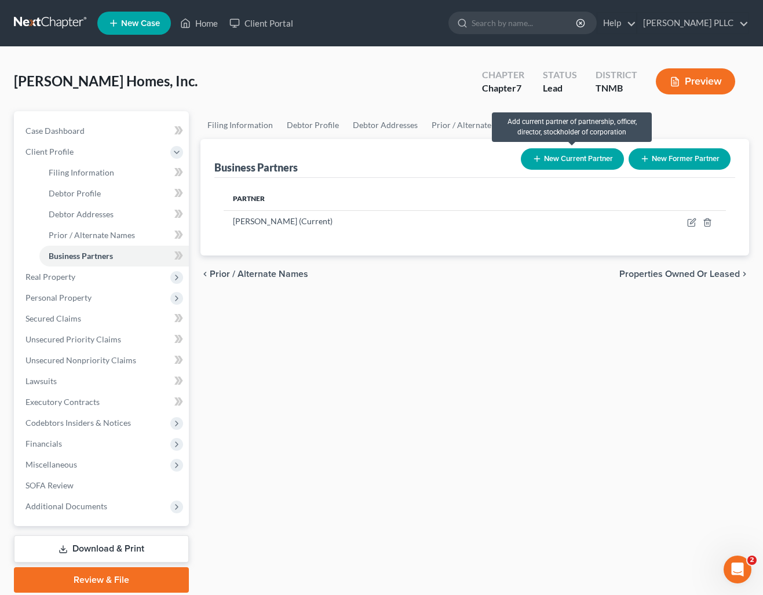
click at [568, 158] on button "New Current Partner" at bounding box center [572, 158] width 103 height 21
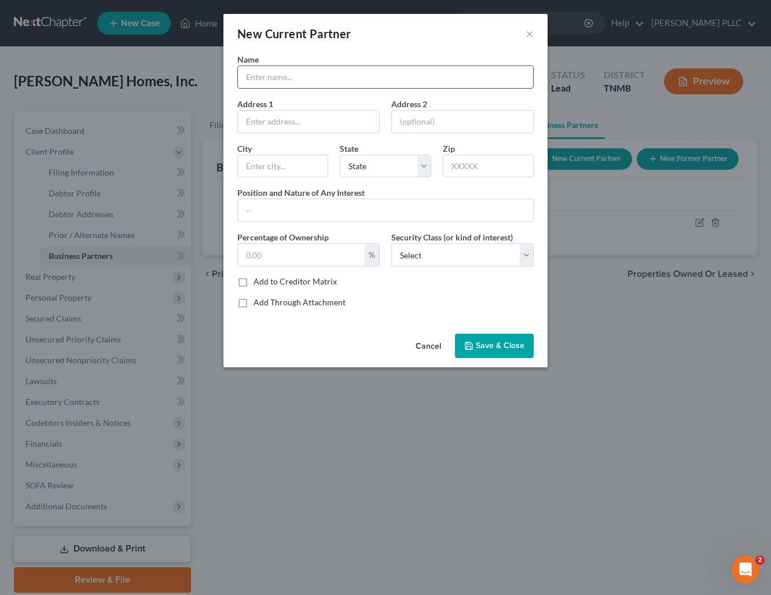
click at [295, 80] on input "text" at bounding box center [385, 77] width 295 height 22
type input "[PERSON_NAME]"
click at [314, 246] on input "text" at bounding box center [301, 255] width 127 height 22
type input "30"
click at [498, 346] on span "Save & Close" at bounding box center [500, 346] width 49 height 10
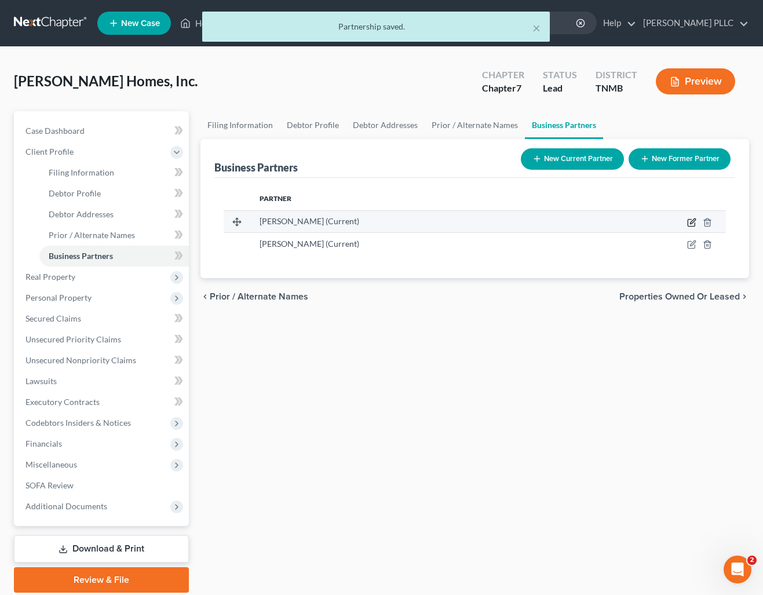
click at [690, 224] on icon "button" at bounding box center [691, 222] width 9 height 9
select select "44"
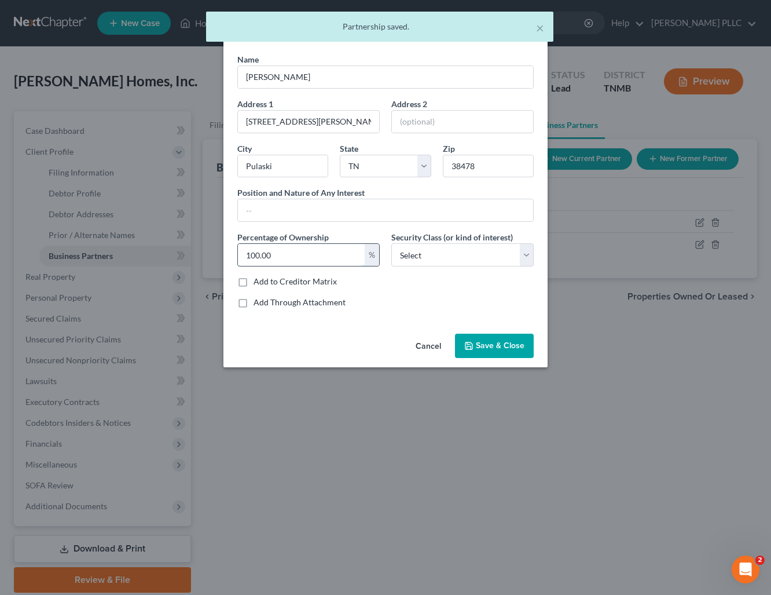
click at [280, 257] on input "100.00" at bounding box center [301, 255] width 127 height 22
type input "1"
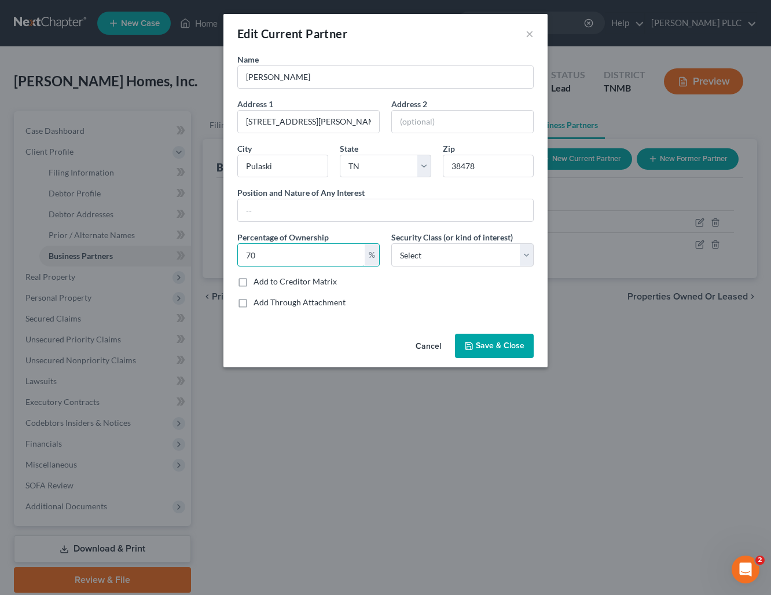
type input "70"
click at [504, 338] on button "Save & Close" at bounding box center [494, 346] width 79 height 24
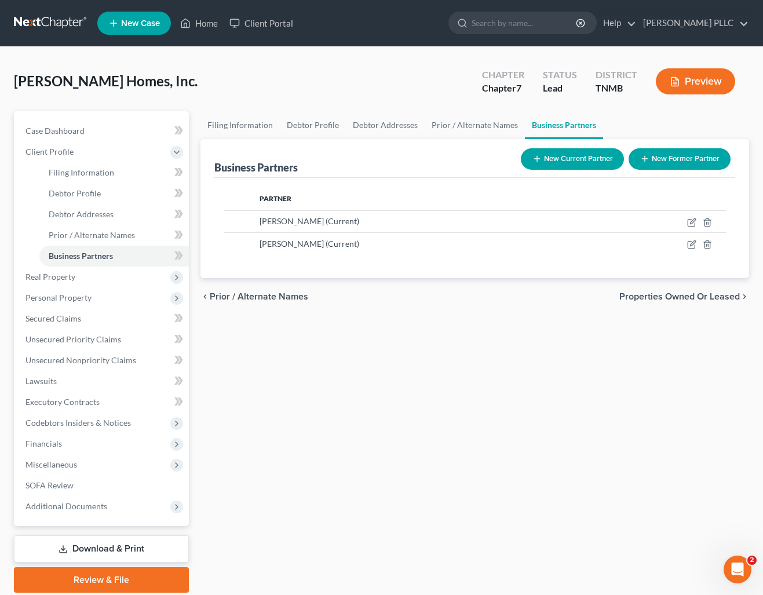
click at [709, 83] on button "Preview" at bounding box center [695, 81] width 79 height 26
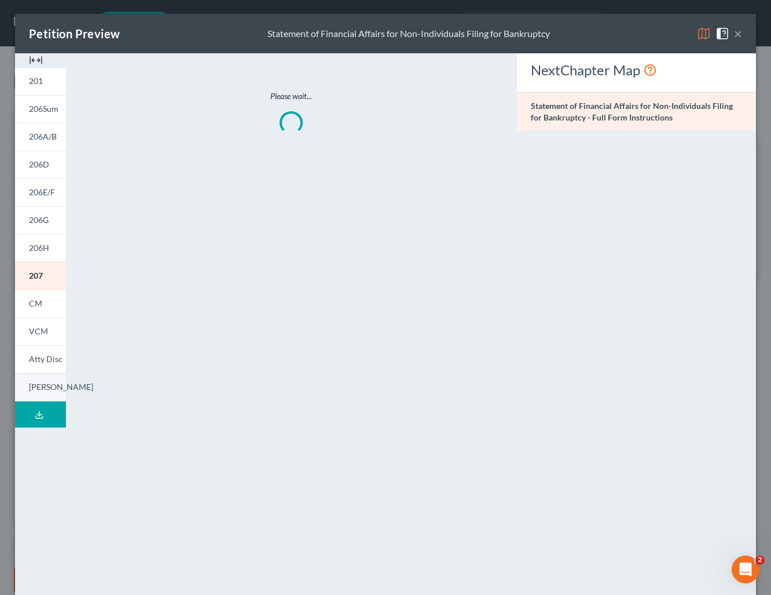
click at [31, 383] on span "[PERSON_NAME]" at bounding box center [61, 387] width 64 height 10
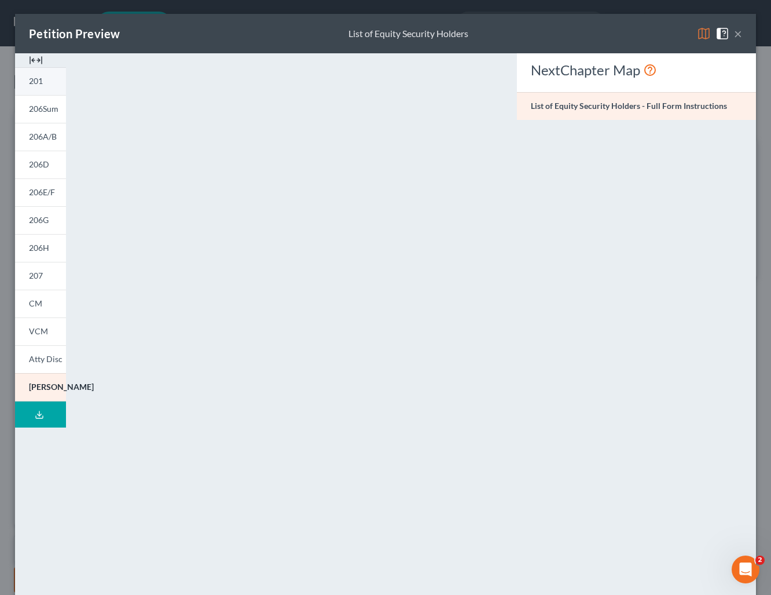
click at [39, 87] on link "201" at bounding box center [40, 81] width 51 height 28
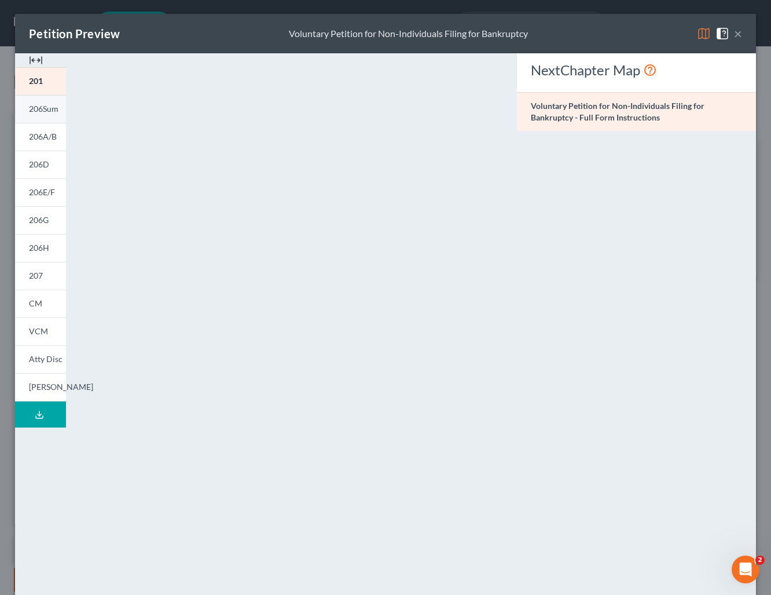
click at [47, 108] on span "206Sum" at bounding box center [44, 109] width 30 height 10
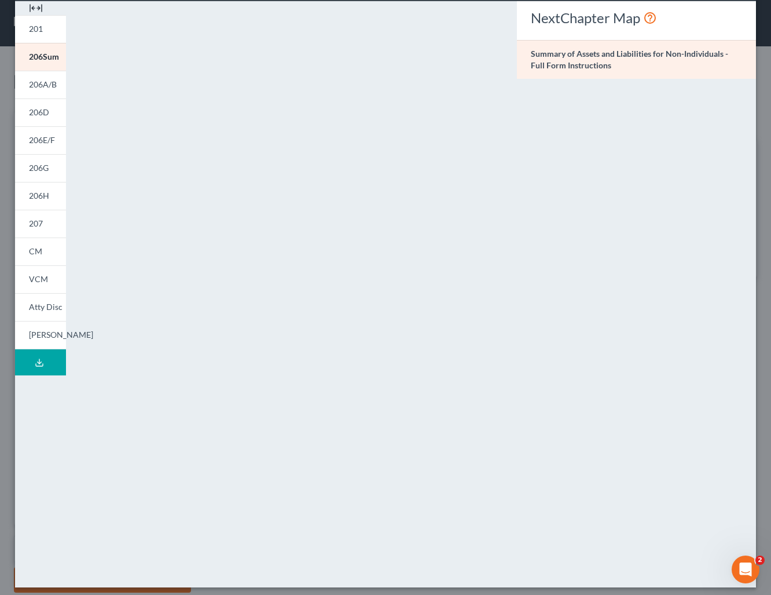
scroll to position [58, 0]
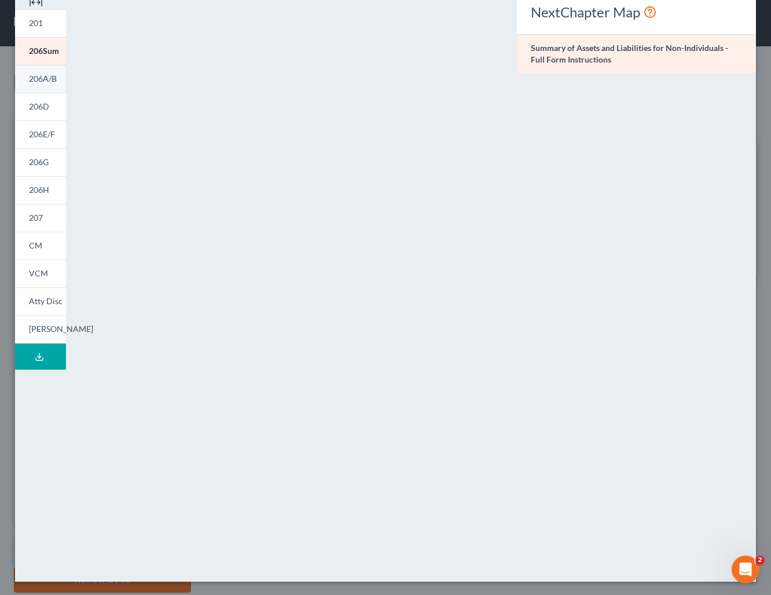
click at [39, 81] on span "206A/B" at bounding box center [43, 79] width 28 height 10
click at [27, 103] on link "206D" at bounding box center [40, 107] width 51 height 28
click at [33, 130] on span "206E/F" at bounding box center [42, 134] width 26 height 10
click at [39, 158] on span "206G" at bounding box center [39, 162] width 20 height 10
click at [46, 192] on span "206H" at bounding box center [39, 190] width 20 height 10
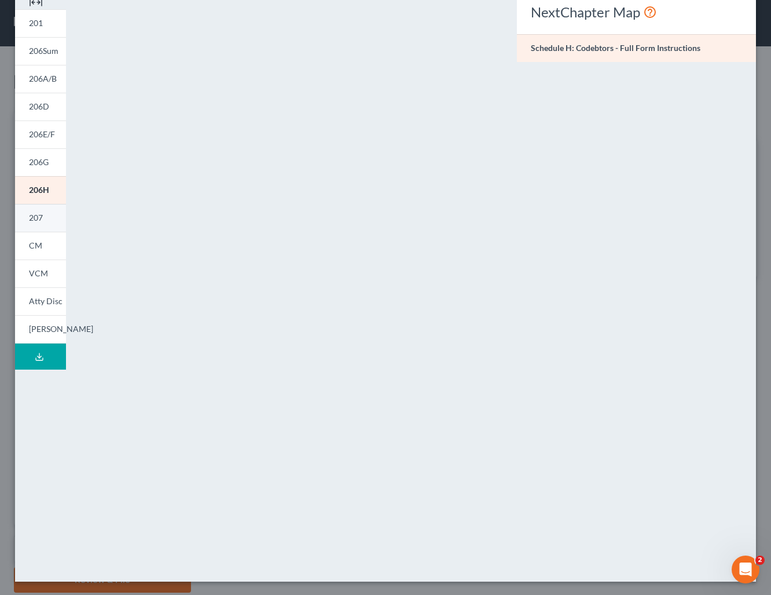
click at [43, 214] on link "207" at bounding box center [40, 218] width 51 height 28
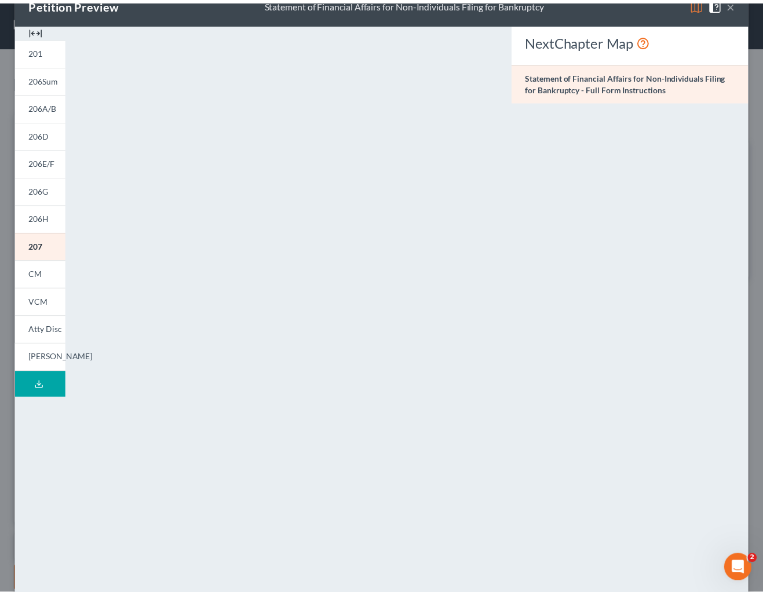
scroll to position [0, 0]
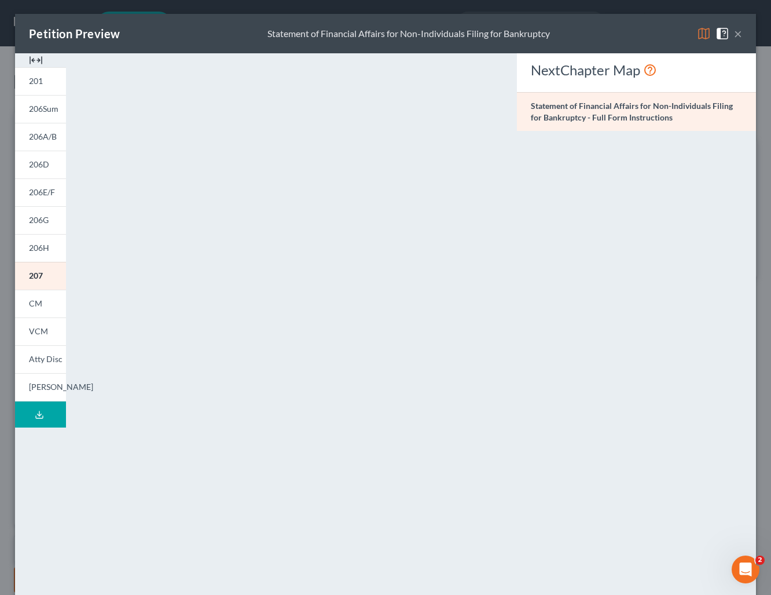
click at [734, 32] on button "×" at bounding box center [738, 34] width 8 height 14
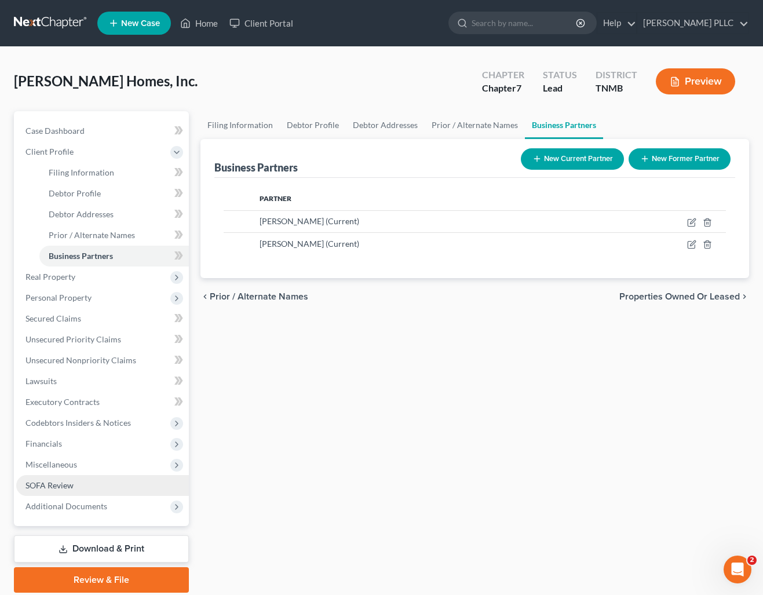
click at [82, 485] on link "SOFA Review" at bounding box center [102, 485] width 173 height 21
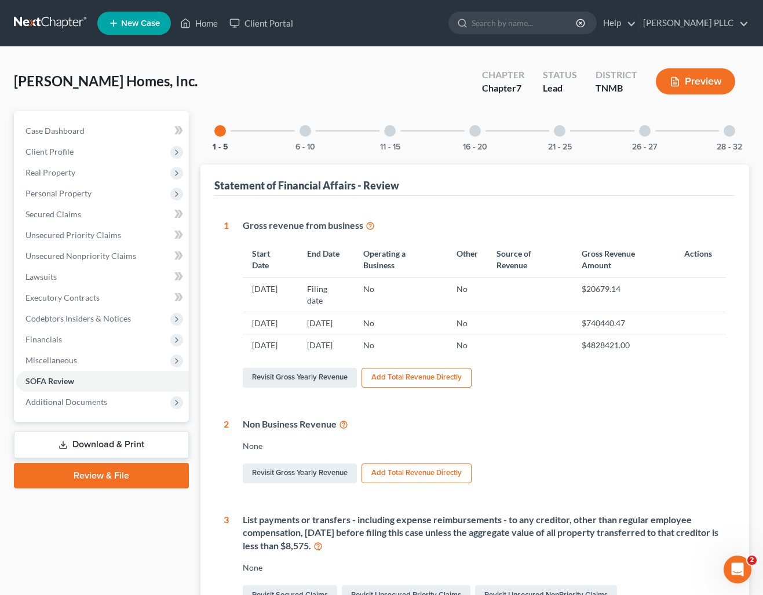
click at [650, 133] on div "26 - 27" at bounding box center [644, 130] width 39 height 39
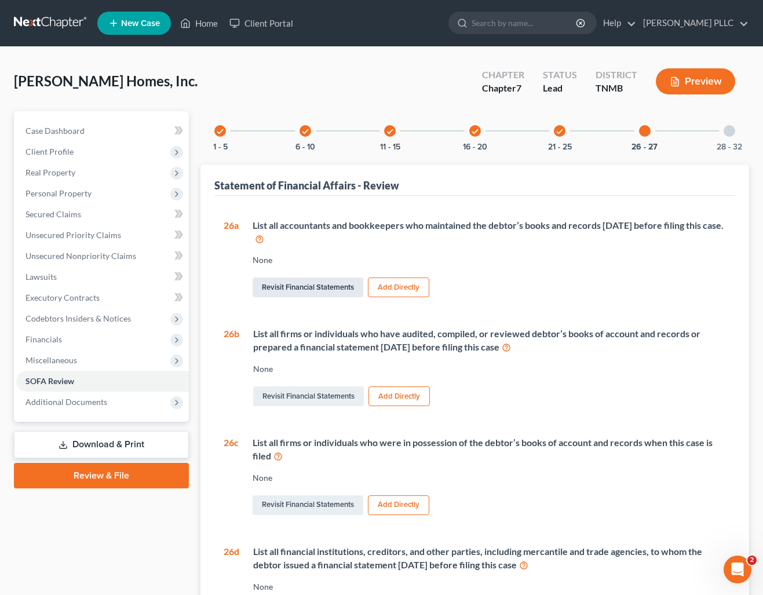
click at [330, 286] on link "Revisit Financial Statements" at bounding box center [308, 287] width 111 height 20
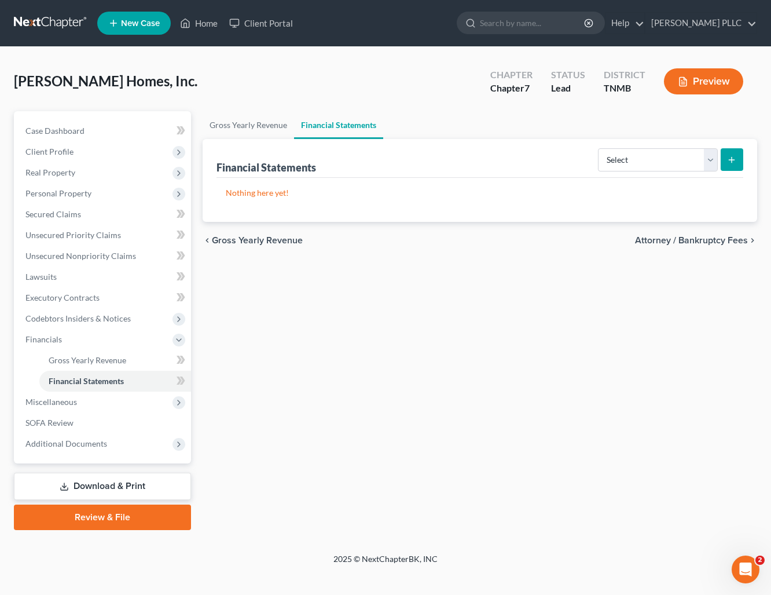
click at [735, 158] on icon "submit" at bounding box center [731, 159] width 9 height 9
click at [639, 158] on select "Select Auditor Bookkeeper Creditor Pension Contribution Records Keeper Tax Cons…" at bounding box center [658, 159] width 120 height 23
select select "bookkeeper"
click at [598, 148] on select "Select Auditor Bookkeeper Creditor Pension Contribution Records Keeper Tax Cons…" at bounding box center [658, 159] width 120 height 23
click at [727, 155] on icon "submit" at bounding box center [731, 159] width 9 height 9
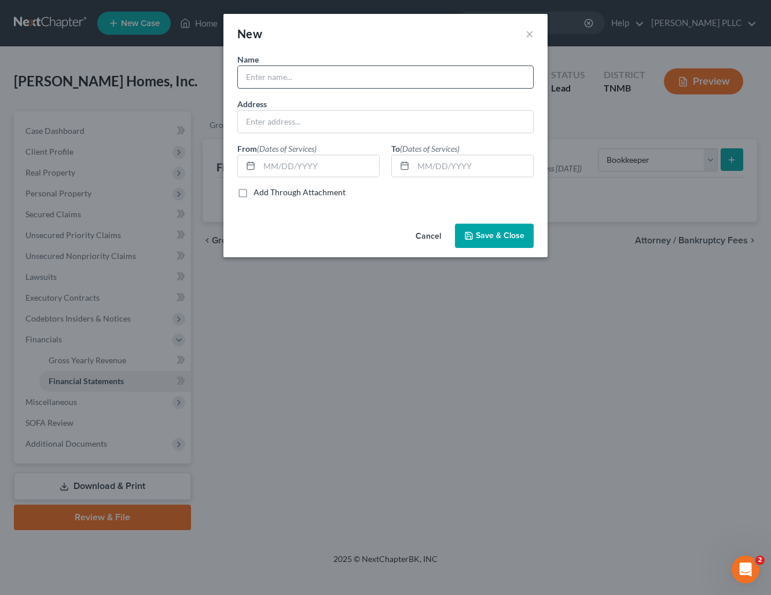
click at [320, 79] on input "text" at bounding box center [385, 77] width 295 height 22
type input "p"
type input "Pinion LLC"
click at [489, 235] on span "Save & Close" at bounding box center [500, 236] width 49 height 10
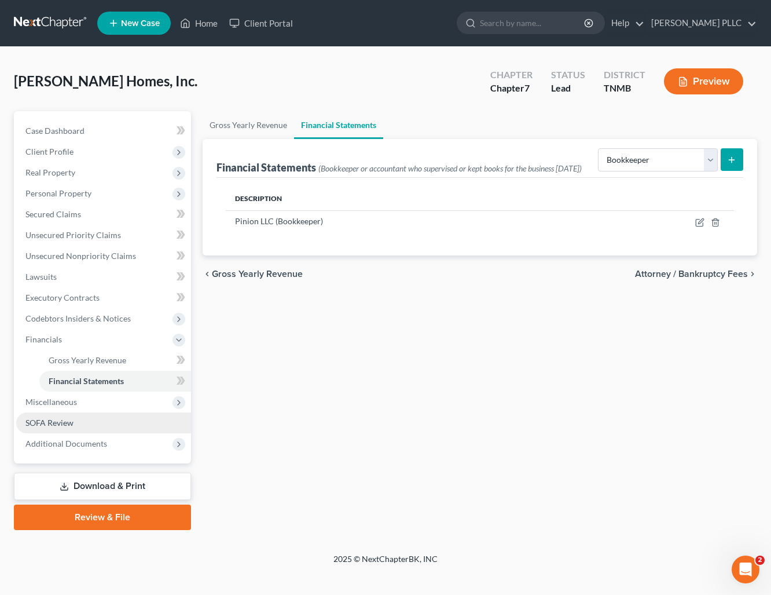
click at [100, 427] on link "SOFA Review" at bounding box center [103, 422] width 175 height 21
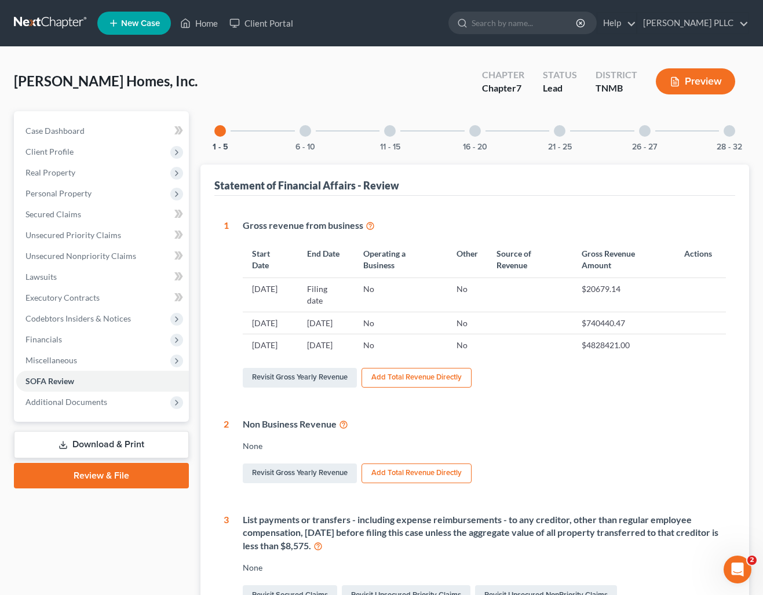
click at [647, 135] on div at bounding box center [645, 131] width 12 height 12
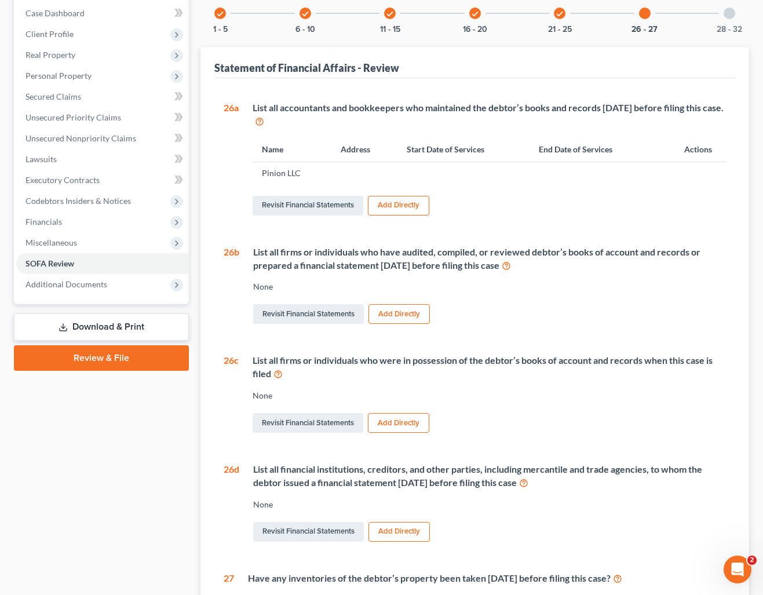
scroll to position [126, 0]
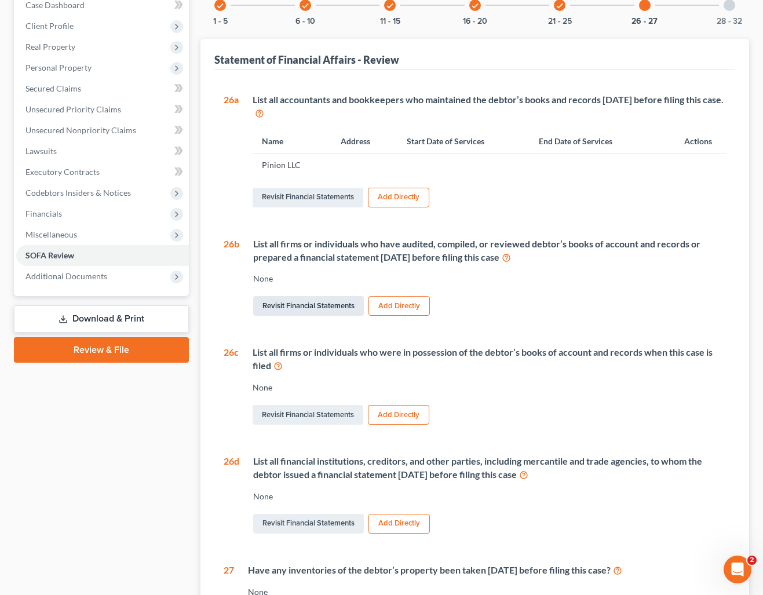
click at [335, 303] on link "Revisit Financial Statements" at bounding box center [308, 306] width 111 height 20
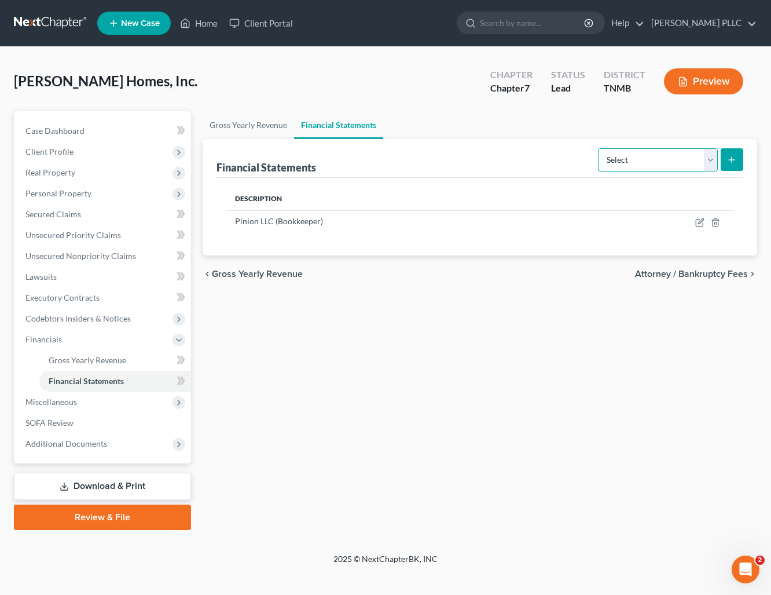
click at [709, 164] on select "Select Auditor Bookkeeper Creditor Pension Contribution Records Keeper Tax Cons…" at bounding box center [658, 159] width 120 height 23
click at [736, 158] on icon "submit" at bounding box center [731, 159] width 9 height 9
click at [703, 153] on select "Select Auditor Bookkeeper Creditor Pension Contribution Records Keeper Tax Cons…" at bounding box center [658, 159] width 120 height 23
select select "auditor"
click at [598, 148] on select "Select Auditor Bookkeeper Creditor Pension Contribution Records Keeper Tax Cons…" at bounding box center [658, 159] width 120 height 23
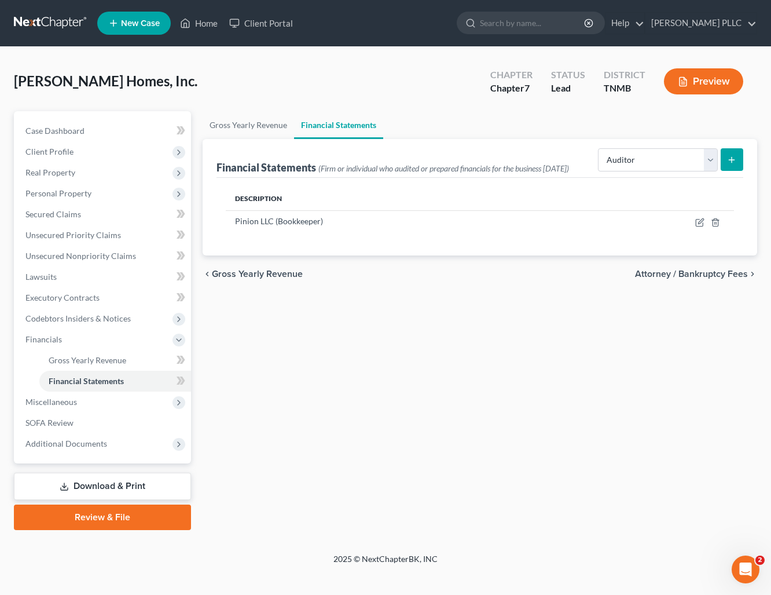
click at [727, 155] on icon "submit" at bounding box center [731, 159] width 9 height 9
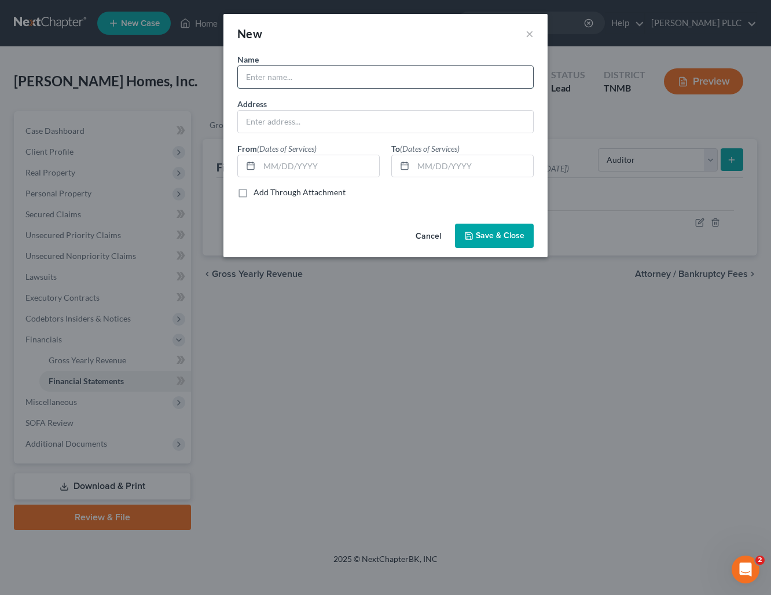
click at [291, 74] on input "text" at bounding box center [385, 77] width 295 height 22
type input "Pinion LLC"
click at [499, 231] on button "Save & Close" at bounding box center [494, 236] width 79 height 24
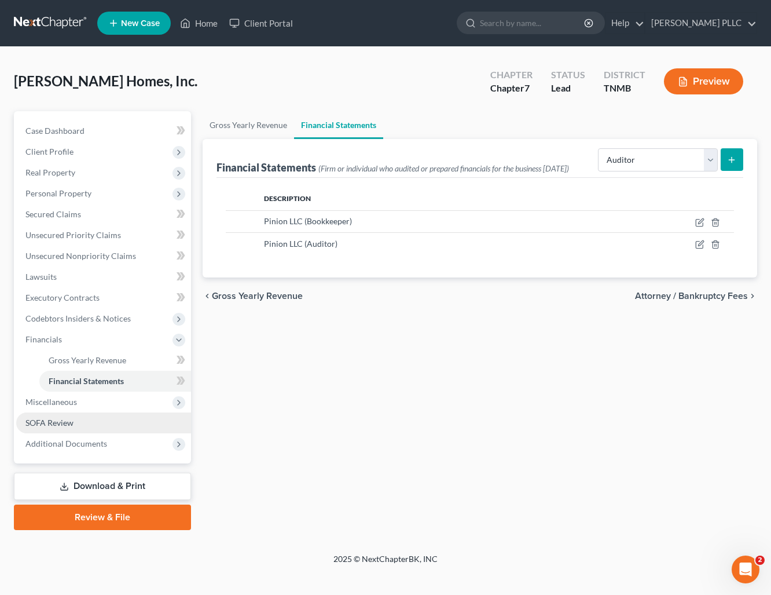
click at [83, 417] on link "SOFA Review" at bounding box center [103, 422] width 175 height 21
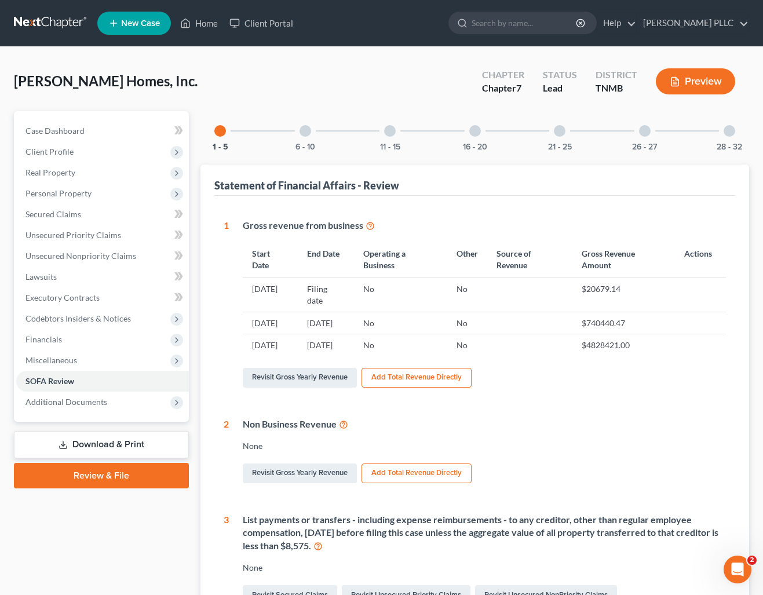
click at [639, 131] on div at bounding box center [645, 131] width 12 height 12
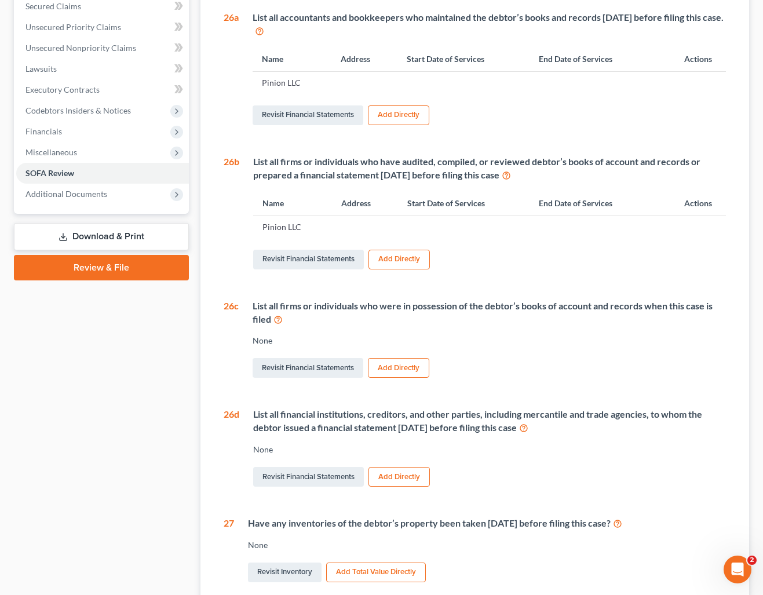
scroll to position [214, 0]
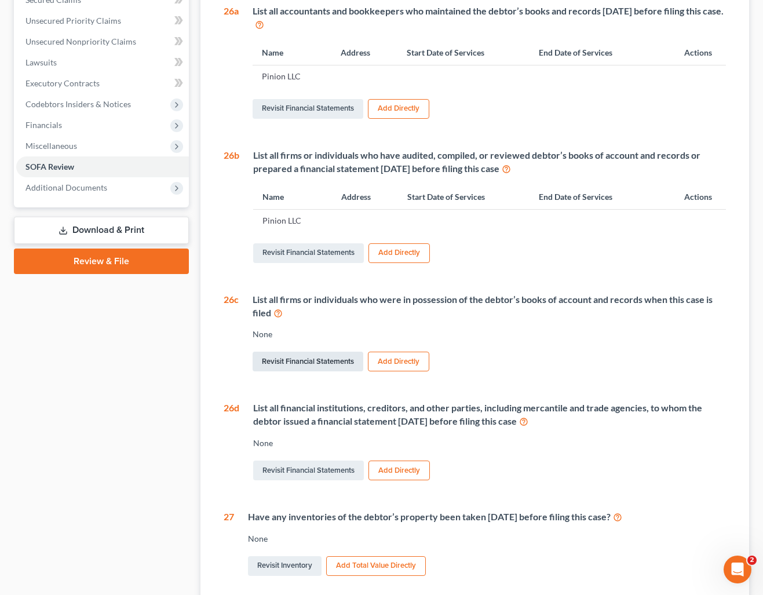
click at [341, 363] on link "Revisit Financial Statements" at bounding box center [308, 362] width 111 height 20
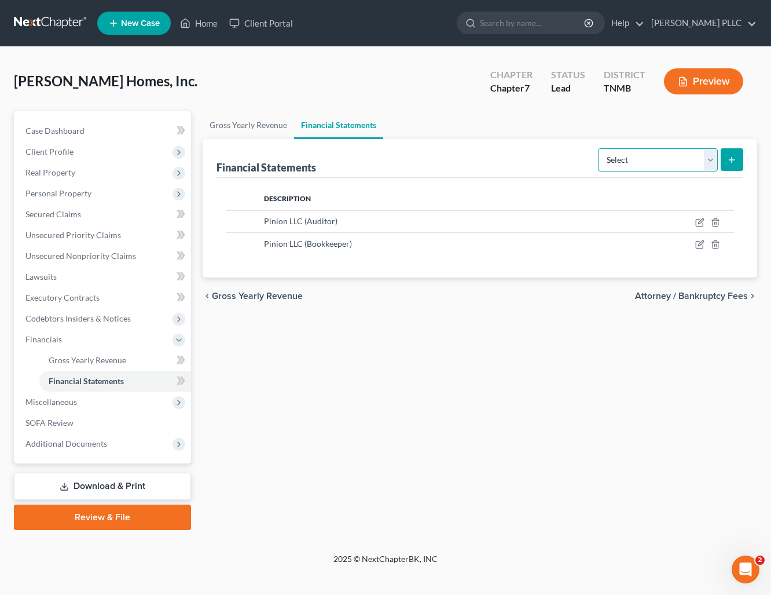
click at [709, 162] on select "Select Auditor Bookkeeper Creditor Pension Contribution Records Keeper Tax Cons…" at bounding box center [658, 159] width 120 height 23
drag, startPoint x: 75, startPoint y: 420, endPoint x: 83, endPoint y: 415, distance: 8.8
click at [75, 419] on link "SOFA Review" at bounding box center [103, 422] width 175 height 21
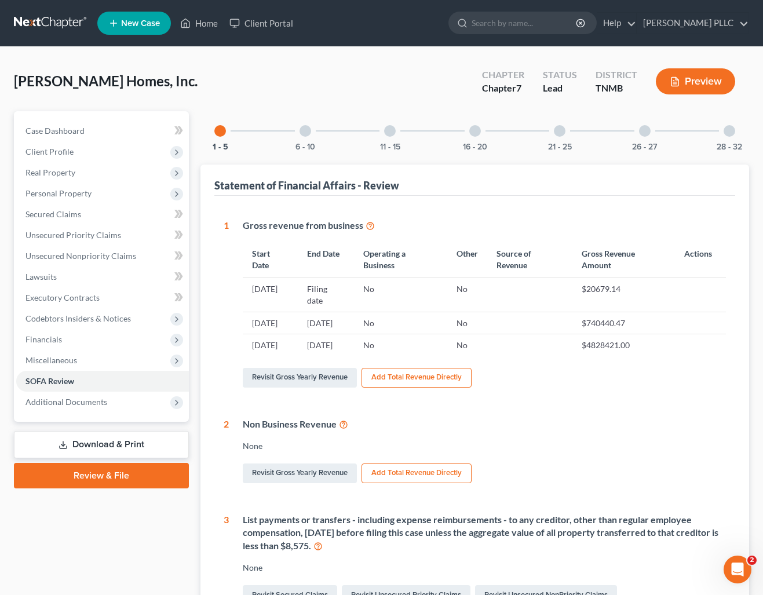
click at [733, 130] on div at bounding box center [729, 131] width 12 height 12
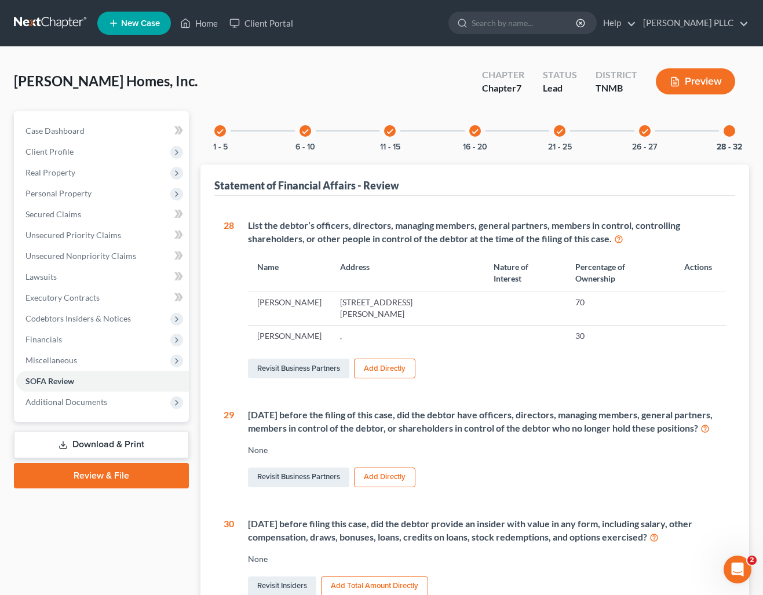
click at [339, 81] on div "[PERSON_NAME] Homes, Inc. Upgraded Chapter Chapter 7 Status Lead District TNMB …" at bounding box center [381, 86] width 735 height 50
